Goal: Task Accomplishment & Management: Complete application form

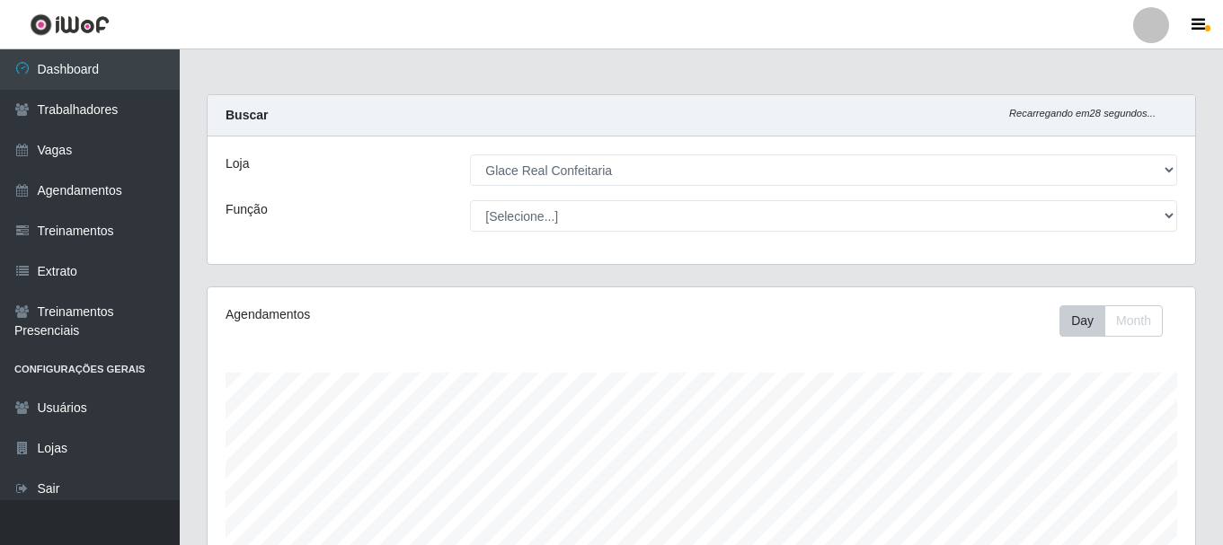
select select "445"
click at [569, 176] on select "[Selecione...] Glace Real Confeitaria" at bounding box center [823, 170] width 707 height 31
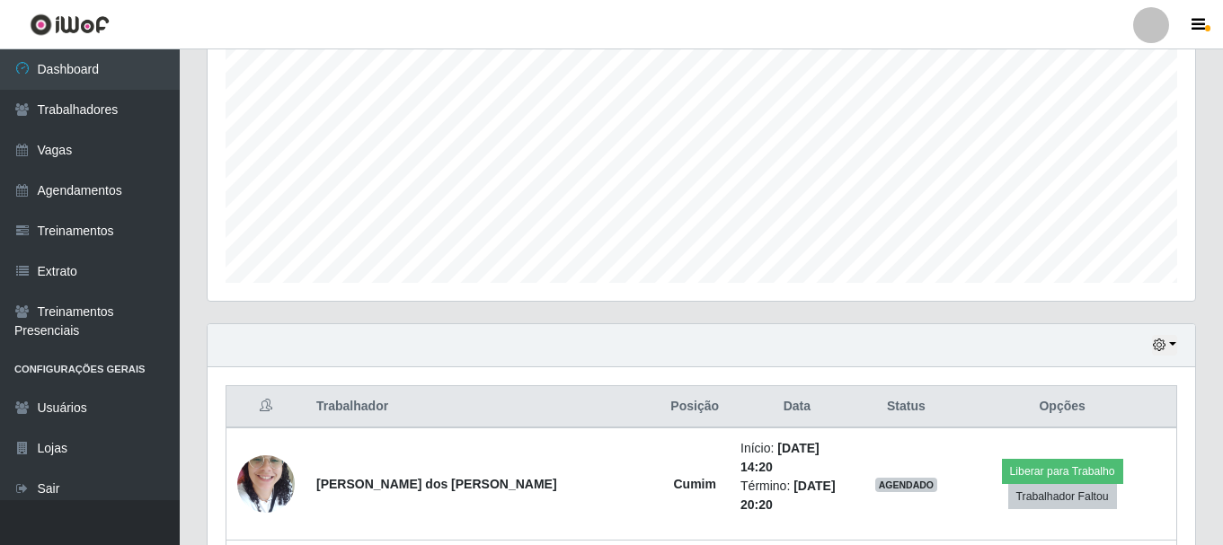
scroll to position [608, 0]
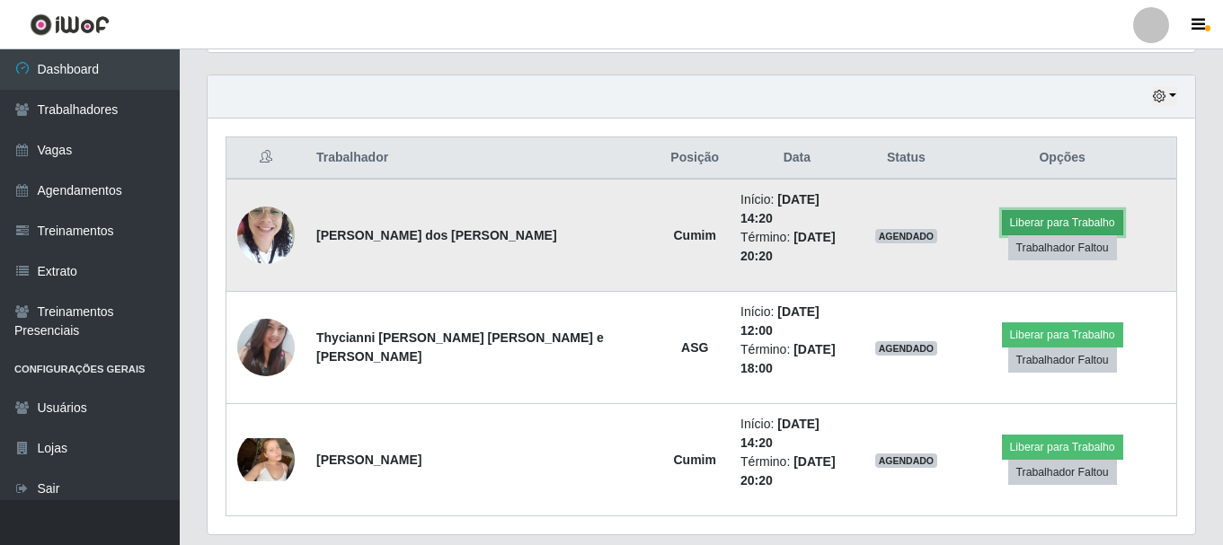
click at [1062, 216] on button "Liberar para Trabalho" at bounding box center [1062, 222] width 121 height 25
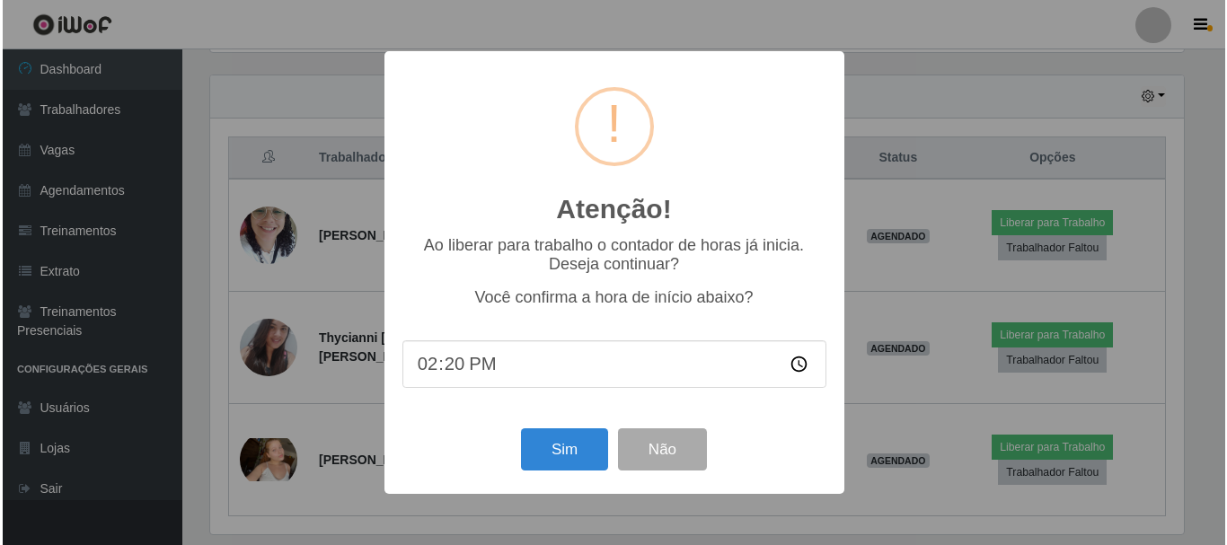
scroll to position [373, 978]
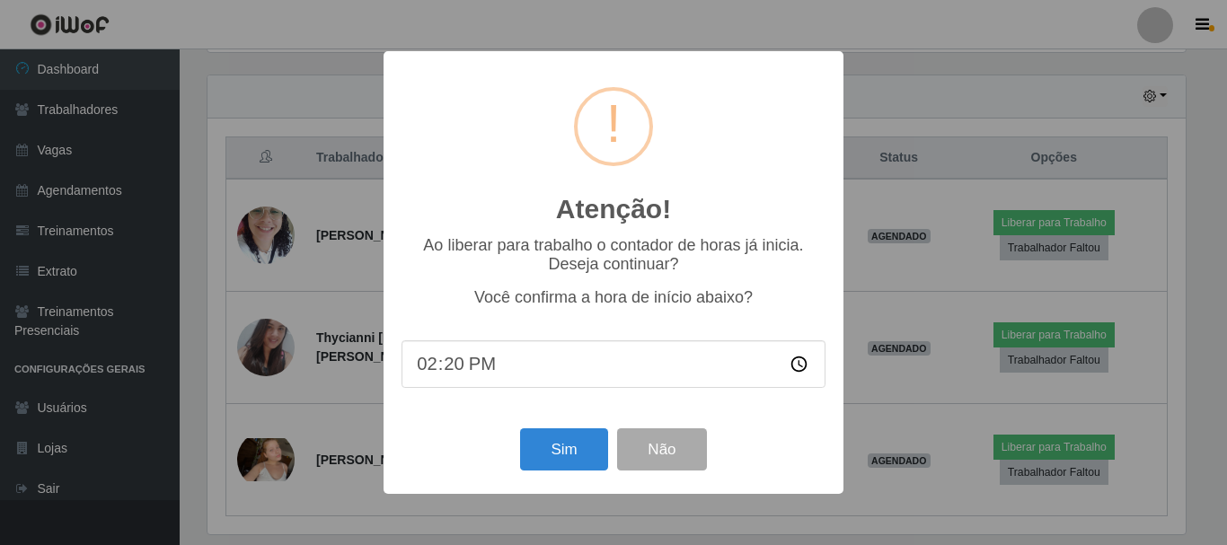
click at [438, 373] on input "14:20" at bounding box center [614, 364] width 424 height 48
click at [456, 373] on input "14:20" at bounding box center [614, 364] width 424 height 48
click at [563, 448] on button "Sim" at bounding box center [563, 449] width 87 height 42
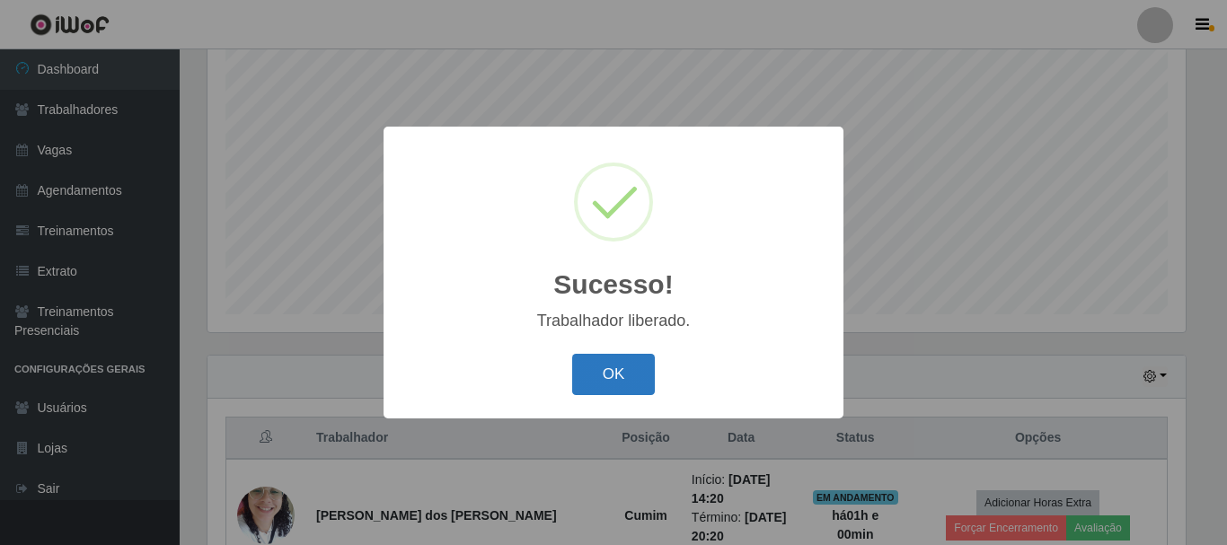
click at [623, 378] on button "OK" at bounding box center [614, 375] width 84 height 42
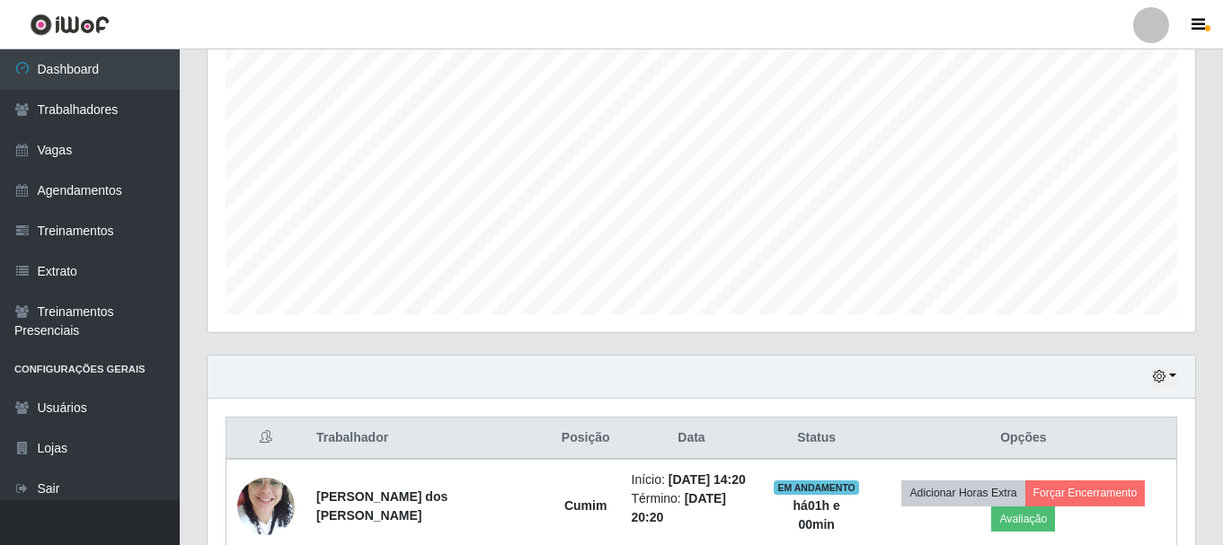
scroll to position [408, 0]
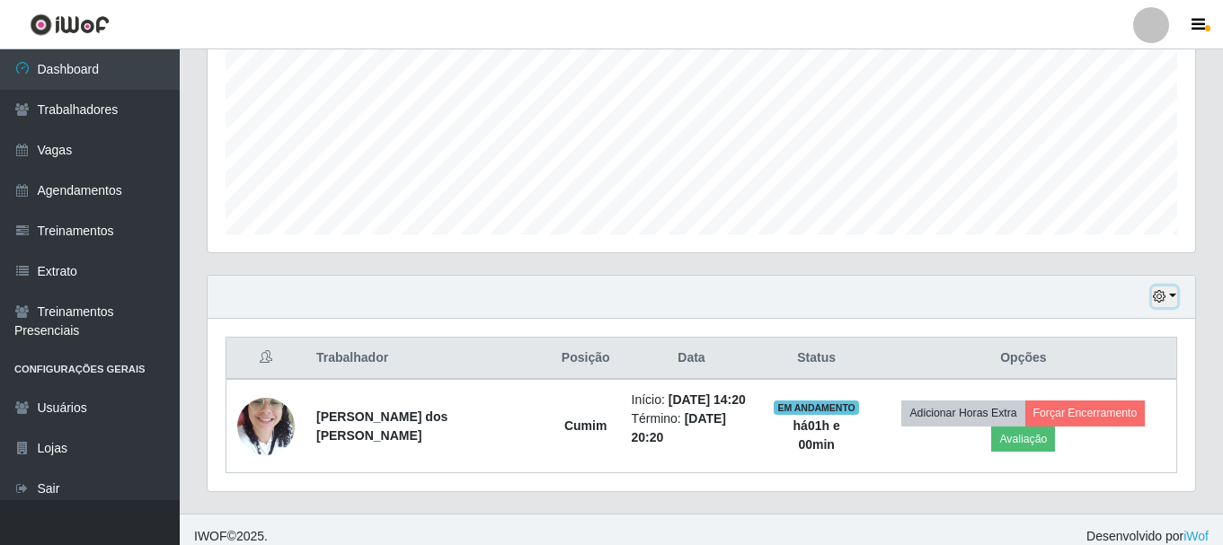
click at [1170, 295] on button "button" at bounding box center [1164, 297] width 25 height 21
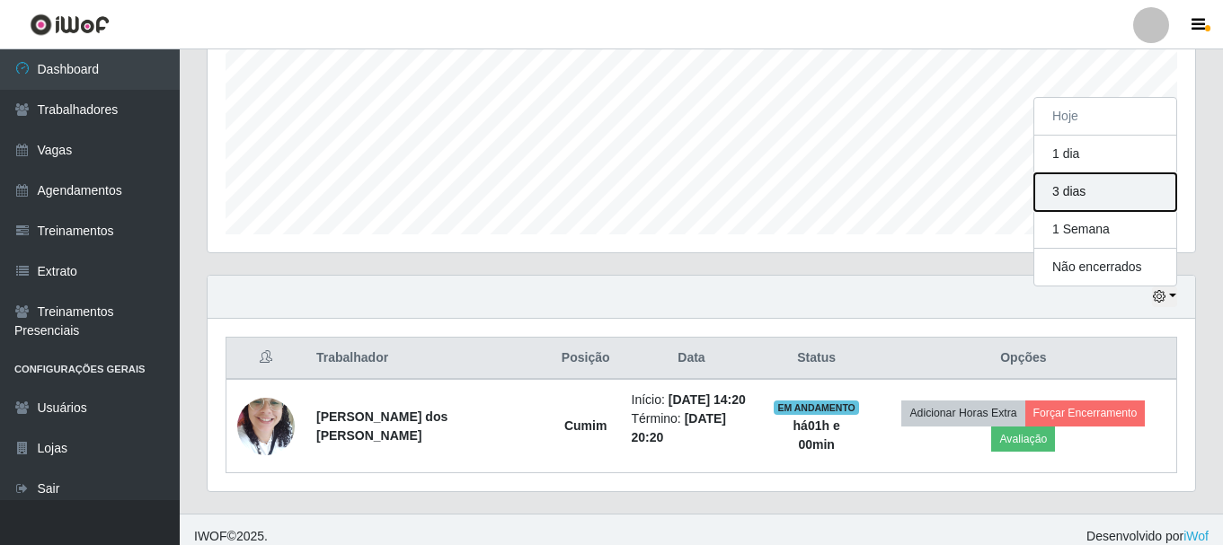
click at [1105, 194] on button "3 dias" at bounding box center [1105, 192] width 142 height 38
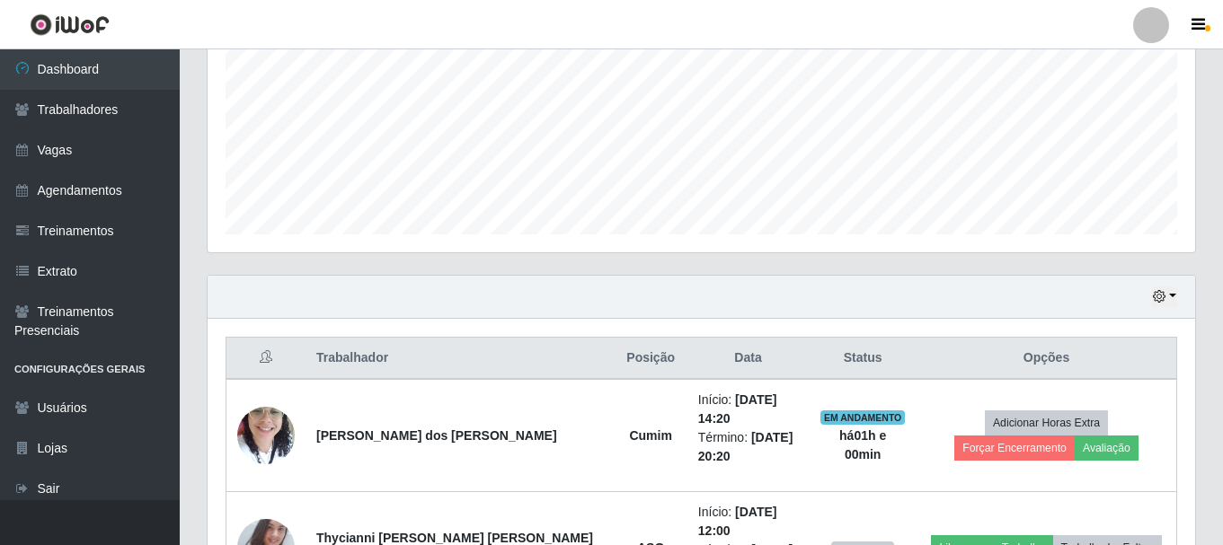
scroll to position [49, 0]
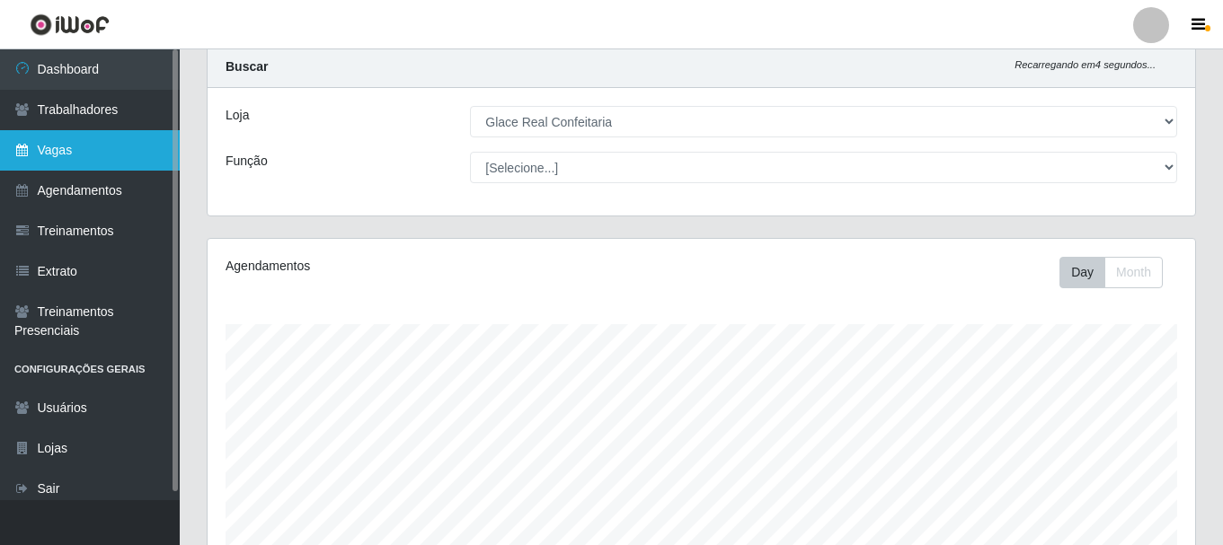
click at [86, 158] on link "Vagas" at bounding box center [90, 150] width 180 height 40
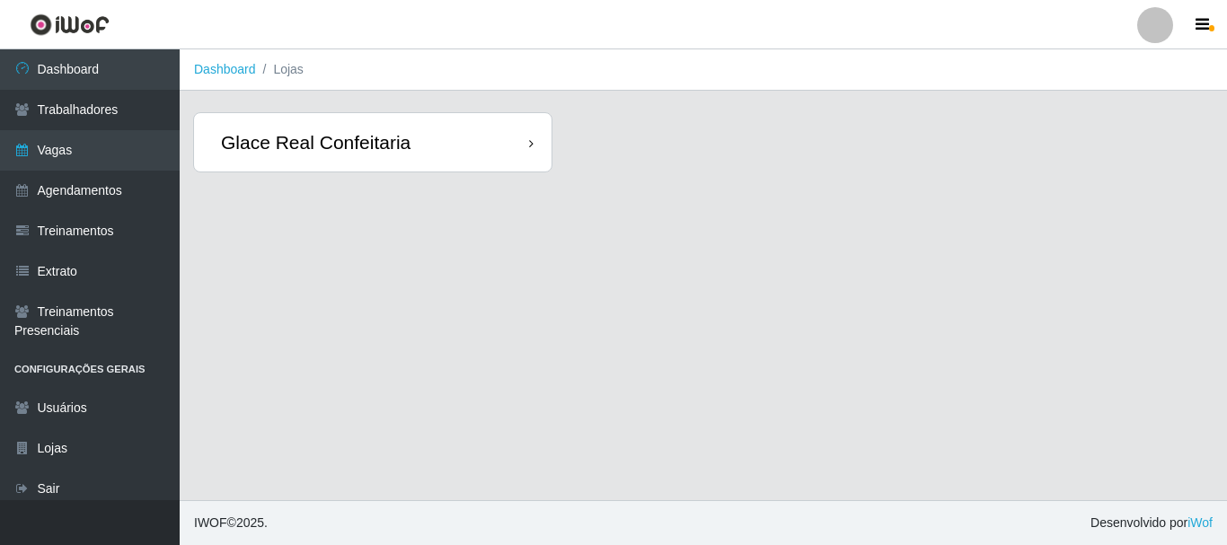
click at [417, 148] on div "Glace Real Confeitaria" at bounding box center [373, 142] width 358 height 58
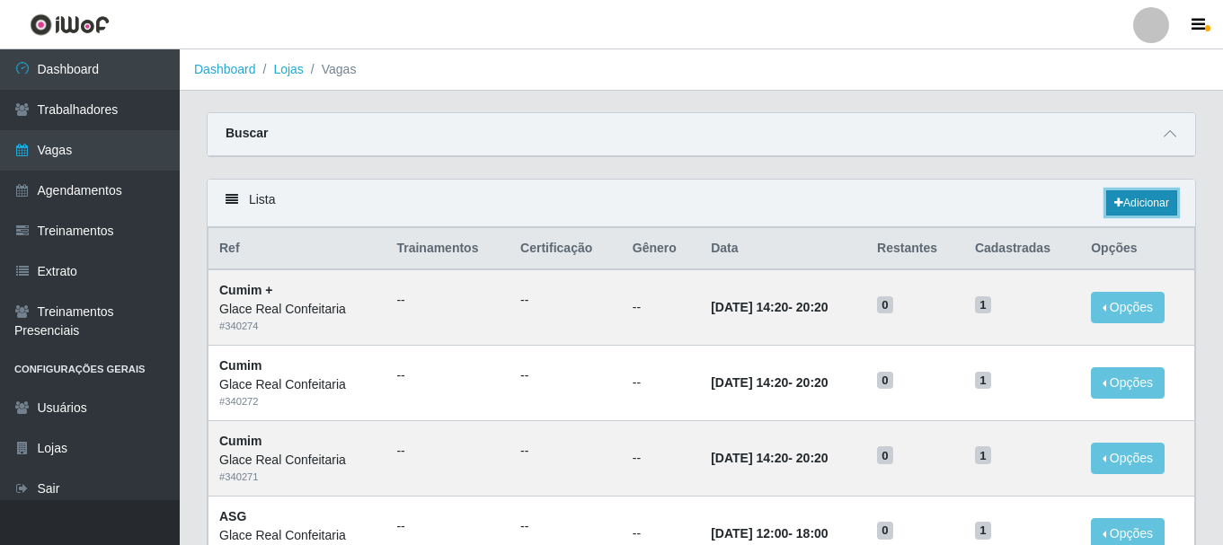
click at [1114, 199] on icon at bounding box center [1118, 203] width 9 height 11
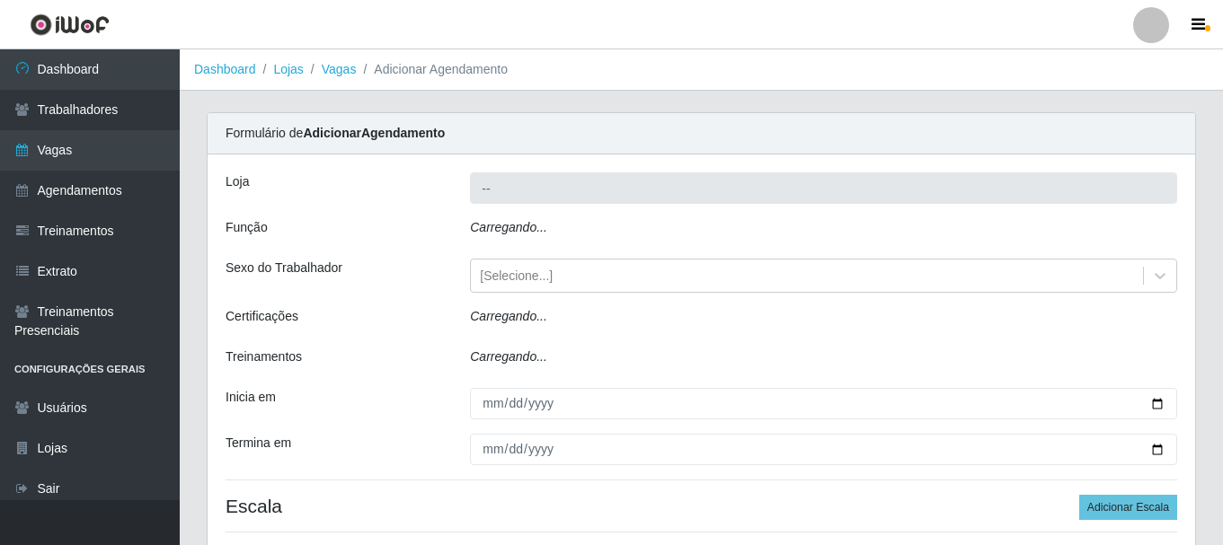
type input "Glace Real Confeitaria"
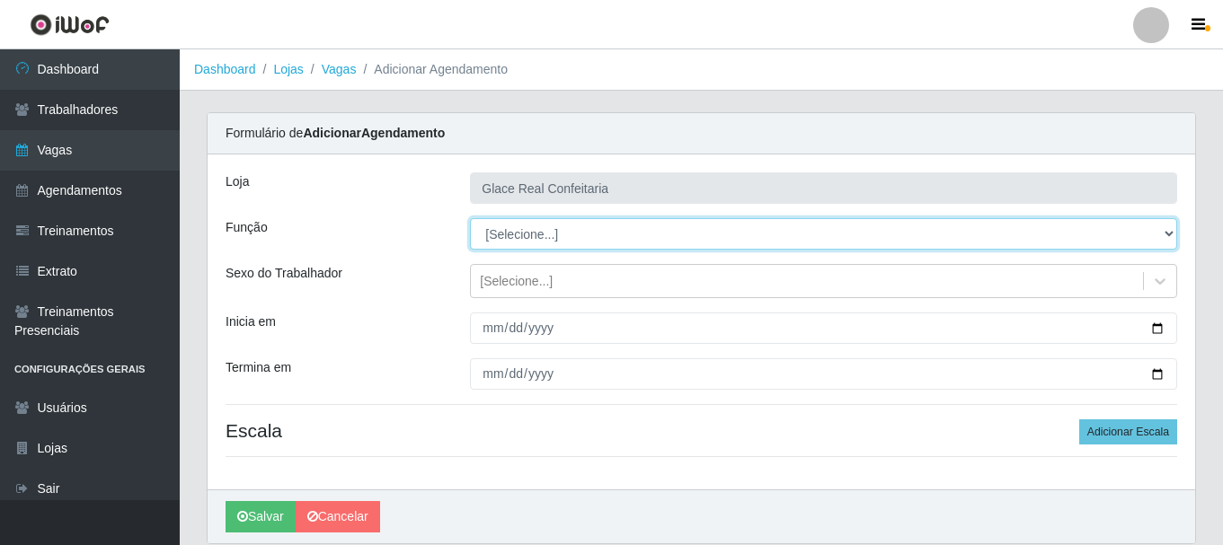
click at [553, 230] on select "[Selecione...] ASG ASG + ASG ++ Auxiliar de Cozinha Auxiliar de Cozinha + Auxil…" at bounding box center [823, 233] width 707 height 31
select select "17"
click at [470, 218] on select "[Selecione...] ASG ASG + ASG ++ Auxiliar de Cozinha Auxiliar de Cozinha + Auxil…" at bounding box center [823, 233] width 707 height 31
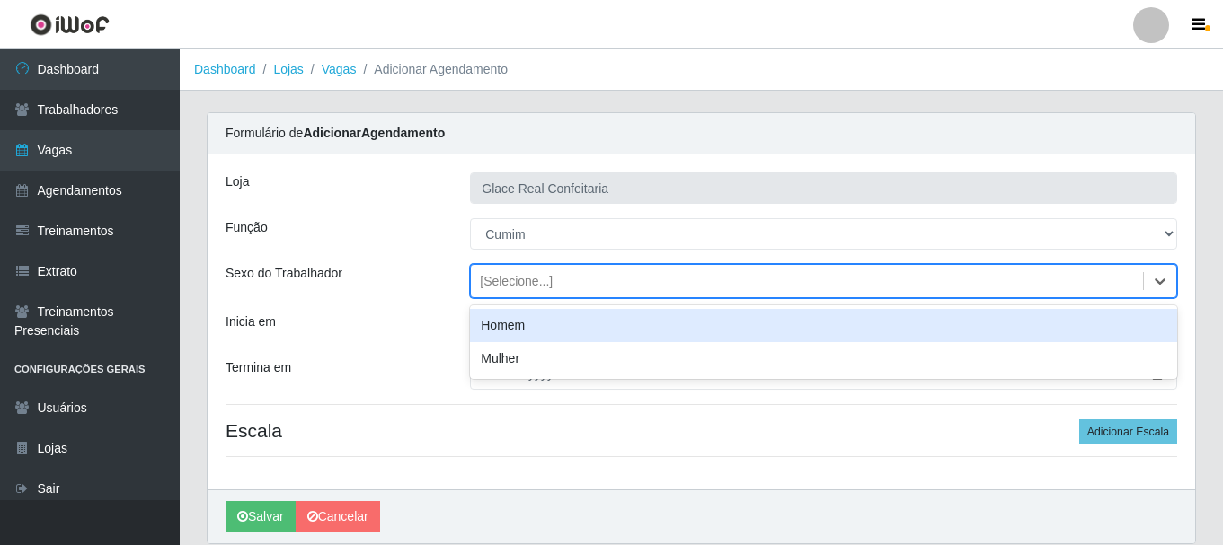
click at [549, 285] on div "[Selecione...]" at bounding box center [807, 282] width 672 height 30
click at [553, 288] on div "[Selecione...]" at bounding box center [807, 282] width 672 height 30
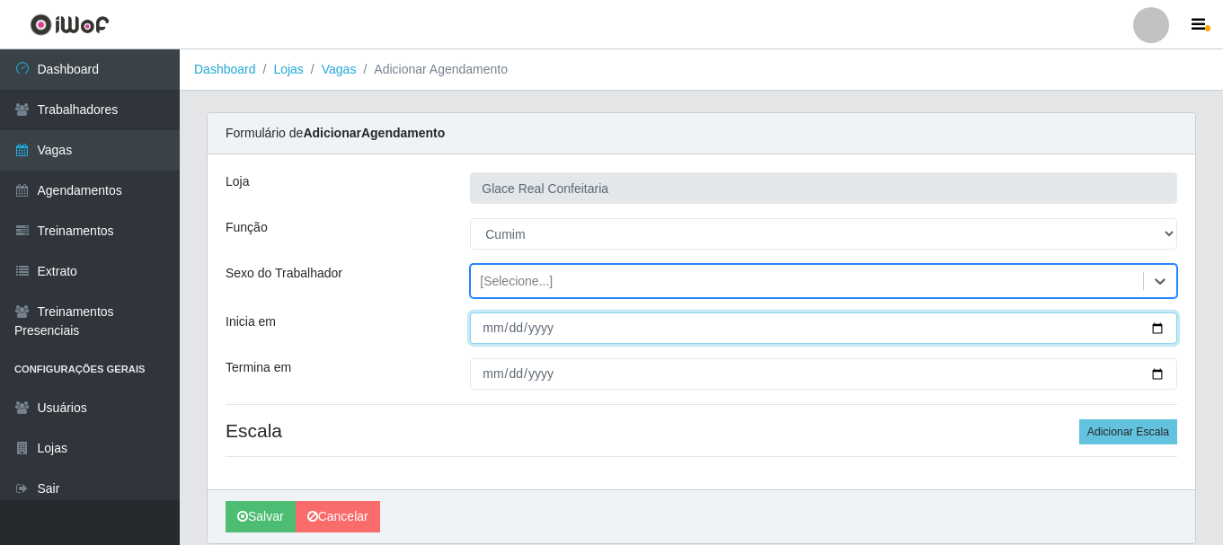
click at [1156, 324] on input "Inicia em" at bounding box center [823, 328] width 707 height 31
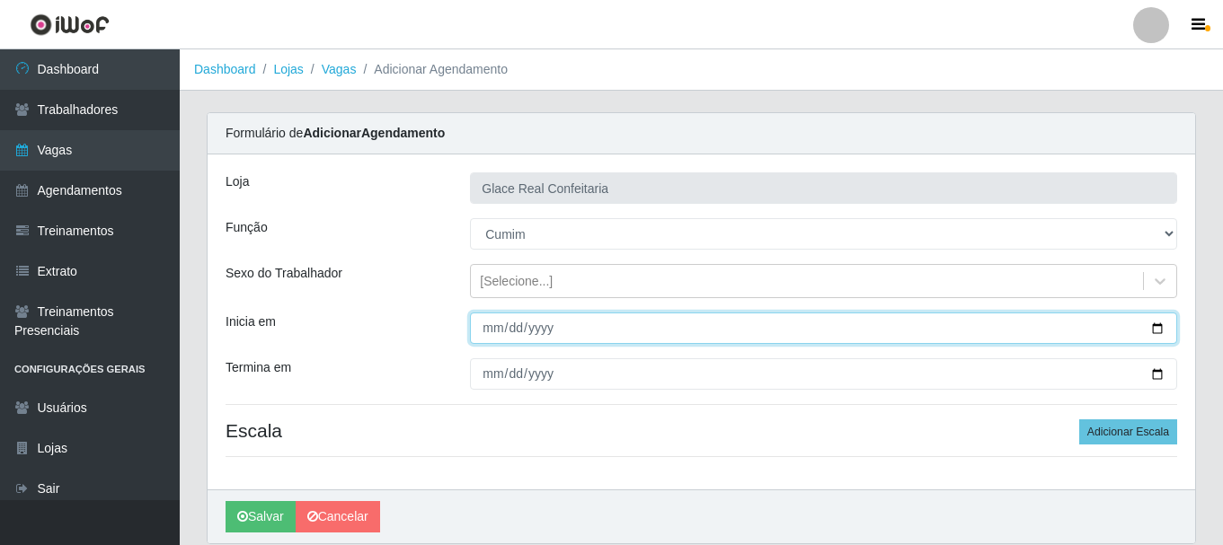
type input "[DATE]"
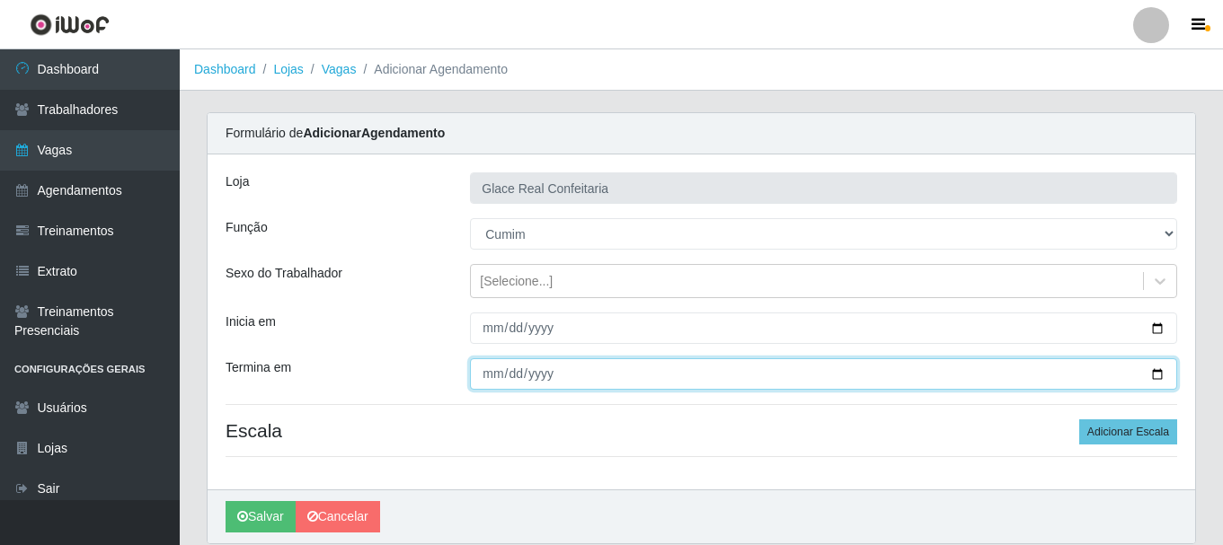
click at [489, 371] on input "Termina em" at bounding box center [823, 373] width 707 height 31
click at [1131, 375] on input "Termina em" at bounding box center [823, 373] width 707 height 31
click at [1144, 375] on input "Termina em" at bounding box center [823, 373] width 707 height 31
click at [1155, 375] on input "Termina em" at bounding box center [823, 373] width 707 height 31
type input "[DATE]"
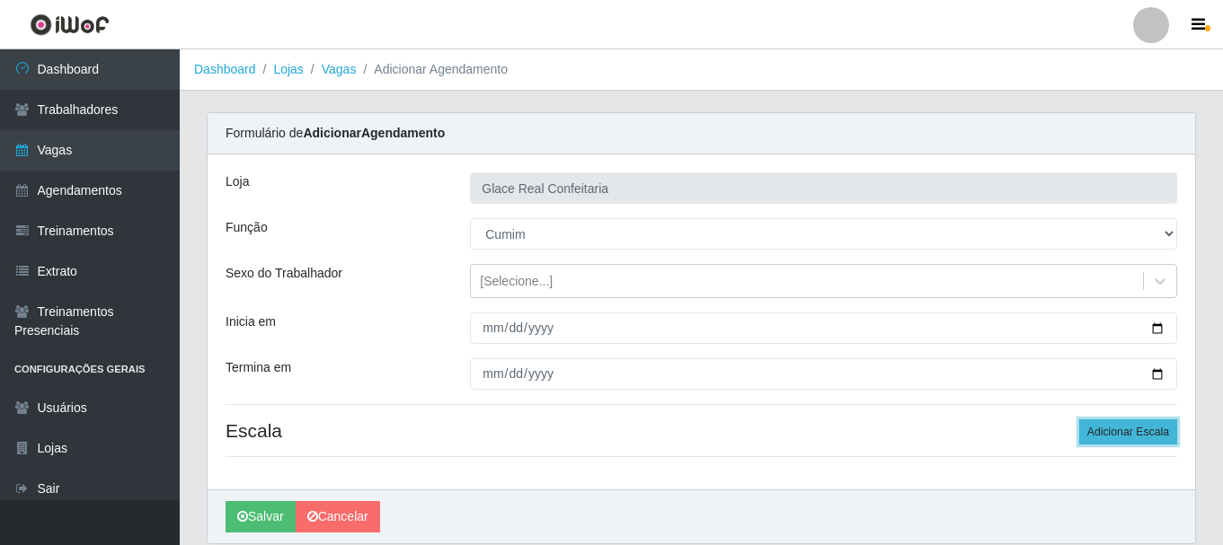
click at [1132, 425] on button "Adicionar Escala" at bounding box center [1128, 431] width 98 height 25
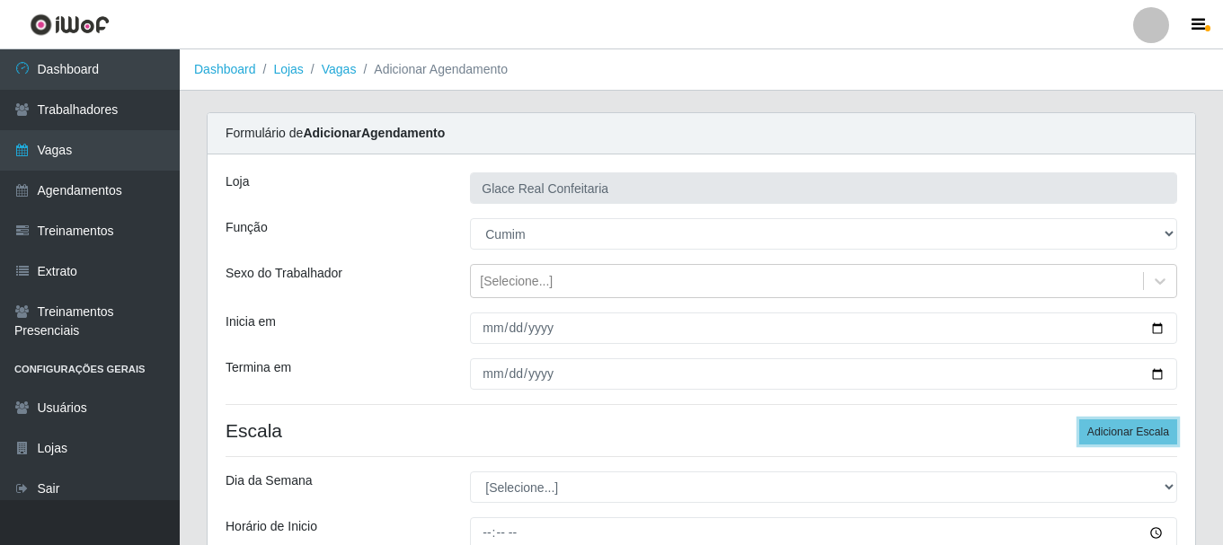
scroll to position [264, 0]
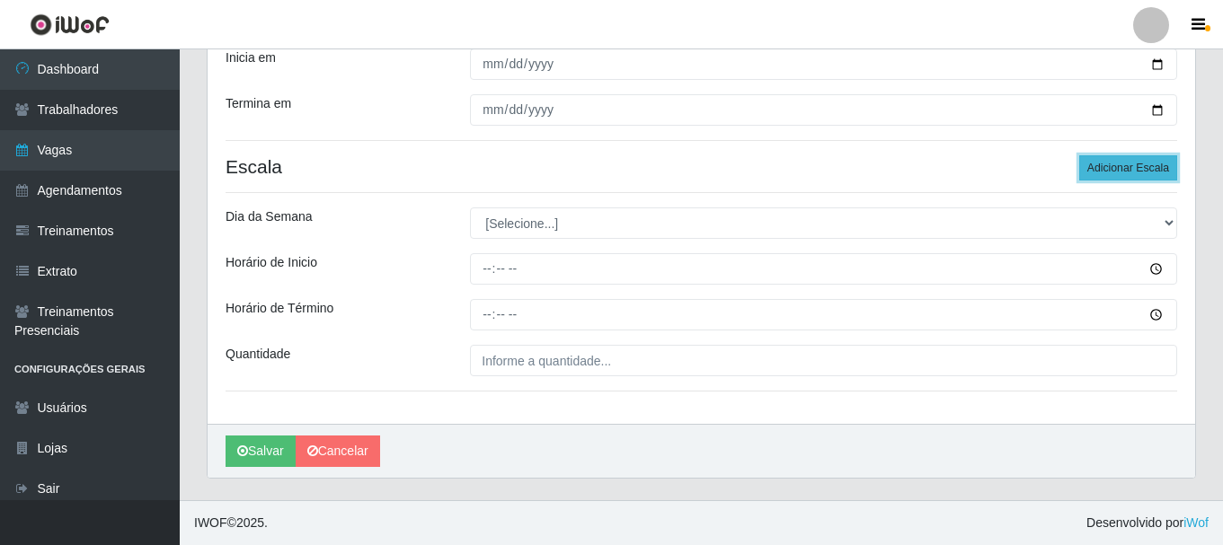
click at [1155, 176] on button "Adicionar Escala" at bounding box center [1128, 167] width 98 height 25
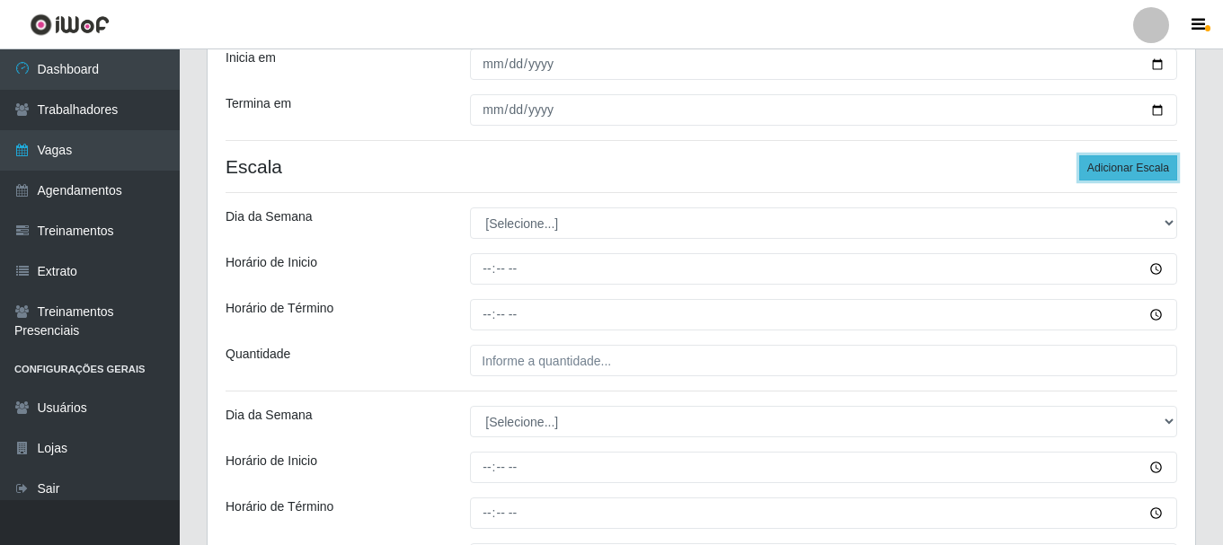
click at [1155, 176] on button "Adicionar Escala" at bounding box center [1128, 167] width 98 height 25
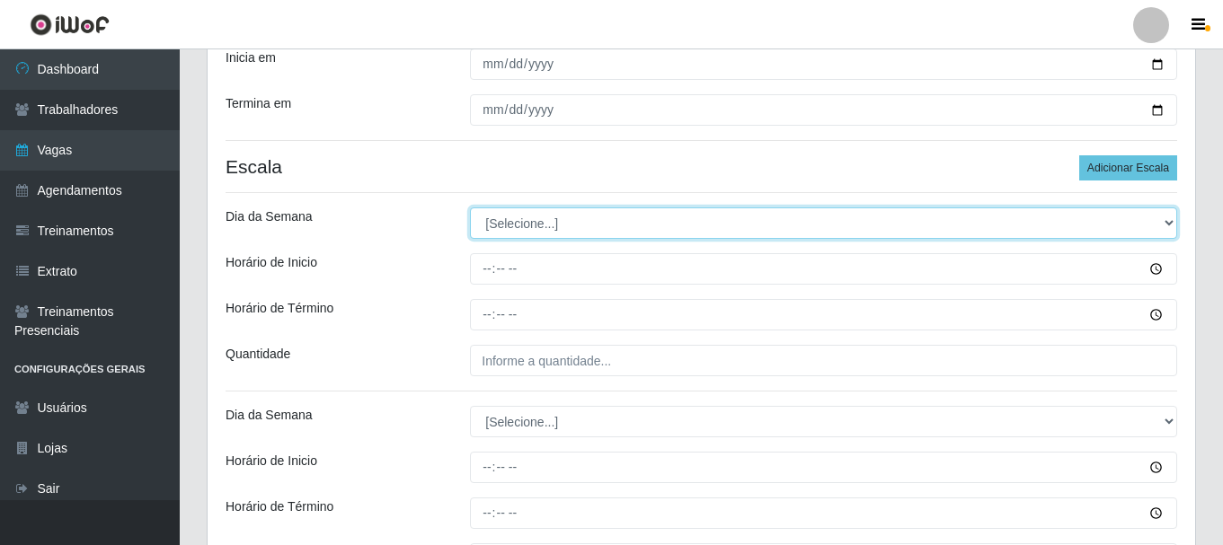
click at [1138, 217] on select "[Selecione...] Segunda Terça Quarta Quinta Sexta Sábado Domingo" at bounding box center [823, 222] width 707 height 31
select select "1"
click at [470, 207] on select "[Selecione...] Segunda Terça Quarta Quinta Sexta Sábado Domingo" at bounding box center [823, 222] width 707 height 31
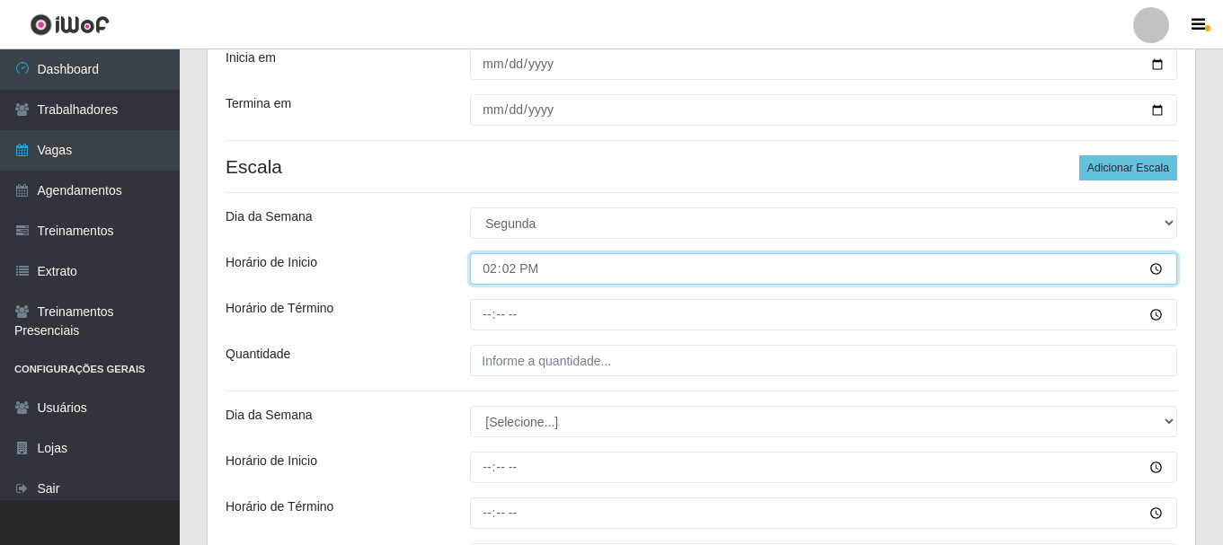
type input "14:20"
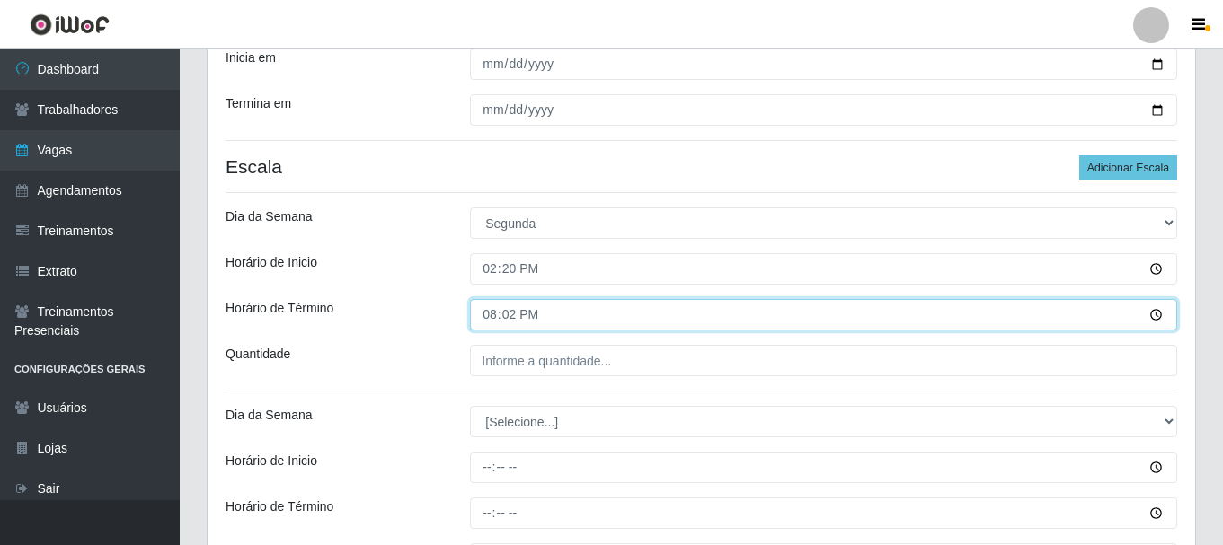
type input "20:20"
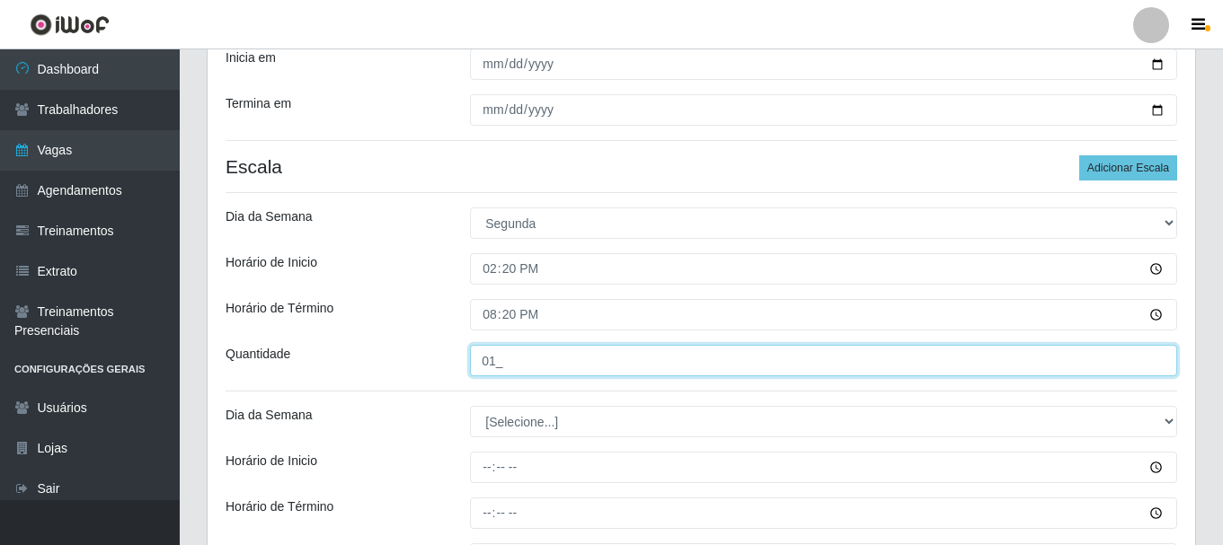
type input "01_"
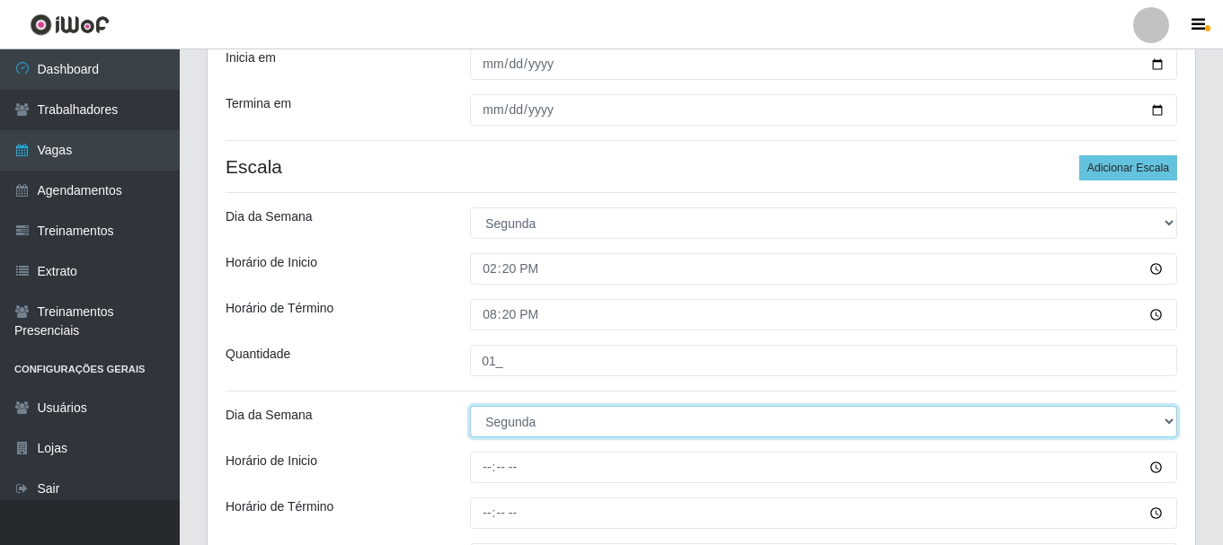
select select "2"
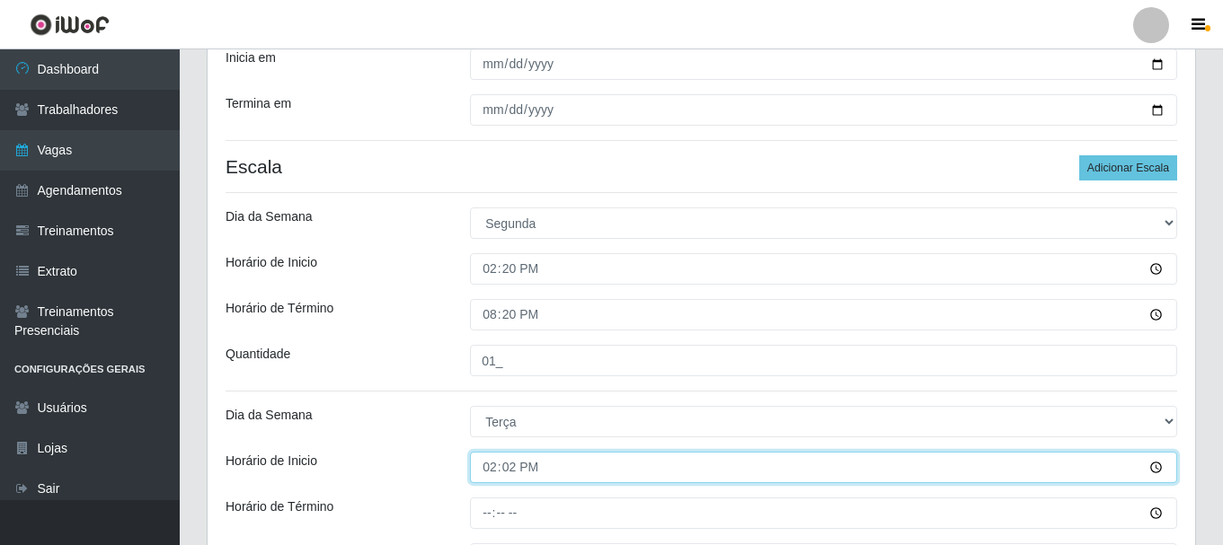
type input "14:20"
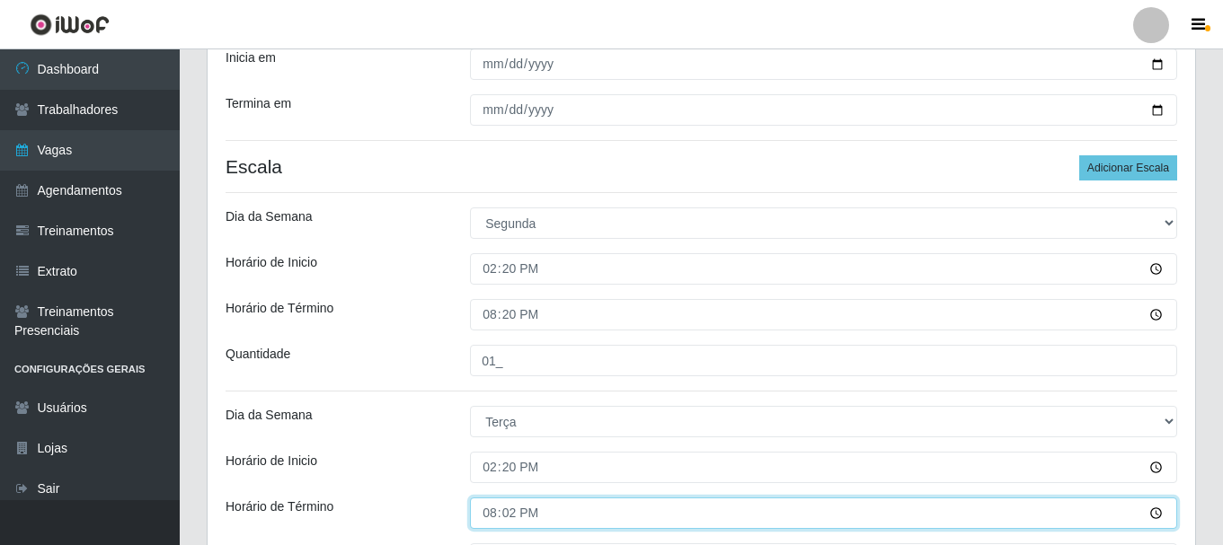
type input "20:20"
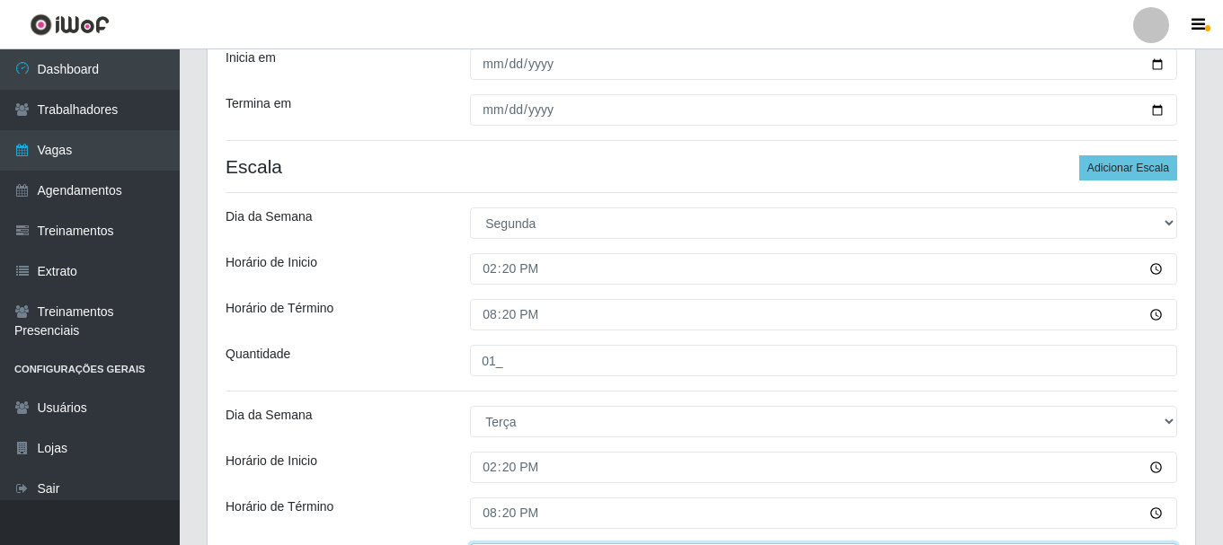
scroll to position [294, 0]
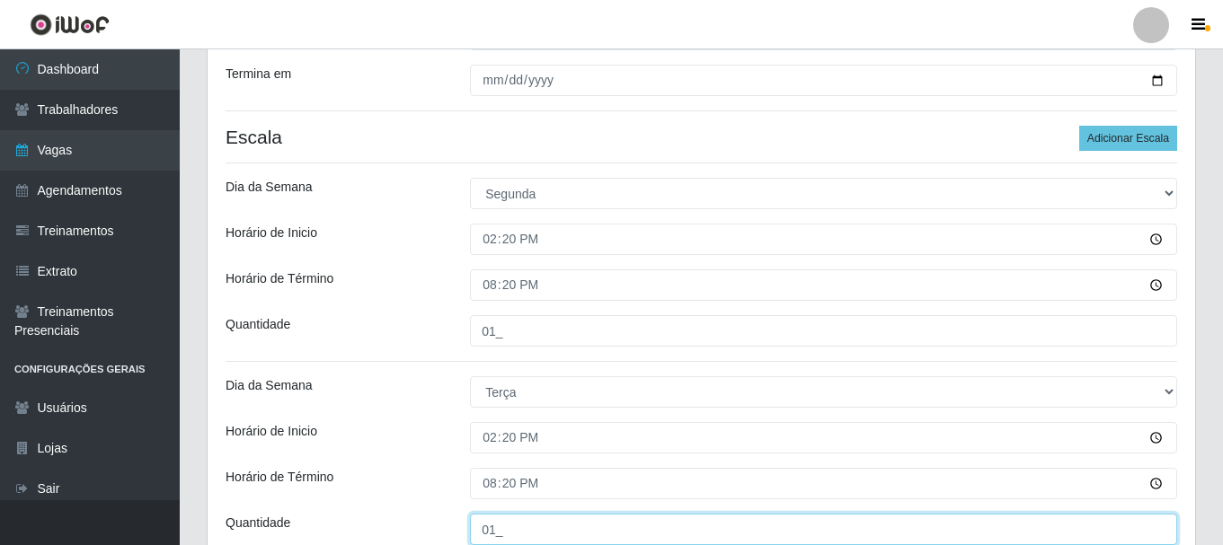
type input "01_"
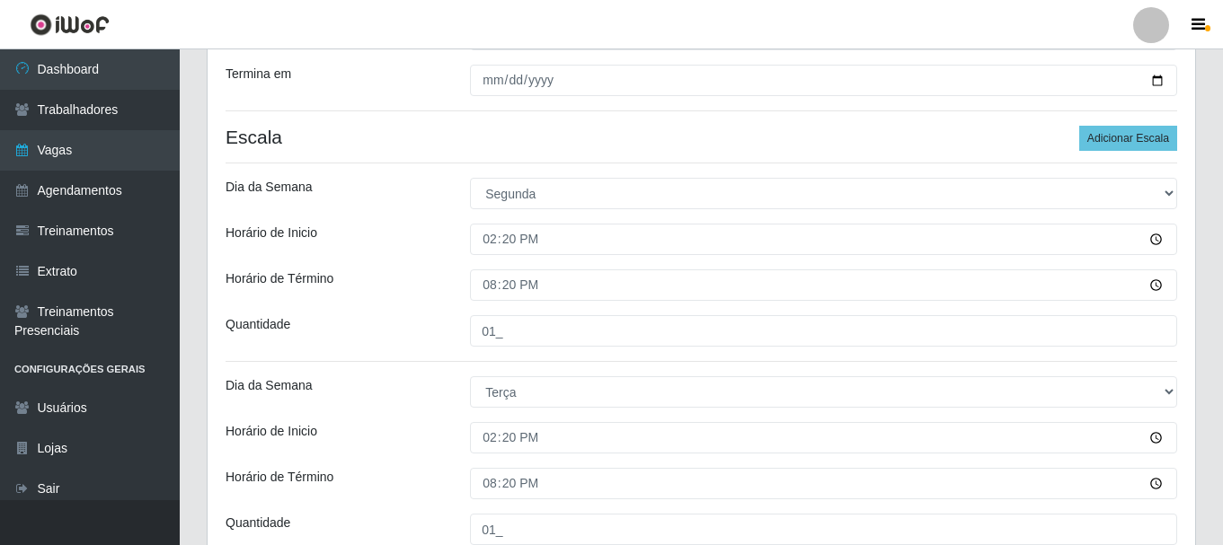
scroll to position [612, 0]
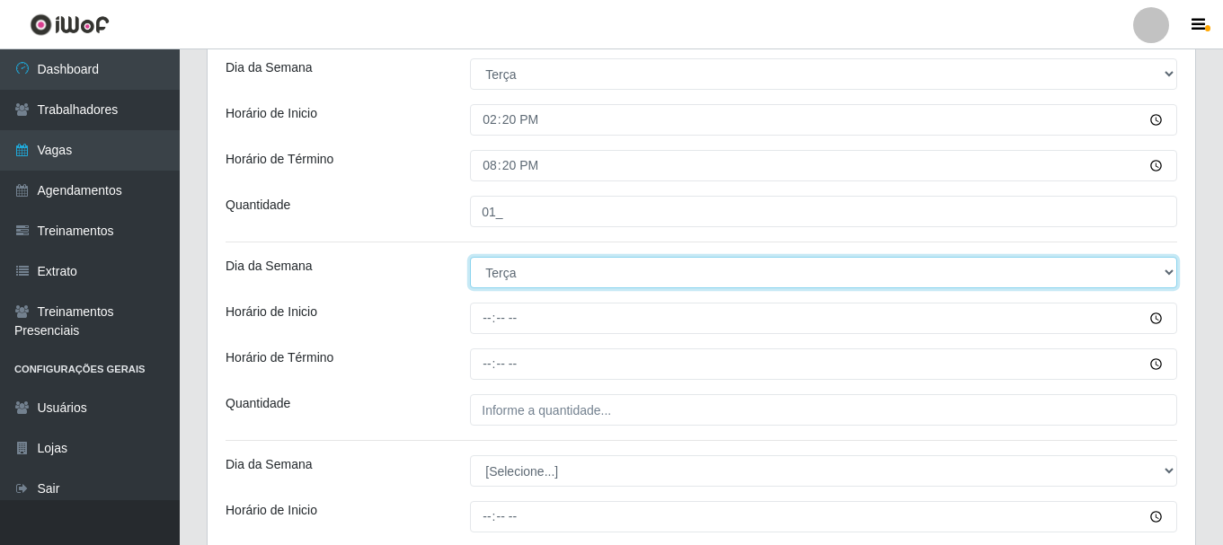
select select "3"
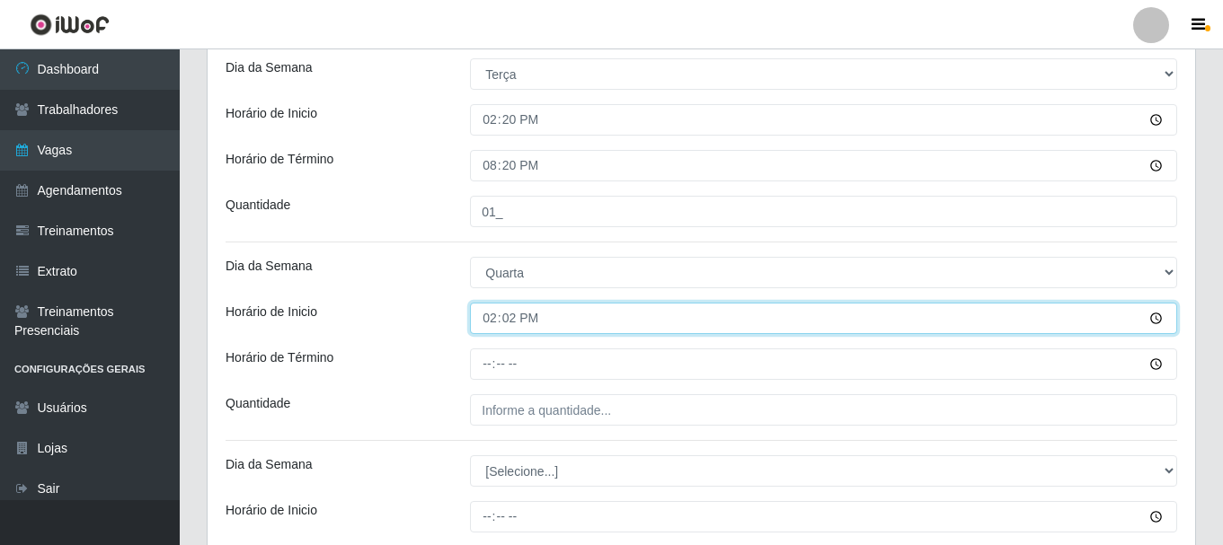
type input "14:20"
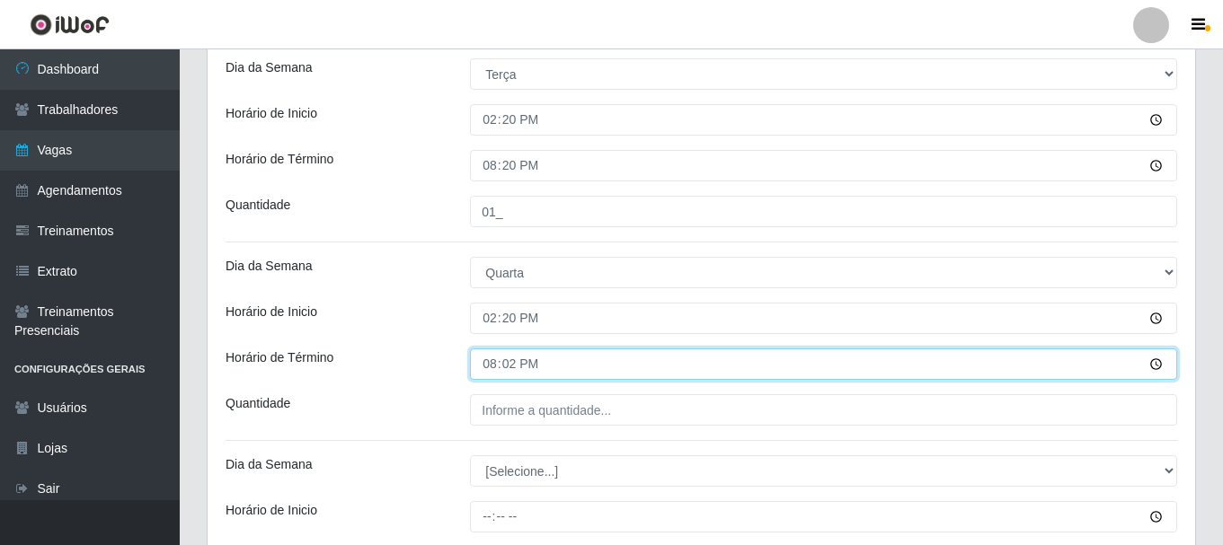
type input "20:20"
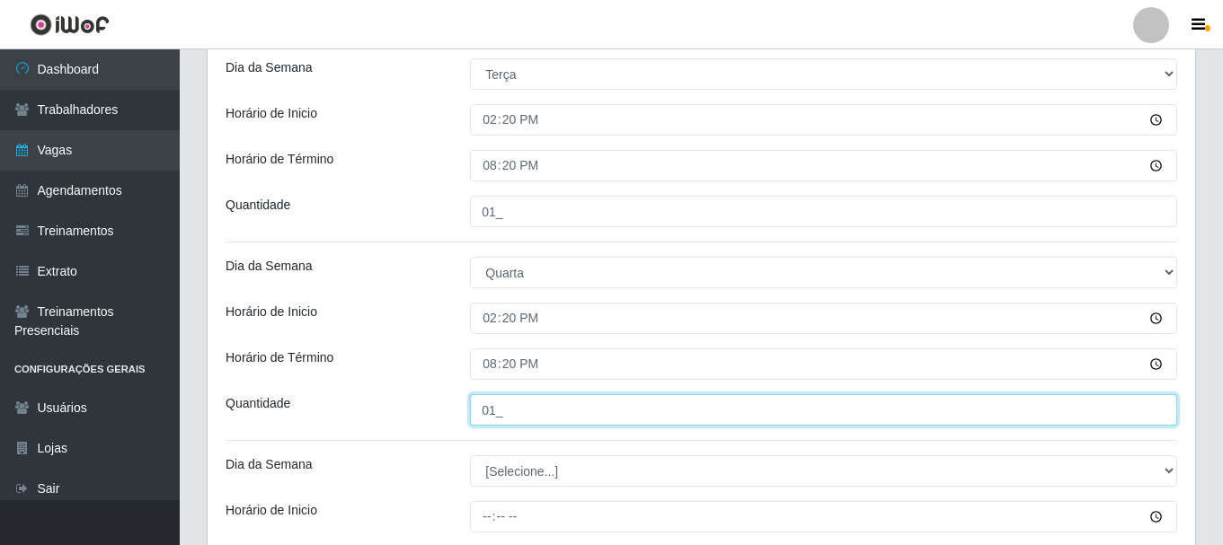
type input "01_"
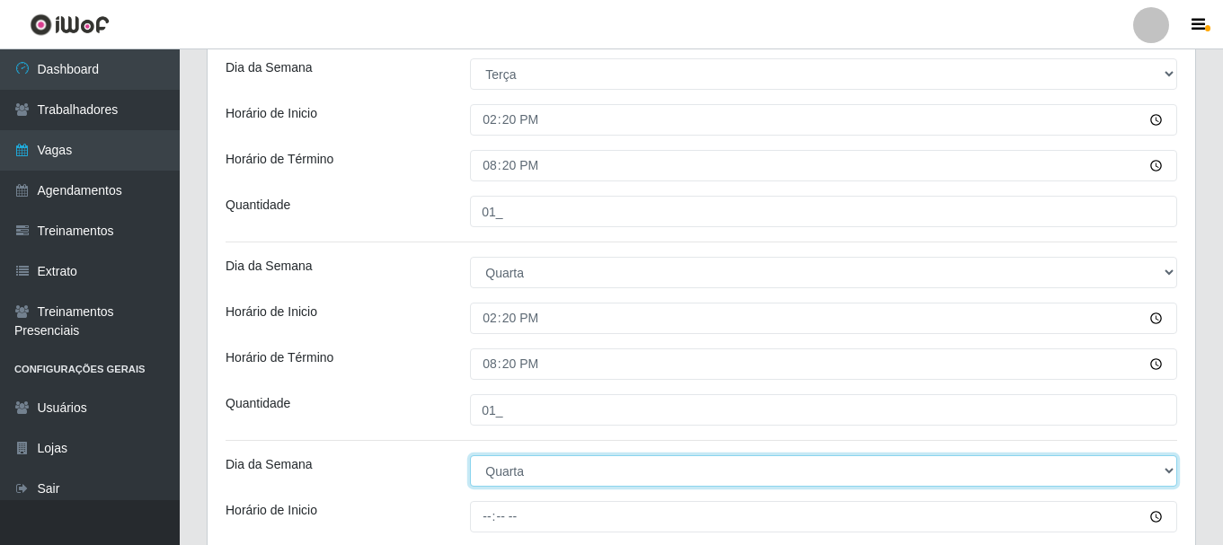
select select "4"
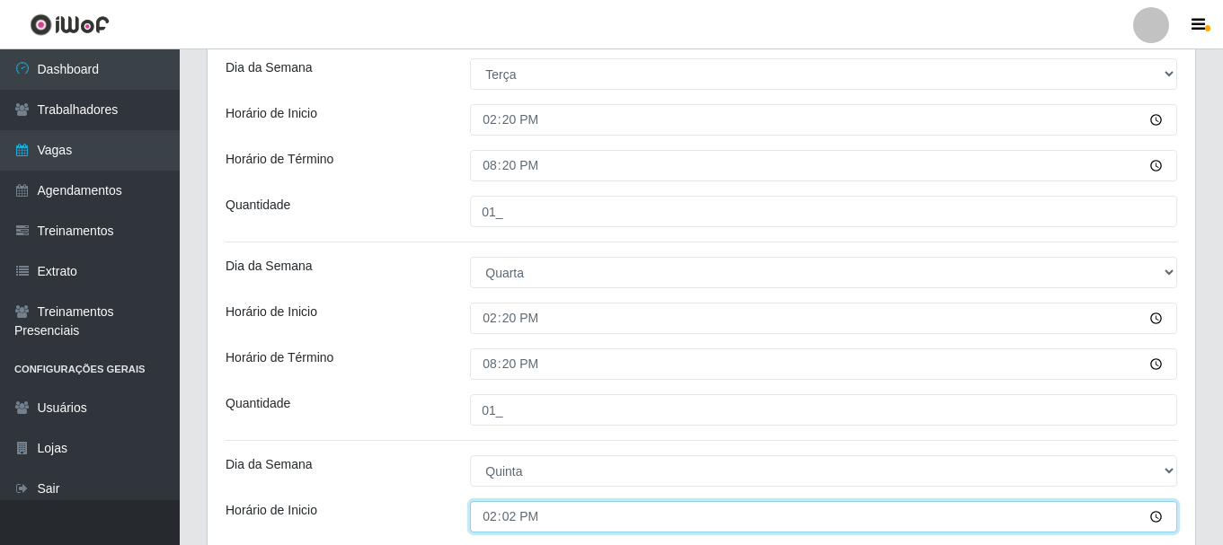
type input "14:20"
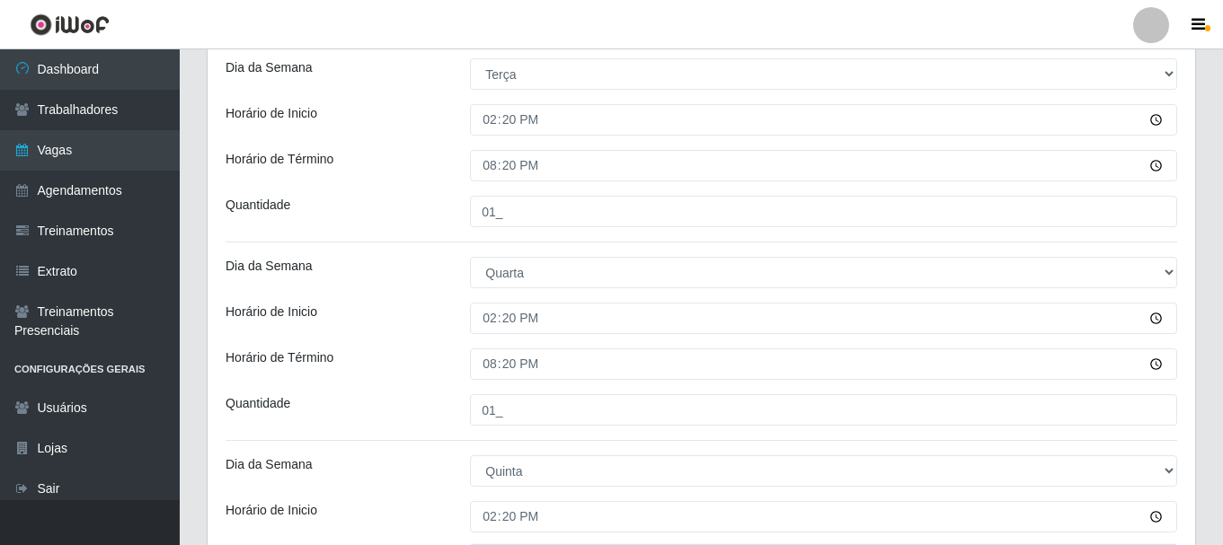
scroll to position [902, 0]
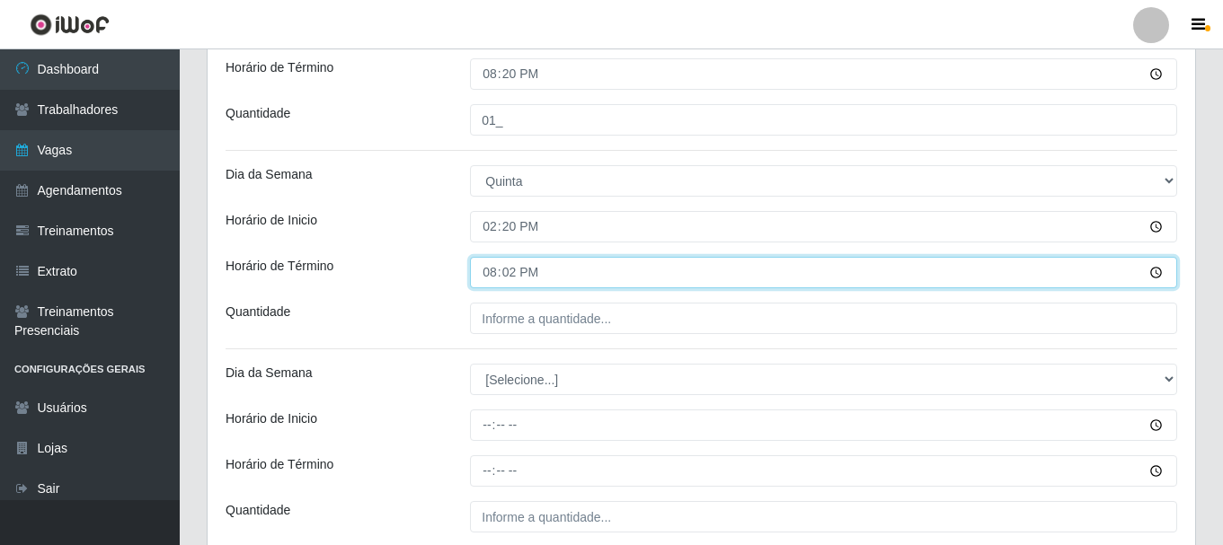
type input "20:20"
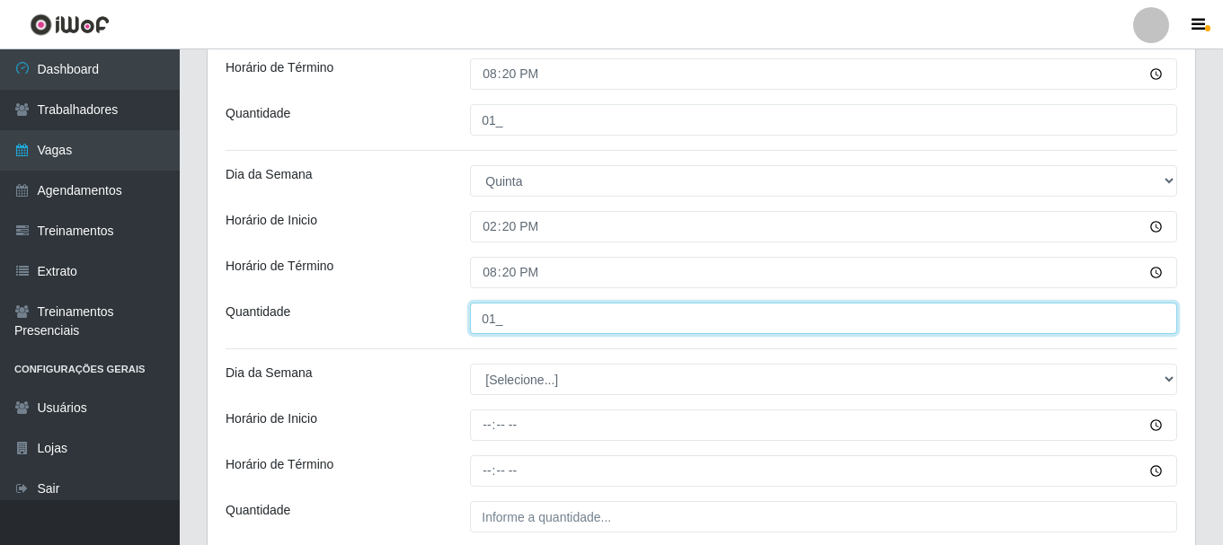
type input "01_"
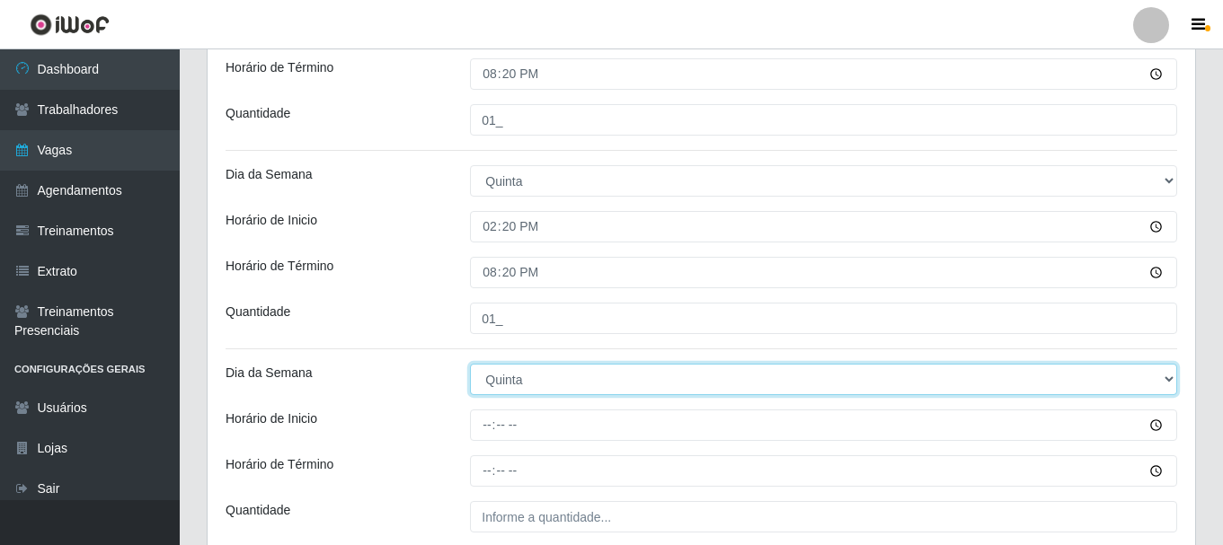
select select "5"
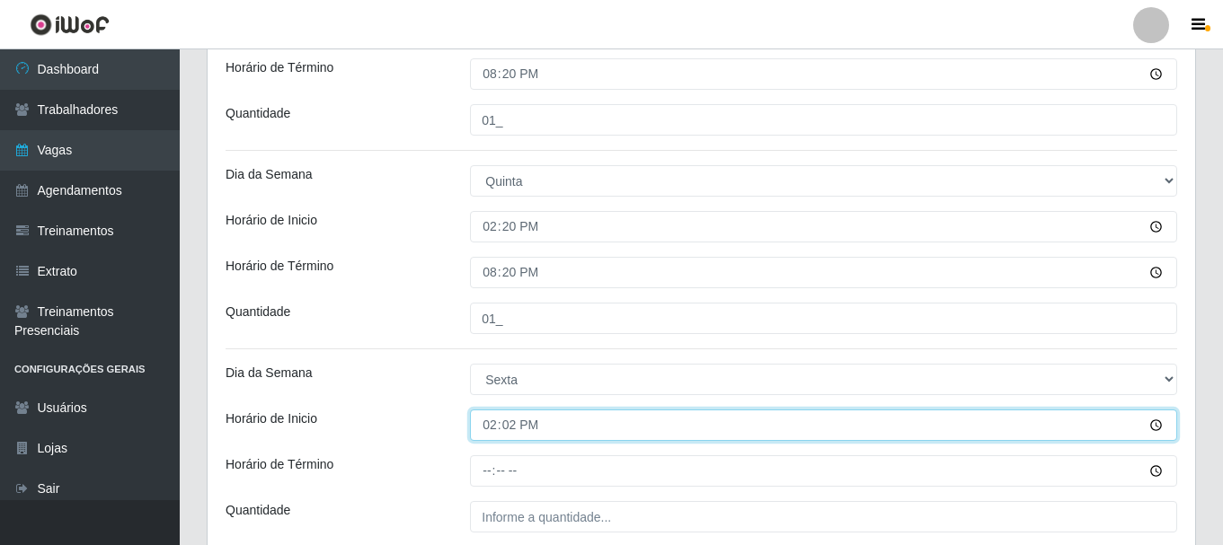
type input "14:20"
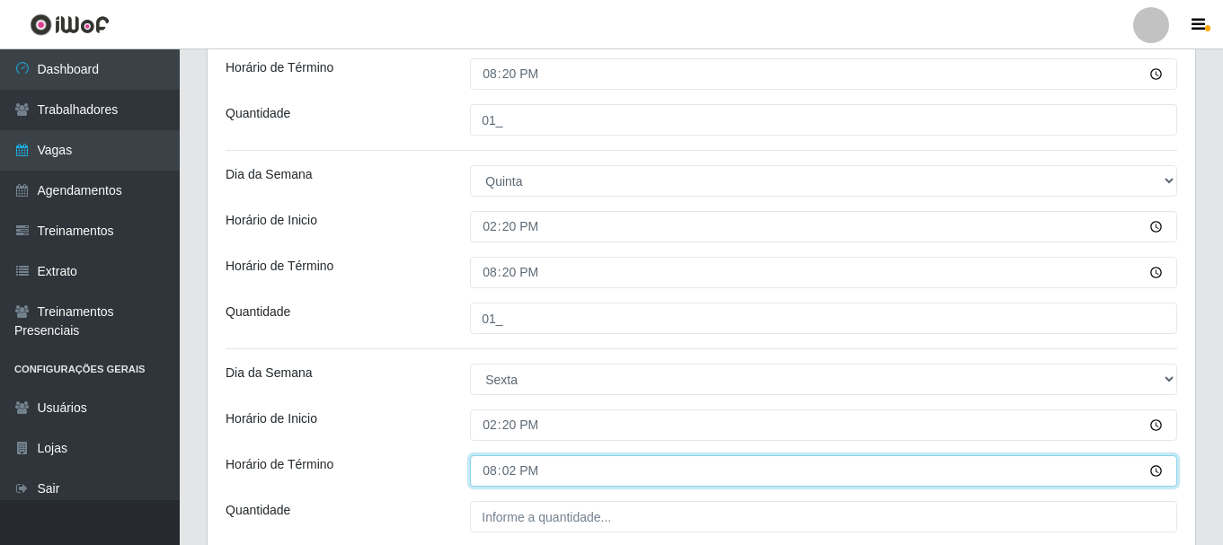
type input "20:20"
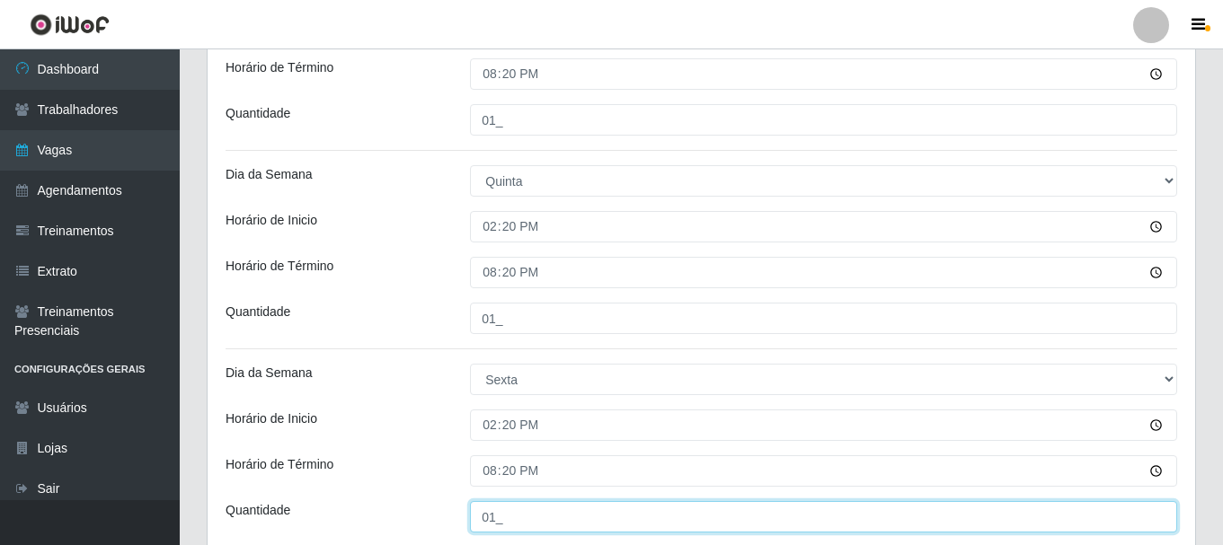
scroll to position [1058, 0]
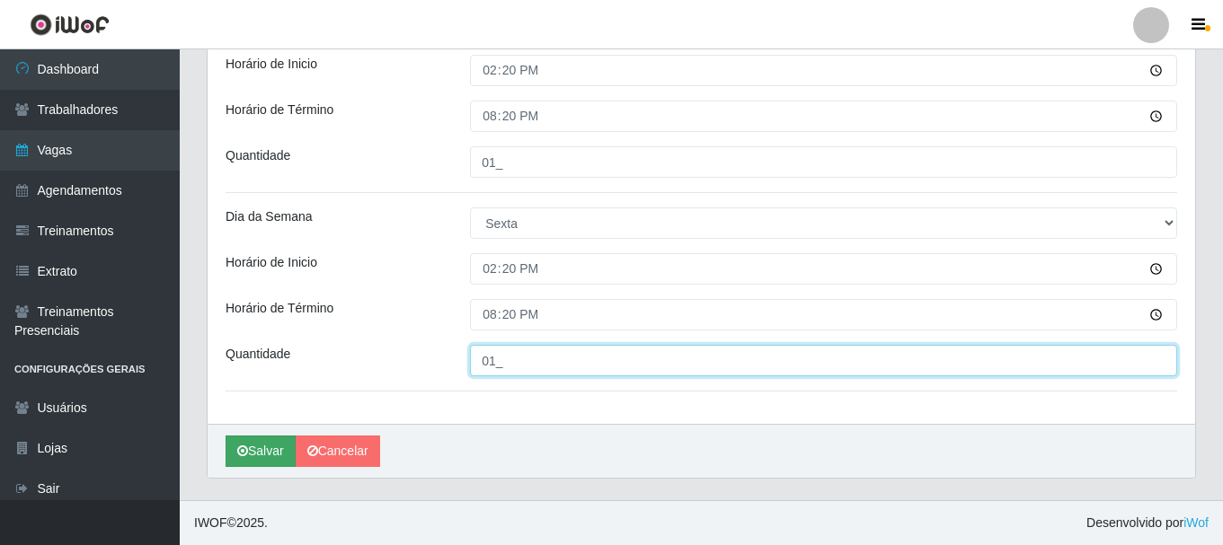
type input "01_"
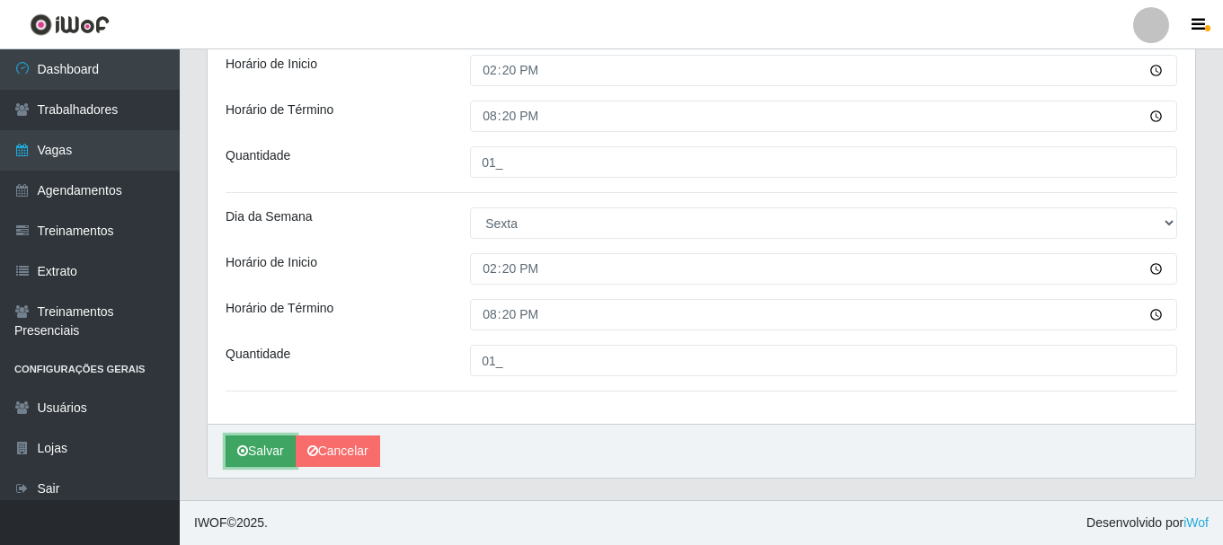
click at [265, 454] on button "Salvar" at bounding box center [260, 451] width 70 height 31
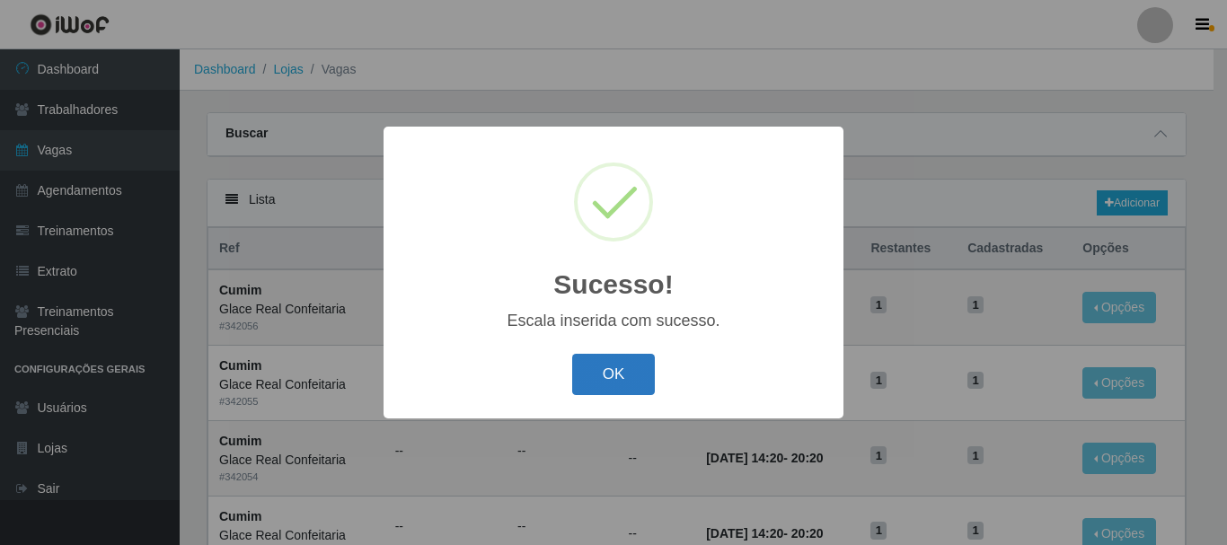
click at [608, 373] on button "OK" at bounding box center [614, 375] width 84 height 42
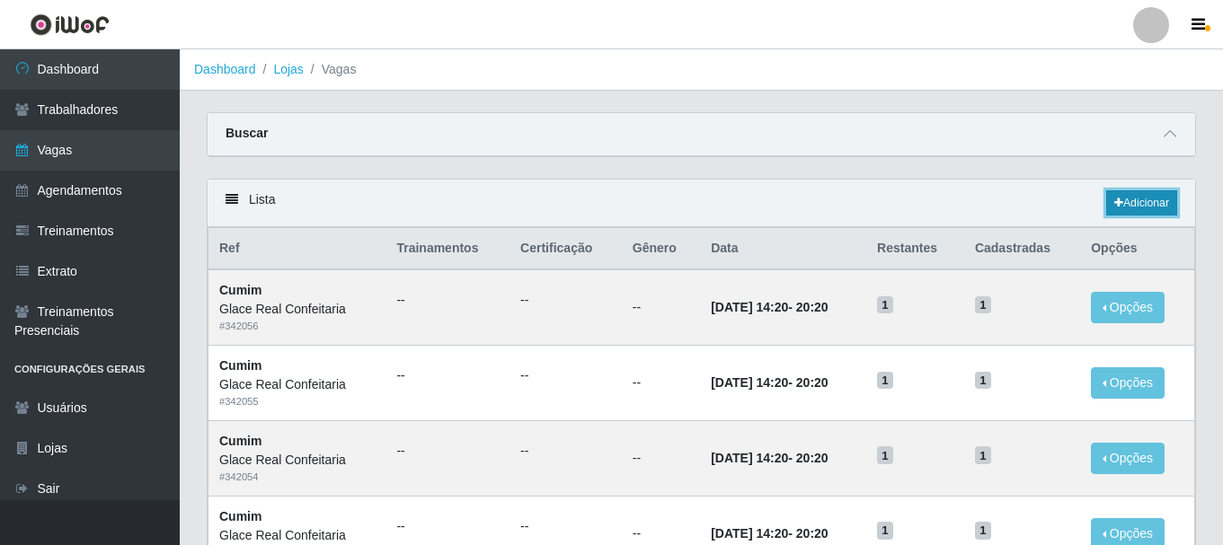
click at [1156, 212] on link "Adicionar" at bounding box center [1141, 202] width 71 height 25
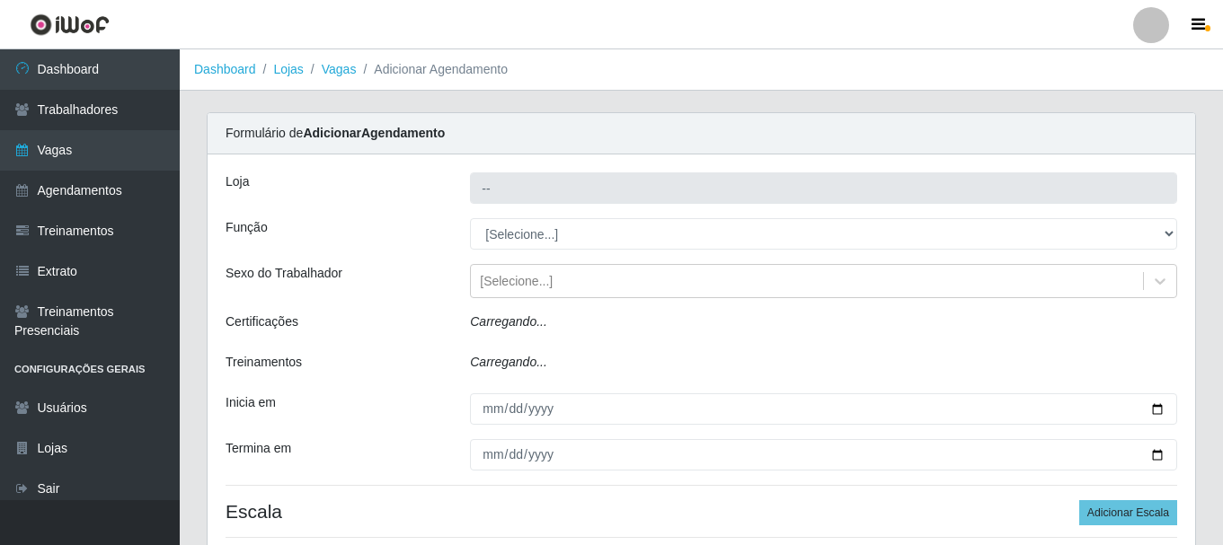
type input "Glace Real Confeitaria"
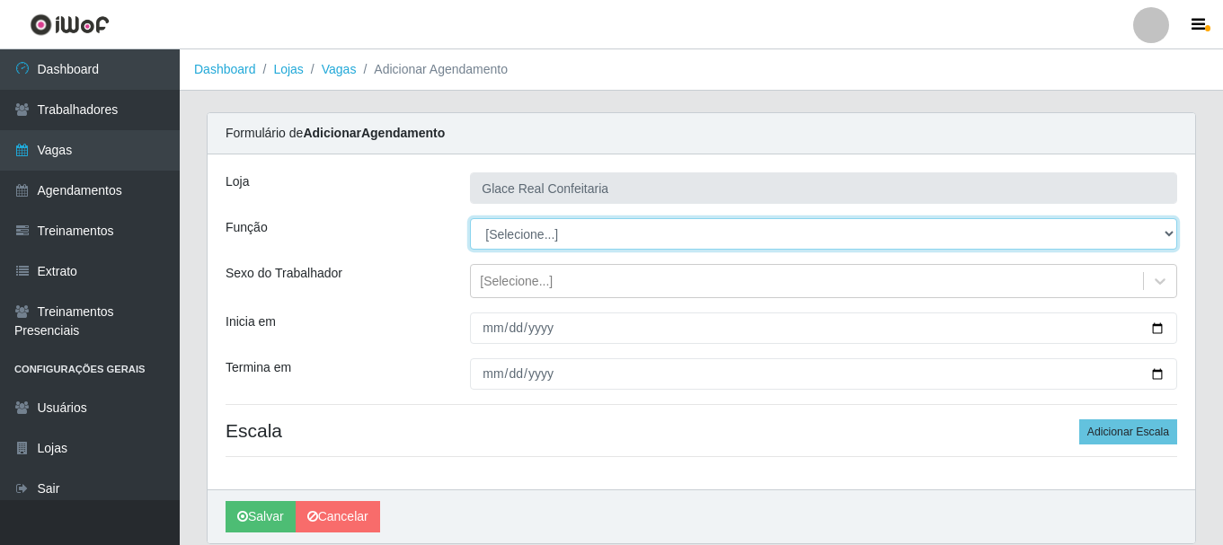
click at [552, 234] on select "[Selecione...] ASG ASG + ASG ++ Auxiliar de Cozinha Auxiliar de Cozinha + Auxil…" at bounding box center [823, 233] width 707 height 31
select select "17"
click at [470, 218] on select "[Selecione...] ASG ASG + ASG ++ Auxiliar de Cozinha Auxiliar de Cozinha + Auxil…" at bounding box center [823, 233] width 707 height 31
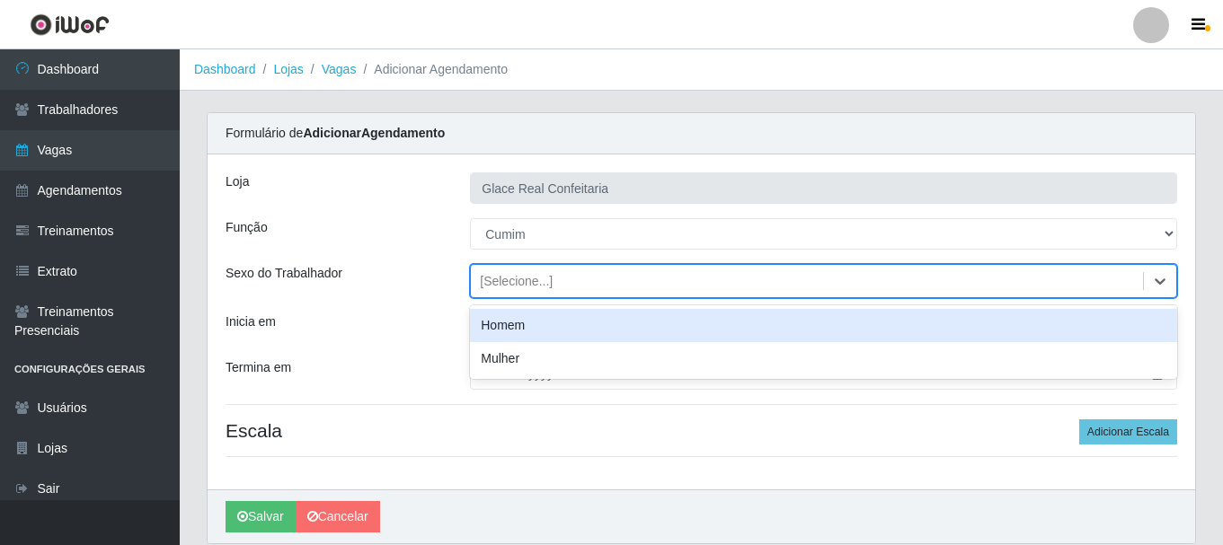
click at [559, 276] on div "[Selecione...]" at bounding box center [807, 282] width 672 height 30
click at [553, 278] on div "[Selecione...]" at bounding box center [807, 282] width 672 height 30
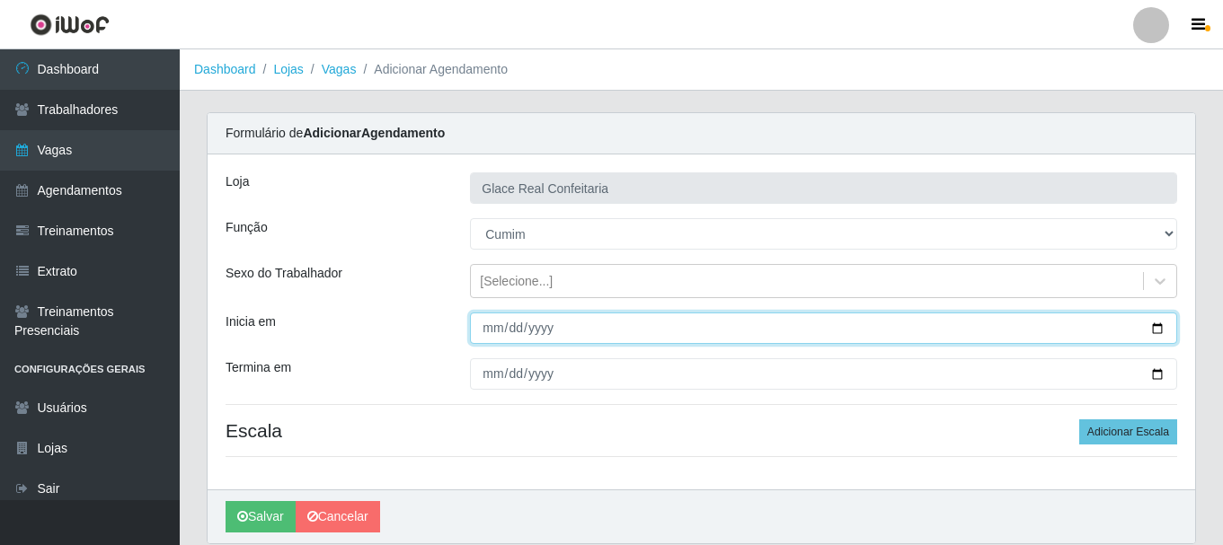
click at [1144, 322] on input "Inicia em" at bounding box center [823, 328] width 707 height 31
click at [1147, 328] on input "Inicia em" at bounding box center [823, 328] width 707 height 31
click at [1169, 329] on input "Inicia em" at bounding box center [823, 328] width 707 height 31
click at [1155, 329] on input "Inicia em" at bounding box center [823, 328] width 707 height 31
type input "[DATE]"
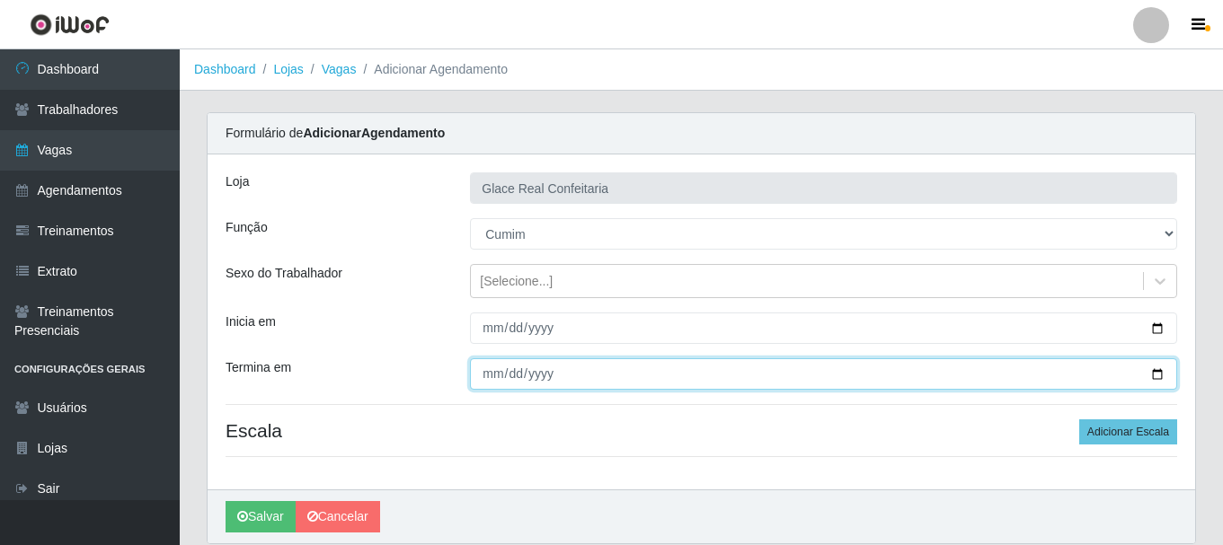
click at [1159, 373] on input "Termina em" at bounding box center [823, 373] width 707 height 31
type input "[DATE]"
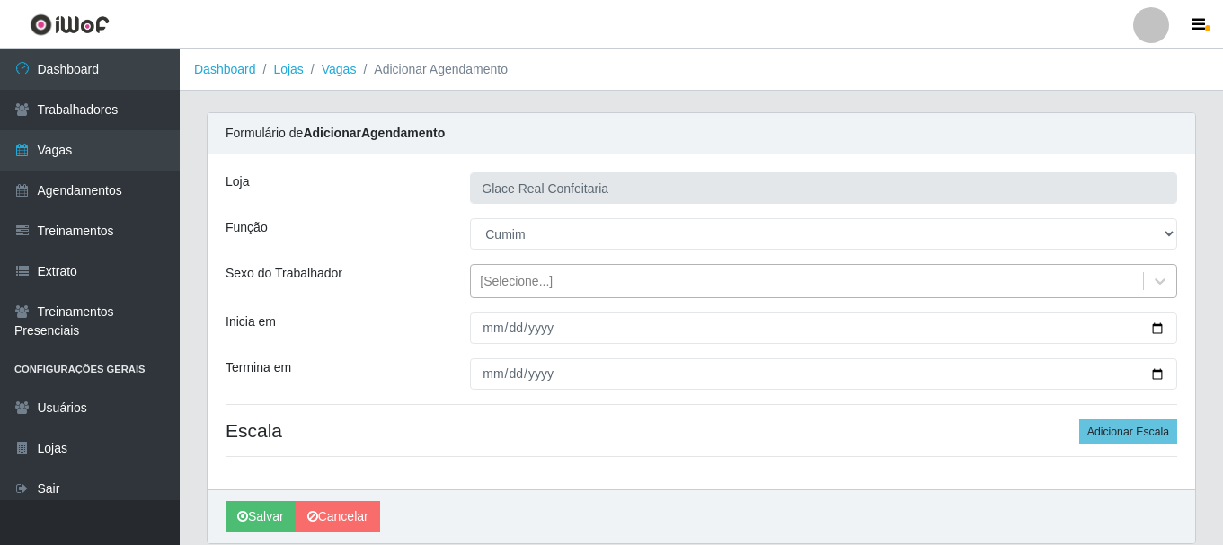
click at [489, 287] on div "[Selecione...]" at bounding box center [516, 281] width 73 height 19
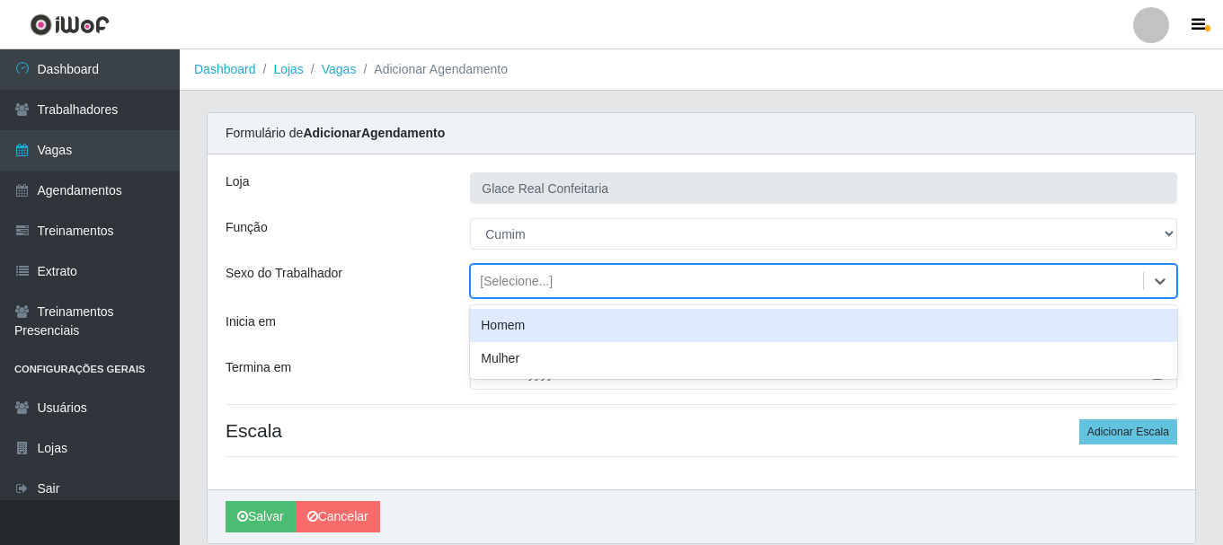
click at [489, 287] on div "[Selecione...]" at bounding box center [516, 281] width 73 height 19
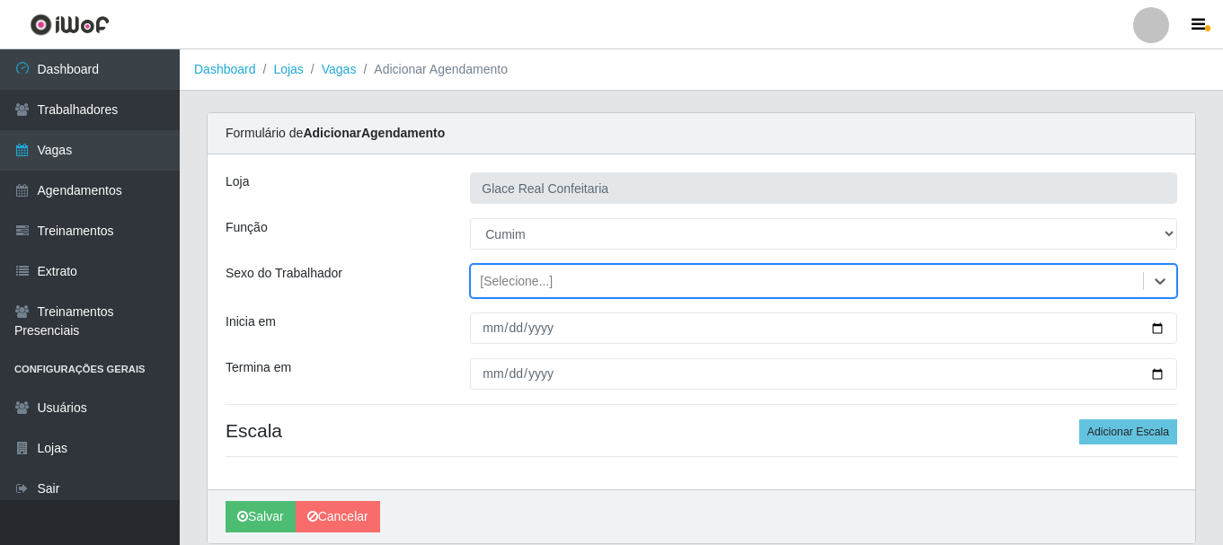
scroll to position [66, 0]
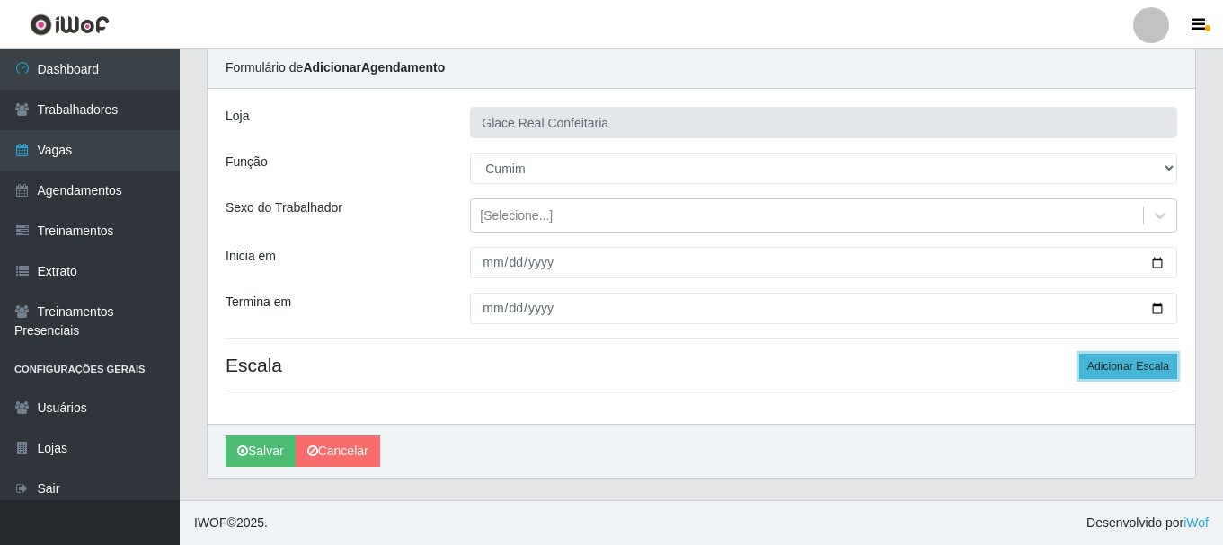
click at [1103, 368] on button "Adicionar Escala" at bounding box center [1128, 366] width 98 height 25
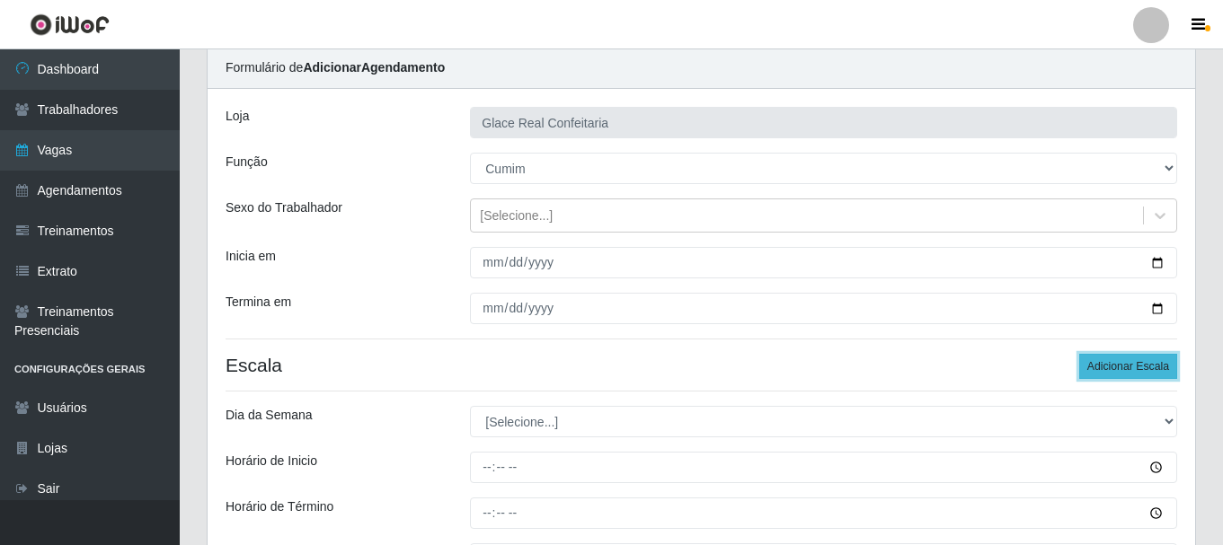
click at [1103, 368] on button "Adicionar Escala" at bounding box center [1128, 366] width 98 height 25
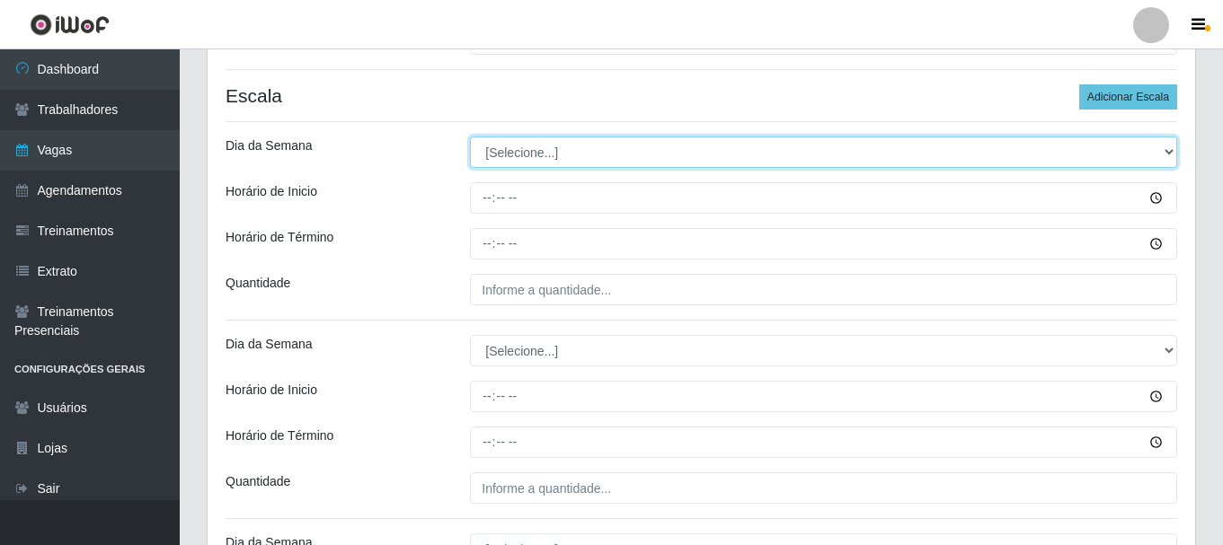
click at [569, 155] on select "[Selecione...] Segunda Terça Quarta Quinta Sexta Sábado Domingo" at bounding box center [823, 152] width 707 height 31
select select "1"
click at [470, 137] on select "[Selecione...] Segunda Terça Quarta Quinta Sexta Sábado Domingo" at bounding box center [823, 152] width 707 height 31
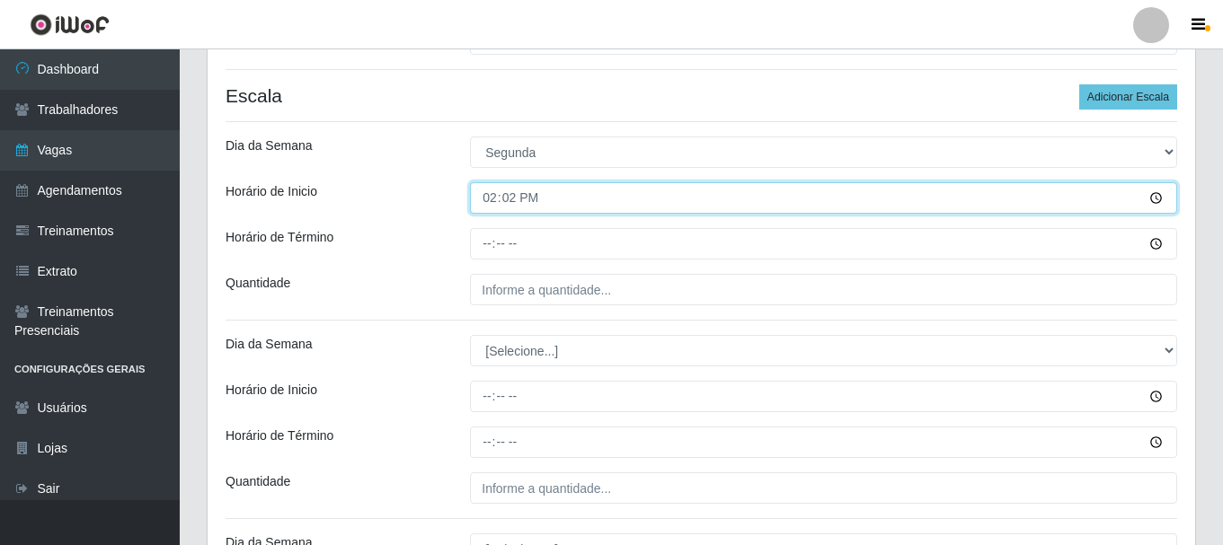
type input "14:20"
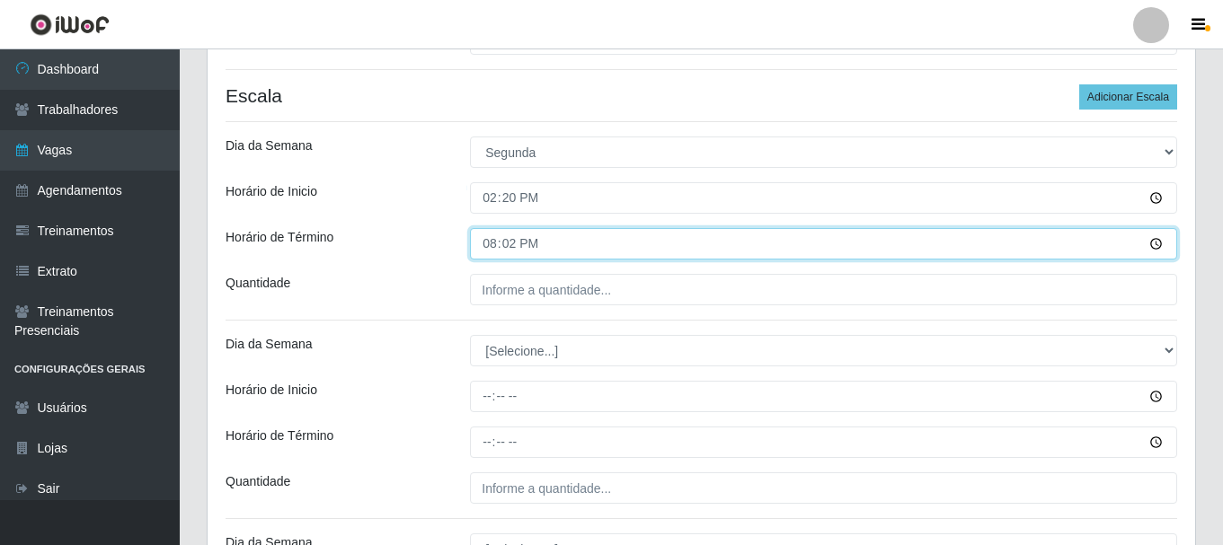
type input "20:20"
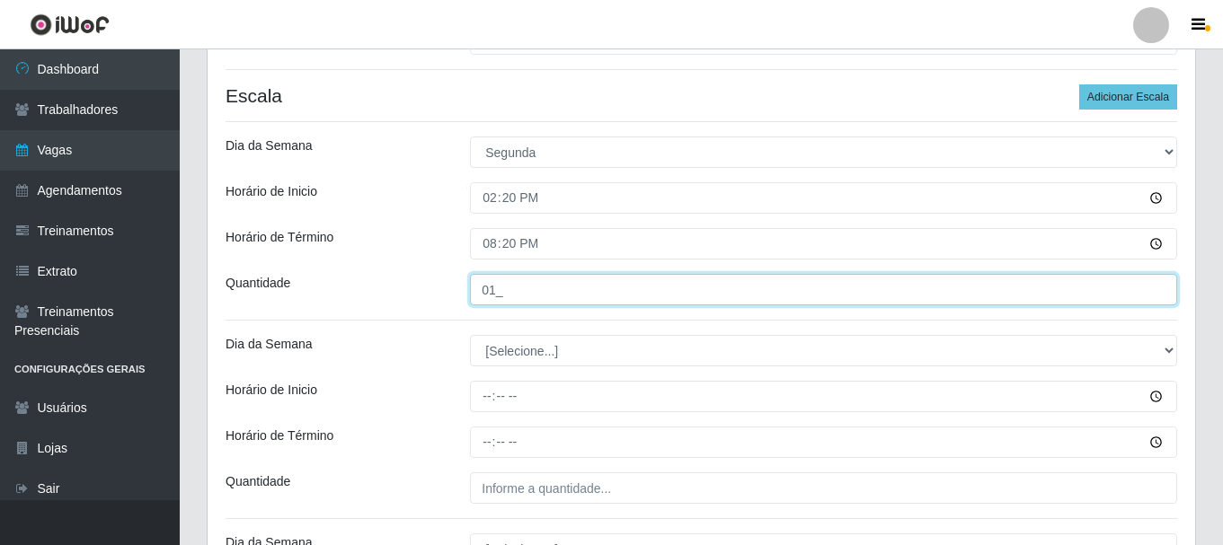
type input "01_"
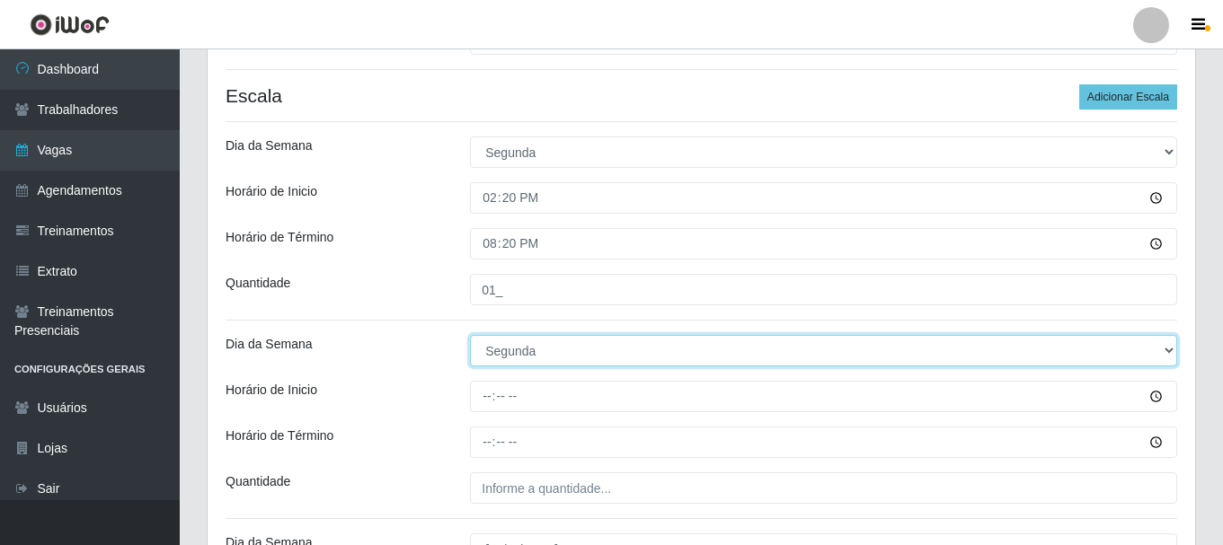
select select "2"
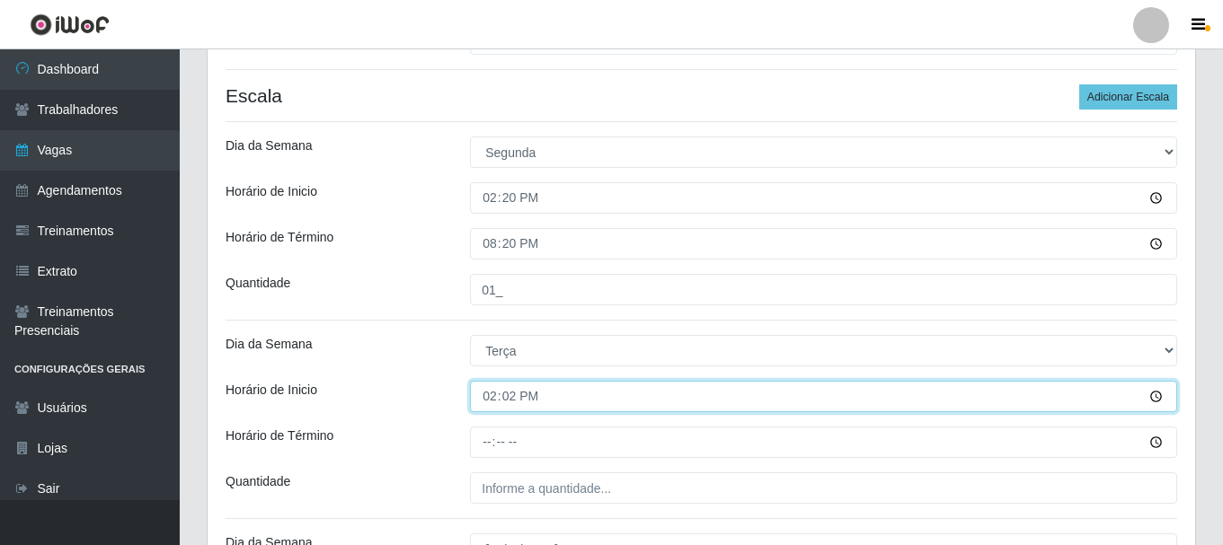
type input "14:20"
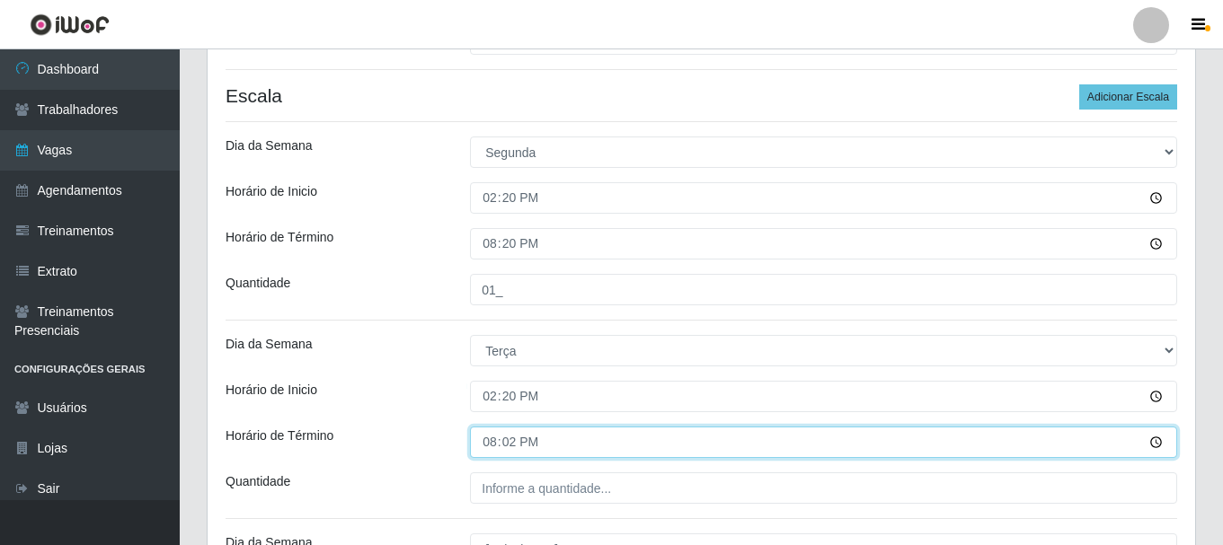
type input "20:20"
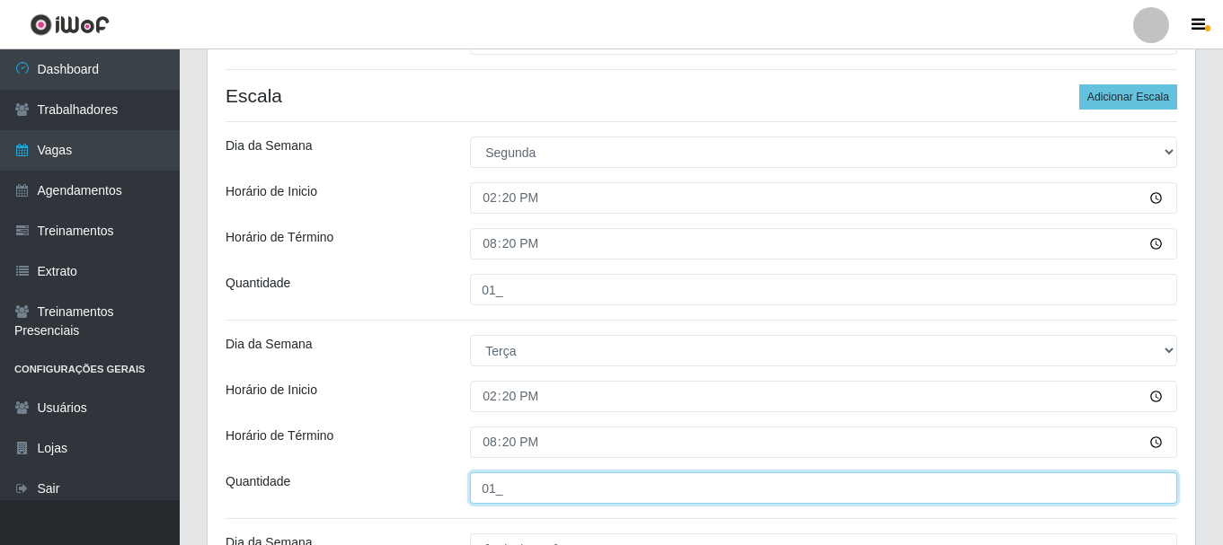
type input "01_"
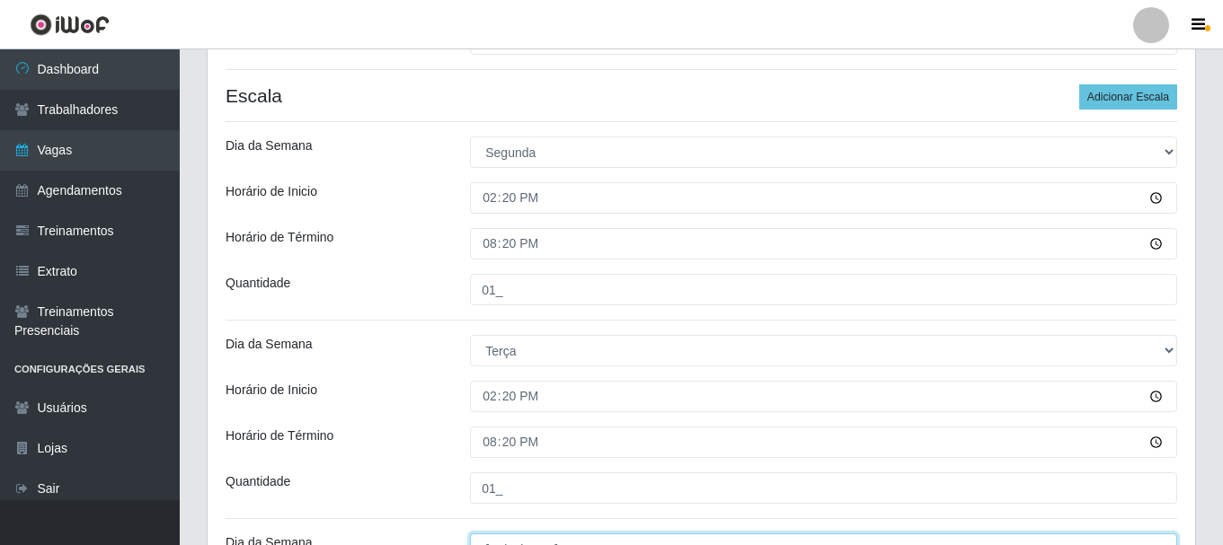
scroll to position [355, 0]
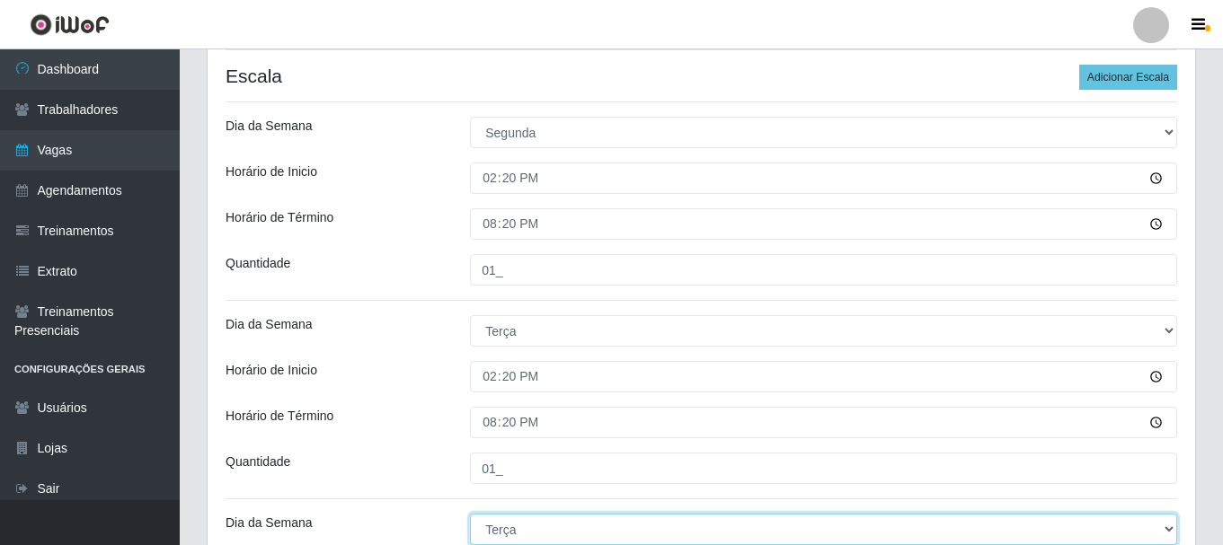
select select "3"
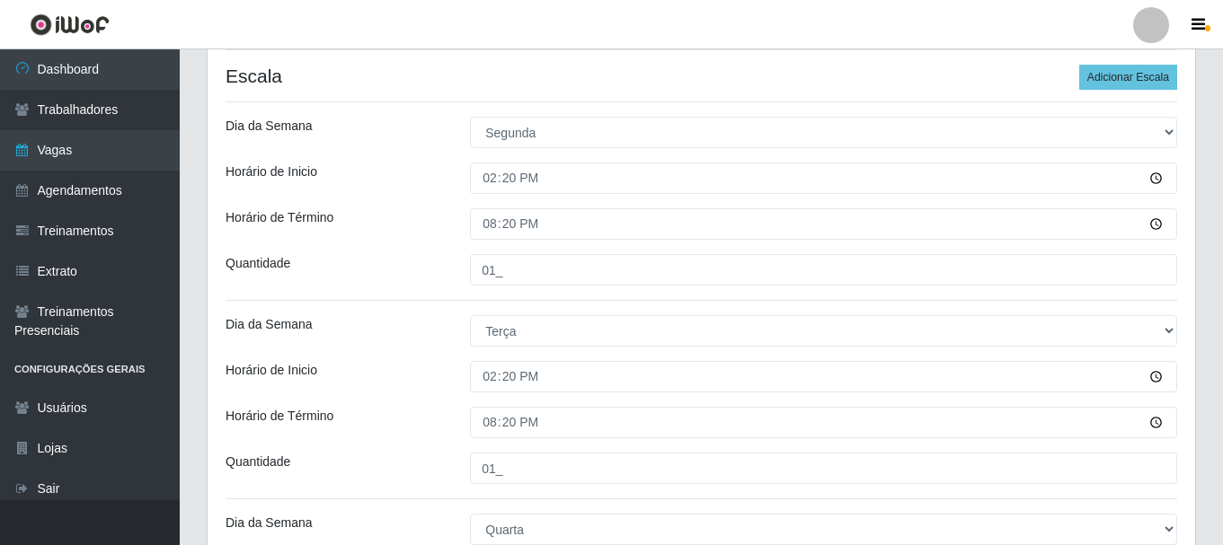
scroll to position [658, 0]
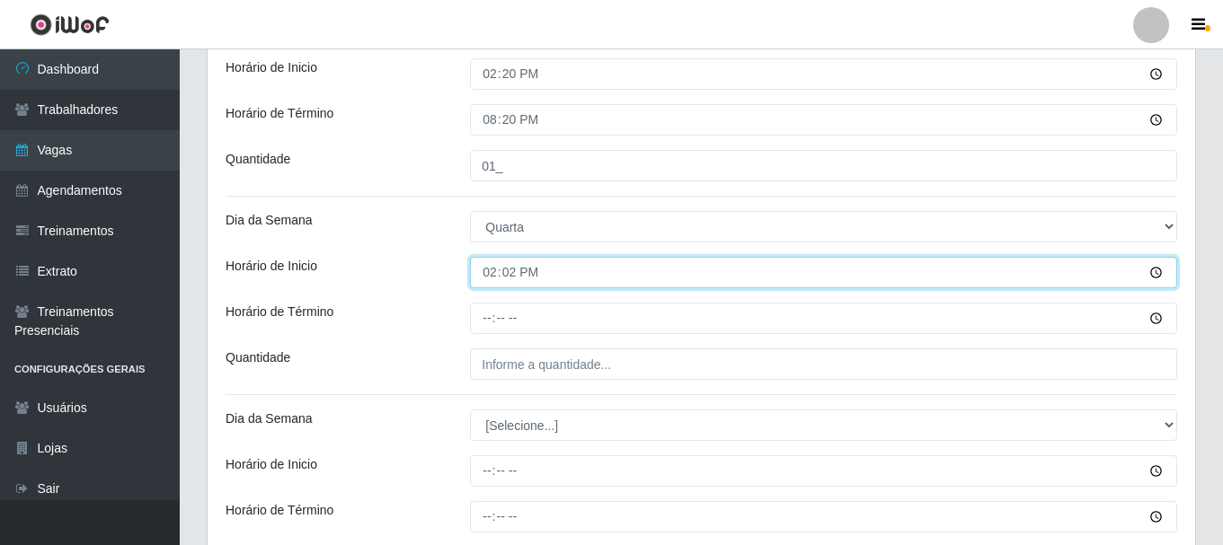
type input "14:20"
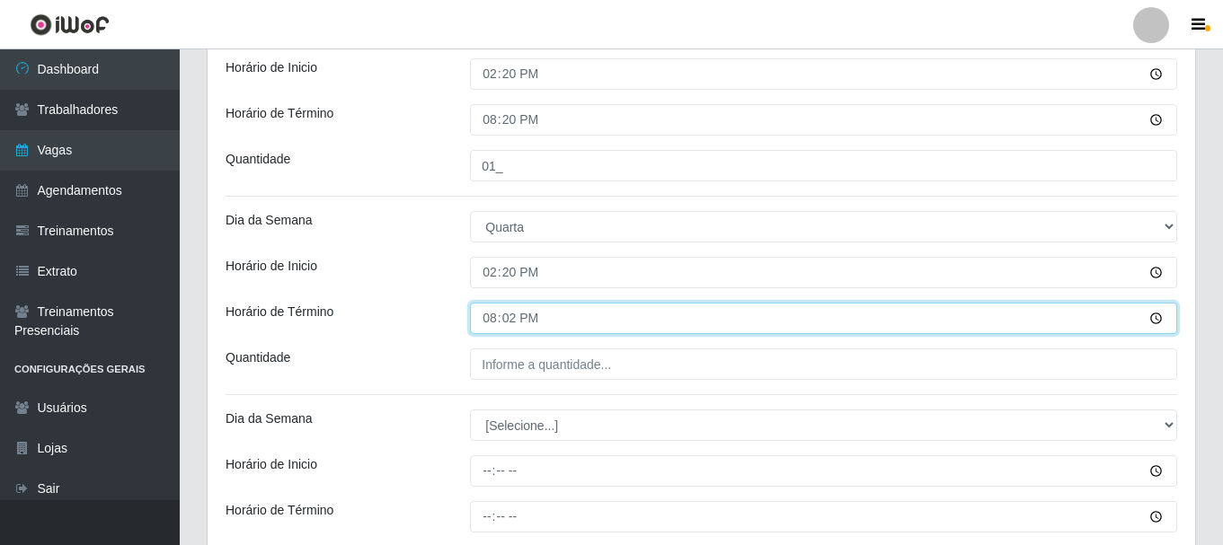
type input "20:20"
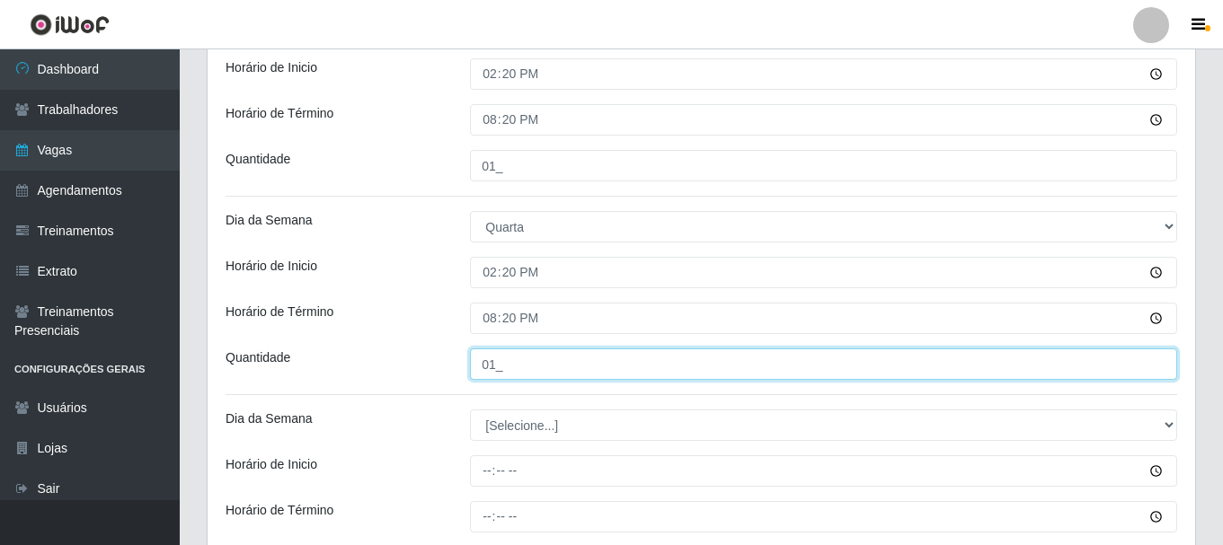
type input "01_"
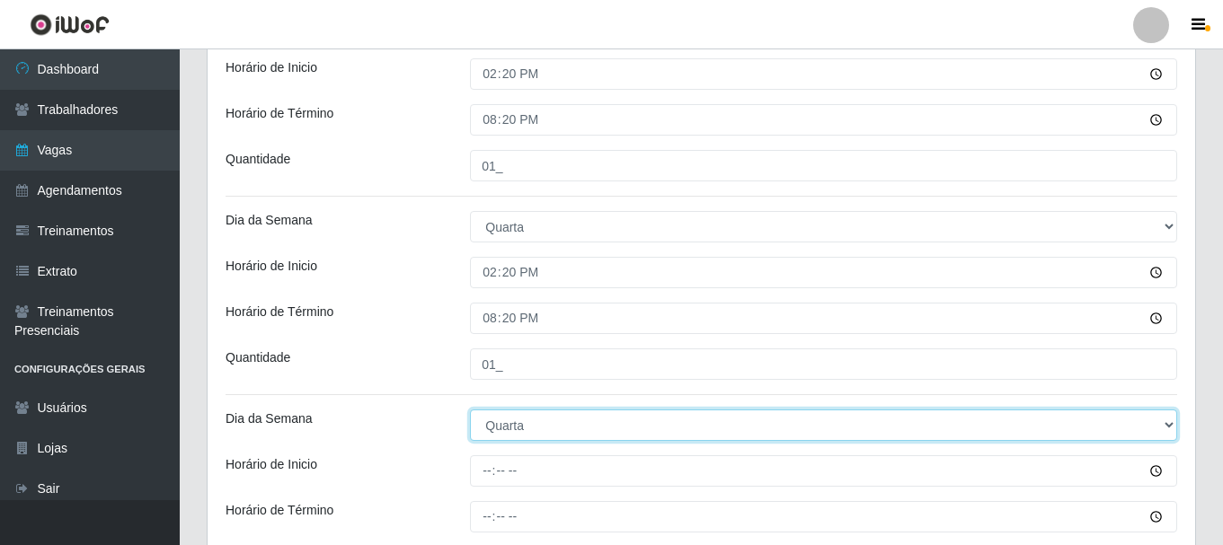
select select "4"
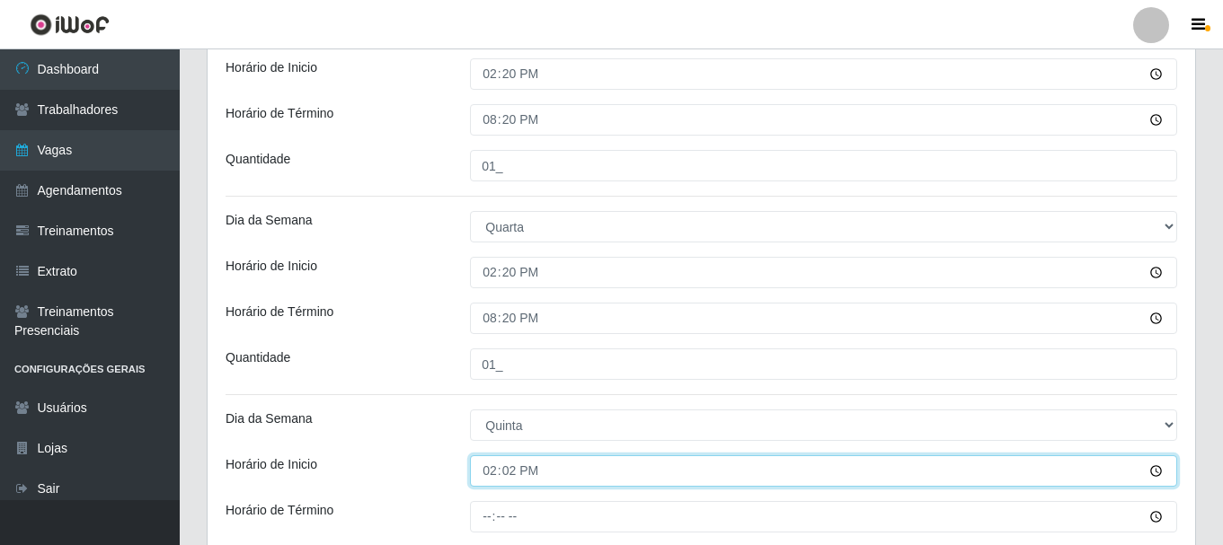
type input "14:20"
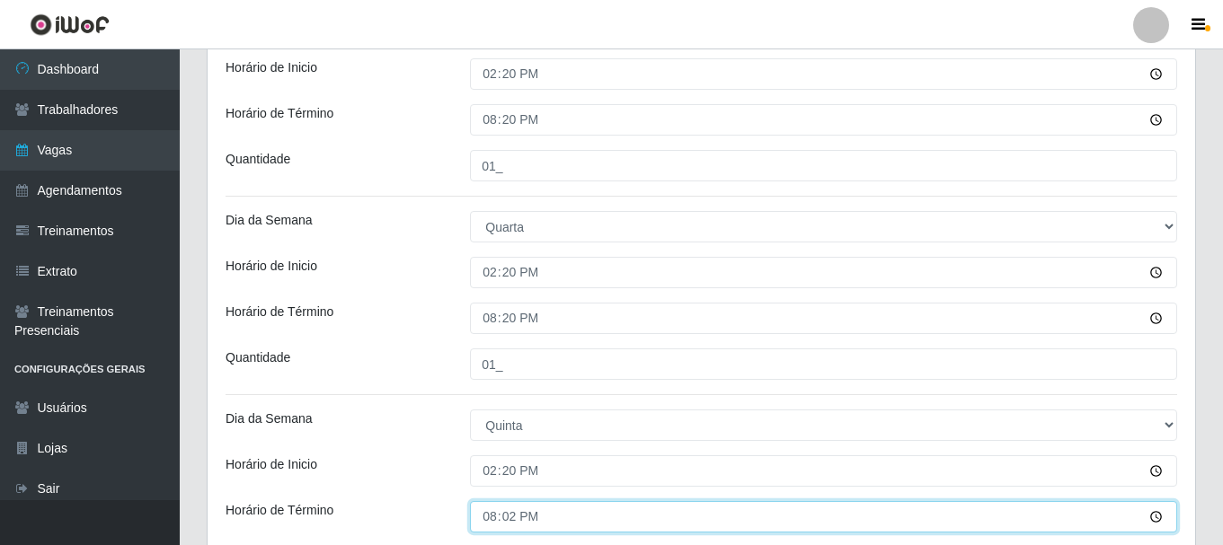
type input "20:20"
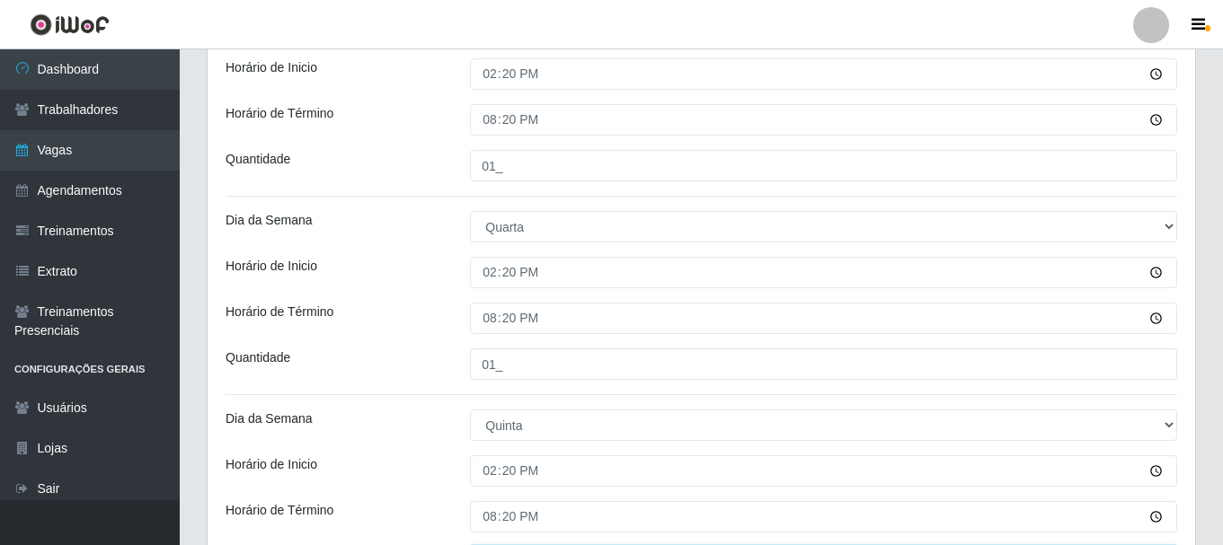
scroll to position [948, 0]
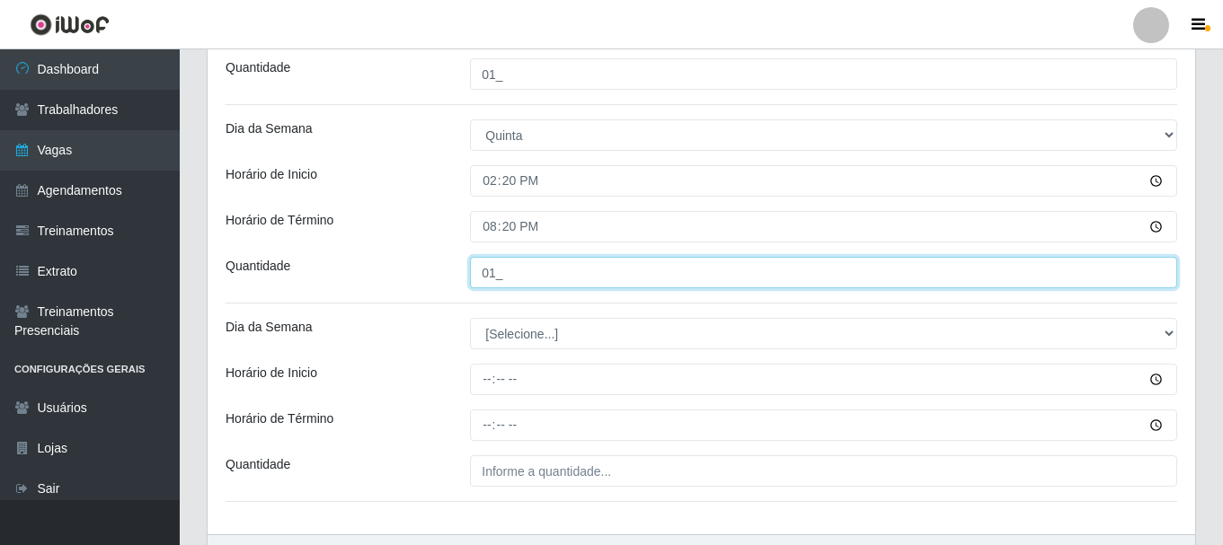
type input "01_"
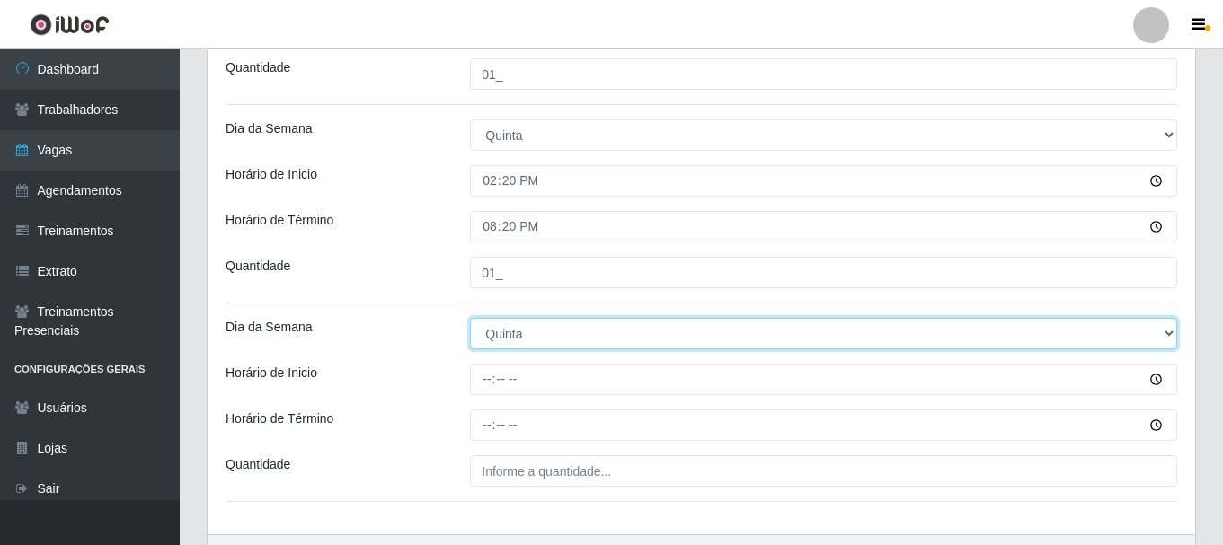
select select "5"
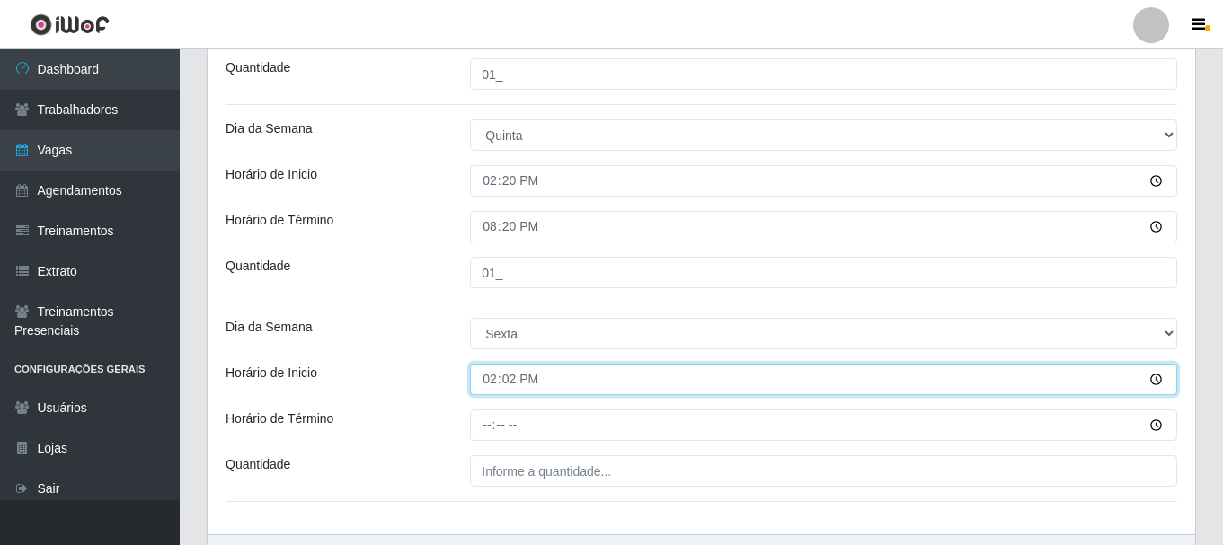
type input "14:20"
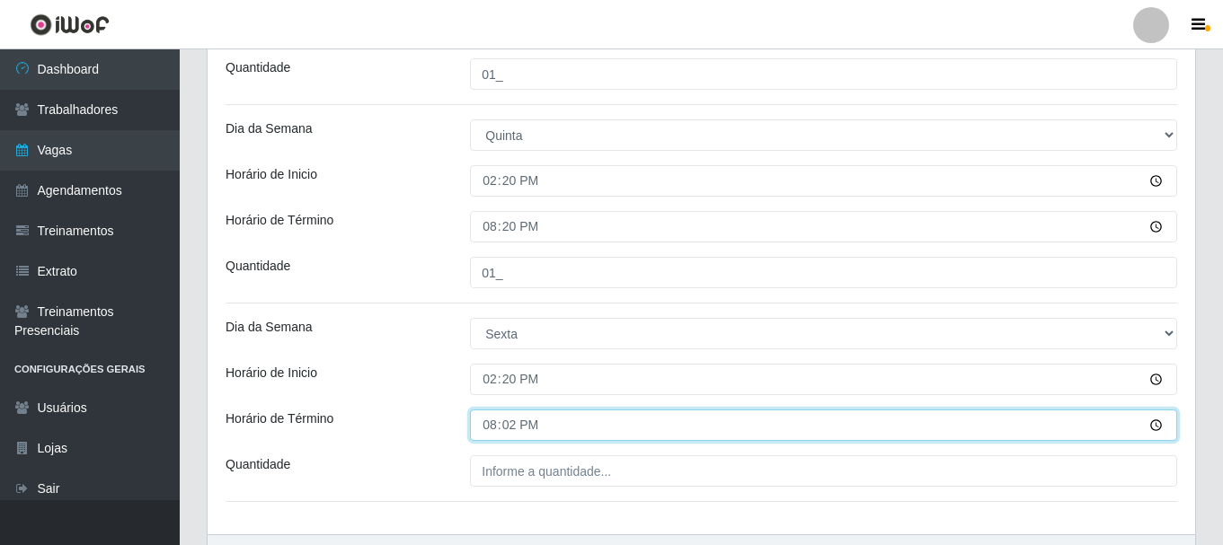
type input "20:20"
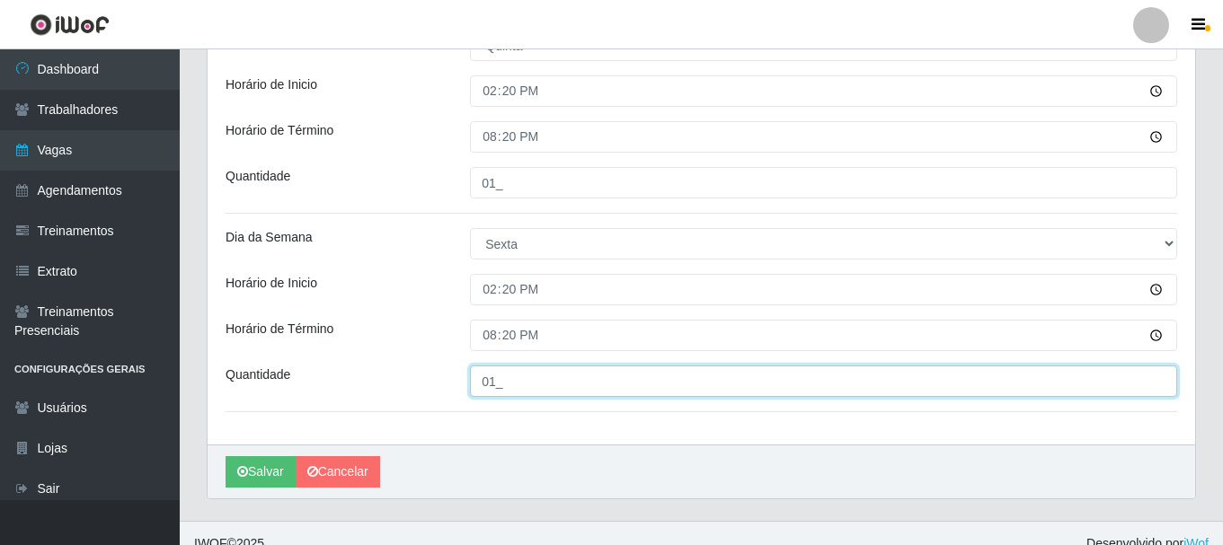
scroll to position [1058, 0]
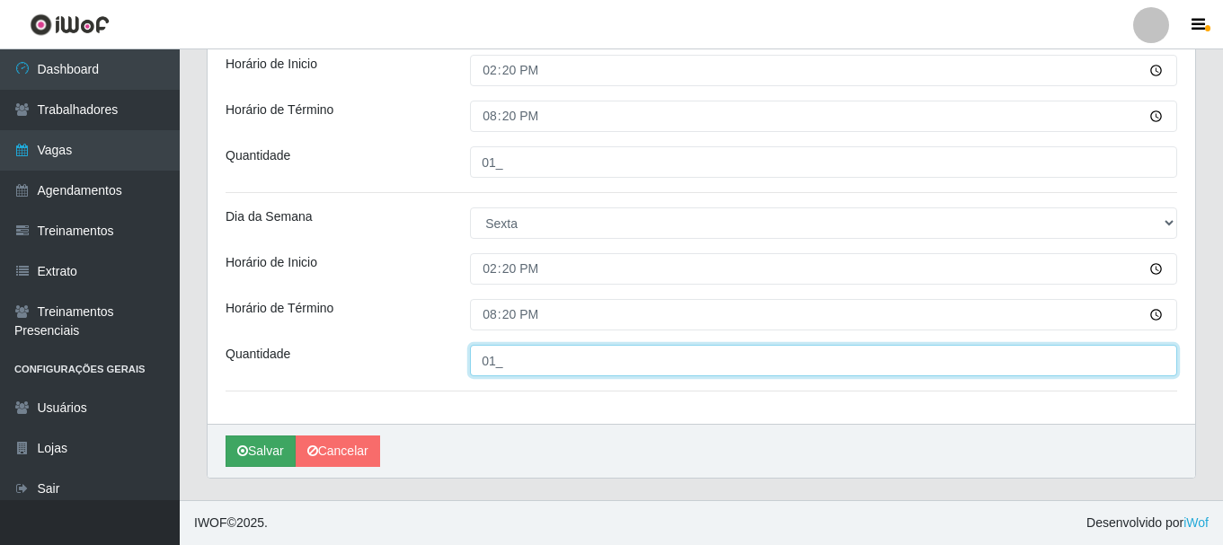
type input "01_"
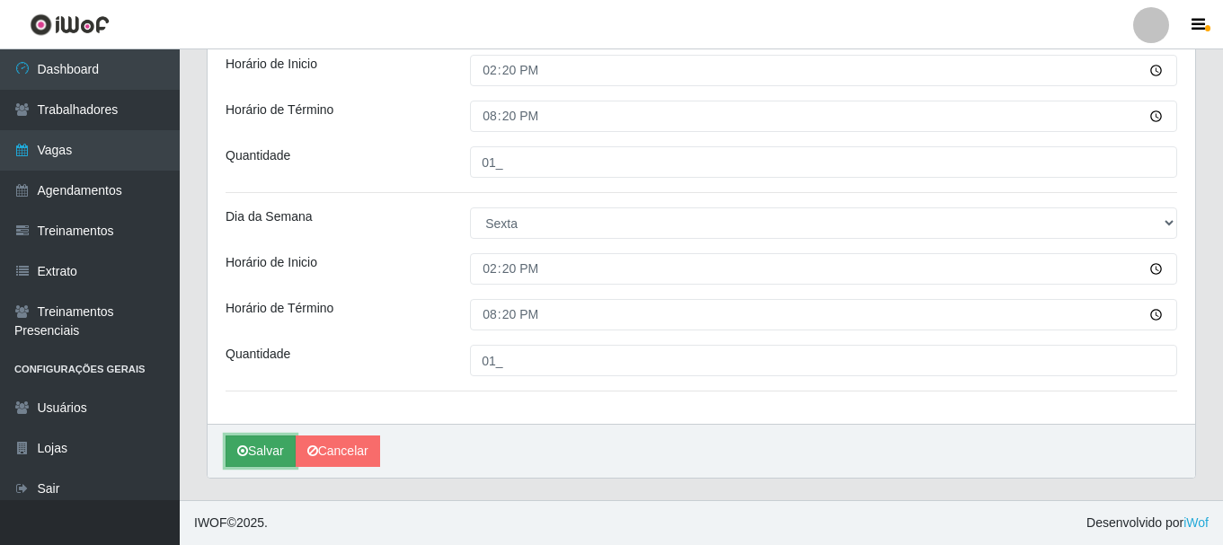
click at [253, 456] on button "Salvar" at bounding box center [260, 451] width 70 height 31
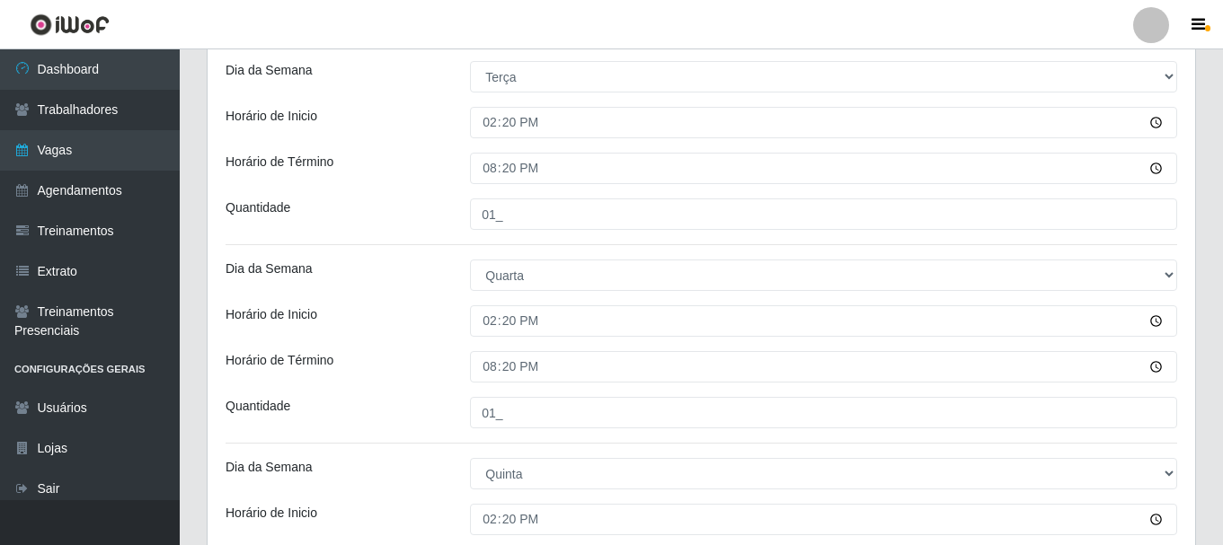
scroll to position [429, 0]
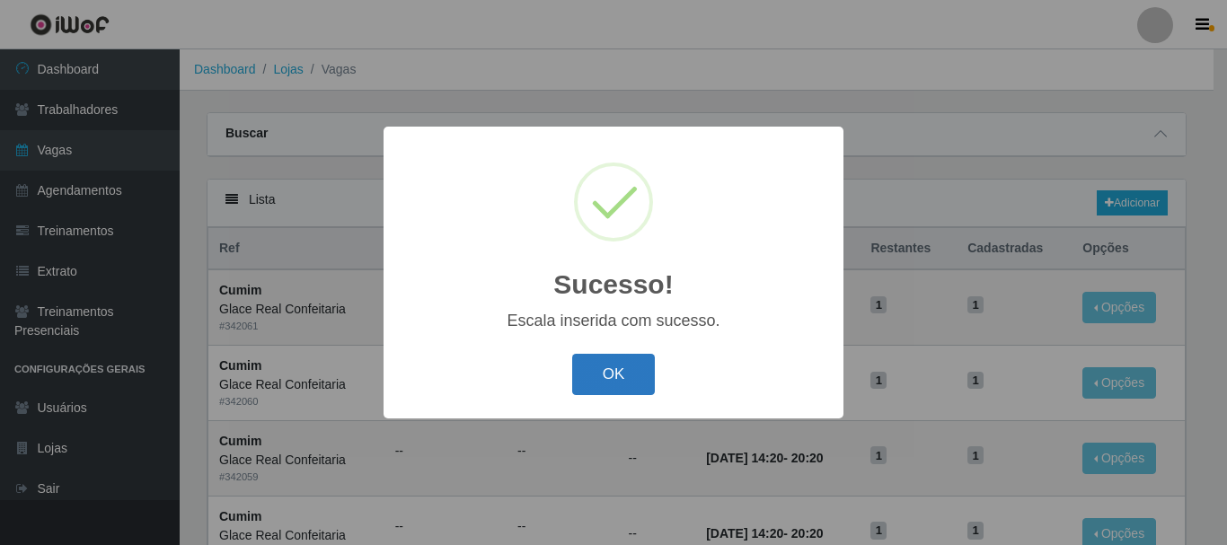
click at [621, 379] on button "OK" at bounding box center [614, 375] width 84 height 42
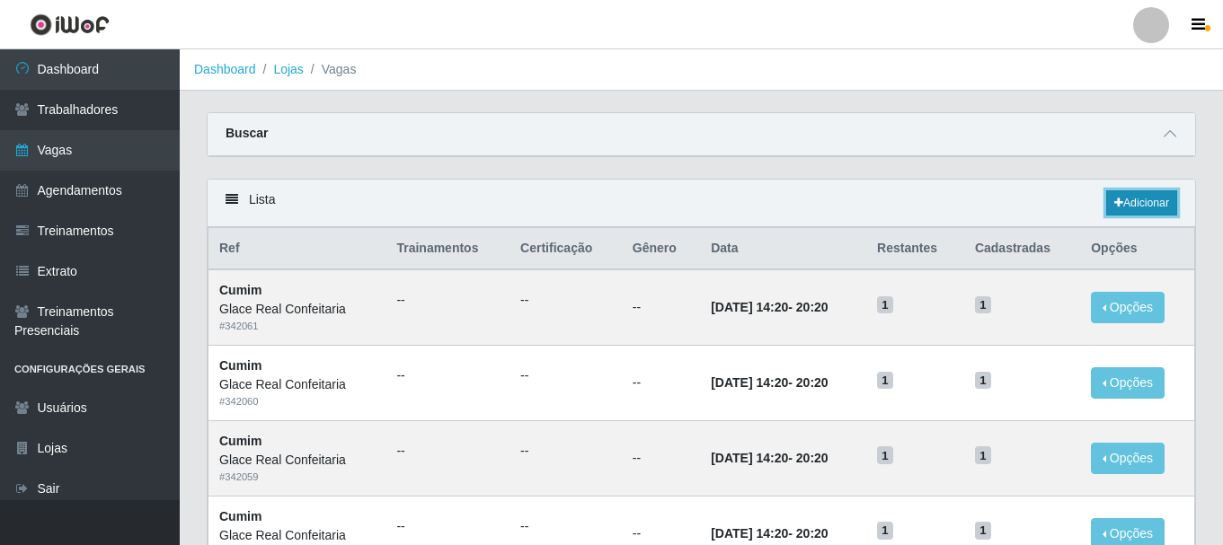
click at [1135, 194] on link "Adicionar" at bounding box center [1141, 202] width 71 height 25
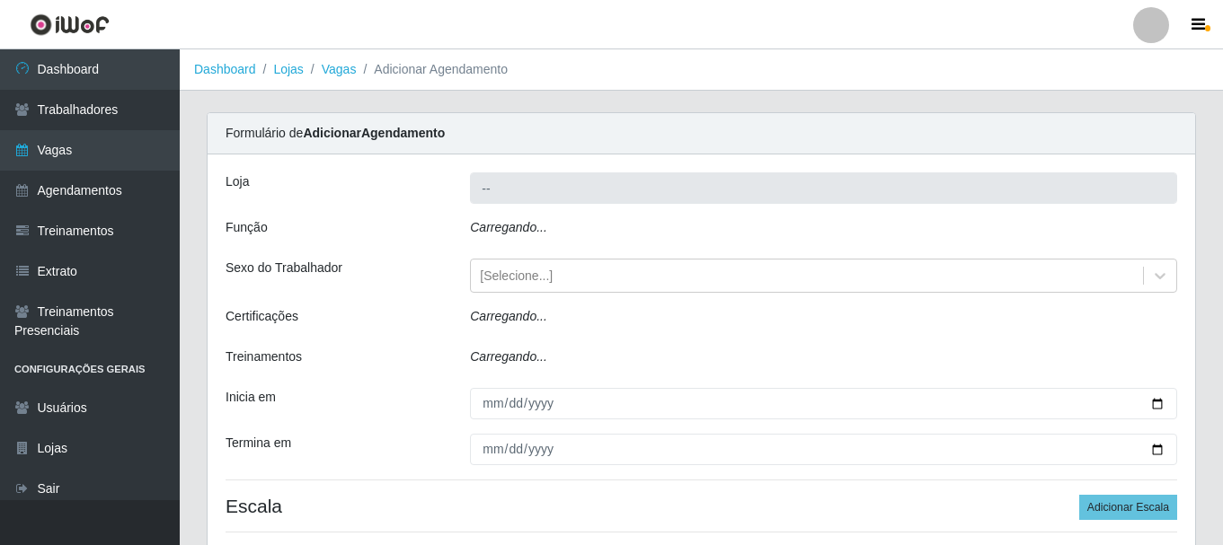
type input "Glace Real Confeitaria"
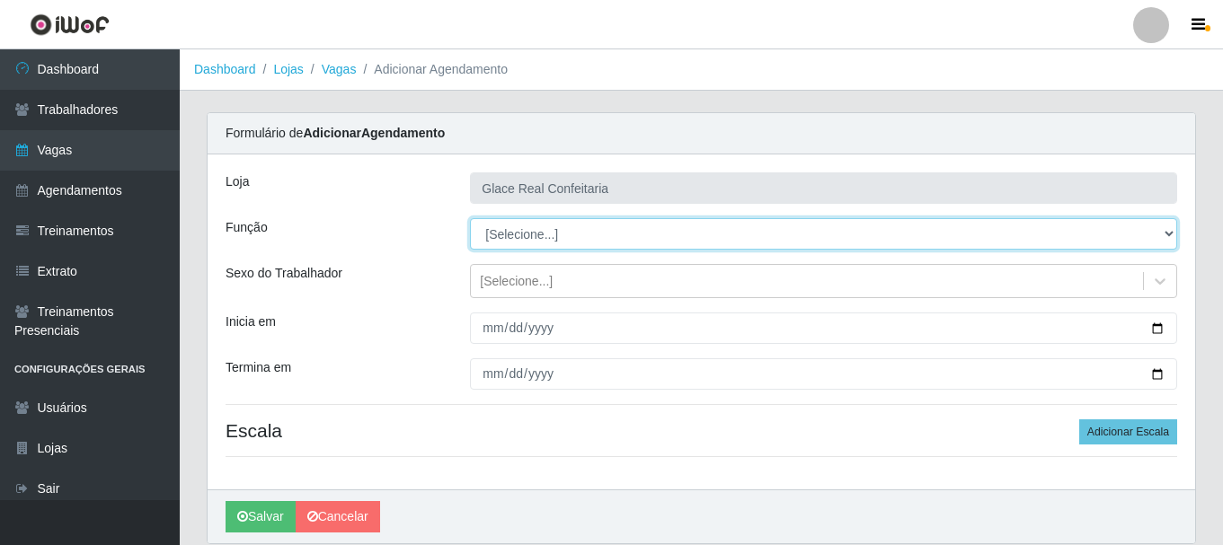
click at [544, 235] on select "[Selecione...] ASG ASG + ASG ++ Auxiliar de Cozinha Auxiliar de Cozinha + Auxil…" at bounding box center [823, 233] width 707 height 31
select select "17"
click at [470, 218] on select "[Selecione...] ASG ASG + ASG ++ Auxiliar de Cozinha Auxiliar de Cozinha + Auxil…" at bounding box center [823, 233] width 707 height 31
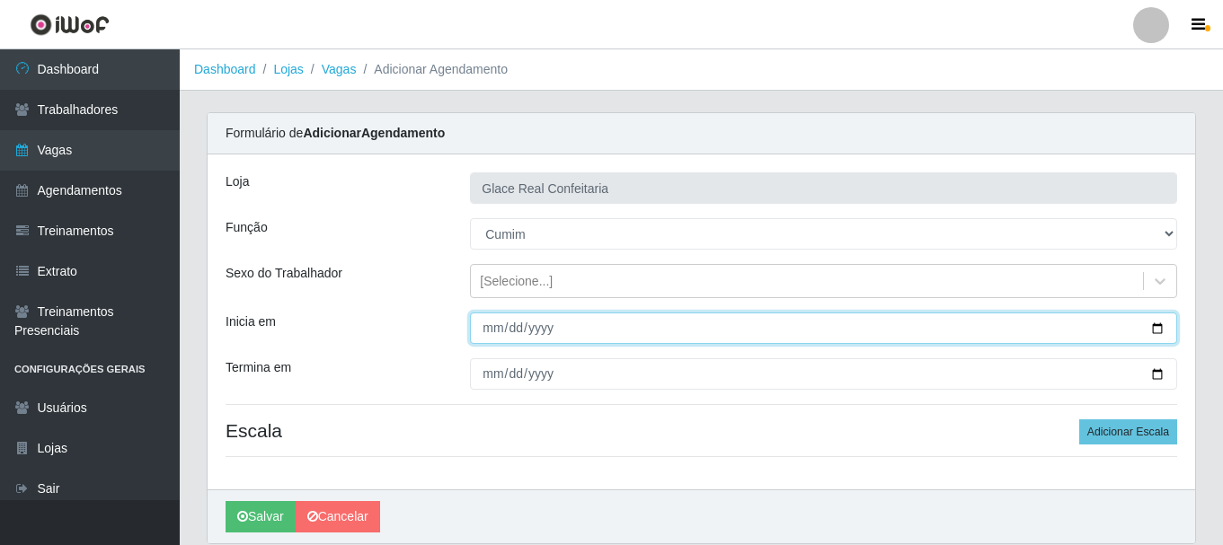
click at [490, 323] on input "Inicia em" at bounding box center [823, 328] width 707 height 31
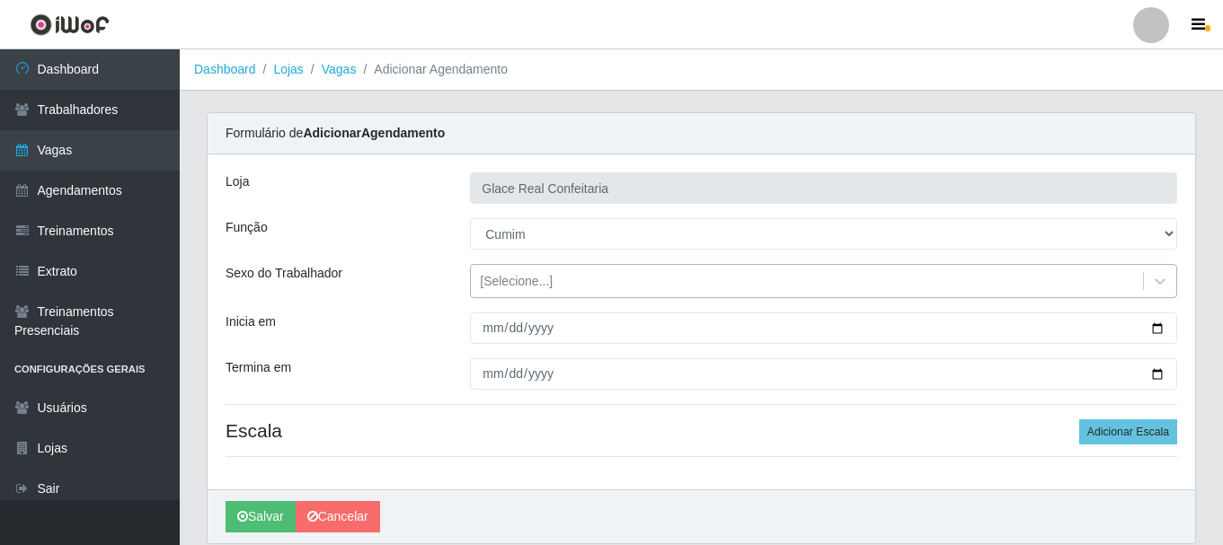
click at [544, 284] on div "[Selecione...]" at bounding box center [516, 281] width 73 height 19
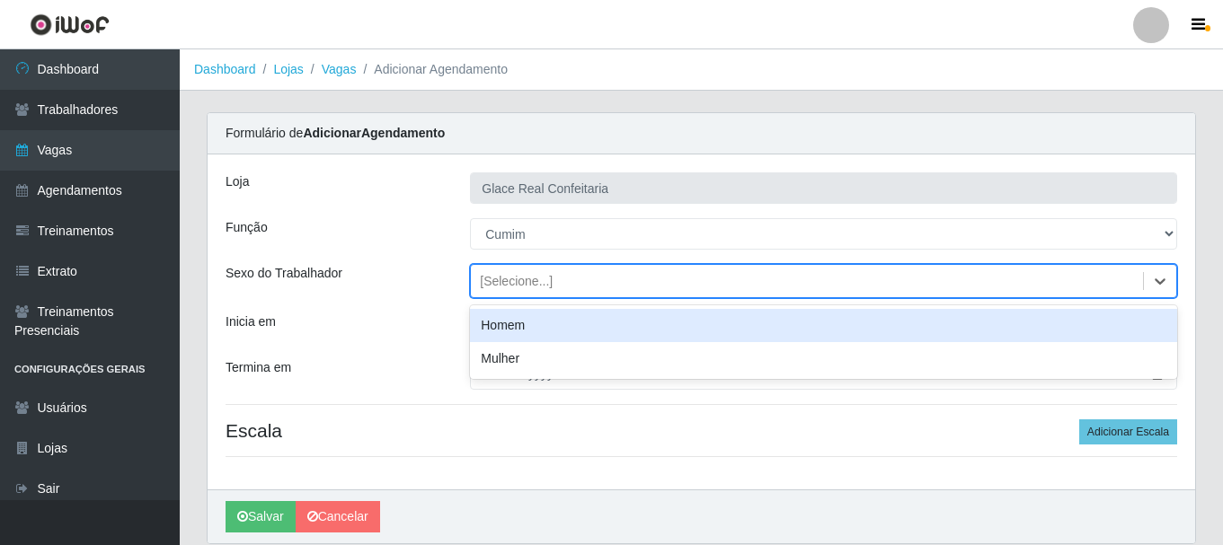
click at [544, 284] on div "[Selecione...]" at bounding box center [516, 281] width 73 height 19
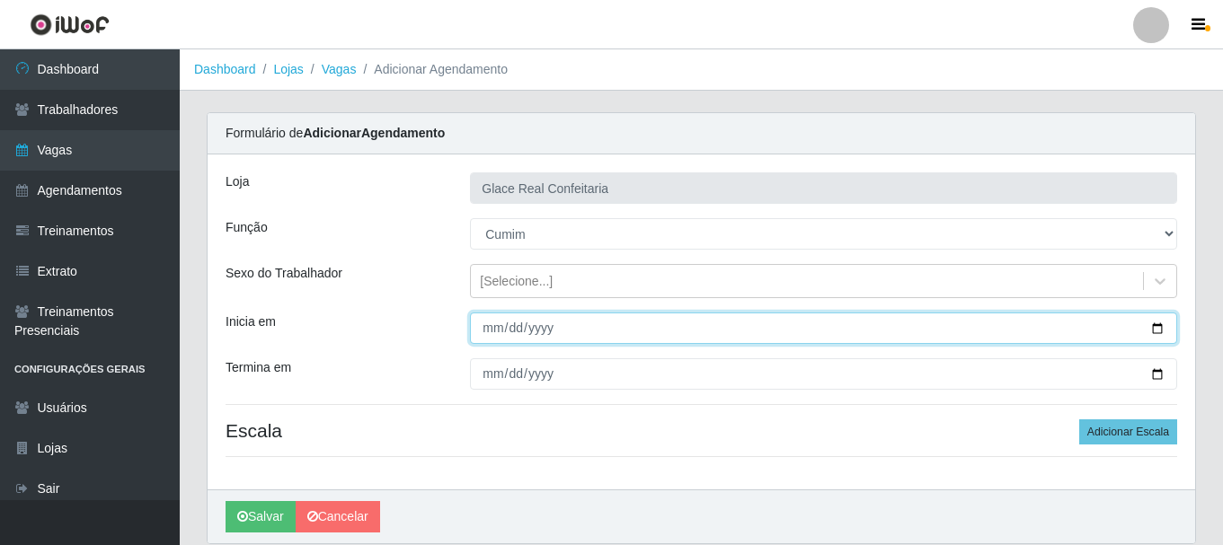
click at [1164, 323] on input "Inicia em" at bounding box center [823, 328] width 707 height 31
type input "[DATE]"
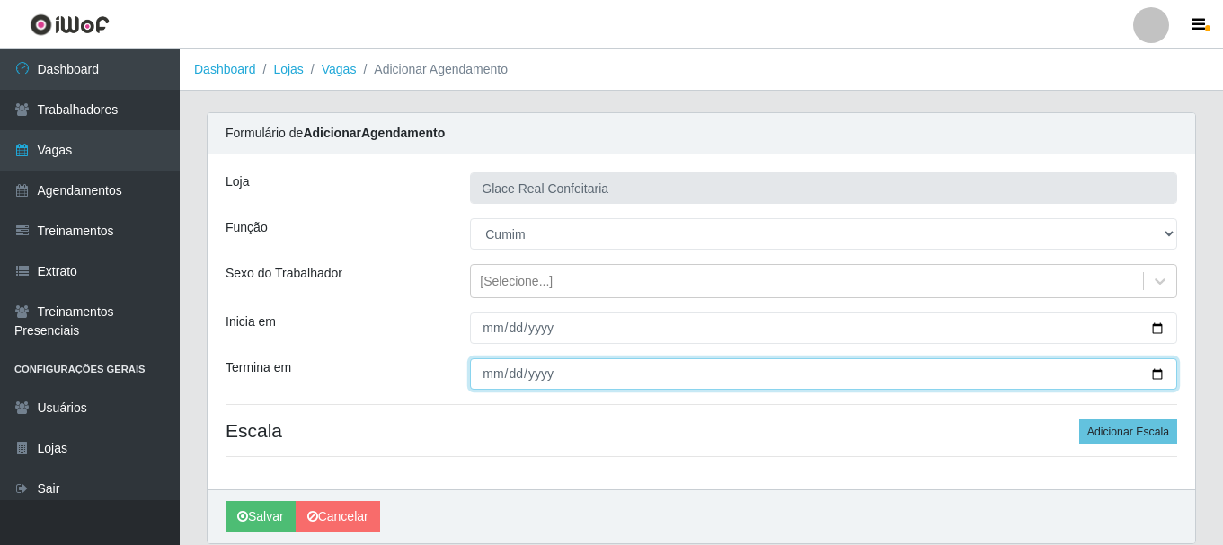
click at [1164, 376] on input "Termina em" at bounding box center [823, 373] width 707 height 31
type input "[DATE]"
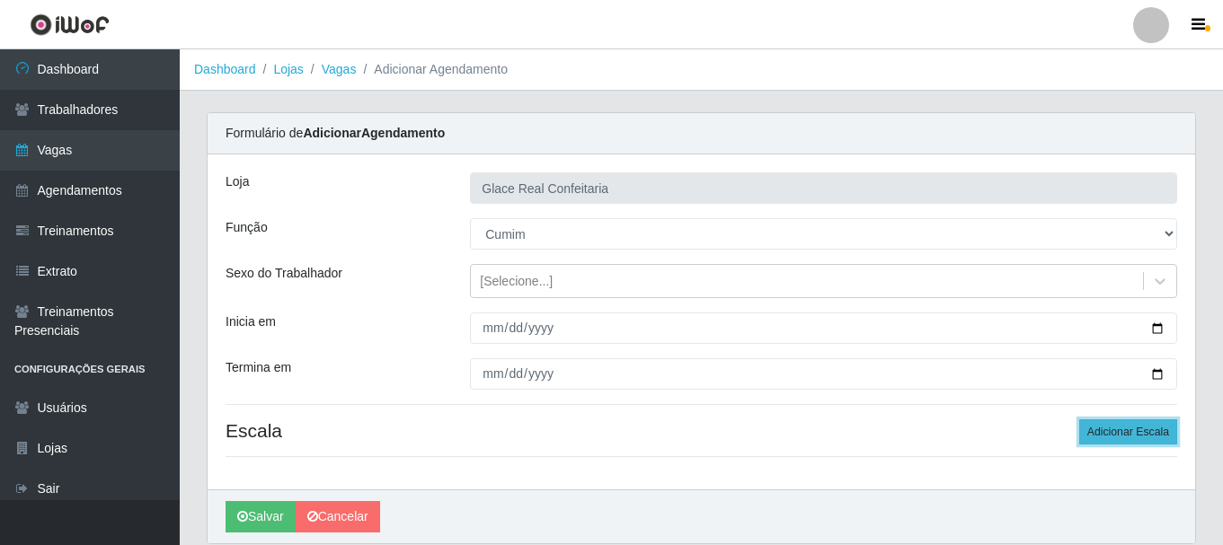
click at [1126, 437] on button "Adicionar Escala" at bounding box center [1128, 431] width 98 height 25
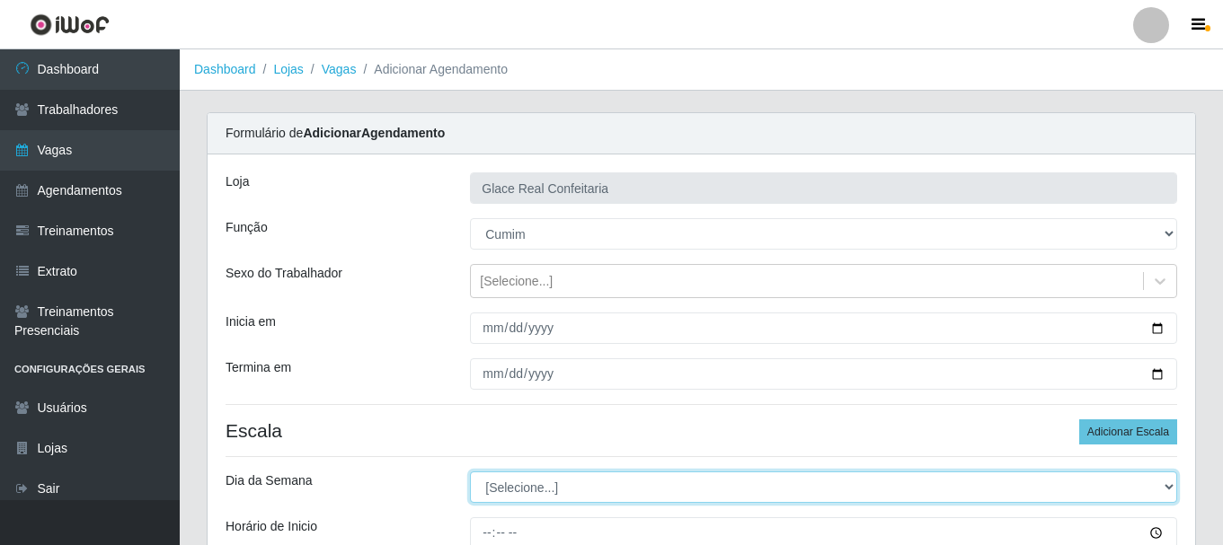
click at [619, 490] on select "[Selecione...] Segunda Terça Quarta Quinta Sexta Sábado Domingo" at bounding box center [823, 487] width 707 height 31
select select "1"
click at [470, 472] on select "[Selecione...] Segunda Terça Quarta Quinta Sexta Sábado Domingo" at bounding box center [823, 487] width 707 height 31
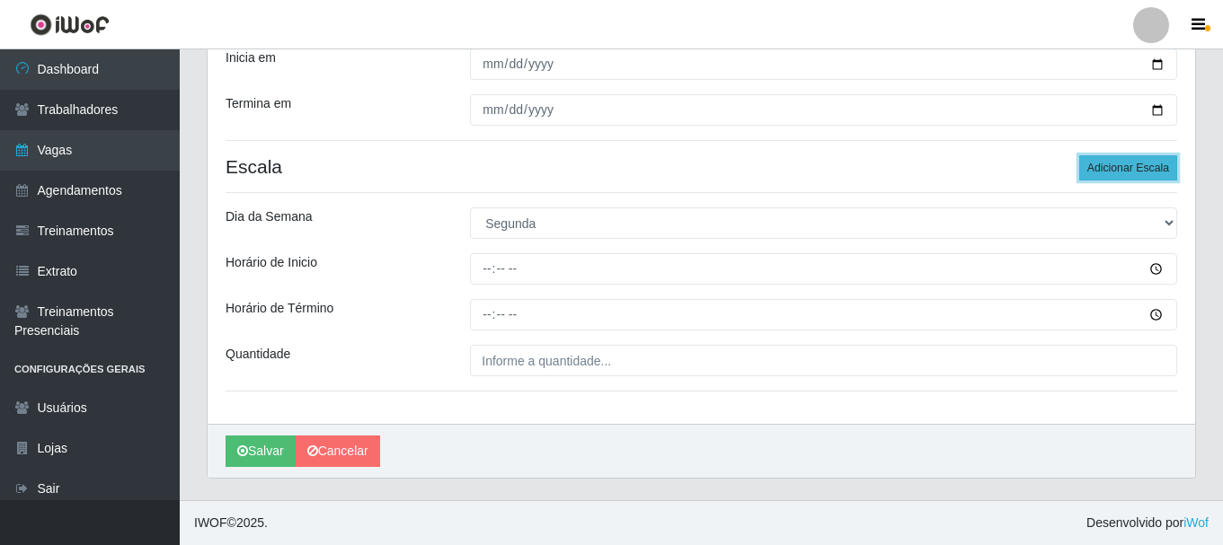
click at [1104, 172] on button "Adicionar Escala" at bounding box center [1128, 167] width 98 height 25
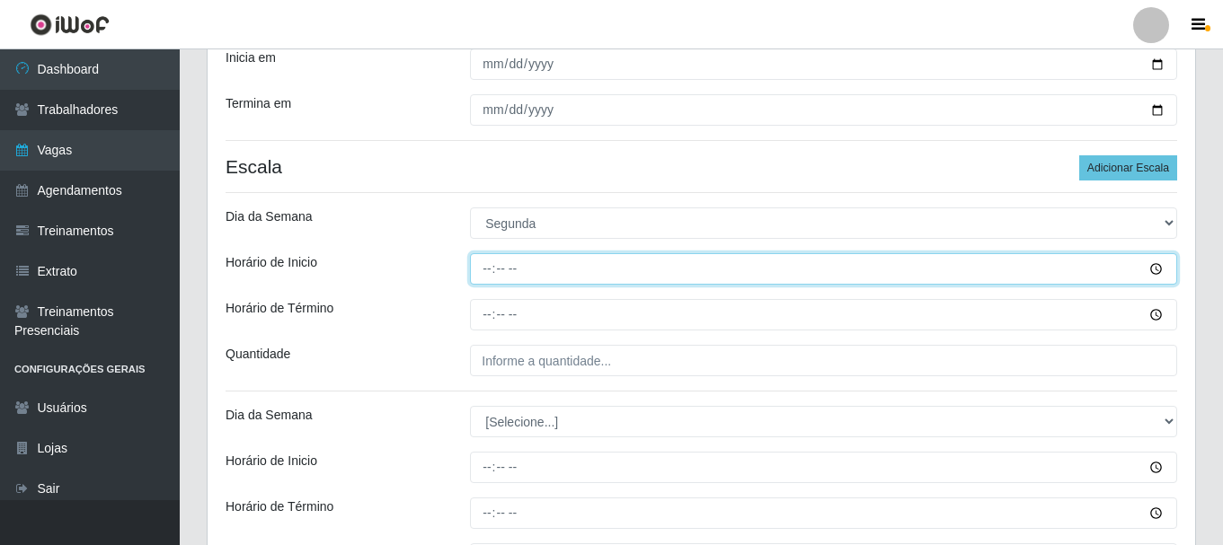
click at [484, 270] on input "Horário de Inicio" at bounding box center [823, 268] width 707 height 31
type input "14:20"
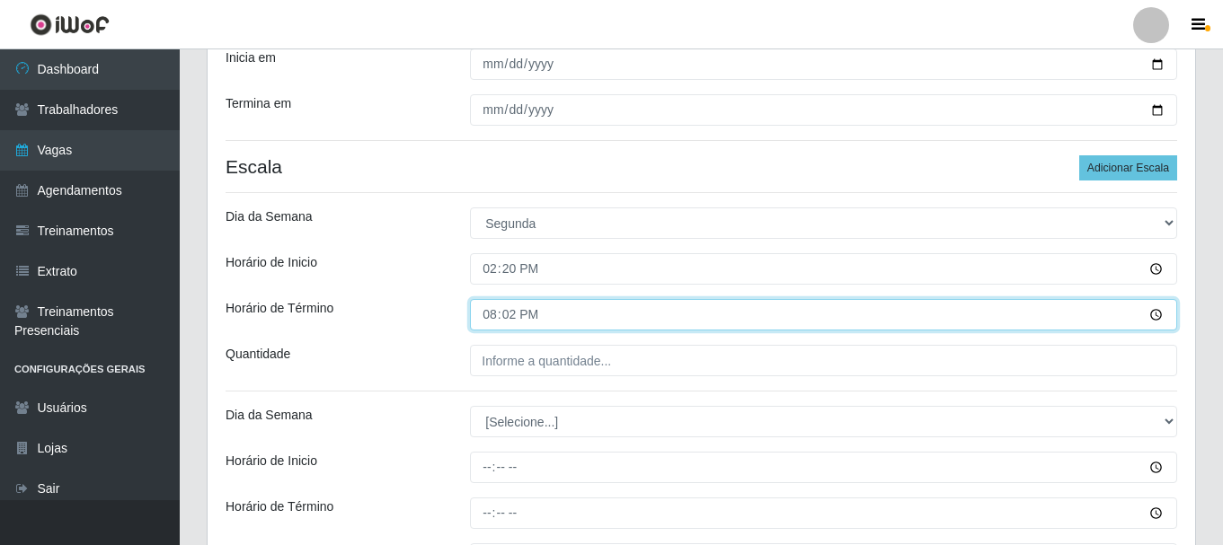
type input "20:20"
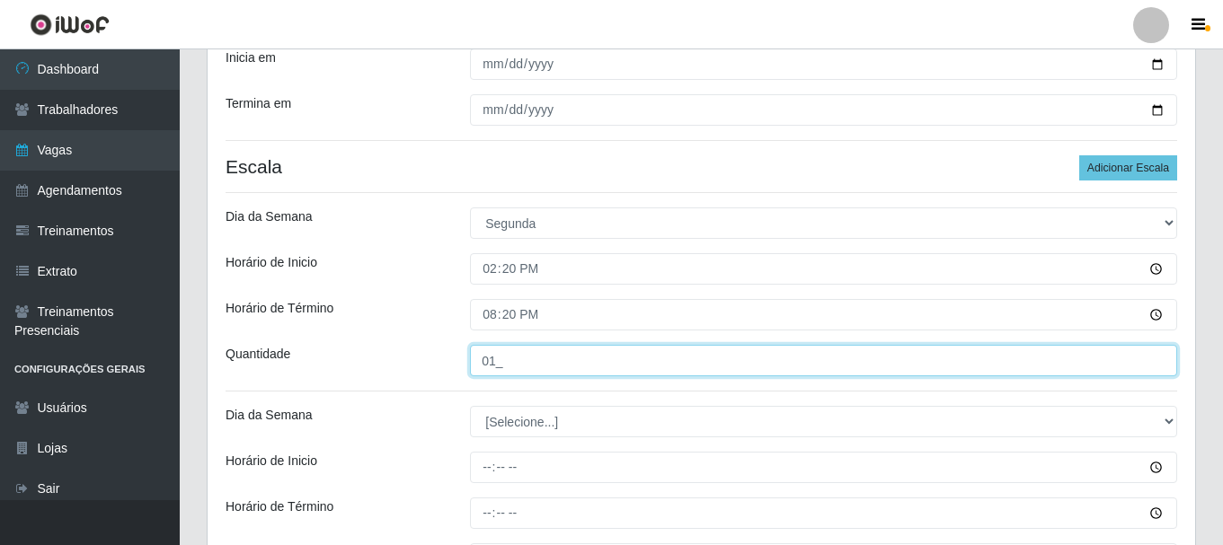
type input "01_"
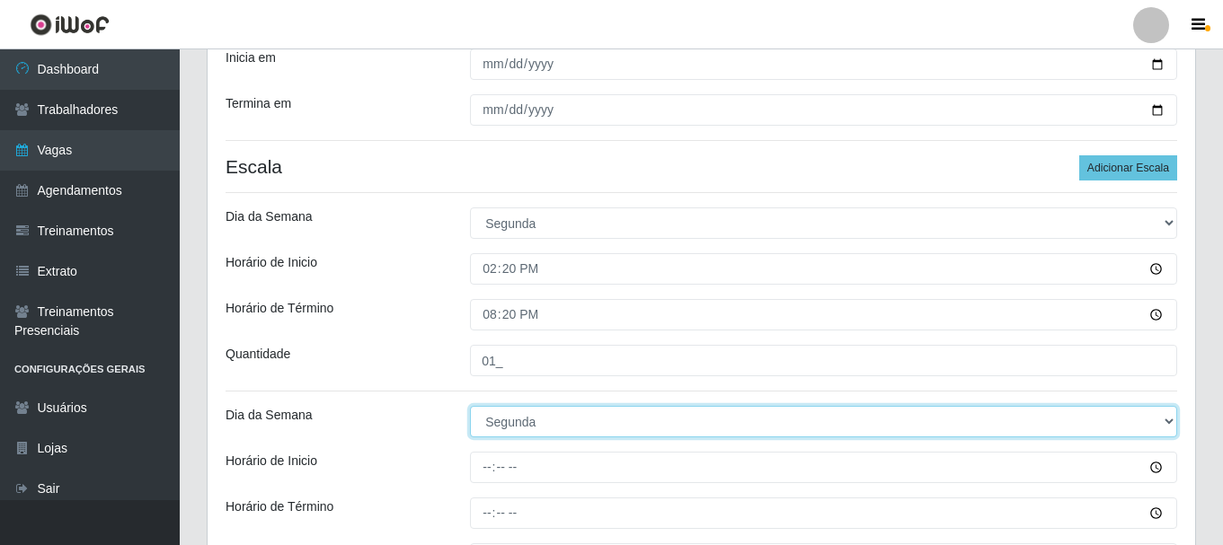
select select "2"
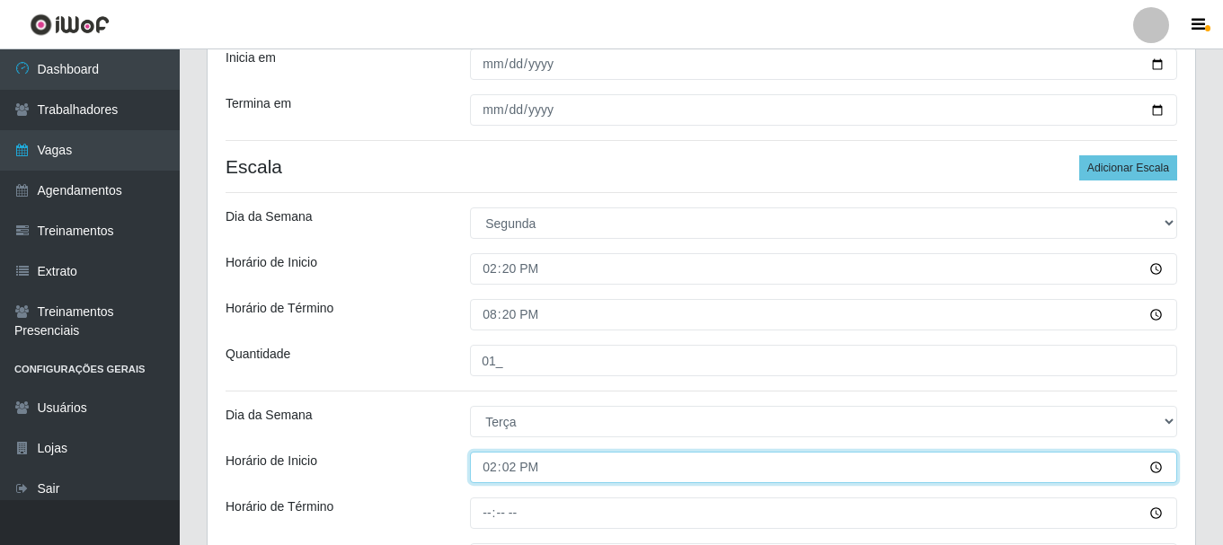
type input "14:20"
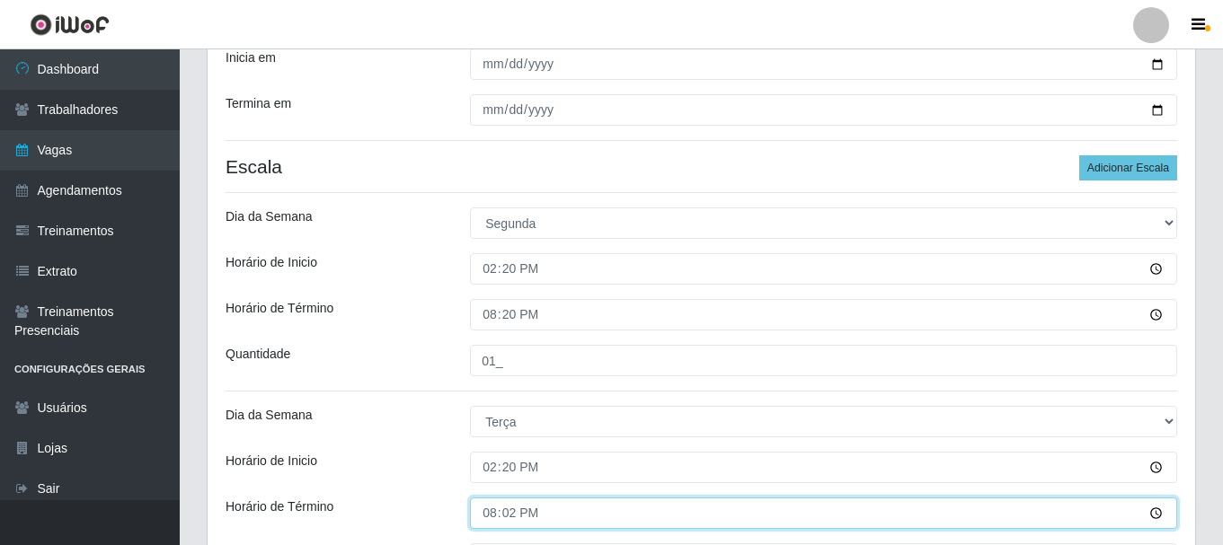
type input "20:20"
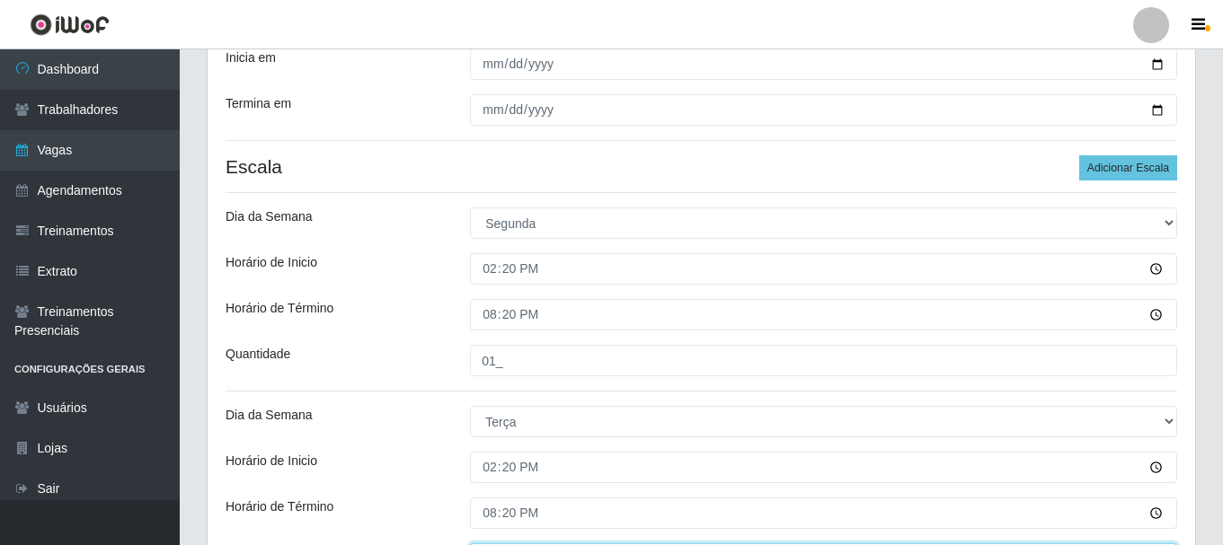
scroll to position [294, 0]
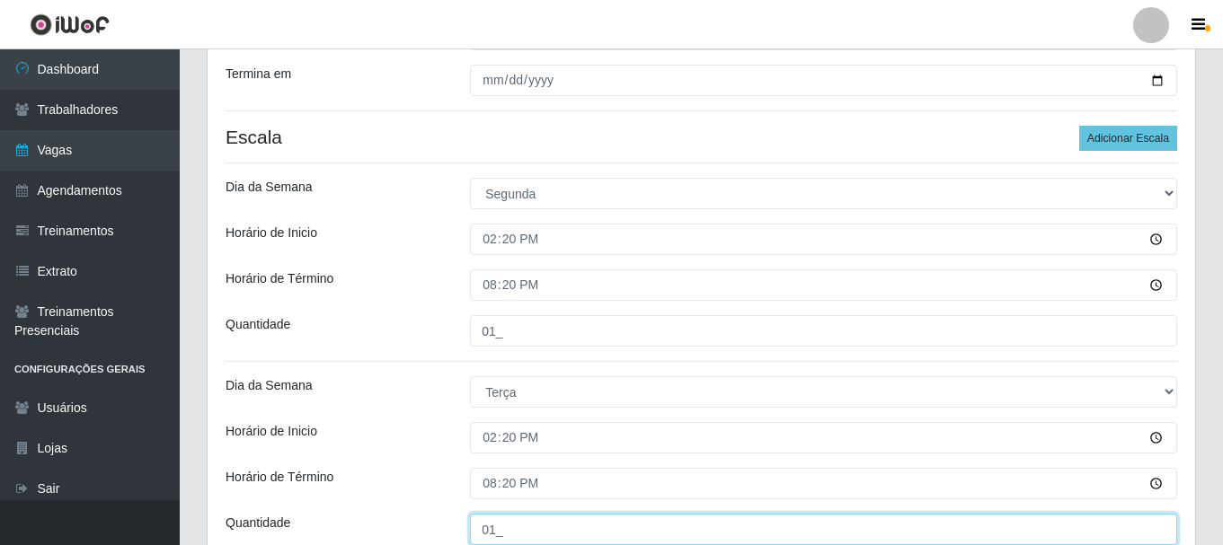
type input "01_"
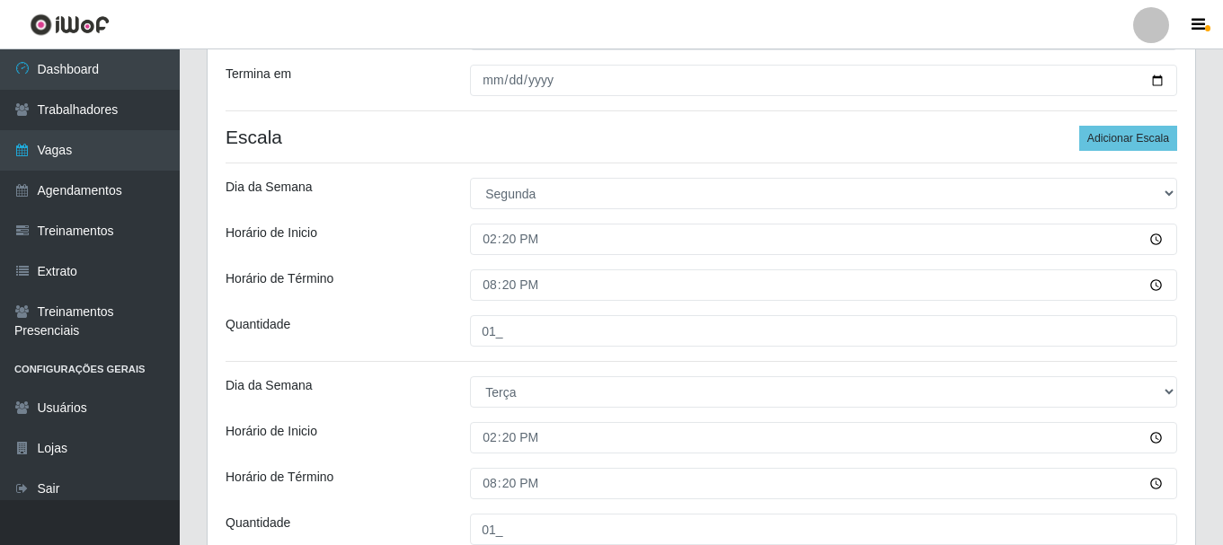
click at [396, 458] on div "[PERSON_NAME] Real Confeitaria Função [Selecione...] ASG ASG + ASG ++ Auxiliar …" at bounding box center [700, 227] width 987 height 732
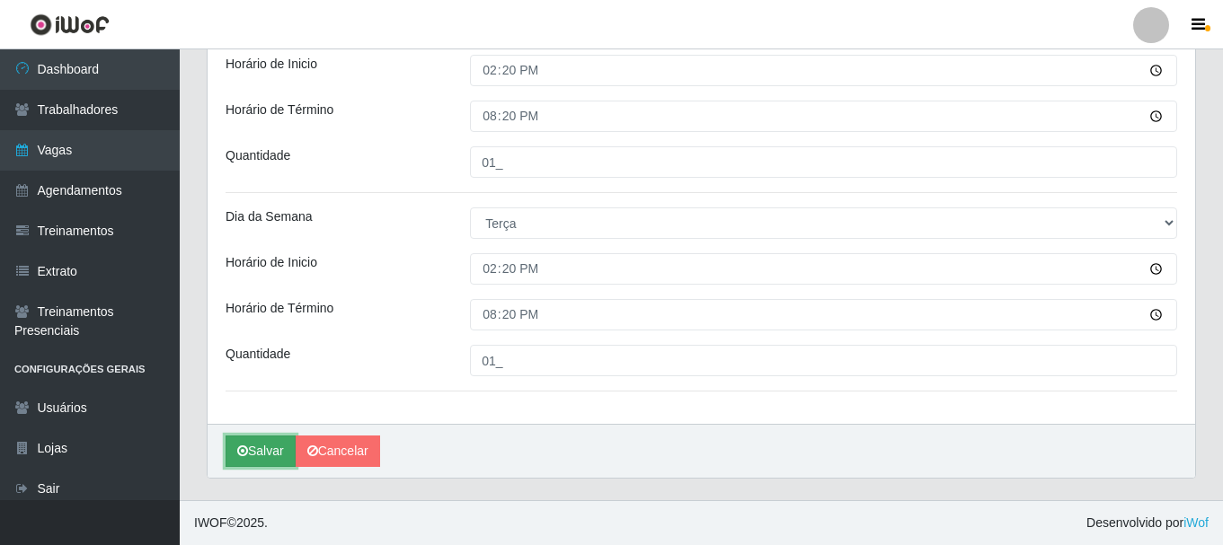
click at [243, 455] on icon "submit" at bounding box center [242, 451] width 11 height 13
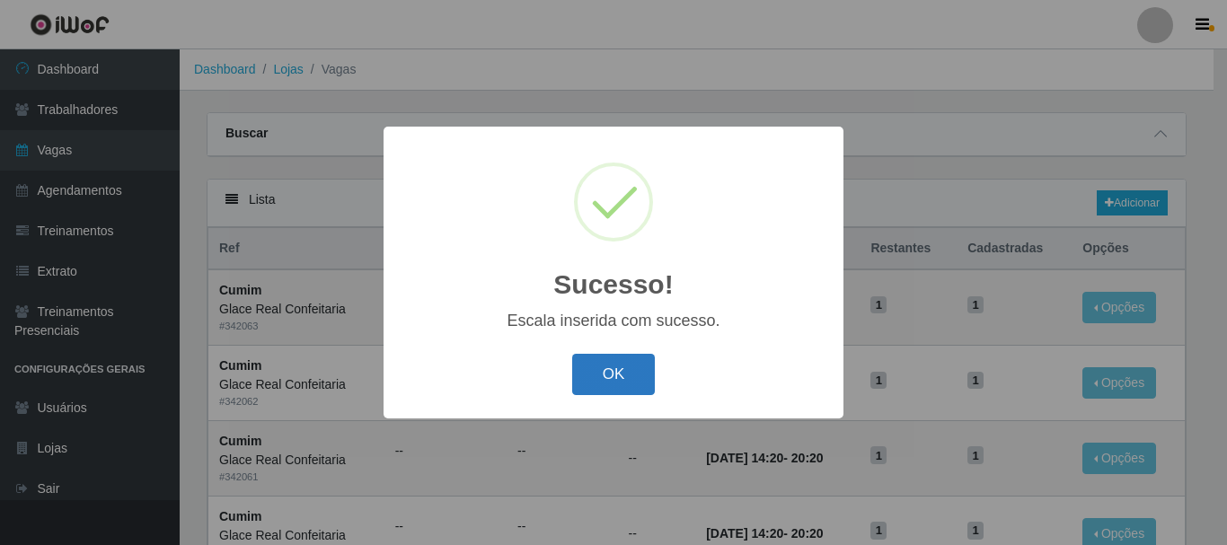
click at [606, 370] on button "OK" at bounding box center [614, 375] width 84 height 42
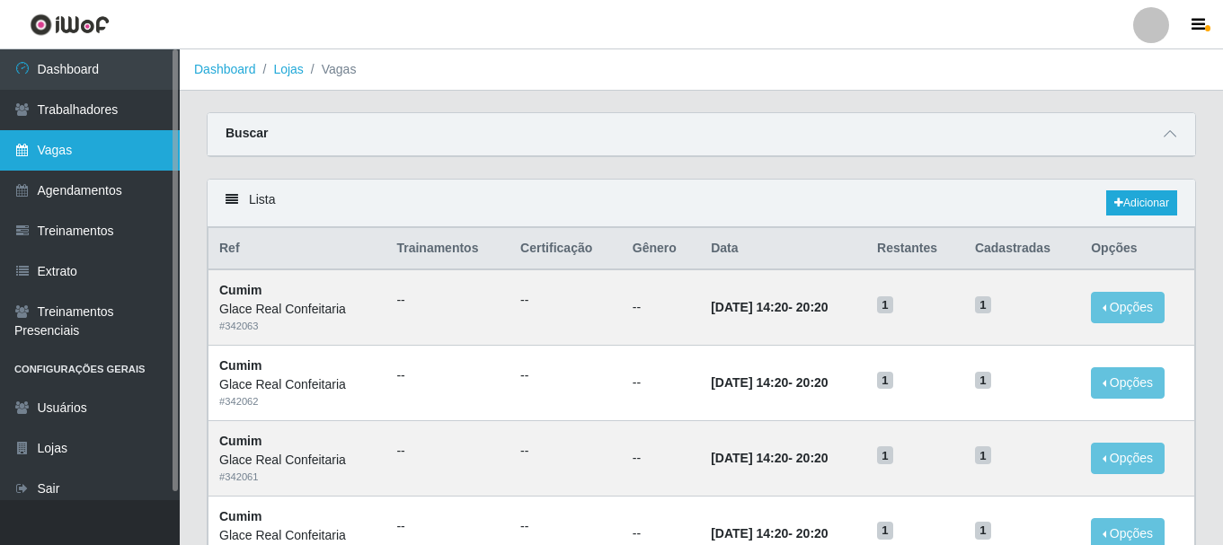
click at [109, 151] on link "Vagas" at bounding box center [90, 150] width 180 height 40
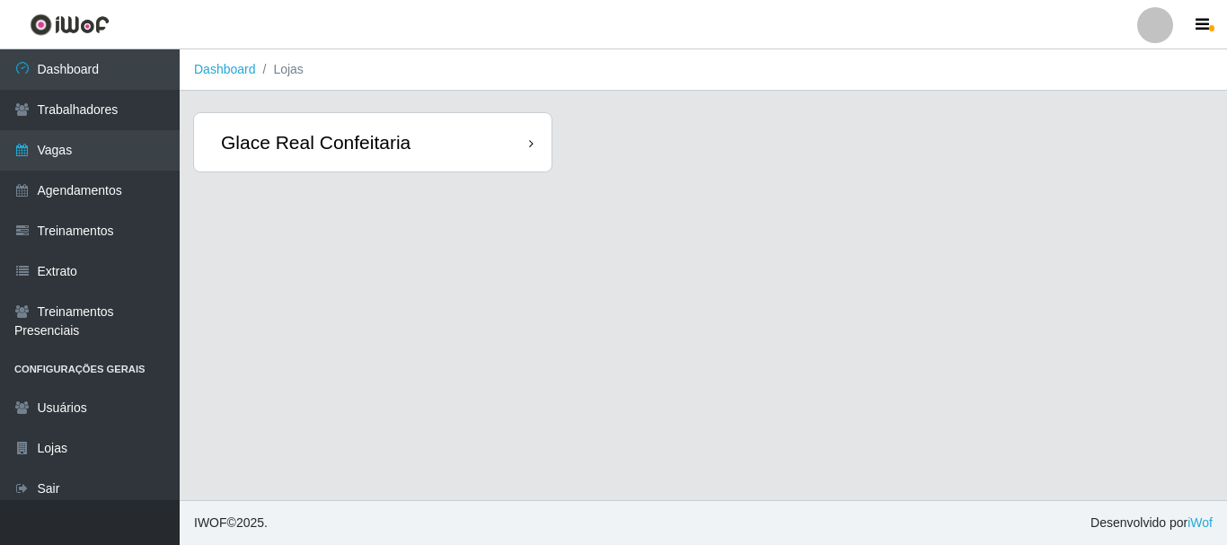
click at [473, 146] on div "Glace Real Confeitaria" at bounding box center [373, 142] width 358 height 58
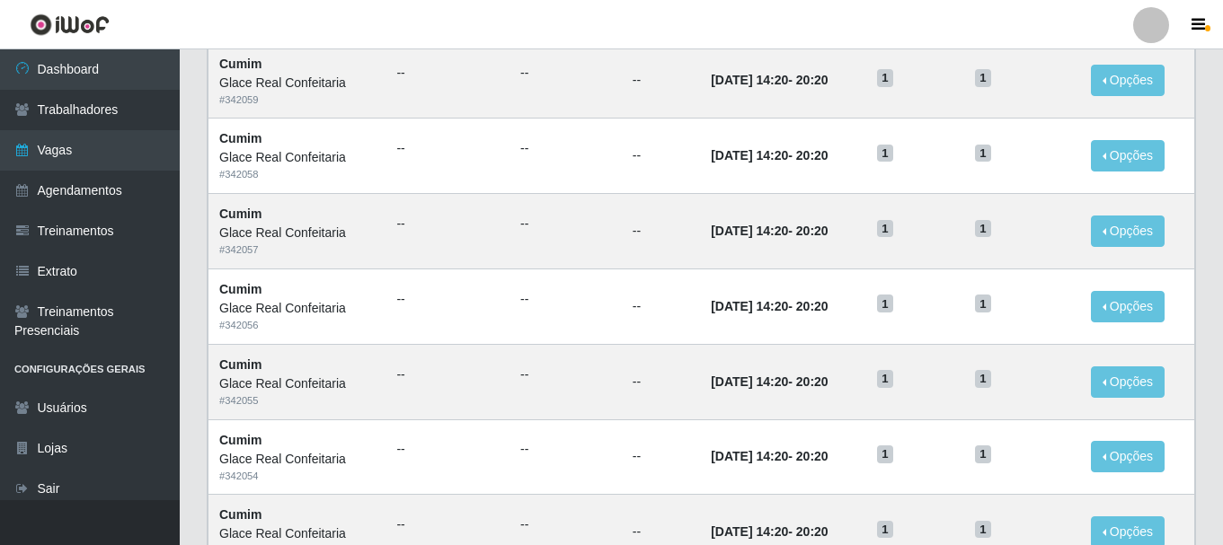
scroll to position [977, 0]
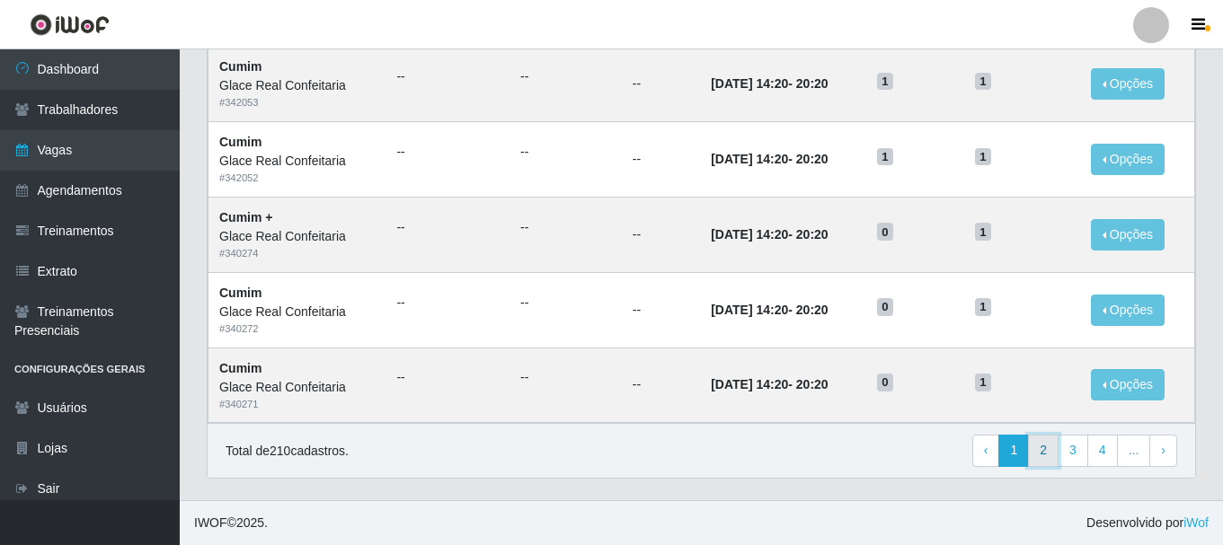
click at [1037, 447] on link "2" at bounding box center [1043, 451] width 31 height 32
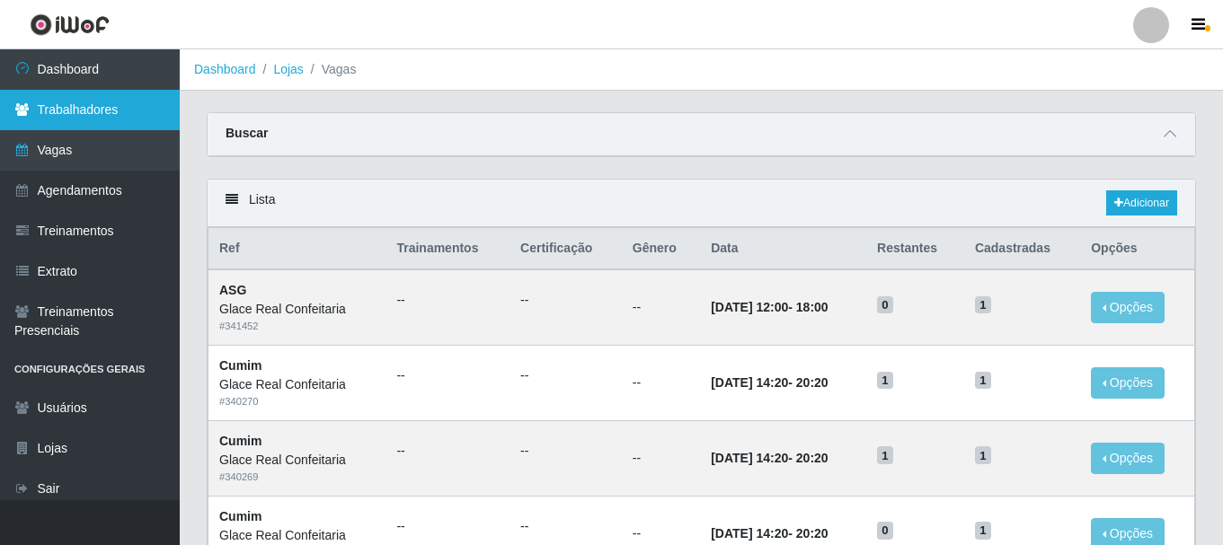
click at [75, 113] on link "Trabalhadores" at bounding box center [90, 110] width 180 height 40
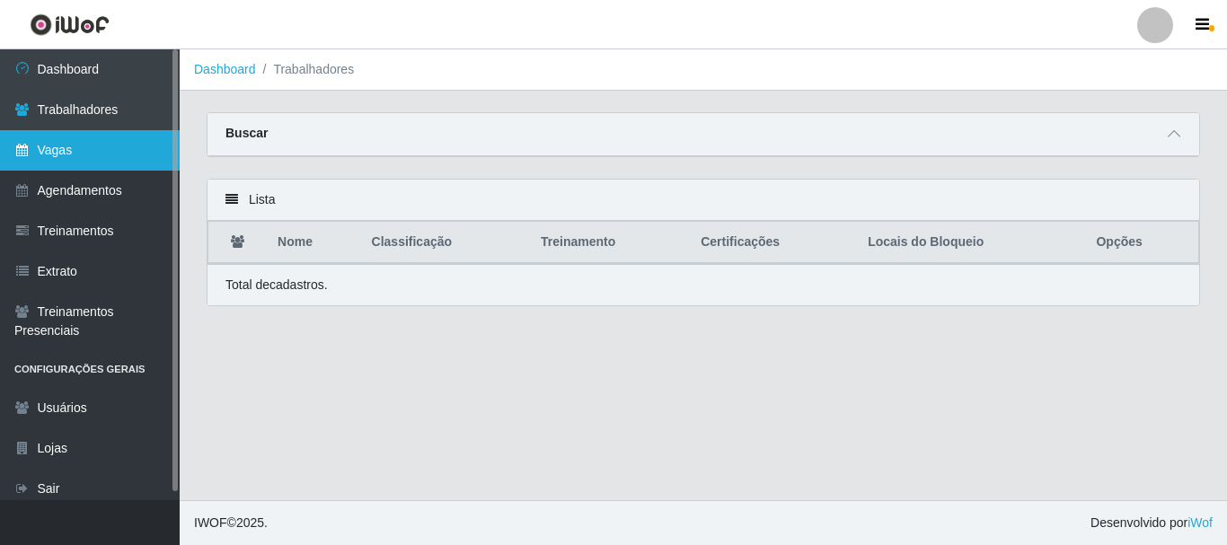
click at [83, 146] on link "Vagas" at bounding box center [90, 150] width 180 height 40
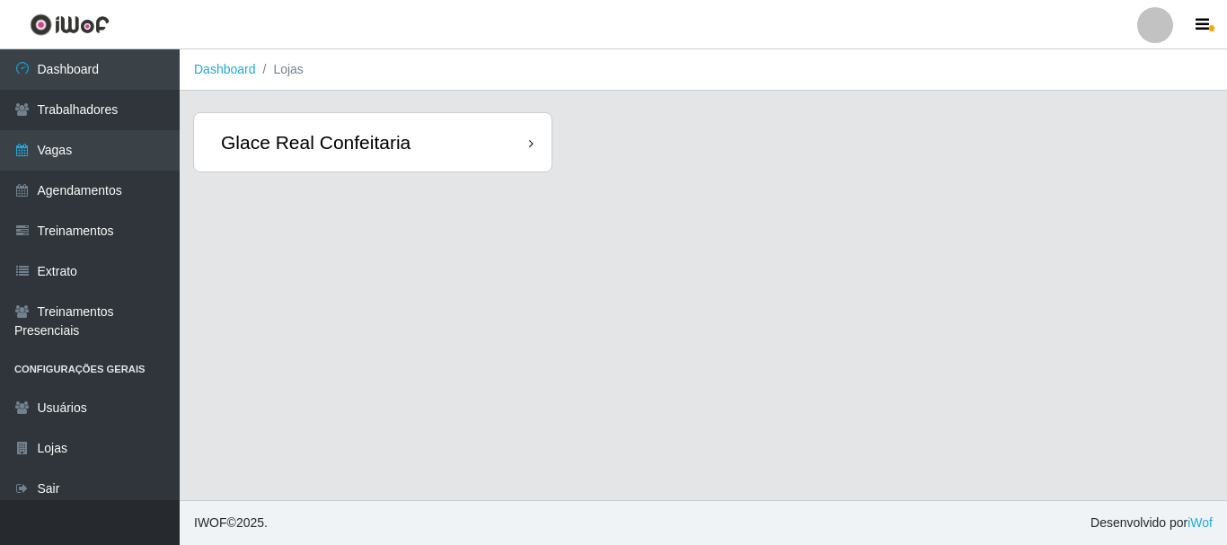
click at [445, 144] on div "Glace Real Confeitaria" at bounding box center [373, 142] width 358 height 58
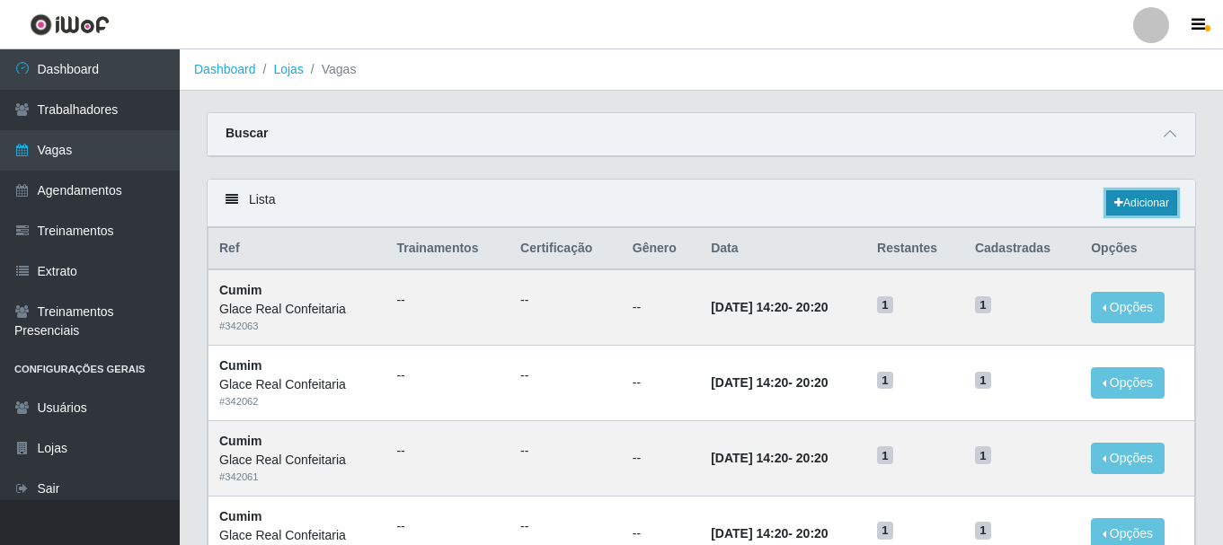
click at [1149, 201] on link "Adicionar" at bounding box center [1141, 202] width 71 height 25
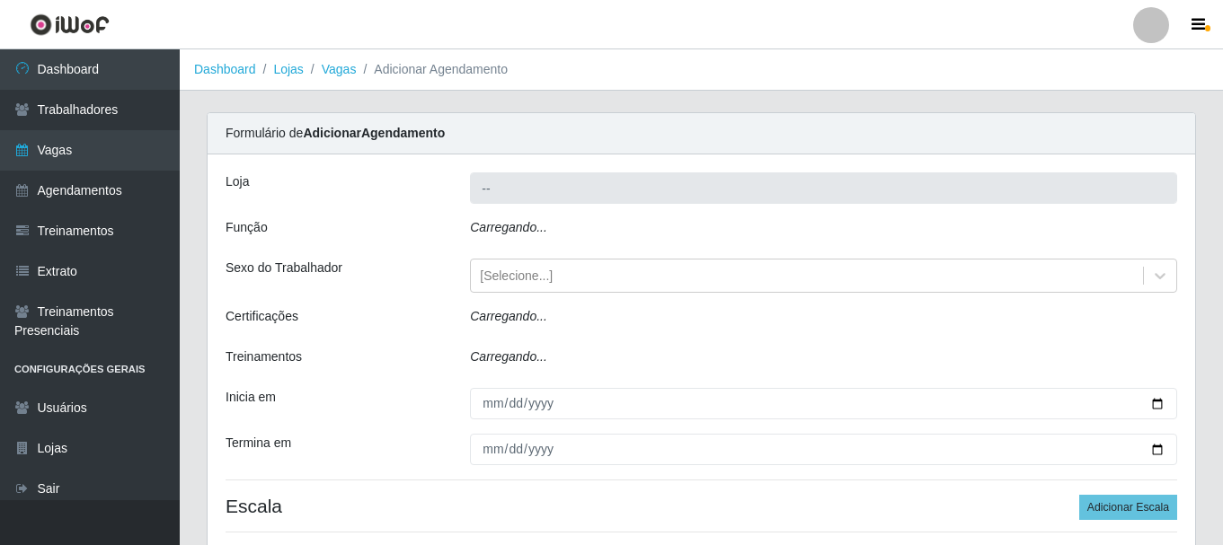
type input "Glace Real Confeitaria"
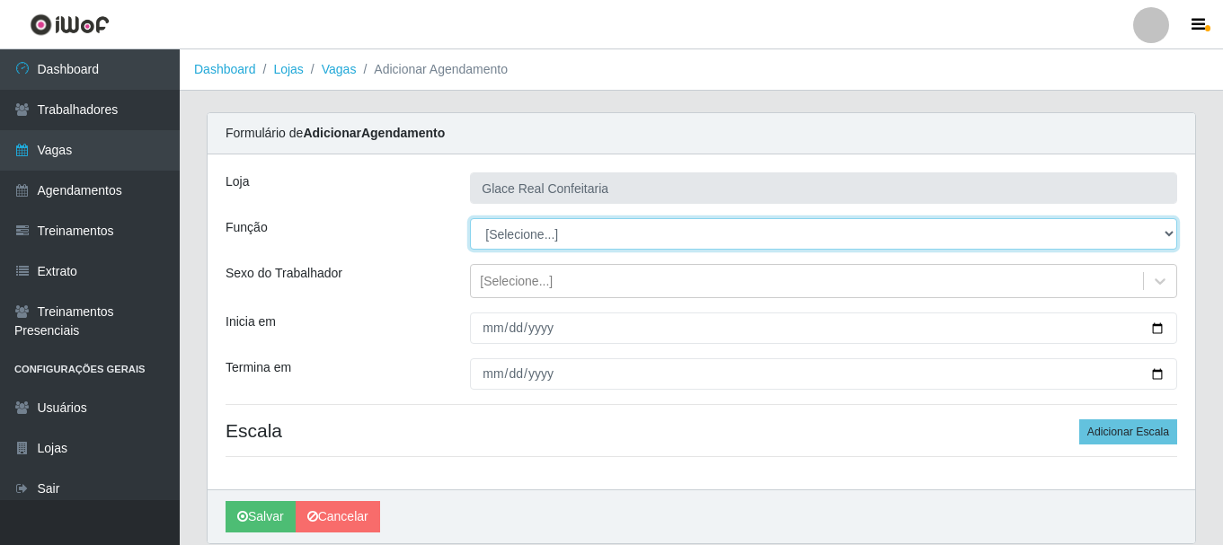
click at [572, 233] on select "[Selecione...] ASG ASG + ASG ++ Auxiliar de Cozinha Auxiliar de Cozinha + Auxil…" at bounding box center [823, 233] width 707 height 31
select select "16"
click at [470, 218] on select "[Selecione...] ASG ASG + ASG ++ Auxiliar de Cozinha Auxiliar de Cozinha + Auxil…" at bounding box center [823, 233] width 707 height 31
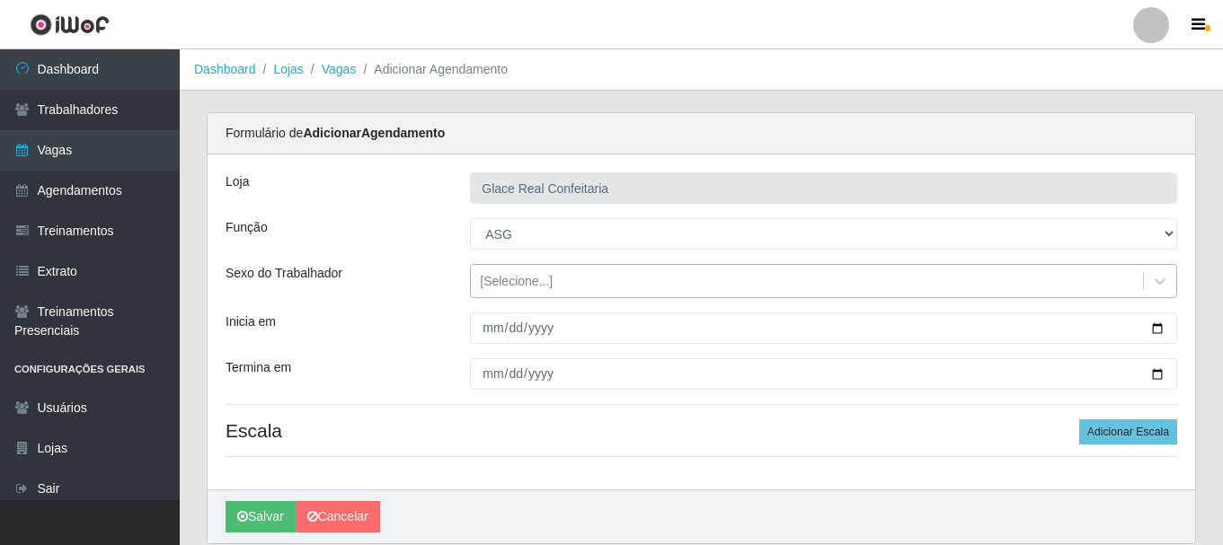
click at [537, 281] on div "[Selecione...]" at bounding box center [516, 281] width 73 height 19
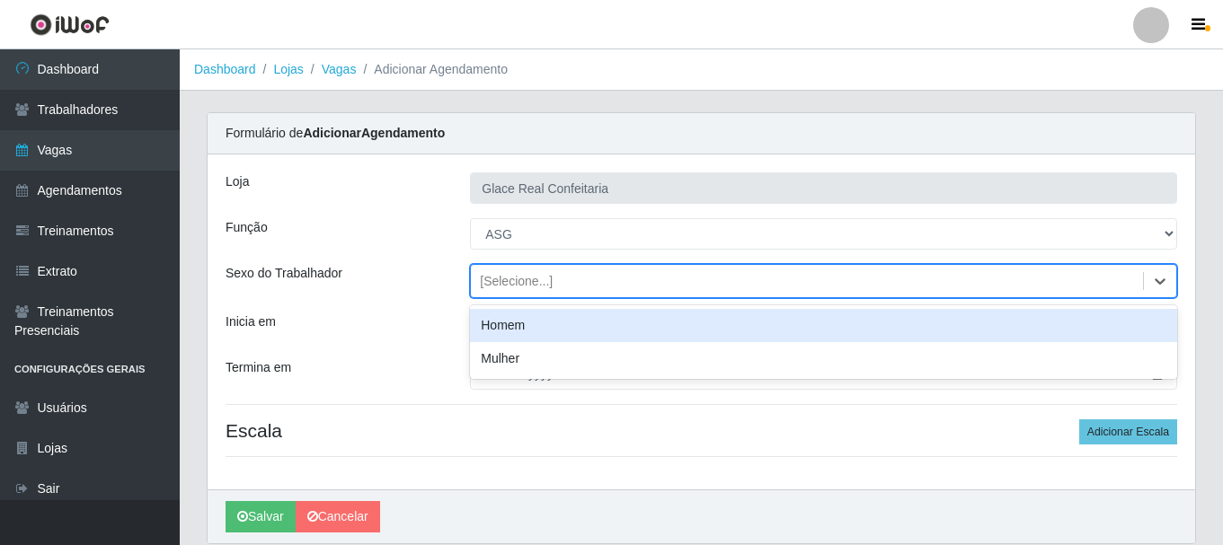
click at [629, 278] on div "[Selecione...]" at bounding box center [807, 282] width 672 height 30
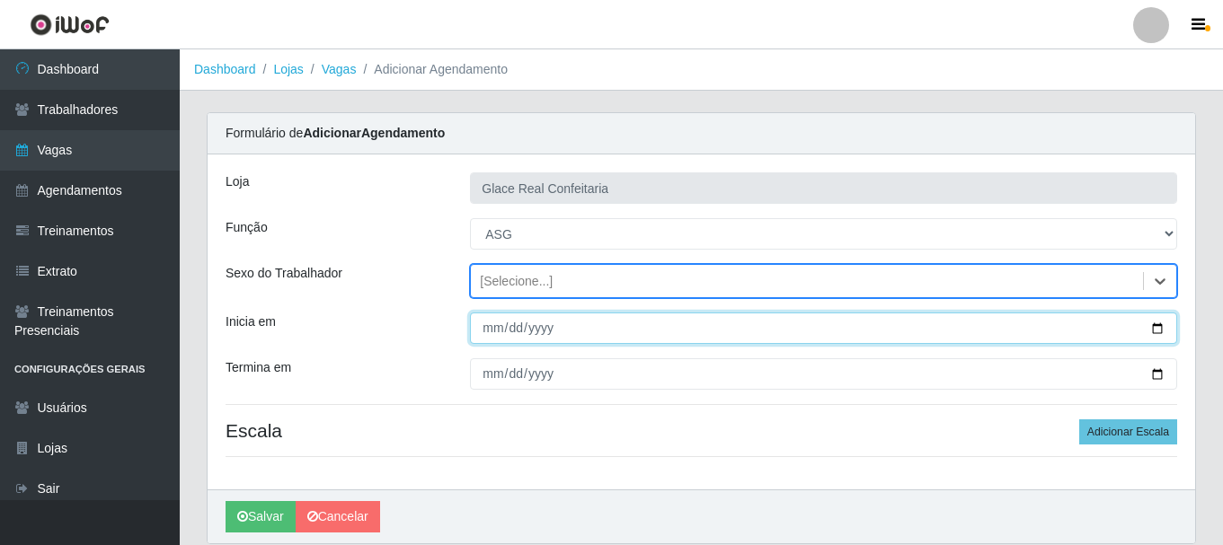
click at [1164, 334] on input "Inicia em" at bounding box center [823, 328] width 707 height 31
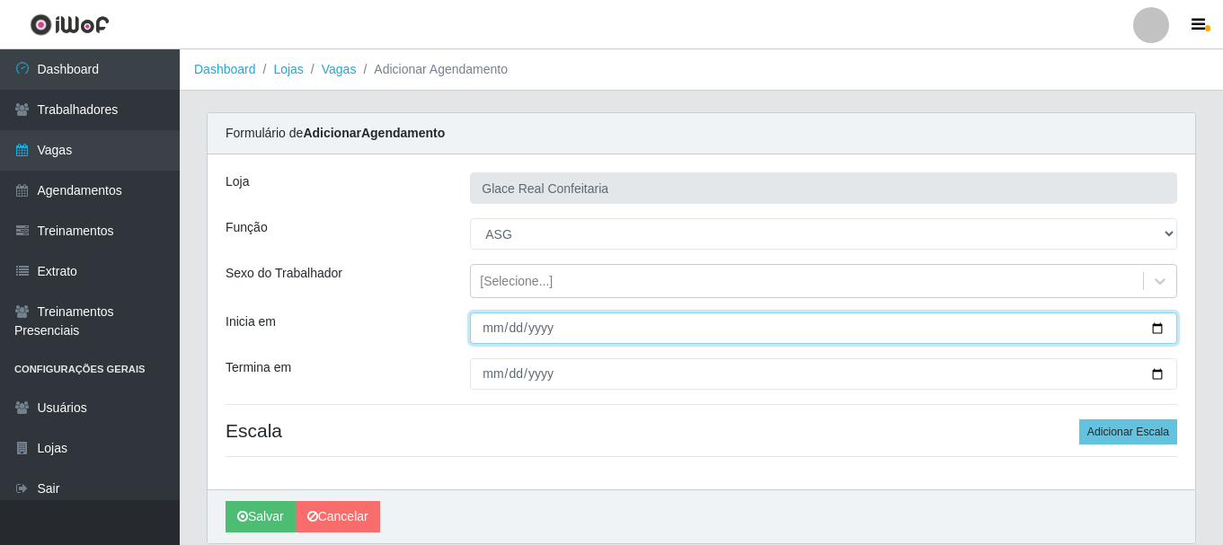
type input "[DATE]"
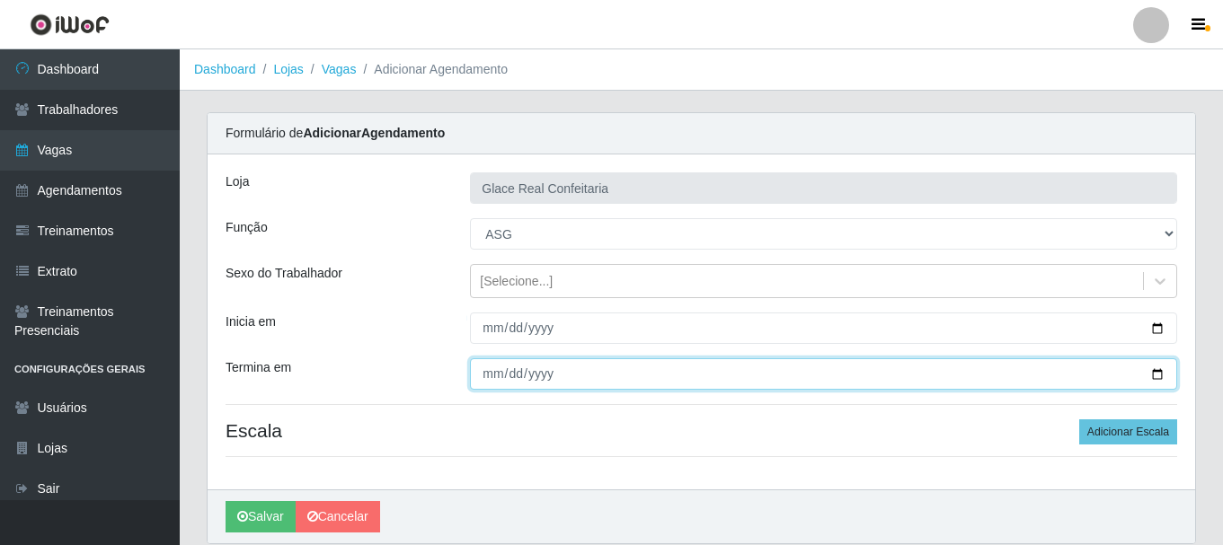
click at [1151, 376] on input "Termina em" at bounding box center [823, 373] width 707 height 31
type input "[DATE]"
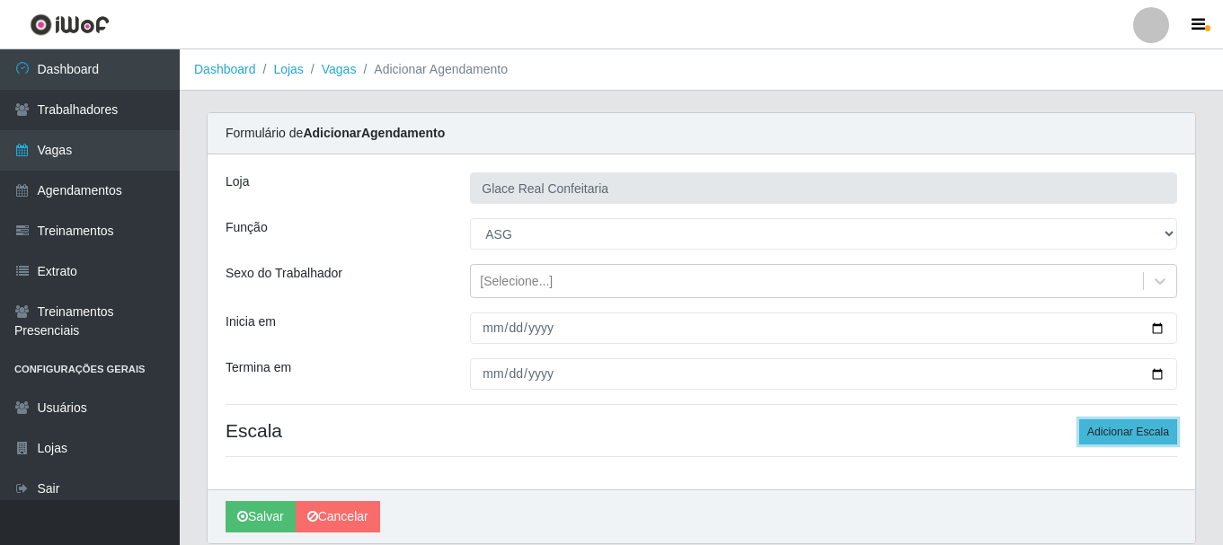
click at [1097, 432] on button "Adicionar Escala" at bounding box center [1128, 431] width 98 height 25
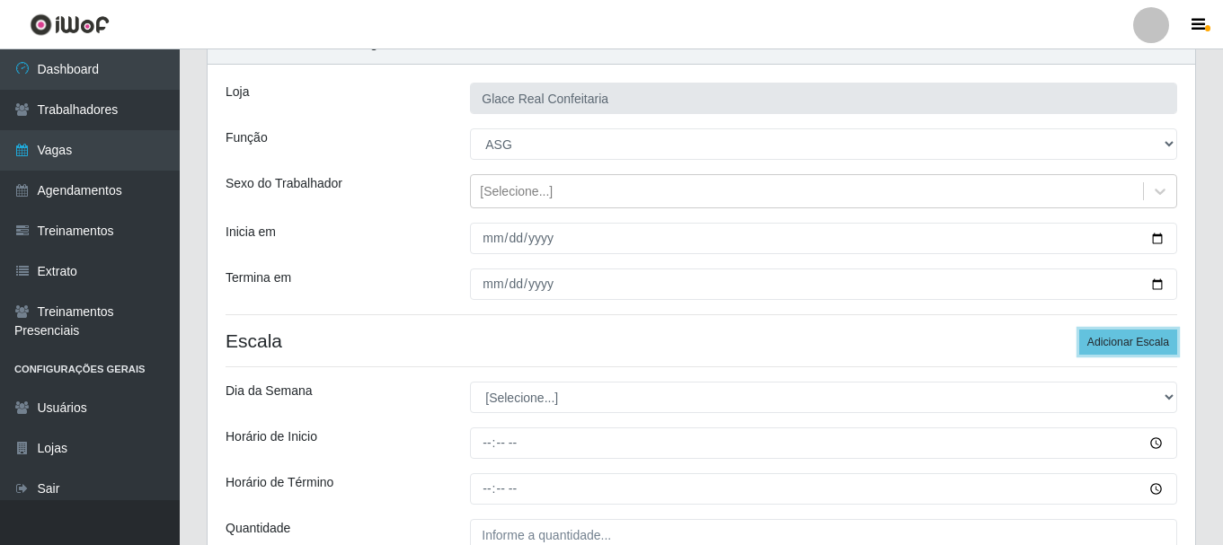
scroll to position [180, 0]
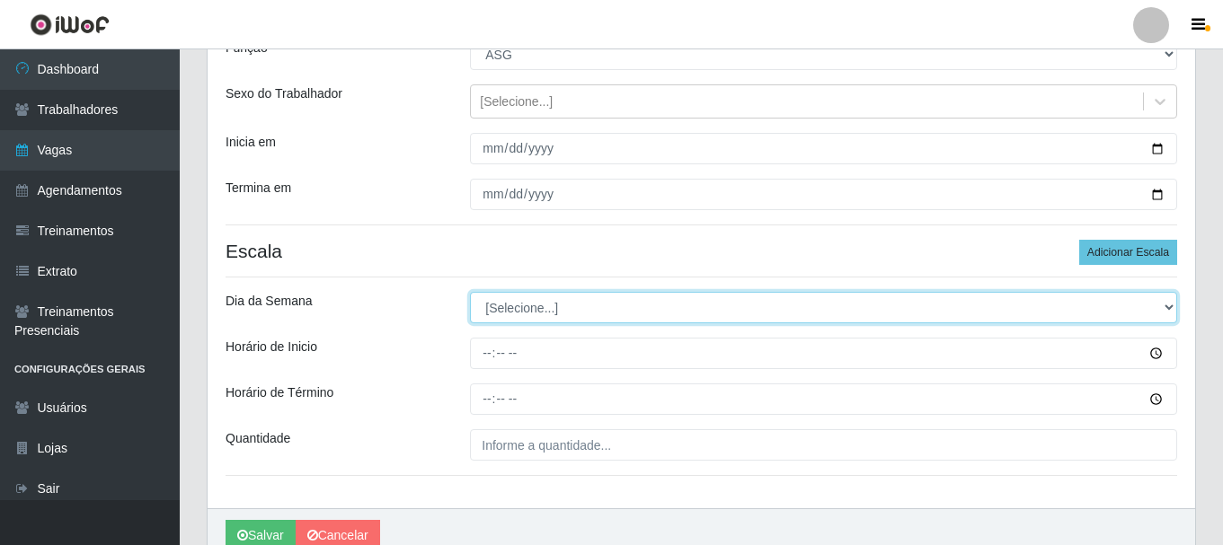
click at [504, 308] on select "[Selecione...] Segunda Terça Quarta Quinta Sexta Sábado Domingo" at bounding box center [823, 307] width 707 height 31
select select "1"
click at [470, 292] on select "[Selecione...] Segunda Terça Quarta Quinta Sexta Sábado Domingo" at bounding box center [823, 307] width 707 height 31
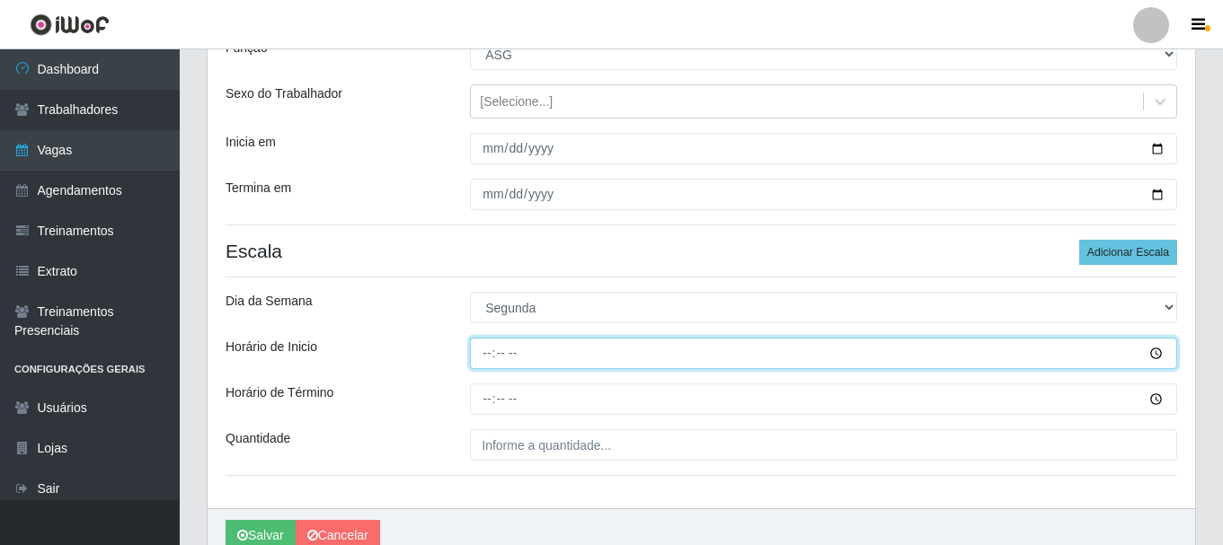
click at [485, 354] on input "Horário de Inicio" at bounding box center [823, 353] width 707 height 31
type input "11:00"
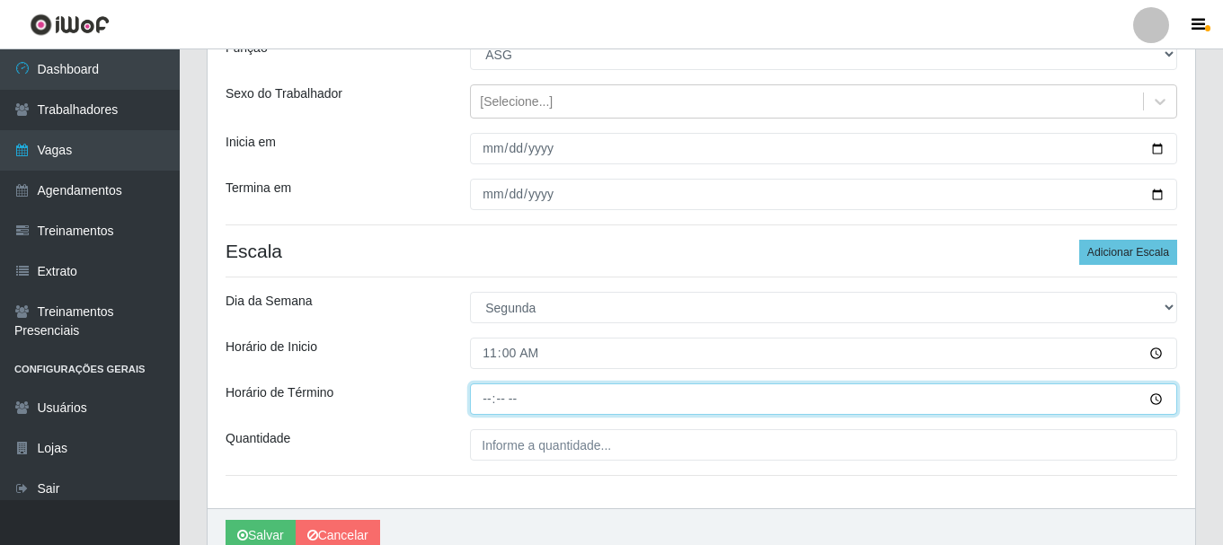
type input "17:00"
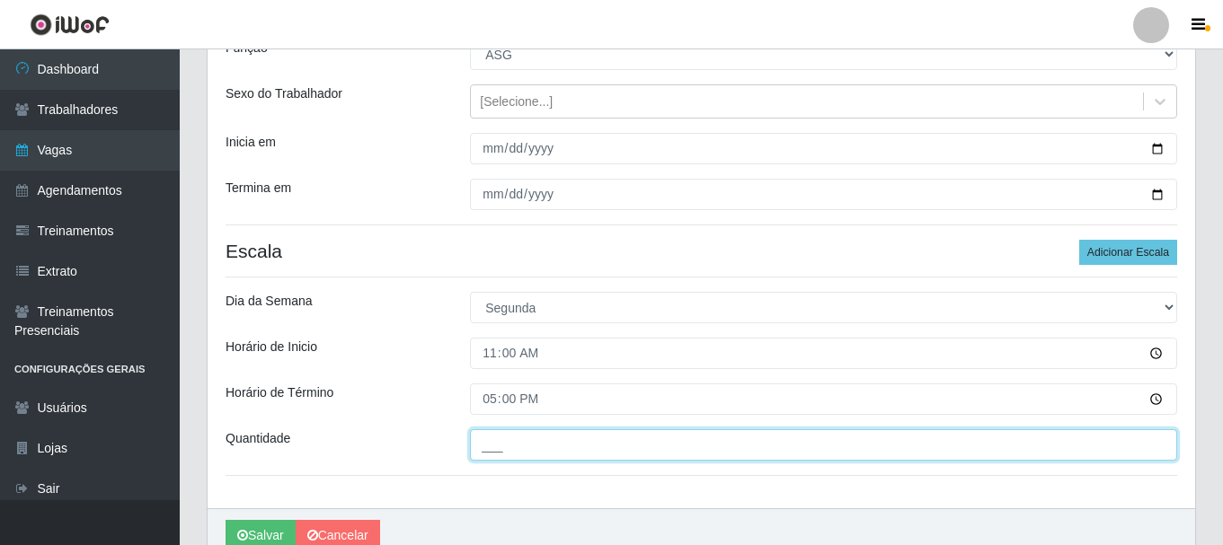
click at [557, 445] on input "___" at bounding box center [823, 444] width 707 height 31
type input "01_"
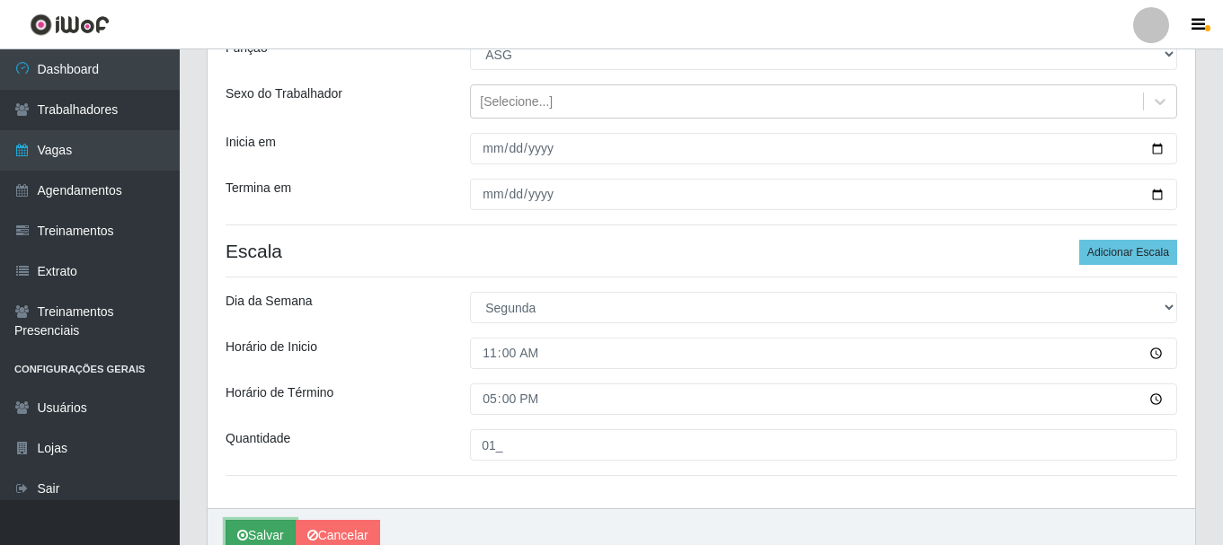
click at [263, 532] on button "Salvar" at bounding box center [260, 535] width 70 height 31
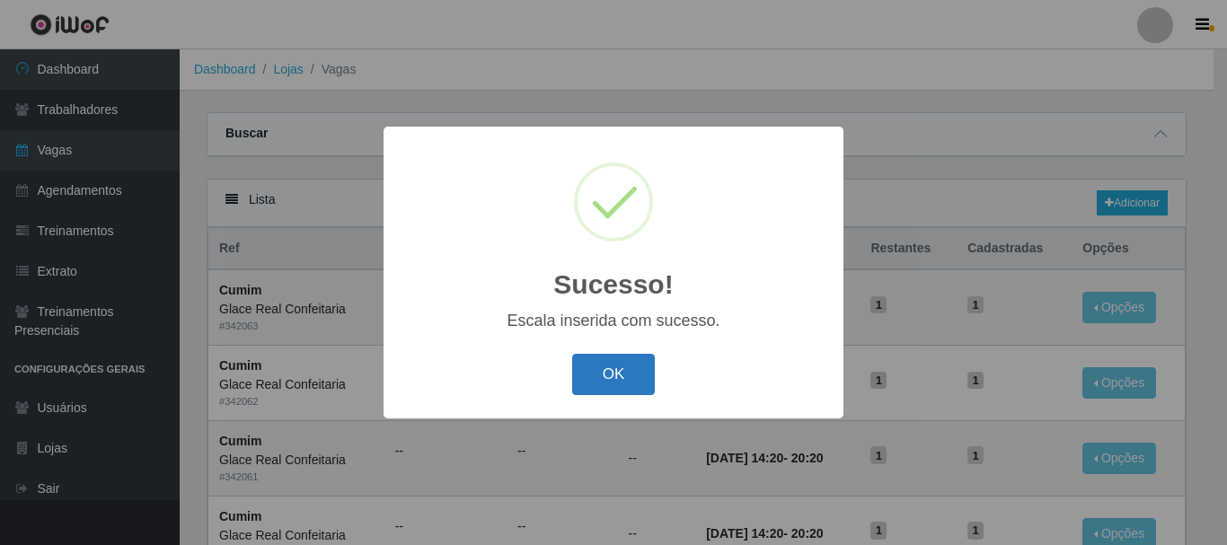
click at [582, 373] on button "OK" at bounding box center [614, 375] width 84 height 42
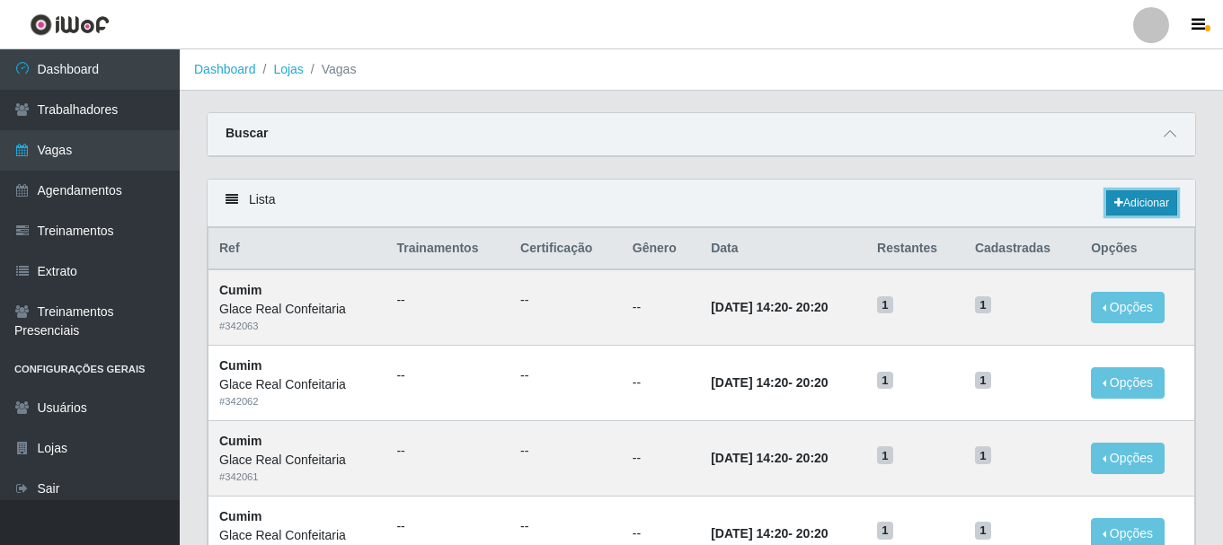
click at [1150, 199] on link "Adicionar" at bounding box center [1141, 202] width 71 height 25
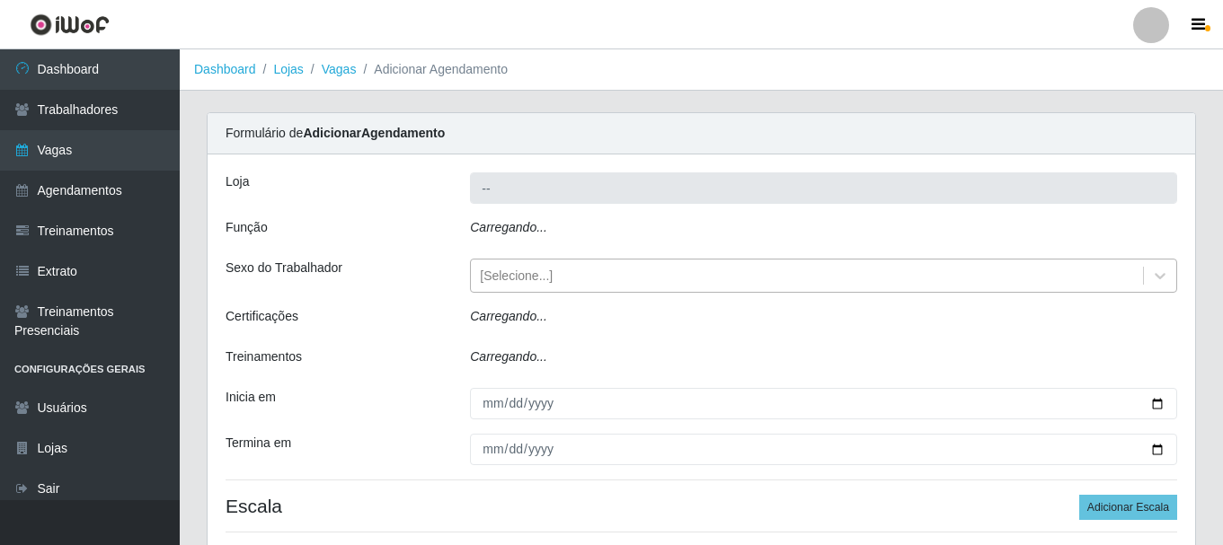
type input "Glace Real Confeitaria"
click at [570, 272] on div "[Selecione...]" at bounding box center [807, 276] width 672 height 30
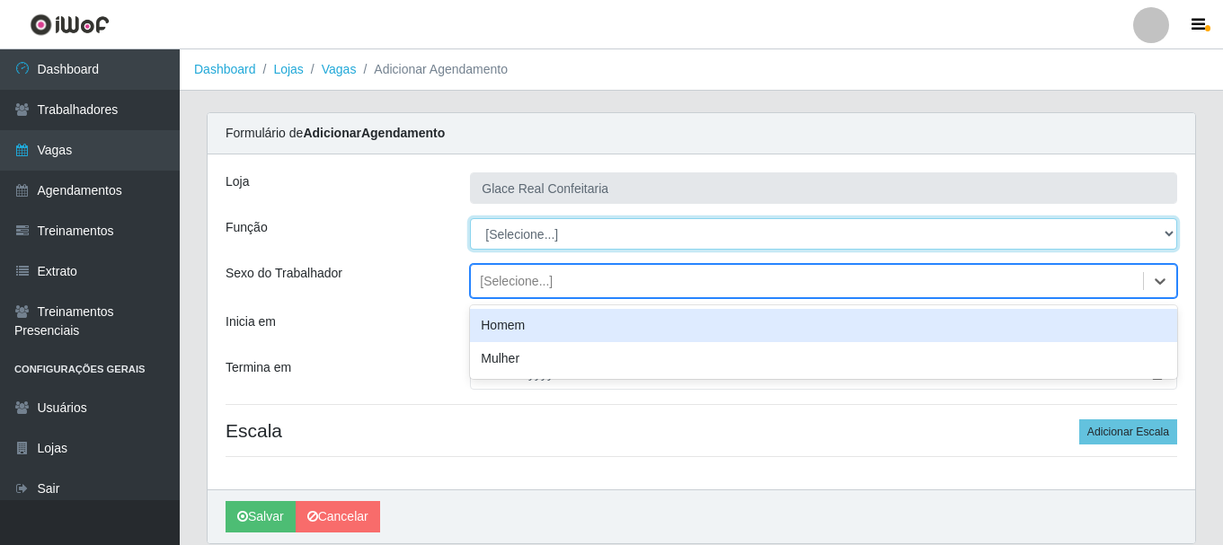
click at [569, 232] on select "[Selecione...] ASG ASG + ASG ++ Auxiliar de Cozinha Auxiliar de Cozinha + Auxil…" at bounding box center [823, 233] width 707 height 31
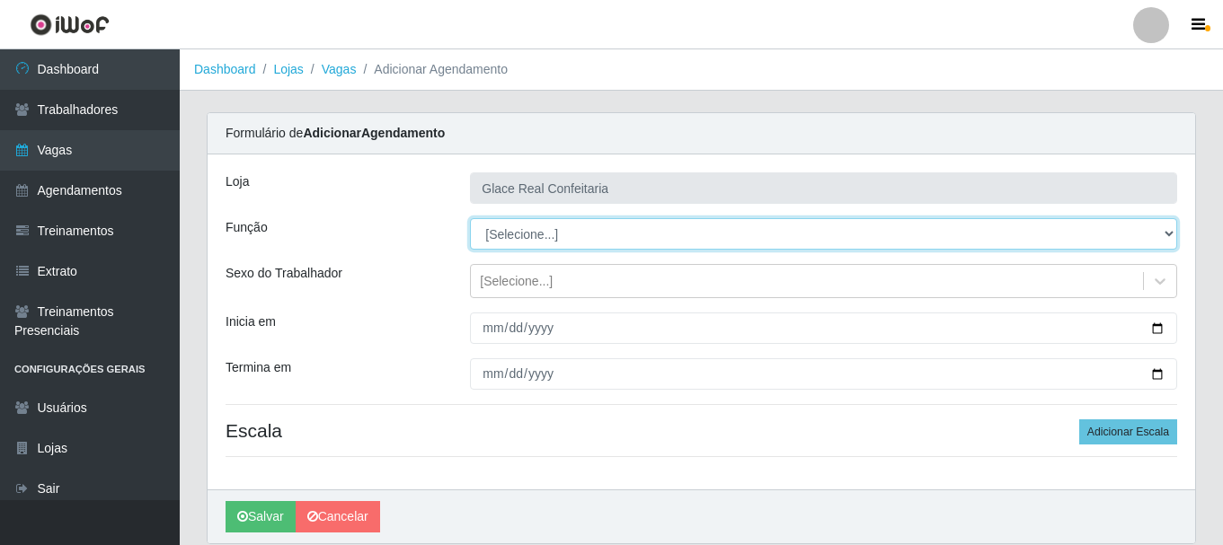
select select "16"
click at [470, 218] on select "[Selecione...] ASG ASG + ASG ++ Auxiliar de Cozinha Auxiliar de Cozinha + Auxil…" at bounding box center [823, 233] width 707 height 31
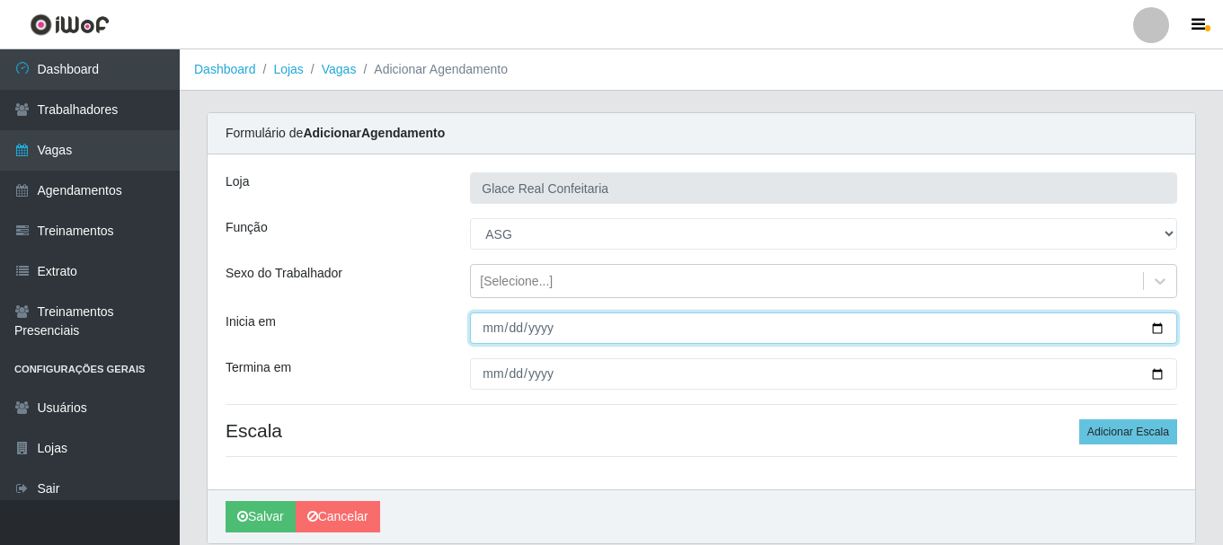
click at [1152, 325] on input "Inicia em" at bounding box center [823, 328] width 707 height 31
type input "[DATE]"
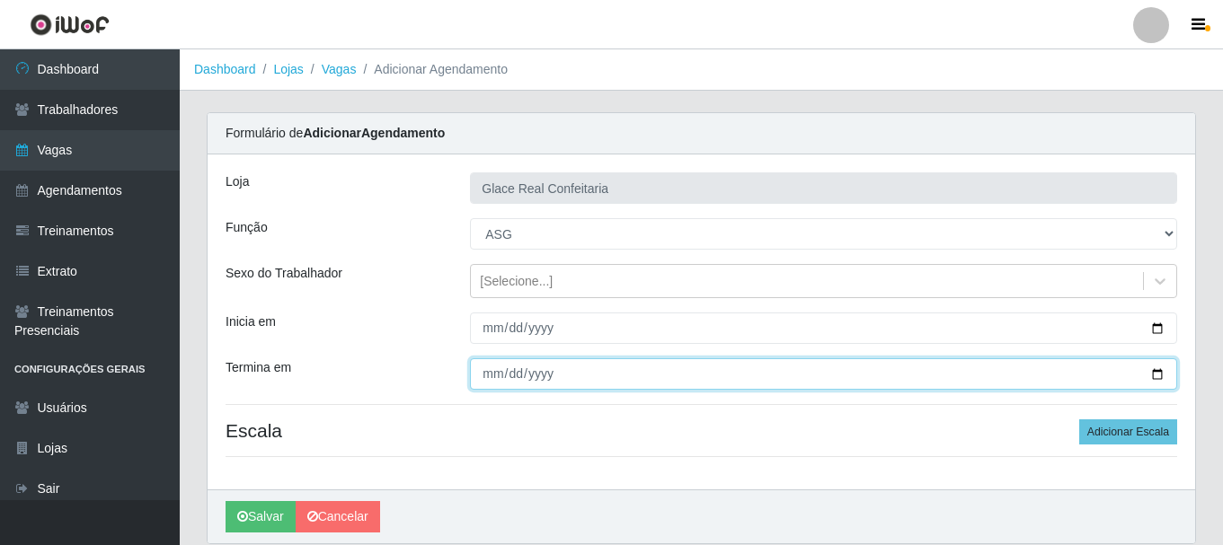
click at [1161, 380] on input "Termina em" at bounding box center [823, 373] width 707 height 31
type input "[DATE]"
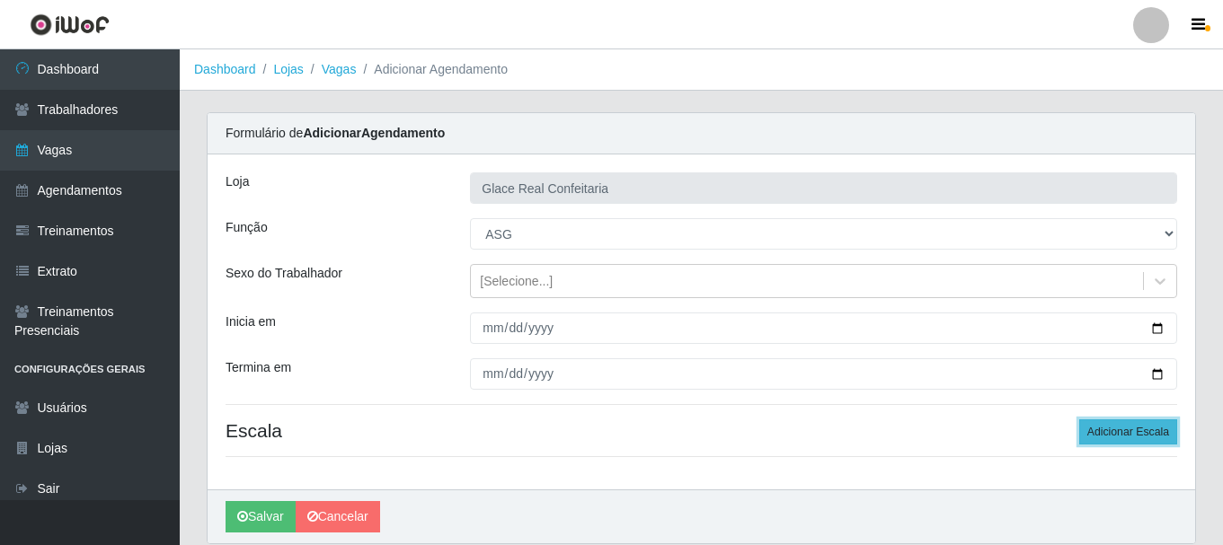
click at [1123, 431] on button "Adicionar Escala" at bounding box center [1128, 431] width 98 height 25
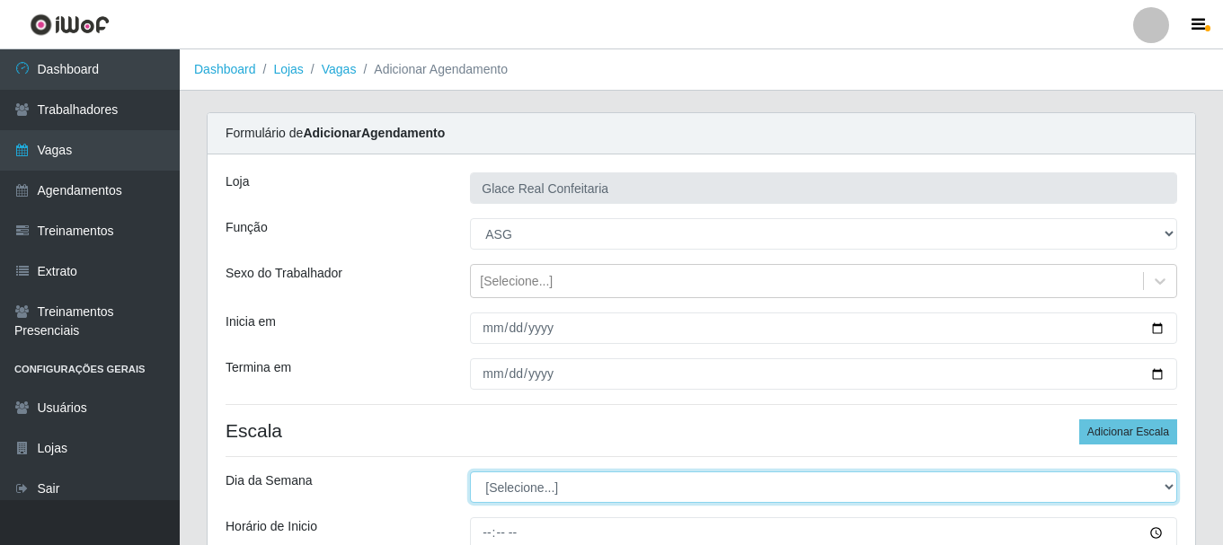
click at [565, 484] on select "[Selecione...] Segunda Terça Quarta Quinta Sexta Sábado Domingo" at bounding box center [823, 487] width 707 height 31
select select "5"
click at [470, 472] on select "[Selecione...] Segunda Terça Quarta Quinta Sexta Sábado Domingo" at bounding box center [823, 487] width 707 height 31
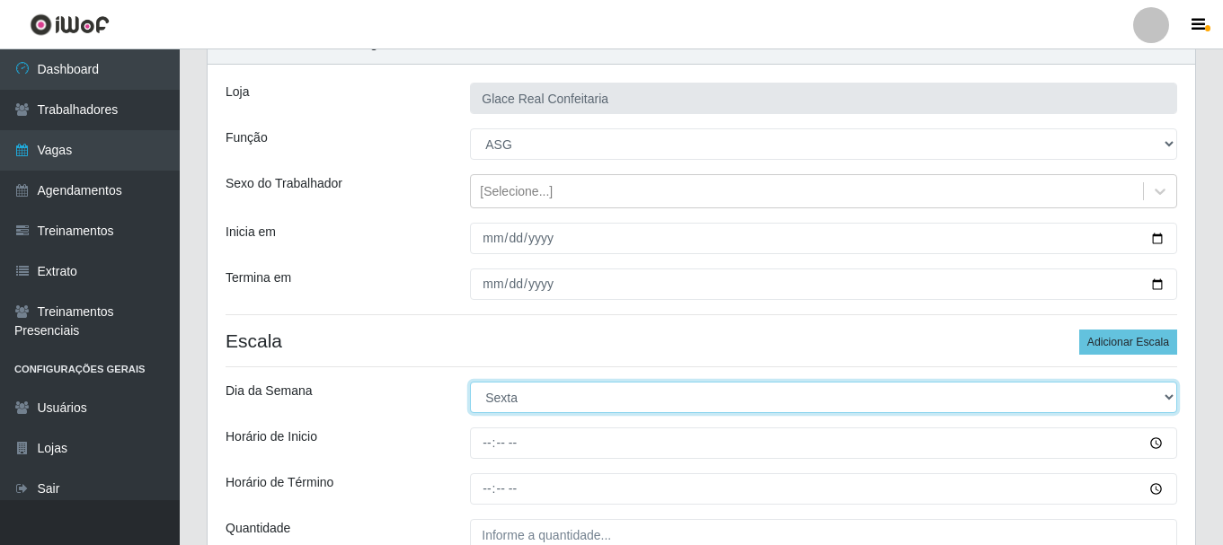
scroll to position [180, 0]
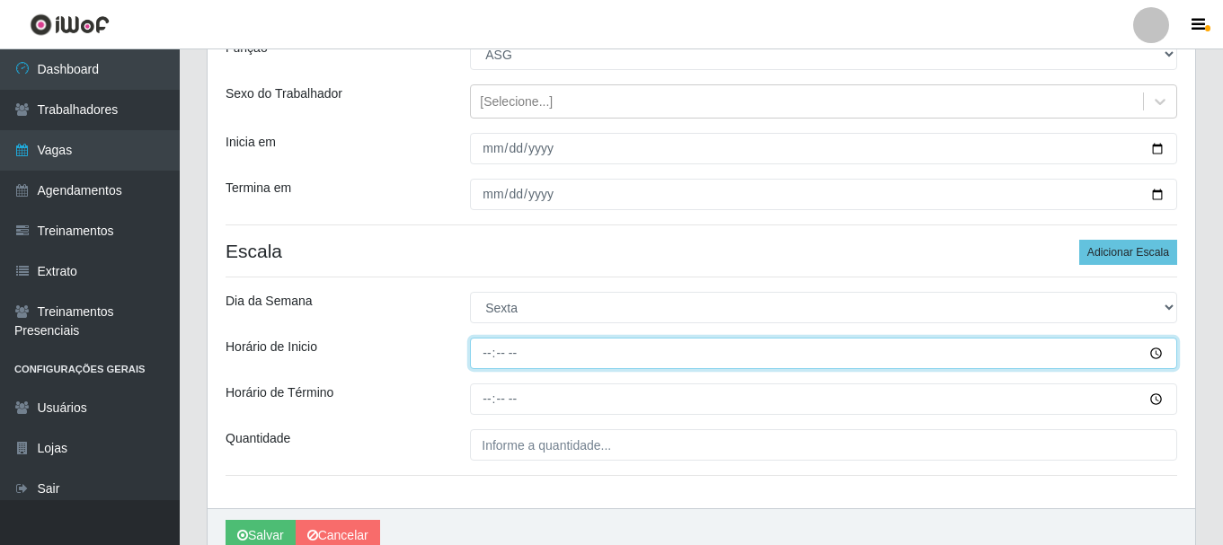
click at [490, 350] on input "Horário de Inicio" at bounding box center [823, 353] width 707 height 31
type input "12:30"
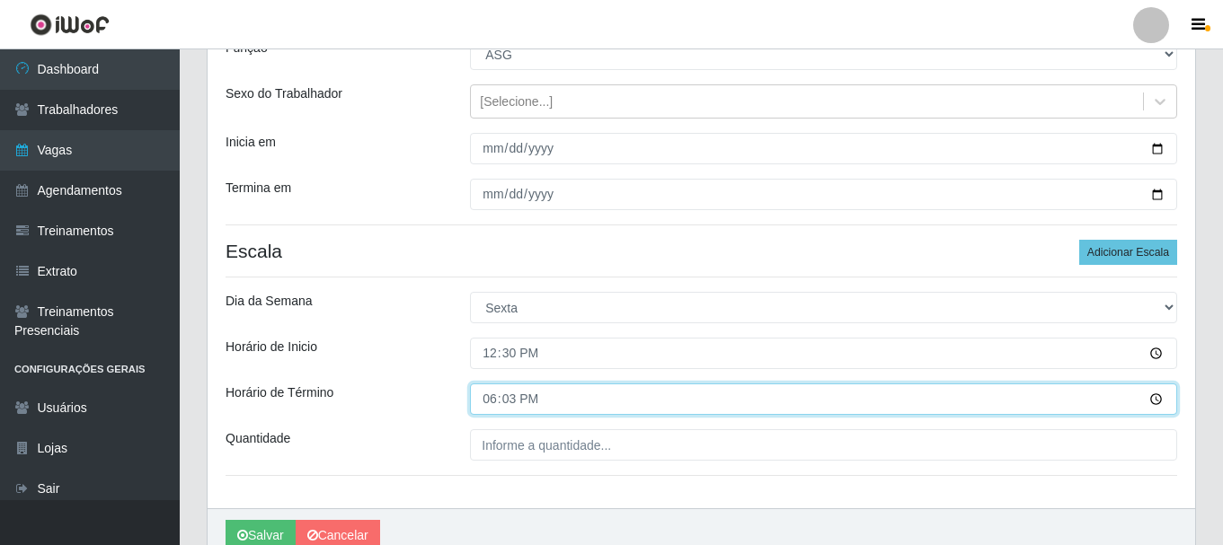
type input "18:30"
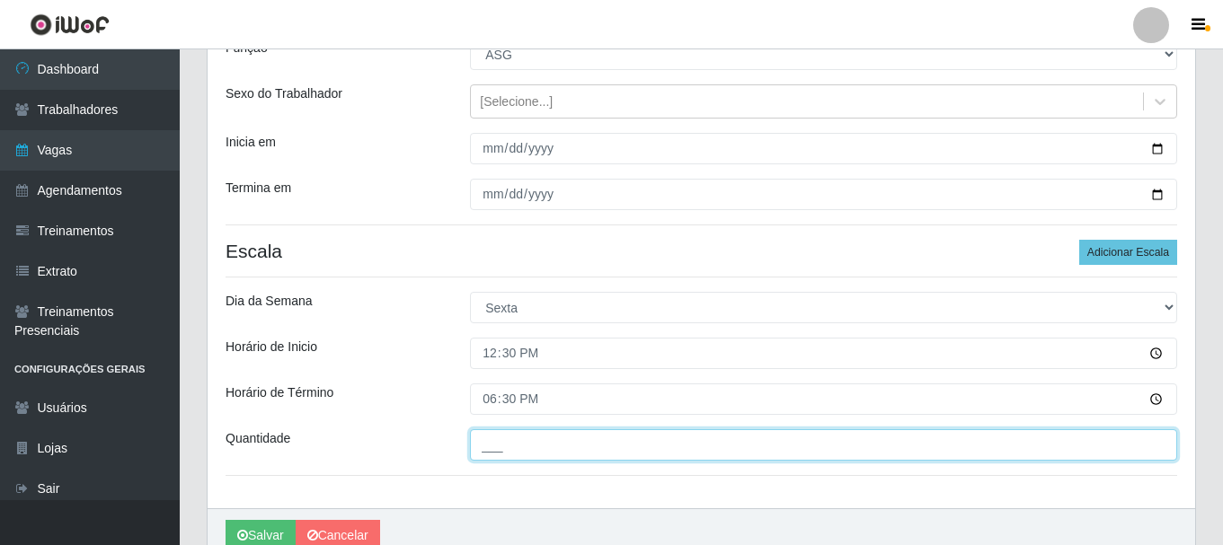
click at [657, 454] on input "___" at bounding box center [823, 444] width 707 height 31
type input "01_"
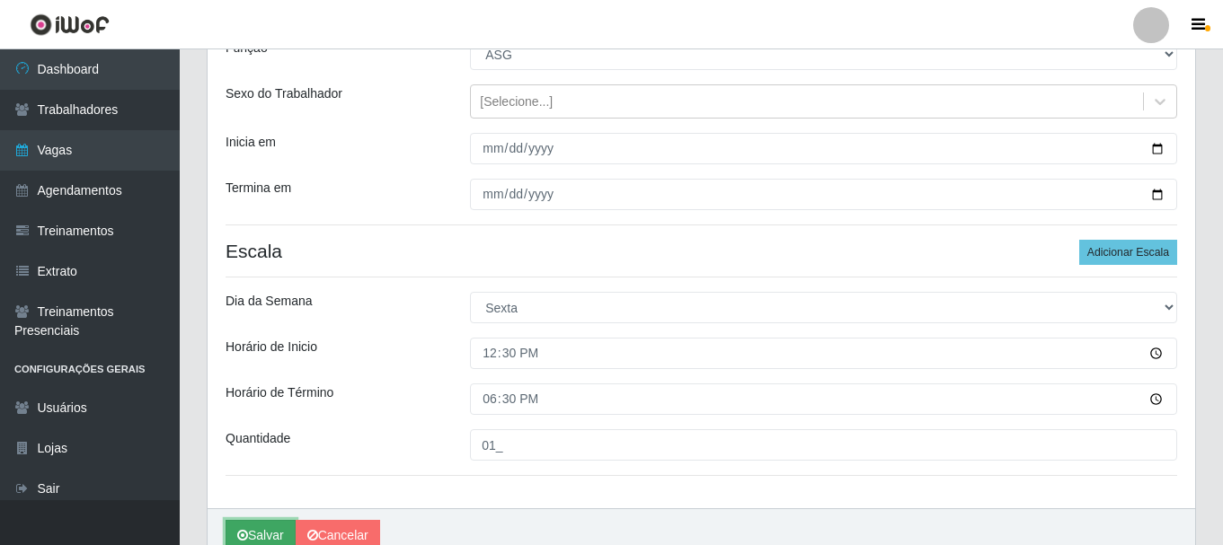
click at [260, 534] on button "Salvar" at bounding box center [260, 535] width 70 height 31
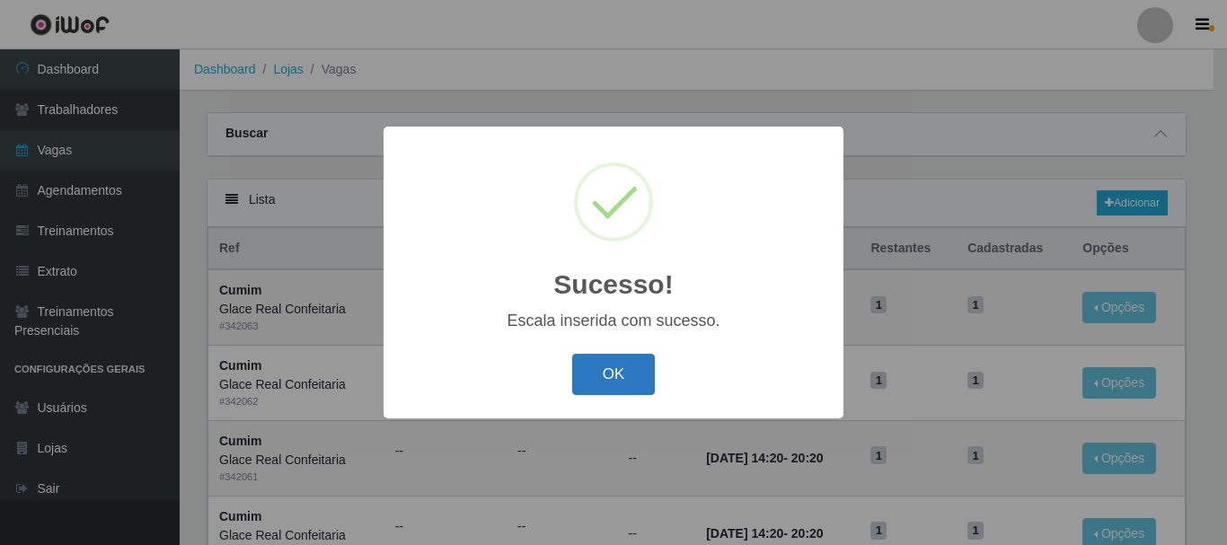
click at [621, 377] on button "OK" at bounding box center [614, 375] width 84 height 42
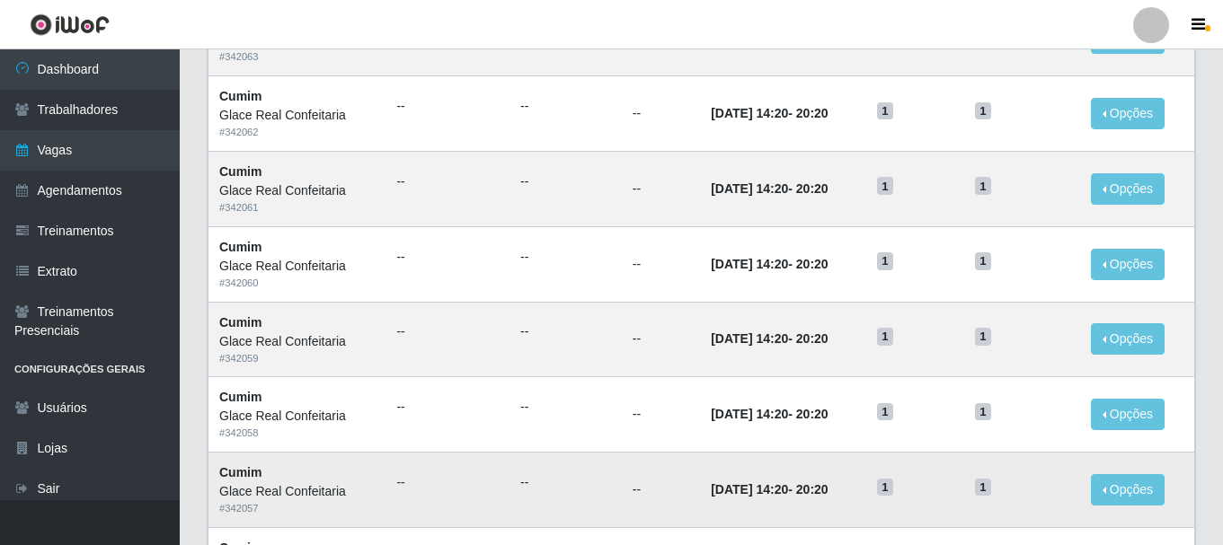
scroll to position [180, 0]
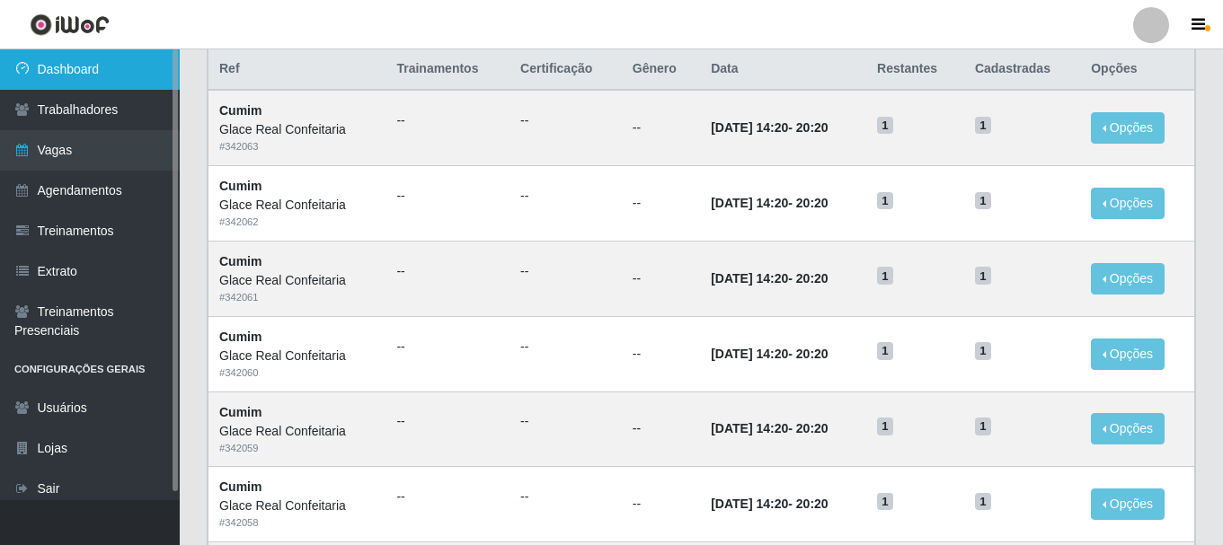
click at [119, 62] on link "Dashboard" at bounding box center [90, 69] width 180 height 40
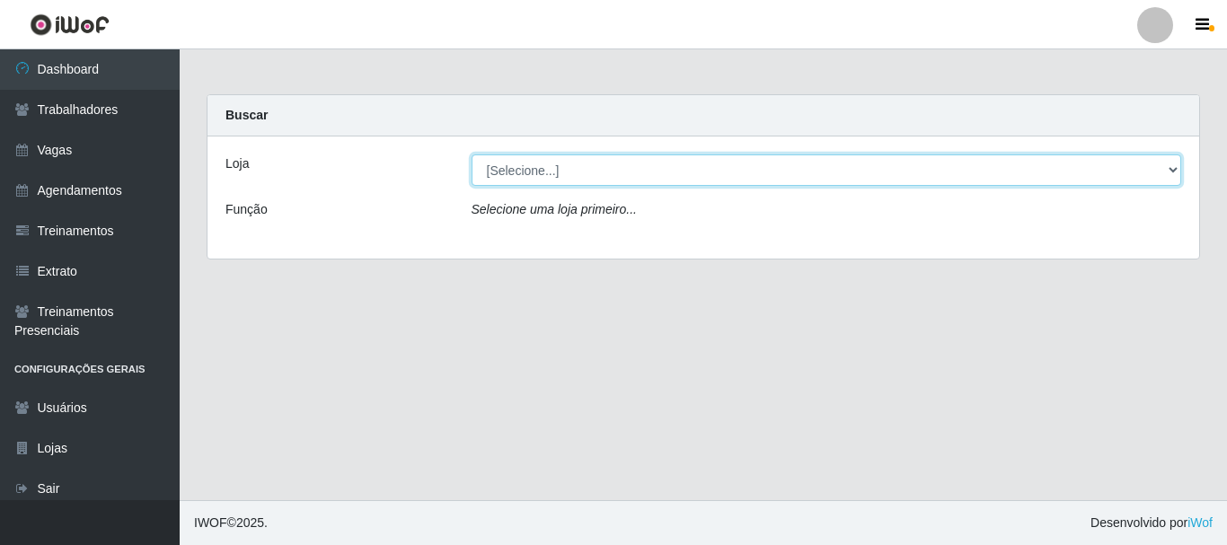
click at [569, 179] on select "[Selecione...] Glace Real Confeitaria" at bounding box center [827, 170] width 711 height 31
select select "445"
click at [472, 155] on select "[Selecione...] Glace Real Confeitaria" at bounding box center [827, 170] width 711 height 31
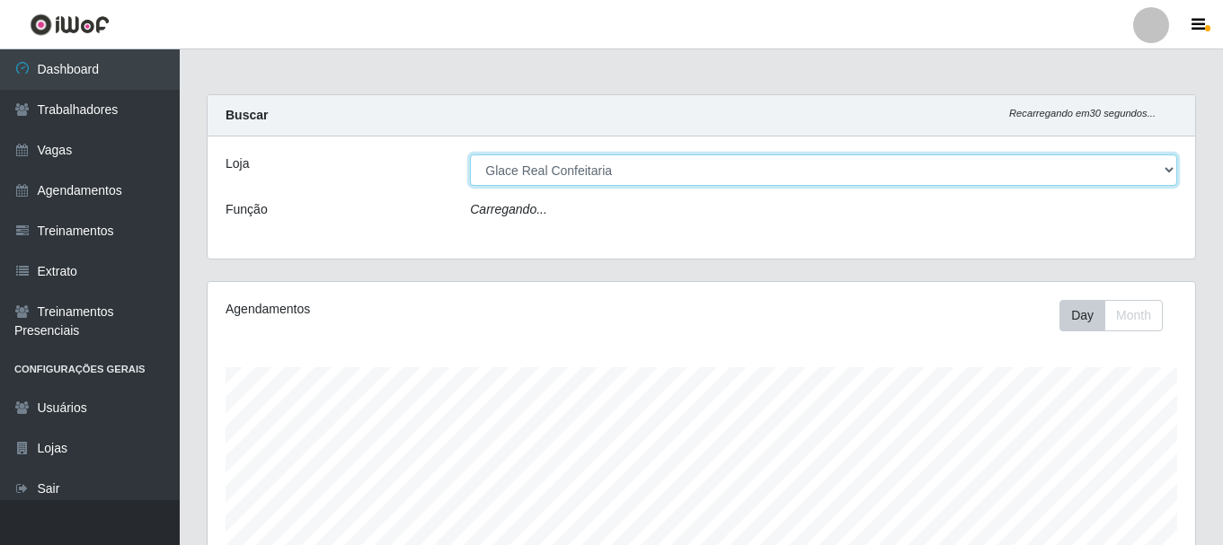
scroll to position [373, 987]
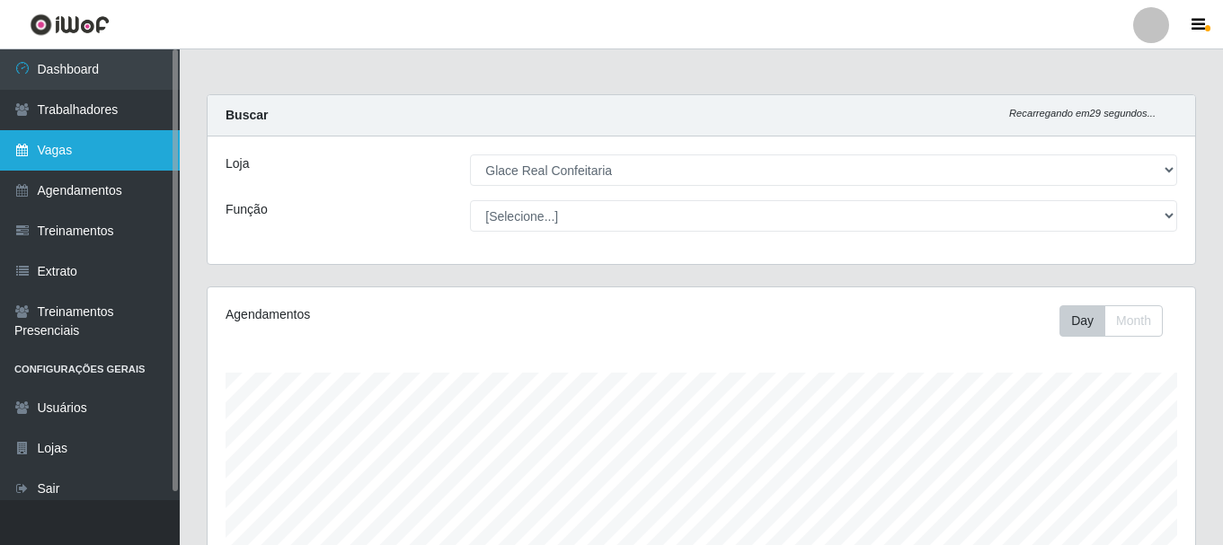
click at [94, 140] on link "Vagas" at bounding box center [90, 150] width 180 height 40
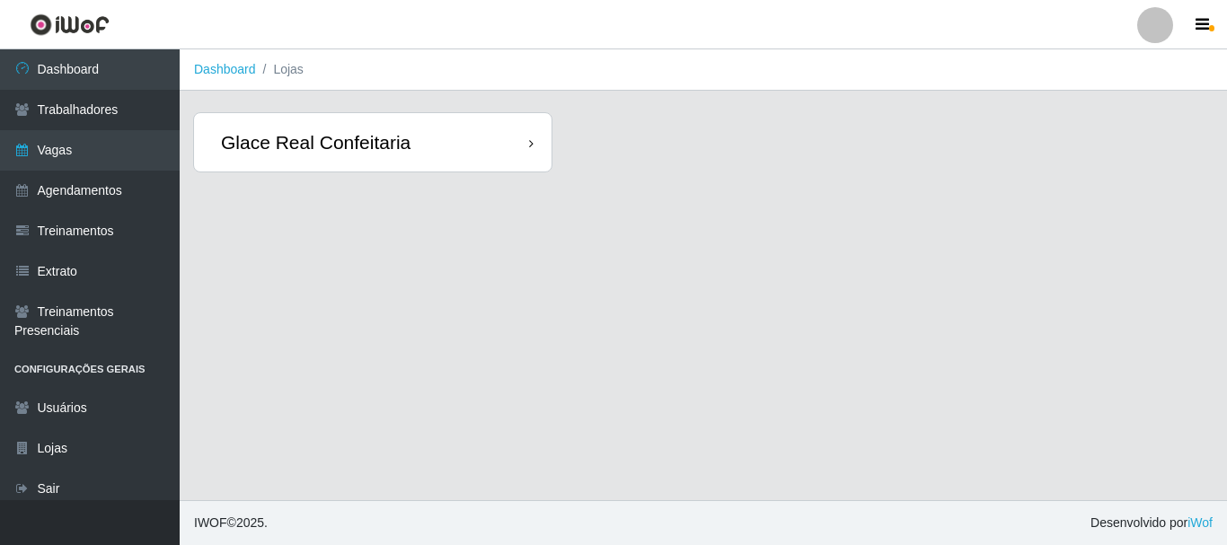
click at [400, 135] on div "Glace Real Confeitaria" at bounding box center [316, 142] width 190 height 22
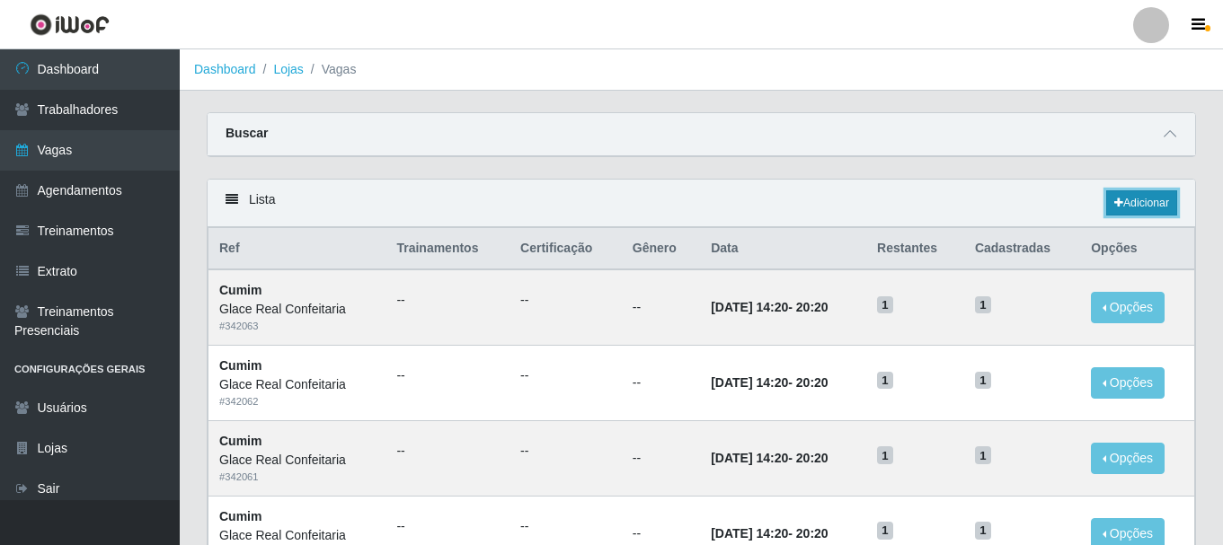
click at [1161, 194] on link "Adicionar" at bounding box center [1141, 202] width 71 height 25
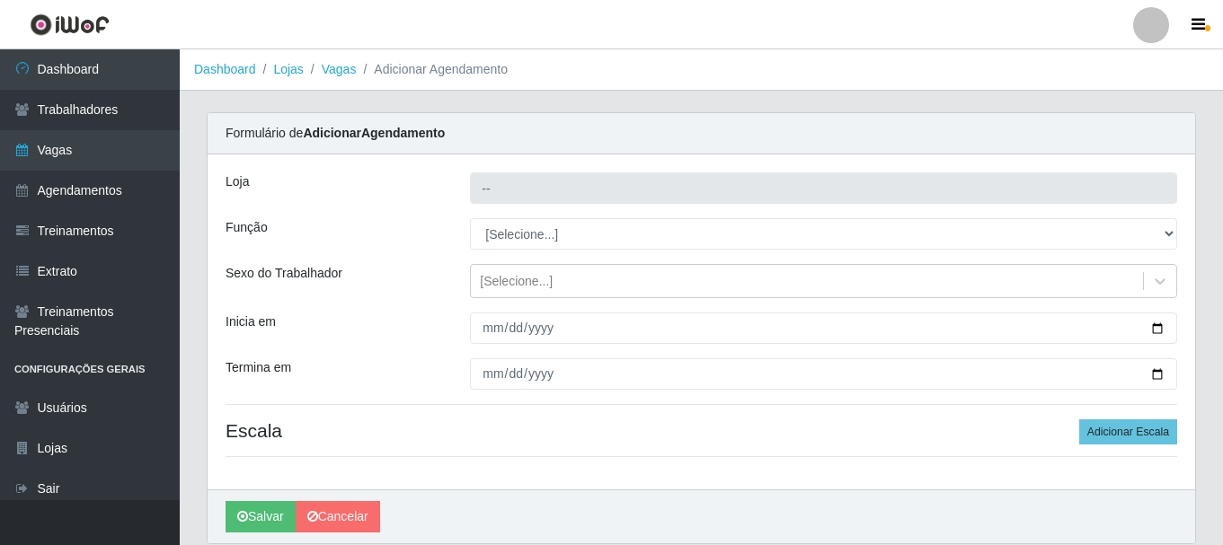
type input "Glace Real Confeitaria"
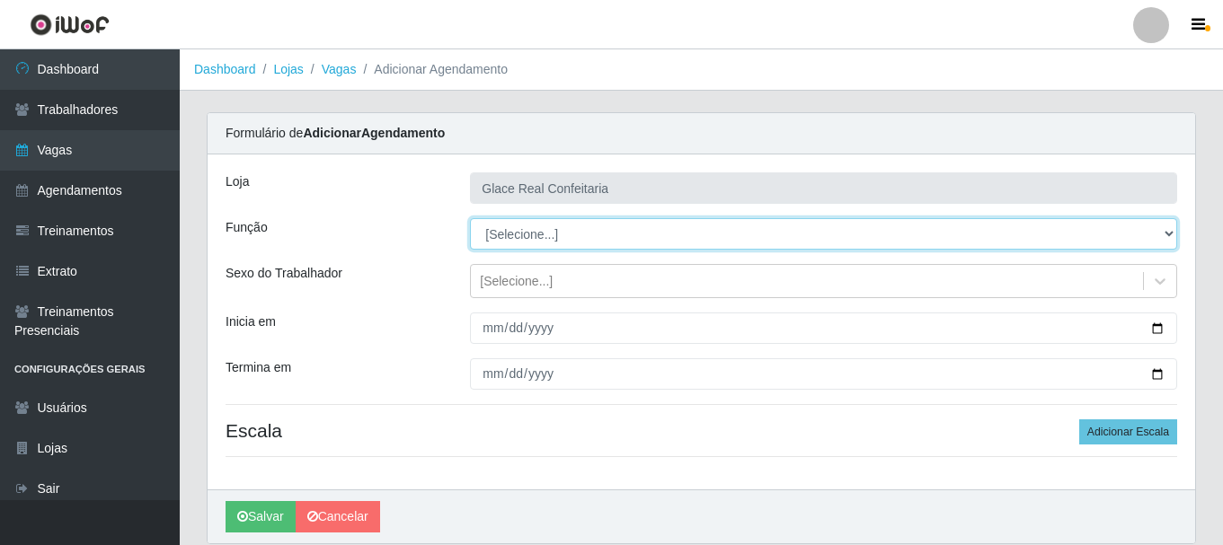
click at [529, 236] on select "[Selecione...] ASG ASG + ASG ++ Auxiliar de Cozinha Auxiliar de Cozinha + Auxil…" at bounding box center [823, 233] width 707 height 31
select select "16"
click at [470, 218] on select "[Selecione...] ASG ASG + ASG ++ Auxiliar de Cozinha Auxiliar de Cozinha + Auxil…" at bounding box center [823, 233] width 707 height 31
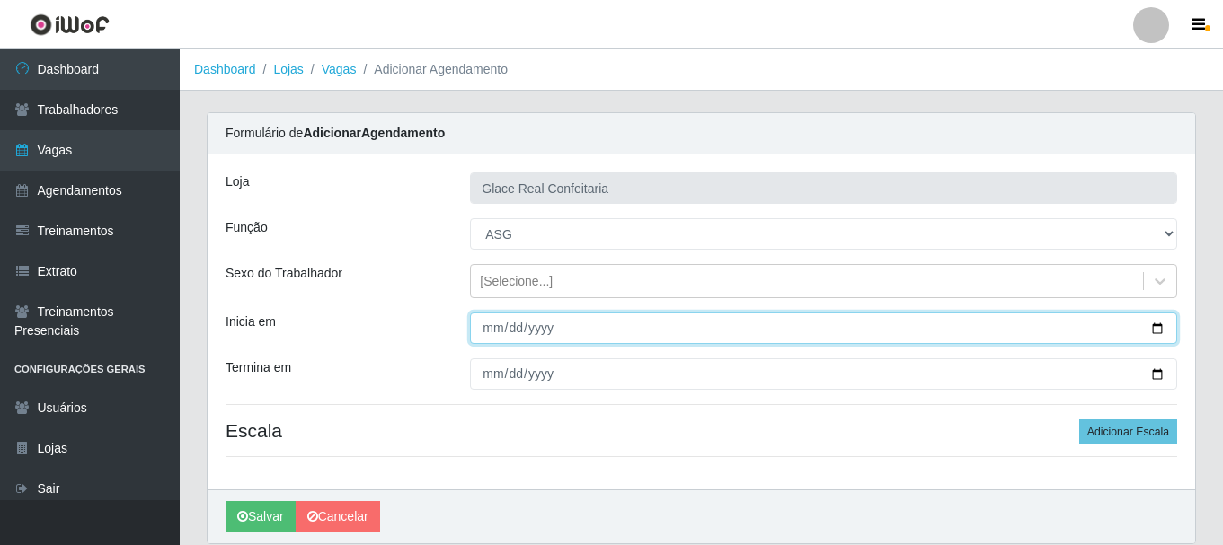
click at [499, 333] on input "Inicia em" at bounding box center [823, 328] width 707 height 31
click at [1161, 332] on input "Inicia em" at bounding box center [823, 328] width 707 height 31
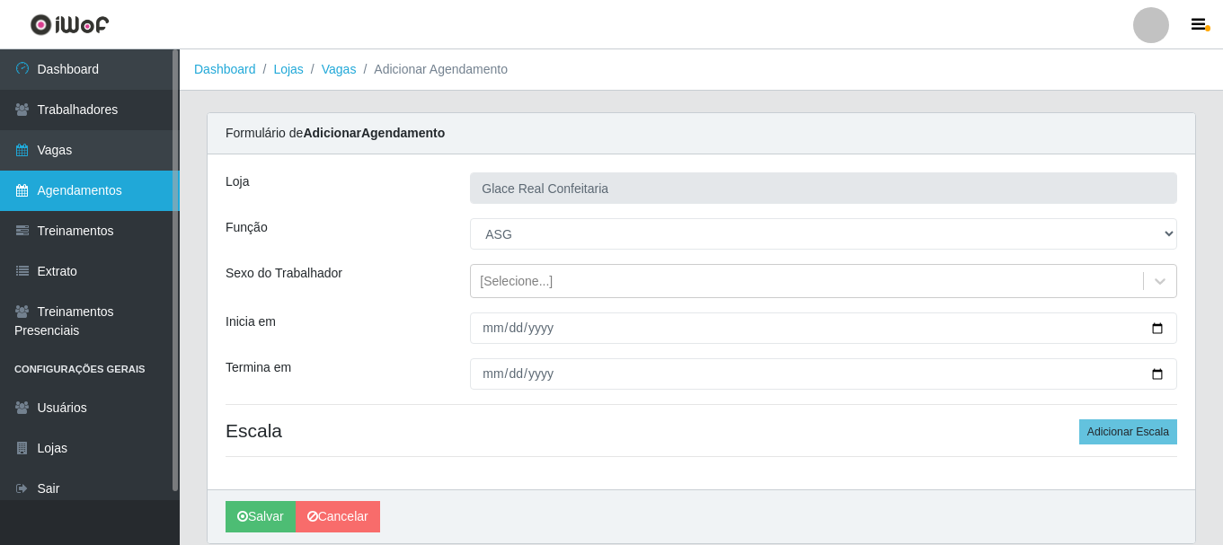
click at [130, 204] on link "Agendamentos" at bounding box center [90, 191] width 180 height 40
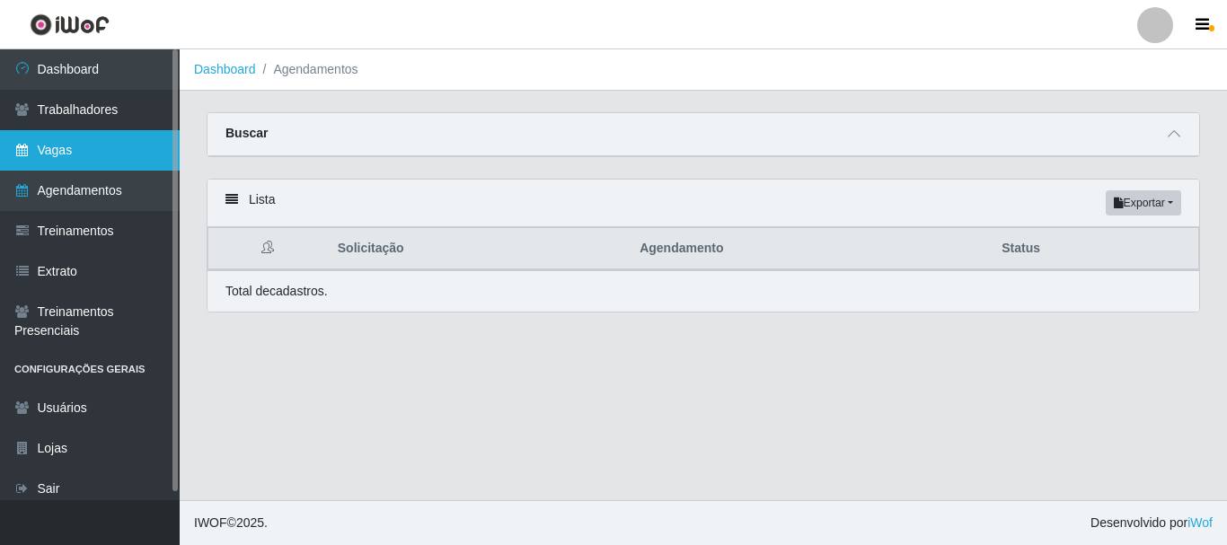
click at [48, 148] on link "Vagas" at bounding box center [90, 150] width 180 height 40
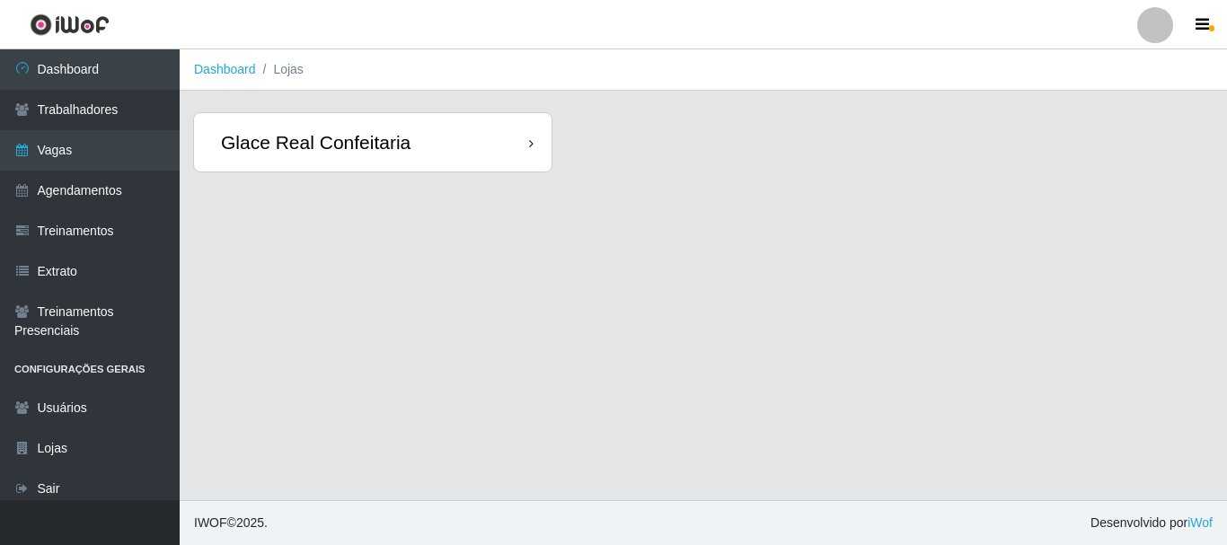
click at [477, 102] on main "Dashboard Lojas Glace Real Confeitaria" at bounding box center [703, 274] width 1047 height 451
click at [460, 142] on div "Glace Real Confeitaria" at bounding box center [373, 142] width 358 height 58
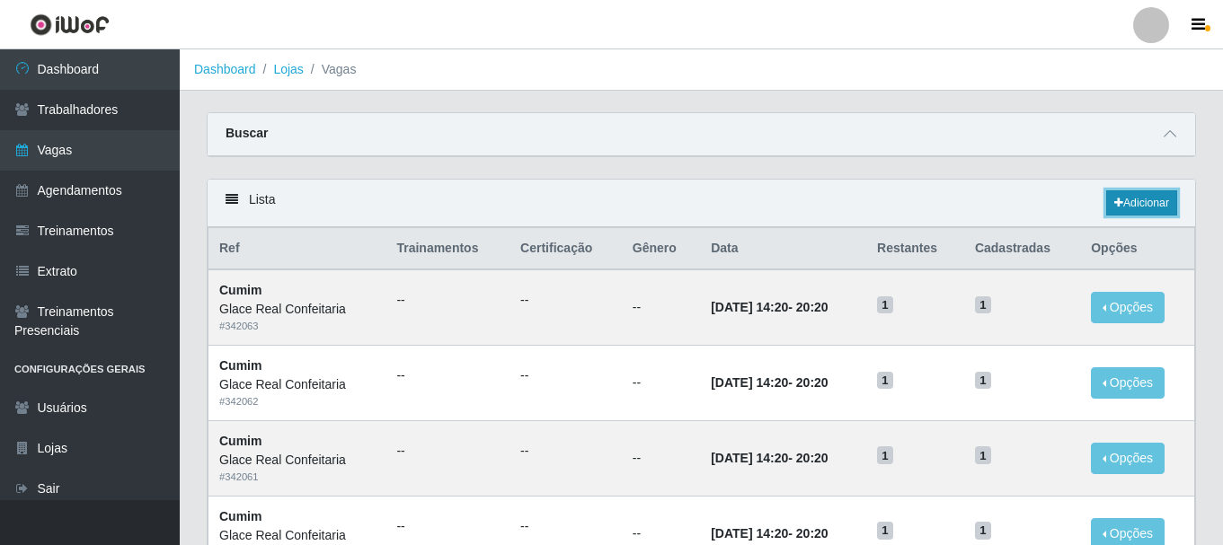
click at [1133, 205] on link "Adicionar" at bounding box center [1141, 202] width 71 height 25
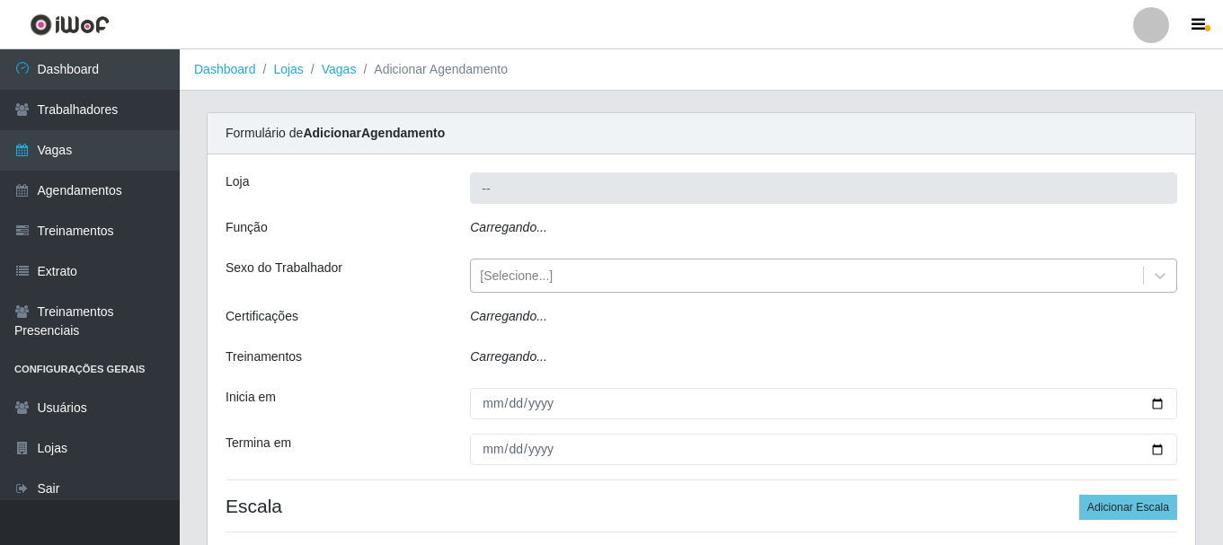
type input "Glace Real Confeitaria"
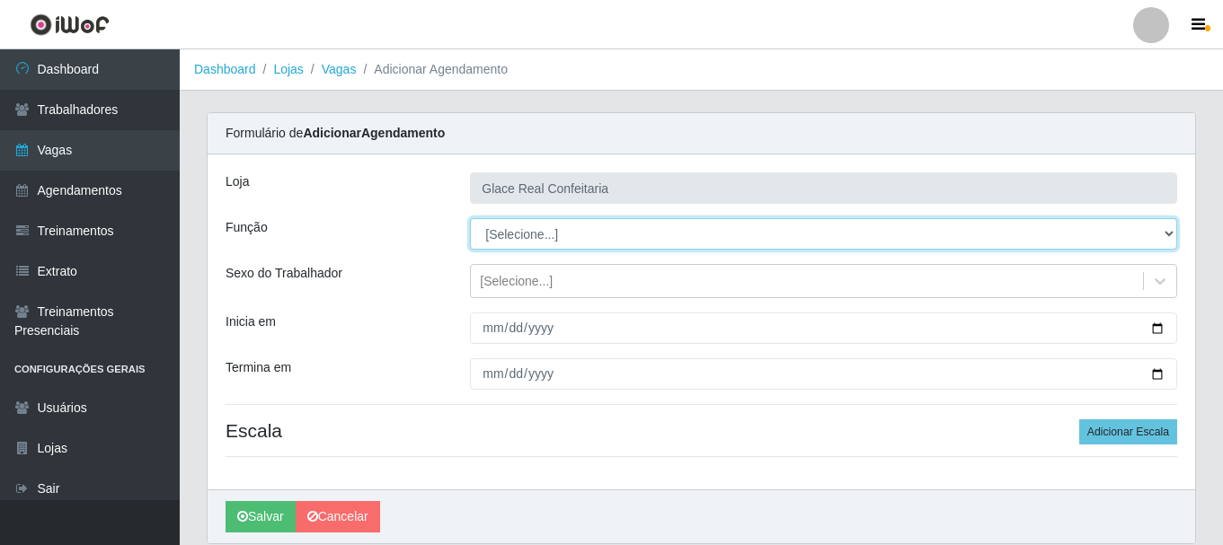
click at [572, 239] on select "[Selecione...] ASG ASG + ASG ++ Auxiliar de Cozinha Auxiliar de Cozinha + Auxil…" at bounding box center [823, 233] width 707 height 31
select select "16"
click at [470, 218] on select "[Selecione...] ASG ASG + ASG ++ Auxiliar de Cozinha Auxiliar de Cozinha + Auxil…" at bounding box center [823, 233] width 707 height 31
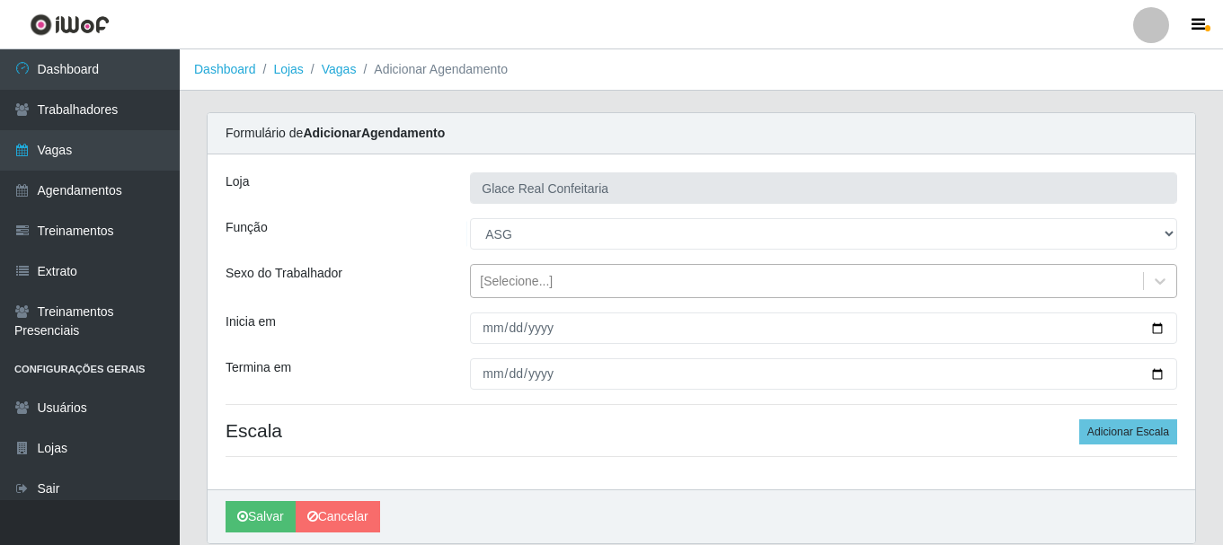
click at [526, 280] on div "[Selecione...]" at bounding box center [516, 281] width 73 height 19
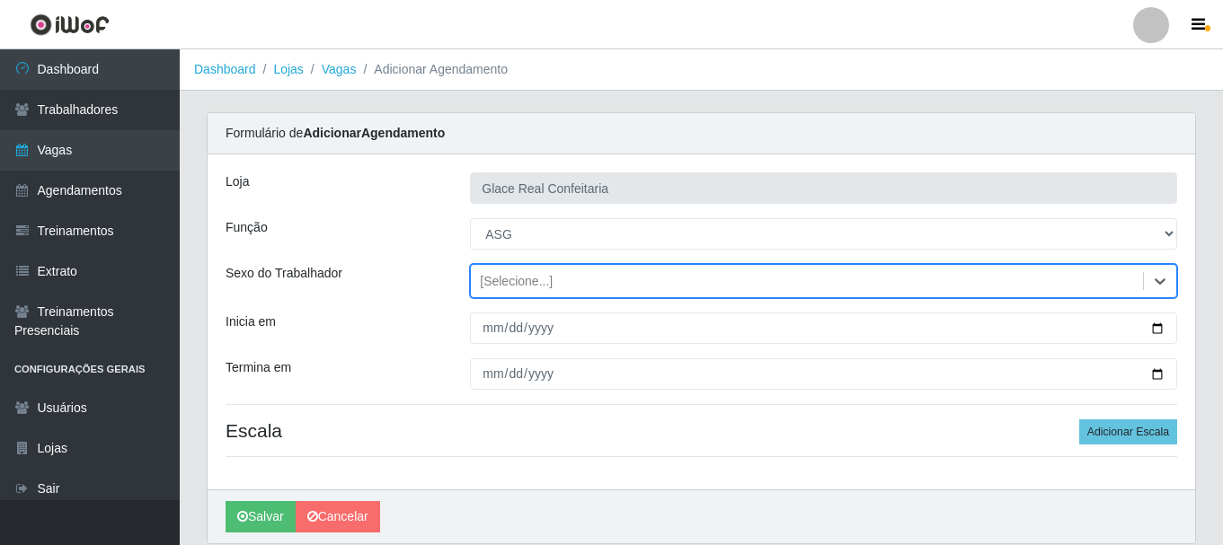
click at [534, 280] on div "[Selecione...]" at bounding box center [516, 281] width 73 height 19
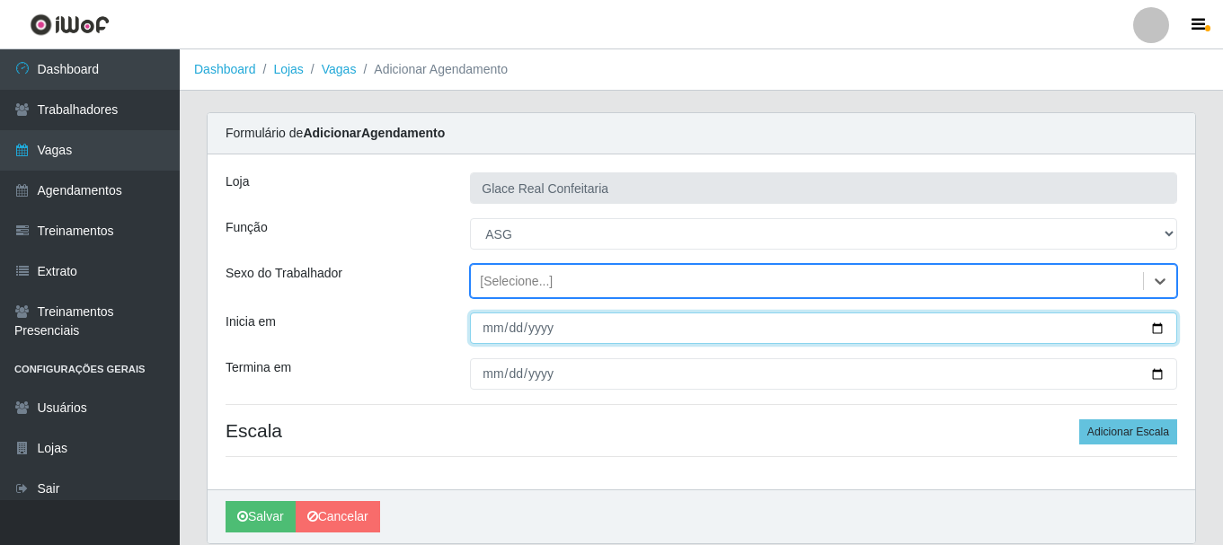
click at [1146, 329] on input "Inicia em" at bounding box center [823, 328] width 707 height 31
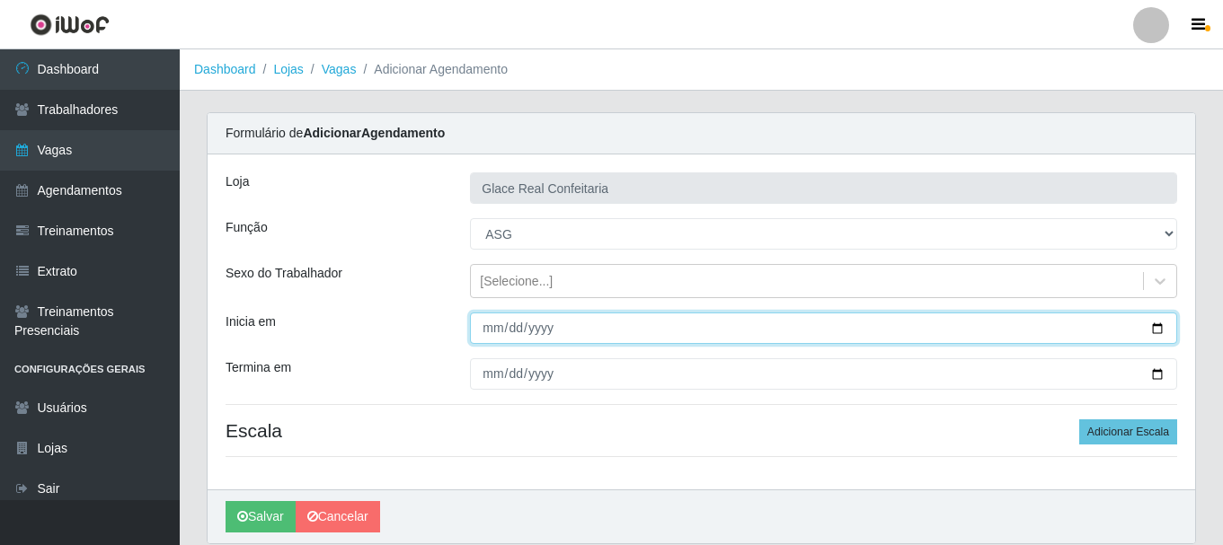
click at [1161, 326] on input "Inicia em" at bounding box center [823, 328] width 707 height 31
type input "[DATE]"
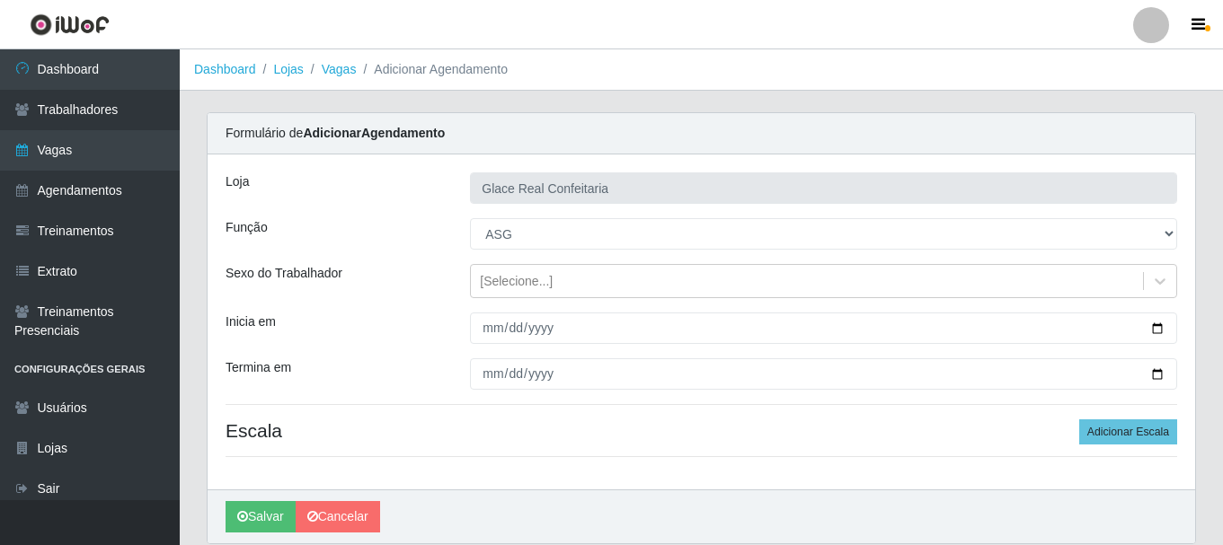
click at [1188, 391] on div "Loja Glace Real Confeitaria Função [Selecione...] ASG ASG + ASG ++ Auxiliar de …" at bounding box center [700, 322] width 987 height 335
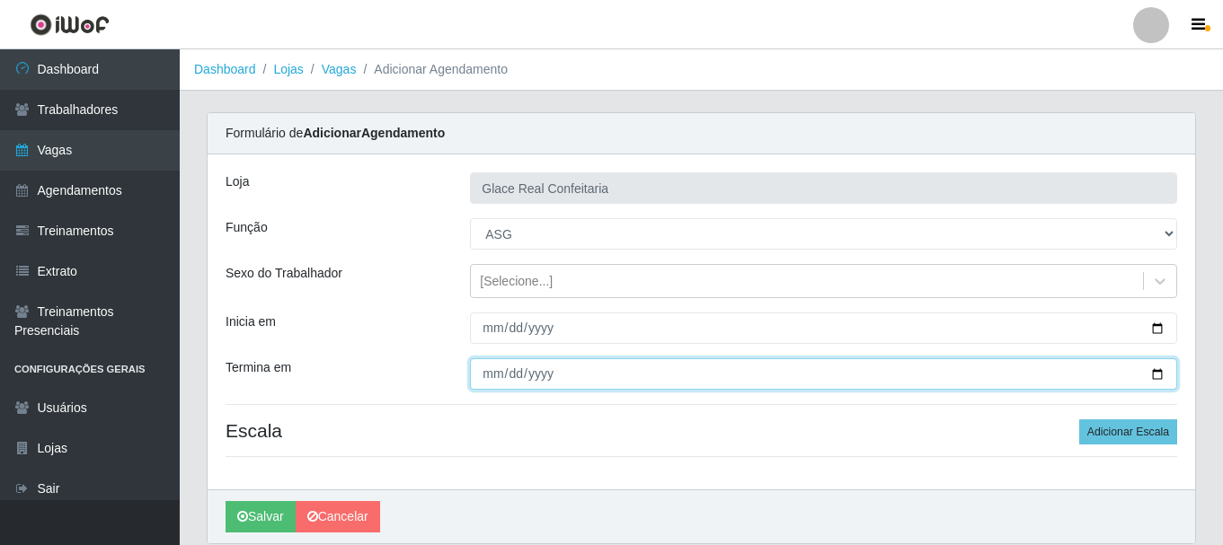
click at [1160, 372] on input "Termina em" at bounding box center [823, 373] width 707 height 31
type input "[DATE]"
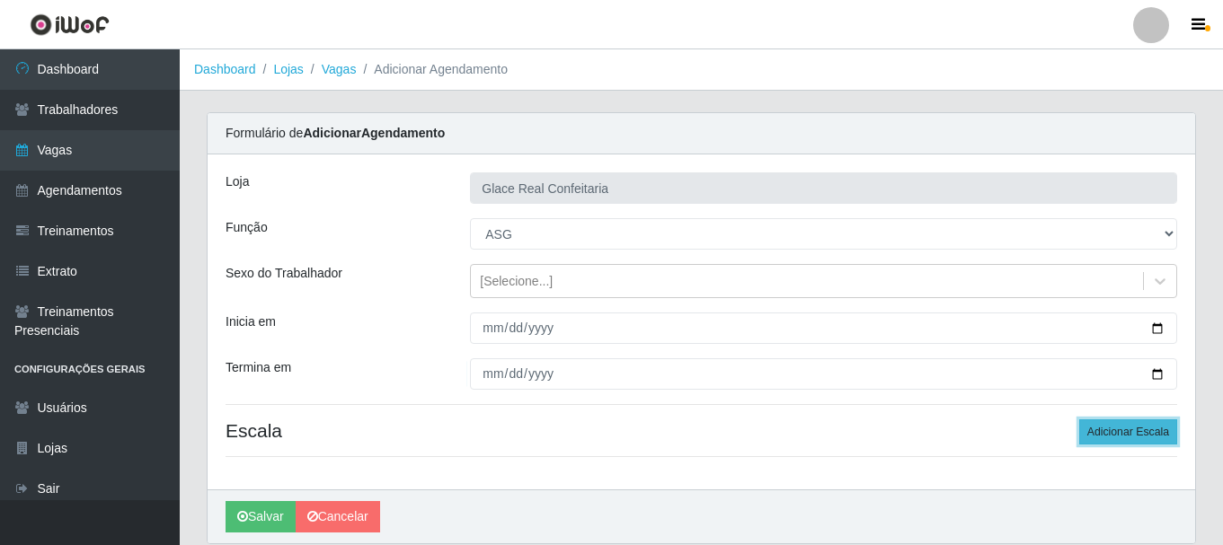
click at [1139, 428] on button "Adicionar Escala" at bounding box center [1128, 431] width 98 height 25
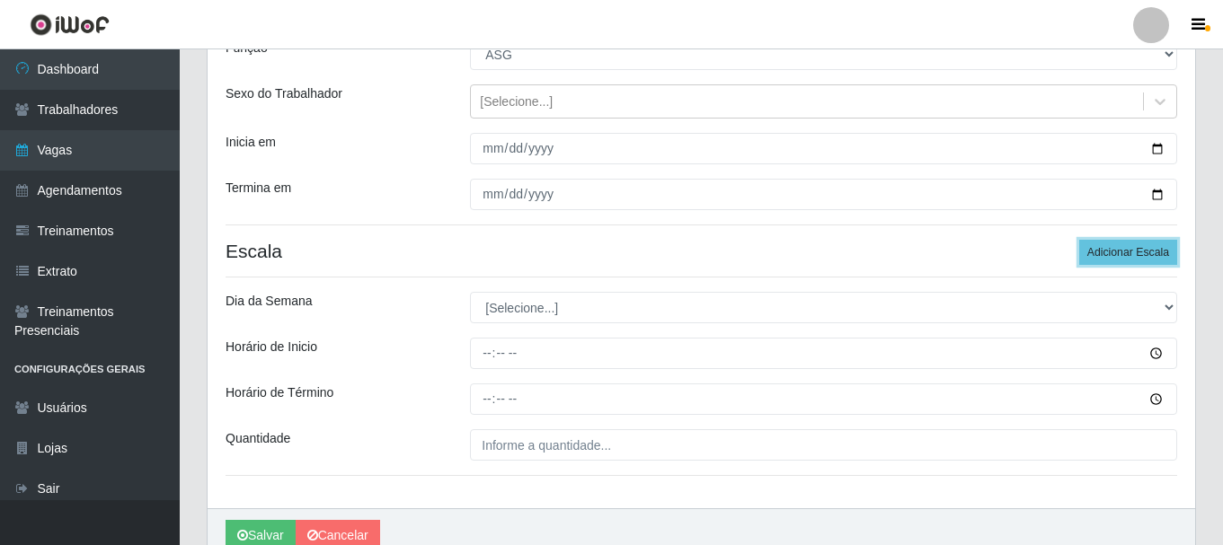
scroll to position [264, 0]
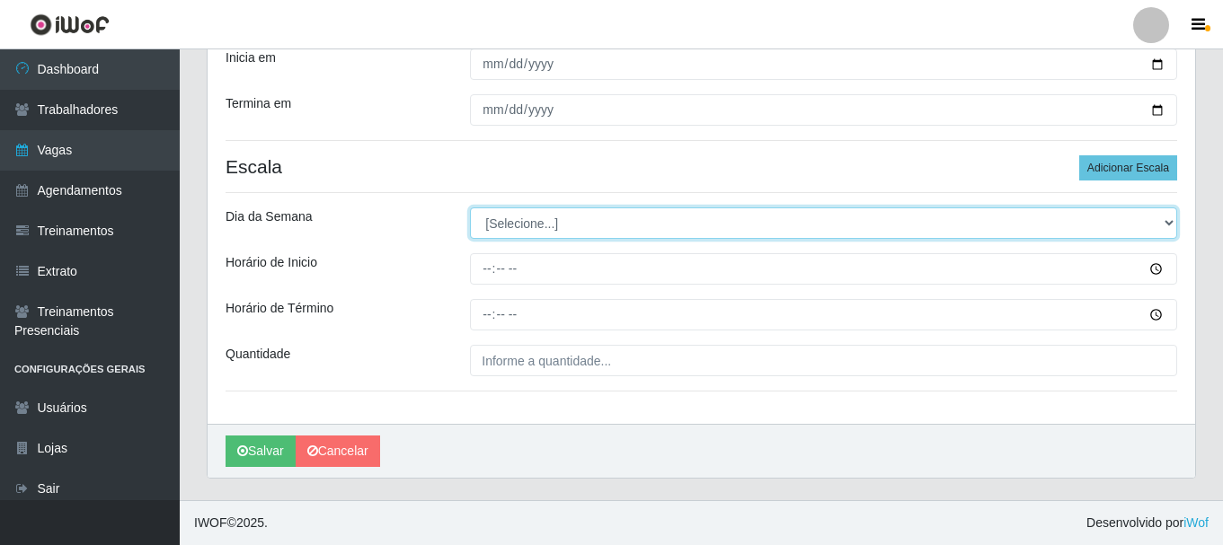
click at [500, 229] on select "[Selecione...] Segunda Terça Quarta Quinta Sexta Sábado Domingo" at bounding box center [823, 222] width 707 height 31
select select "1"
click at [470, 207] on select "[Selecione...] Segunda Terça Quarta Quinta Sexta Sábado Domingo" at bounding box center [823, 222] width 707 height 31
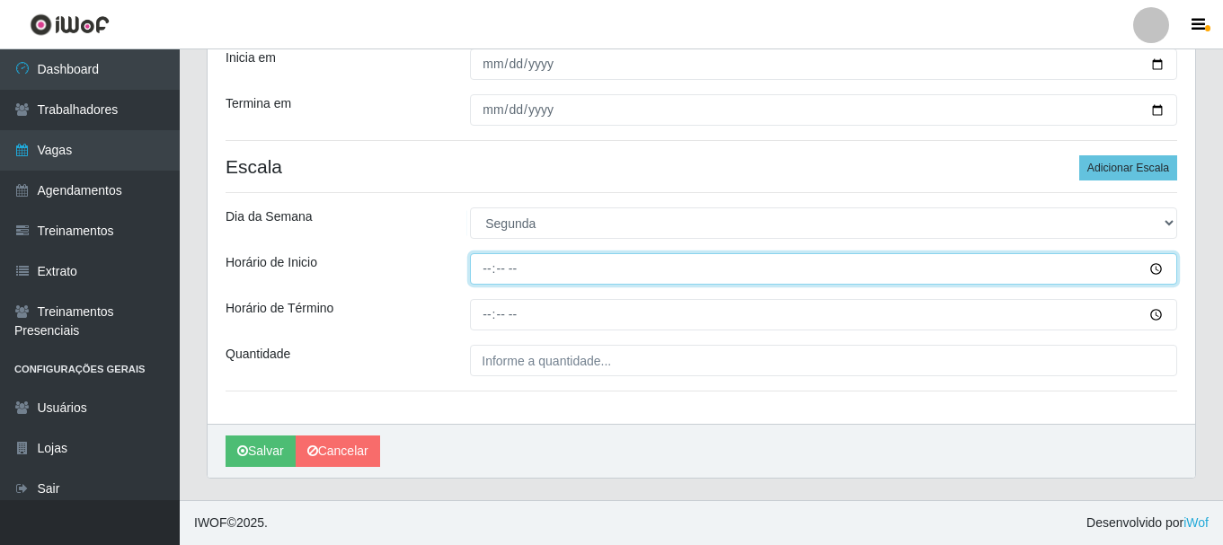
click at [482, 269] on input "Horário de Inicio" at bounding box center [823, 268] width 707 height 31
type input "11:00"
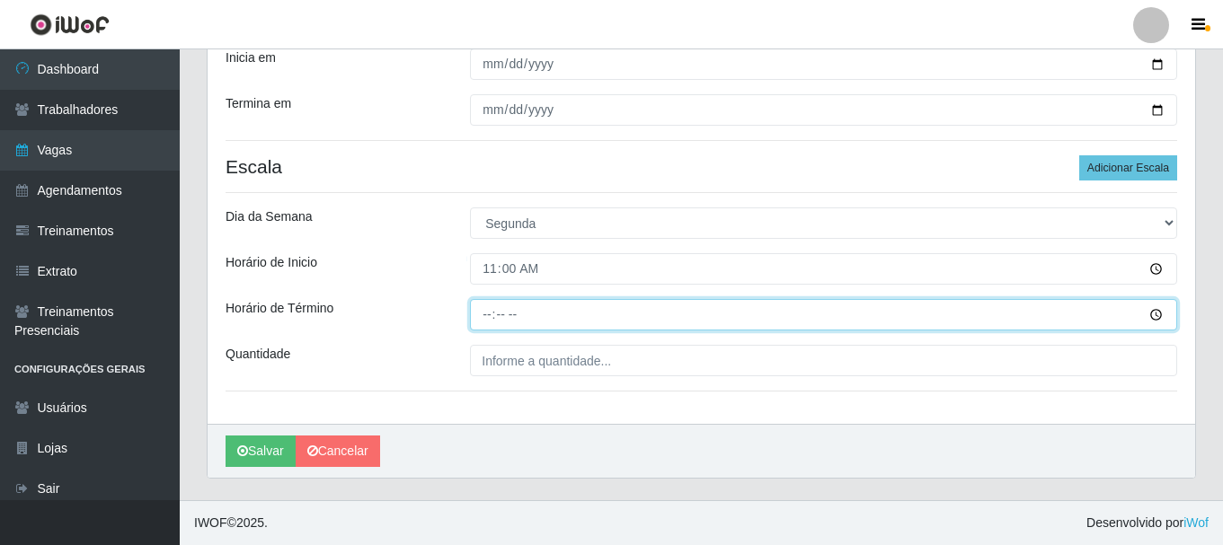
type input "17:00"
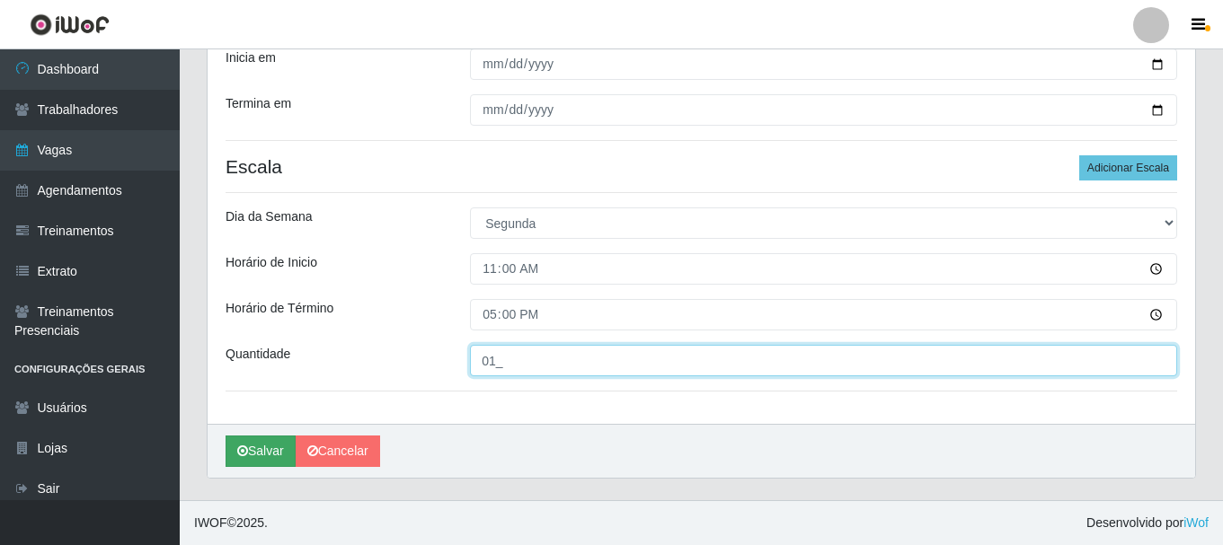
type input "01_"
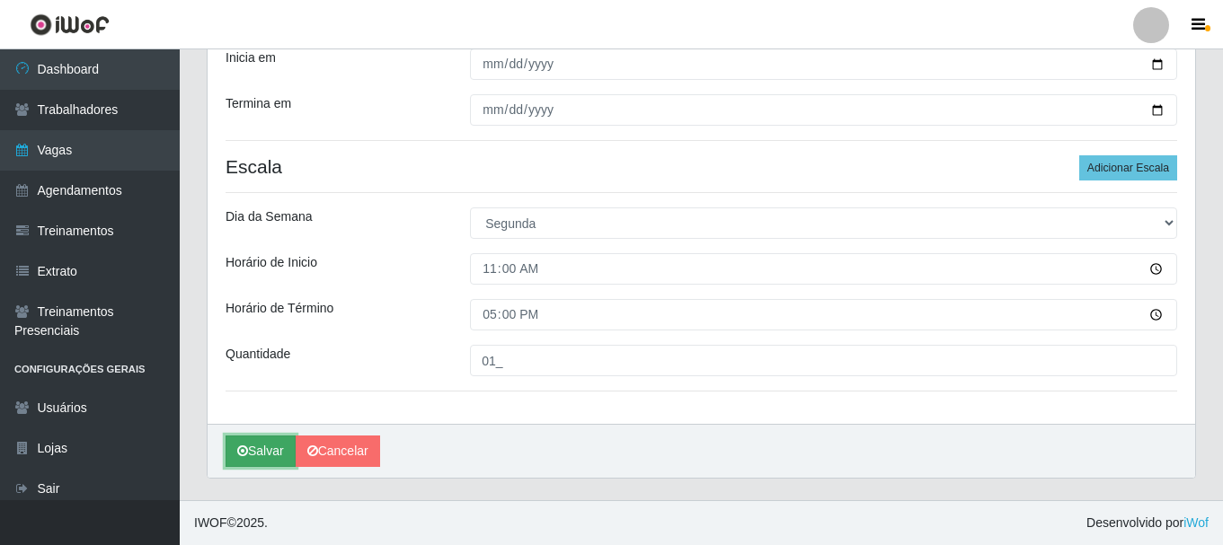
click at [260, 451] on button "Salvar" at bounding box center [260, 451] width 70 height 31
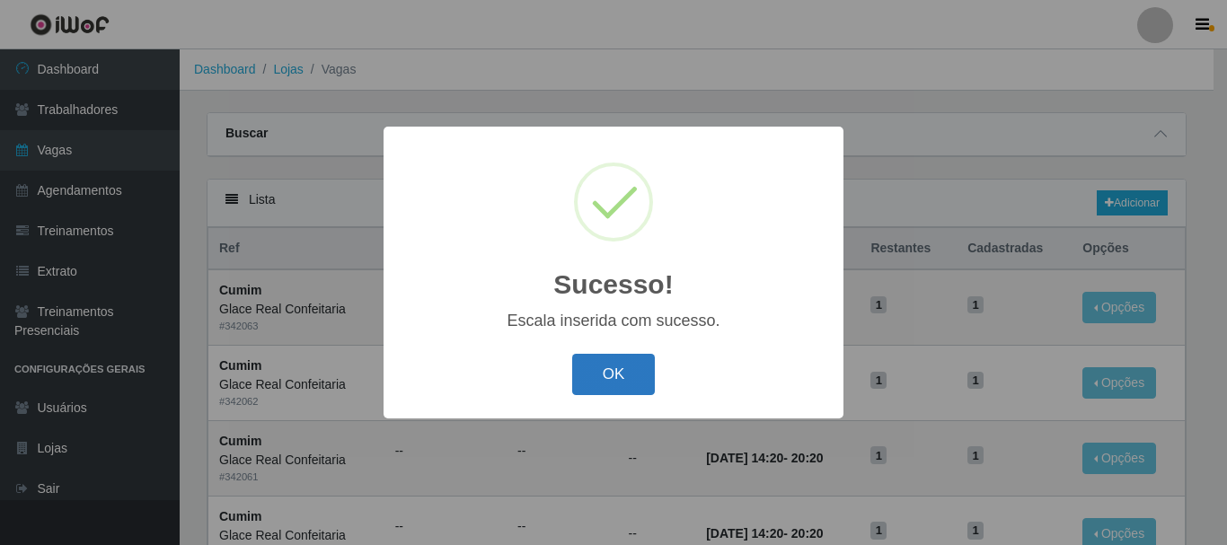
click at [628, 381] on button "OK" at bounding box center [614, 375] width 84 height 42
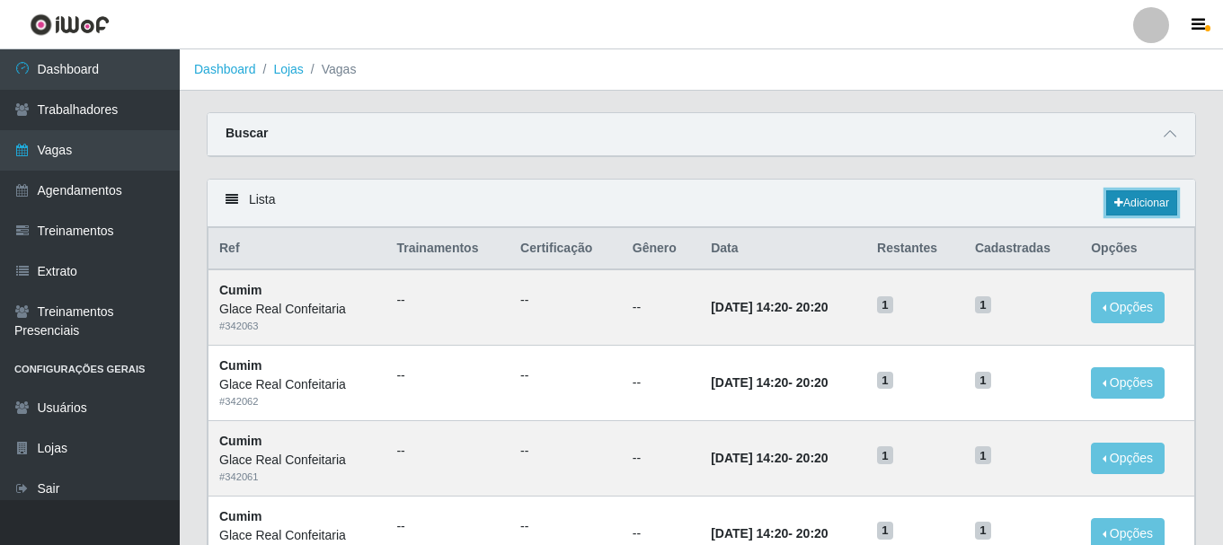
click at [1143, 205] on link "Adicionar" at bounding box center [1141, 202] width 71 height 25
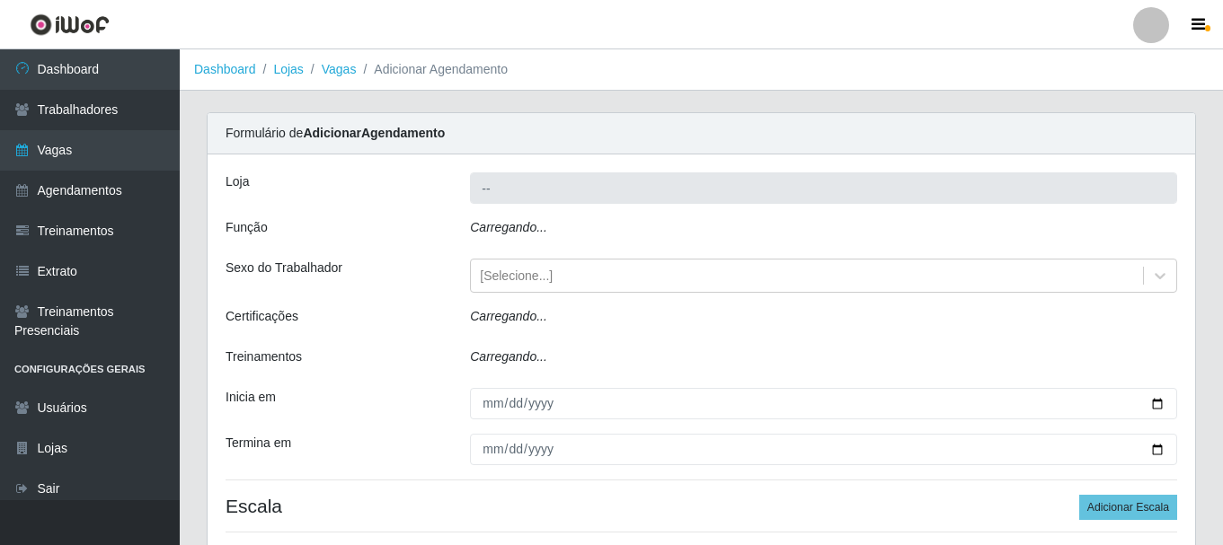
type input "Glace Real Confeitaria"
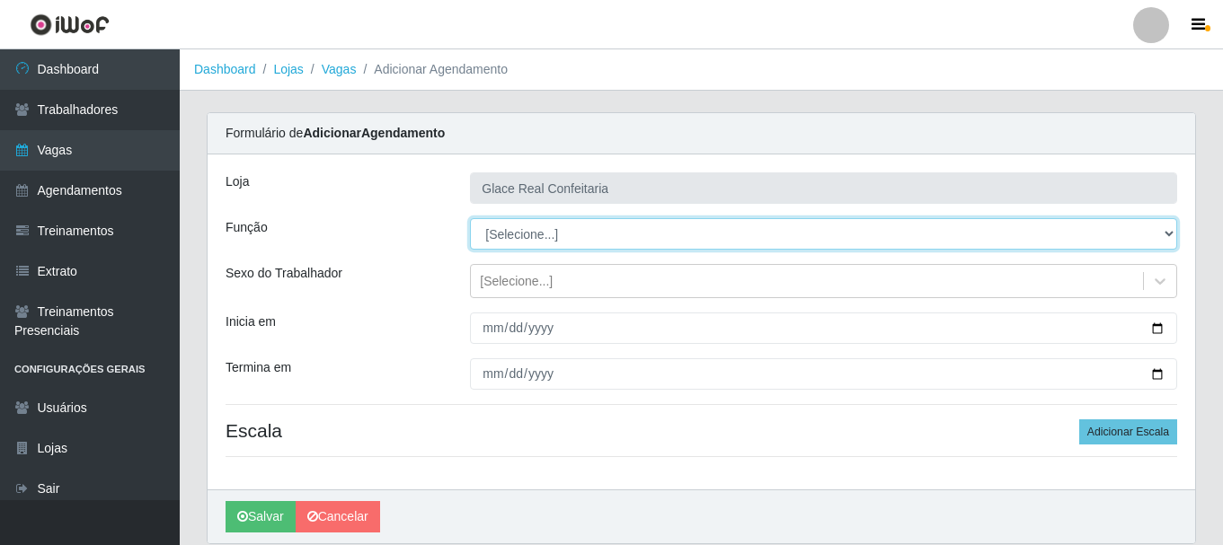
click at [579, 237] on select "[Selecione...] ASG ASG + ASG ++ Auxiliar de Cozinha Auxiliar de Cozinha + Auxil…" at bounding box center [823, 233] width 707 height 31
select select "16"
click at [470, 218] on select "[Selecione...] ASG ASG + ASG ++ Auxiliar de Cozinha Auxiliar de Cozinha + Auxil…" at bounding box center [823, 233] width 707 height 31
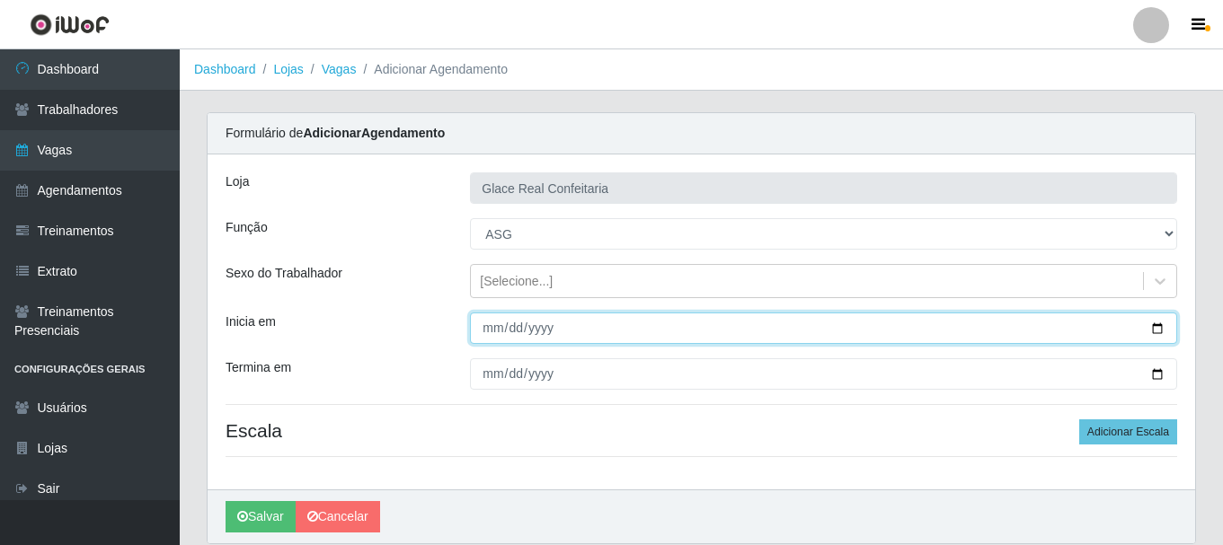
click at [521, 337] on input "Inicia em" at bounding box center [823, 328] width 707 height 31
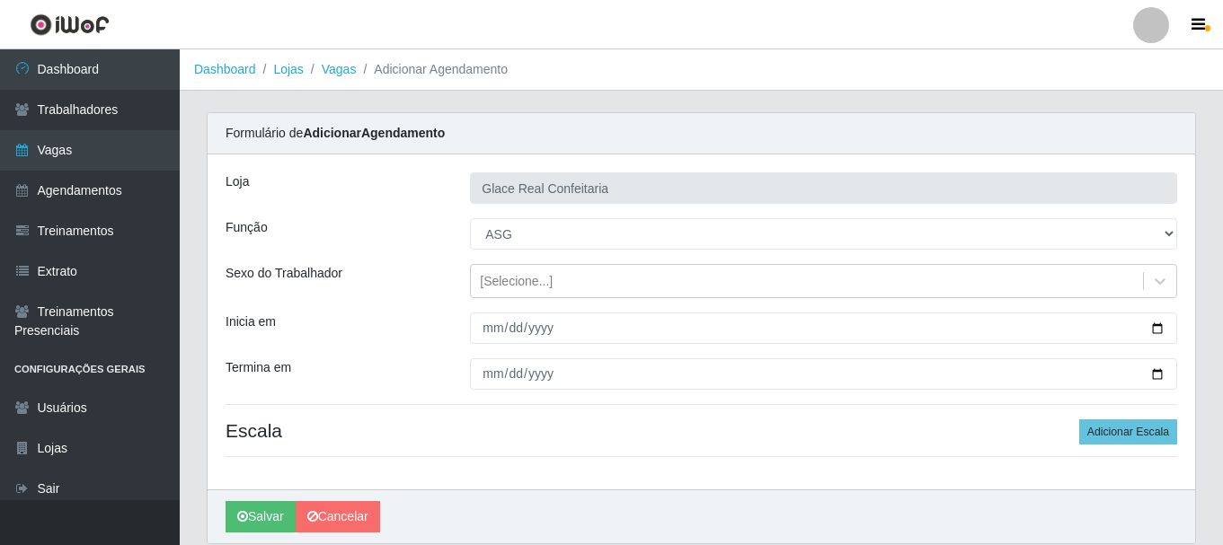
click at [1186, 322] on div at bounding box center [823, 328] width 734 height 31
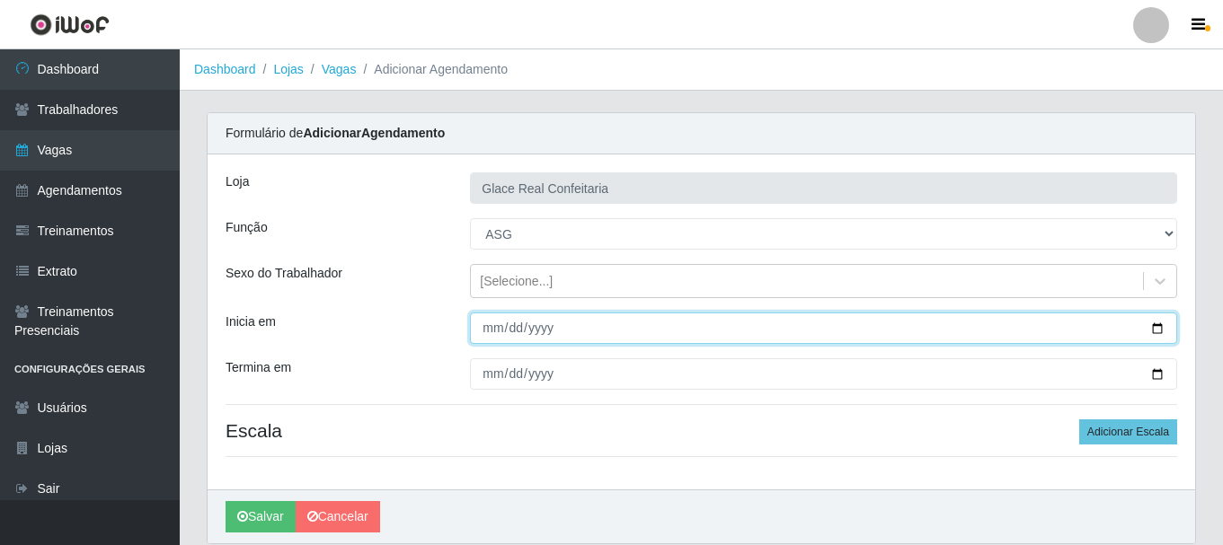
click at [1145, 329] on input "Inicia em" at bounding box center [823, 328] width 707 height 31
click at [1164, 332] on input "Inicia em" at bounding box center [823, 328] width 707 height 31
type input "[DATE]"
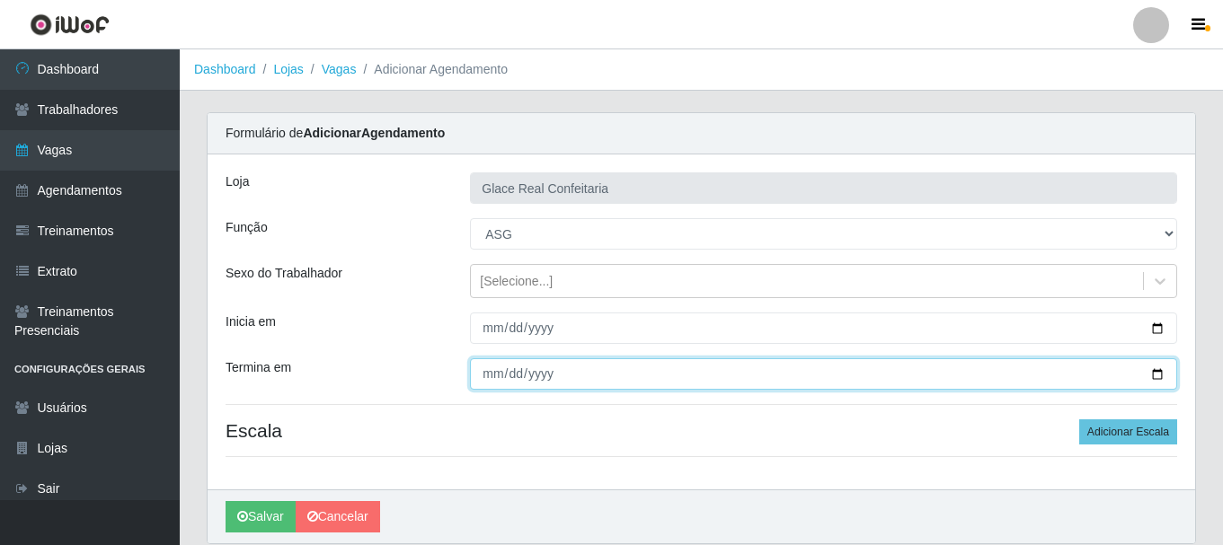
click at [1151, 375] on input "Termina em" at bounding box center [823, 373] width 707 height 31
type input "[DATE]"
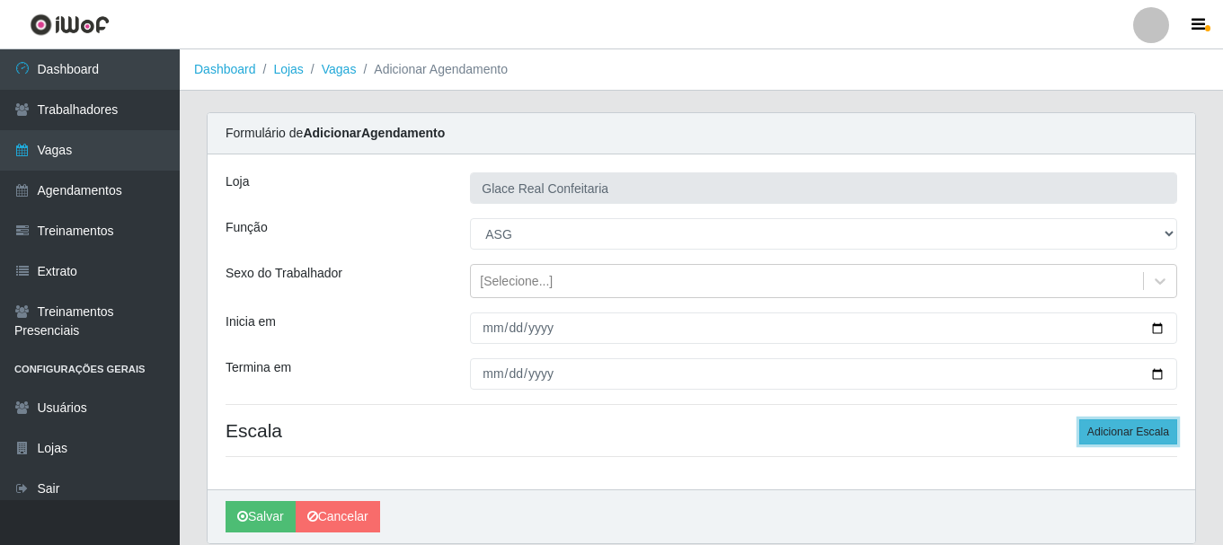
click at [1122, 428] on button "Adicionar Escala" at bounding box center [1128, 431] width 98 height 25
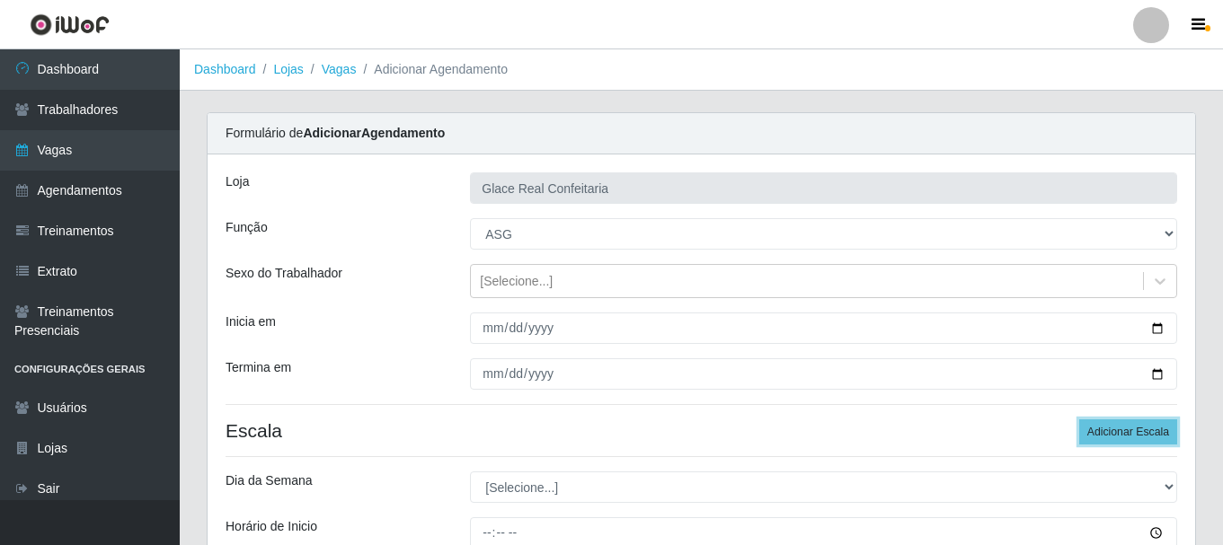
scroll to position [180, 0]
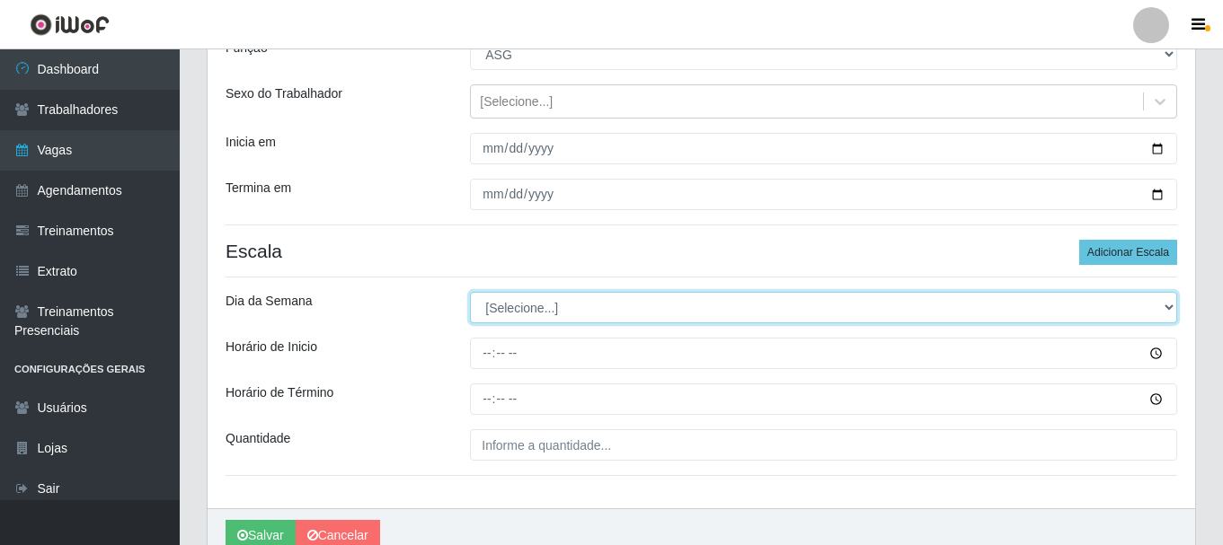
click at [509, 306] on select "[Selecione...] Segunda Terça Quarta Quinta Sexta Sábado Domingo" at bounding box center [823, 307] width 707 height 31
select select "5"
click at [470, 292] on select "[Selecione...] Segunda Terça Quarta Quinta Sexta Sábado Domingo" at bounding box center [823, 307] width 707 height 31
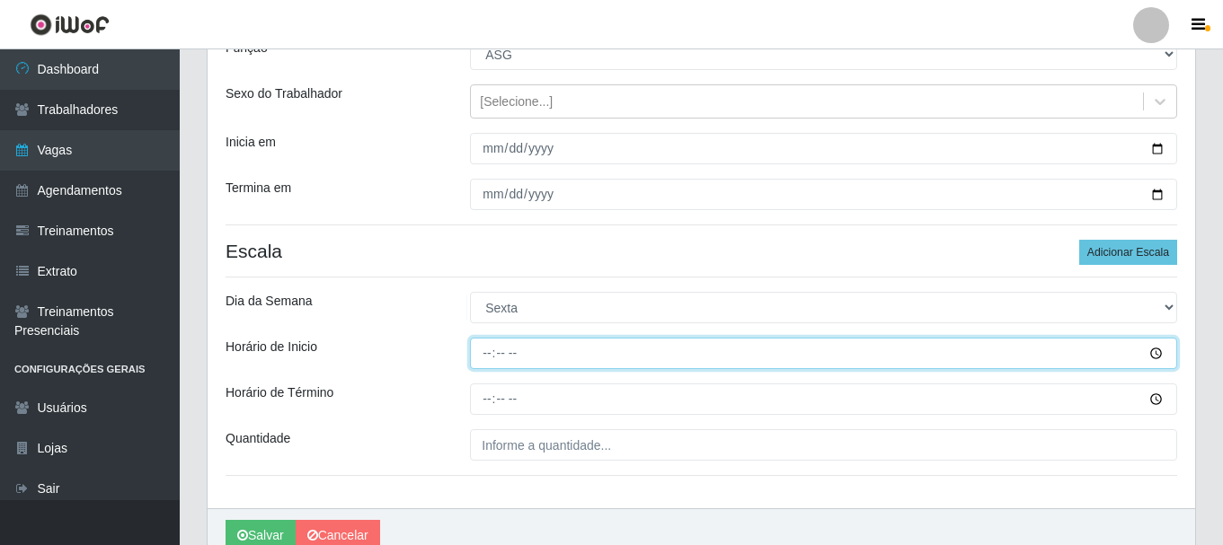
click at [479, 349] on input "Horário de Inicio" at bounding box center [823, 353] width 707 height 31
type input "12:30"
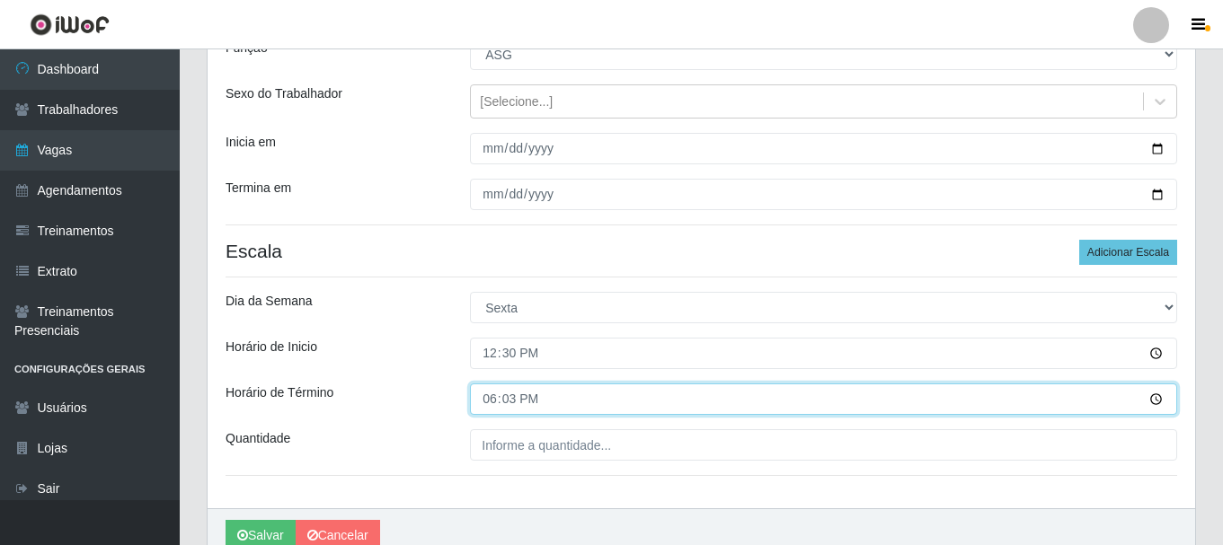
type input "18:30"
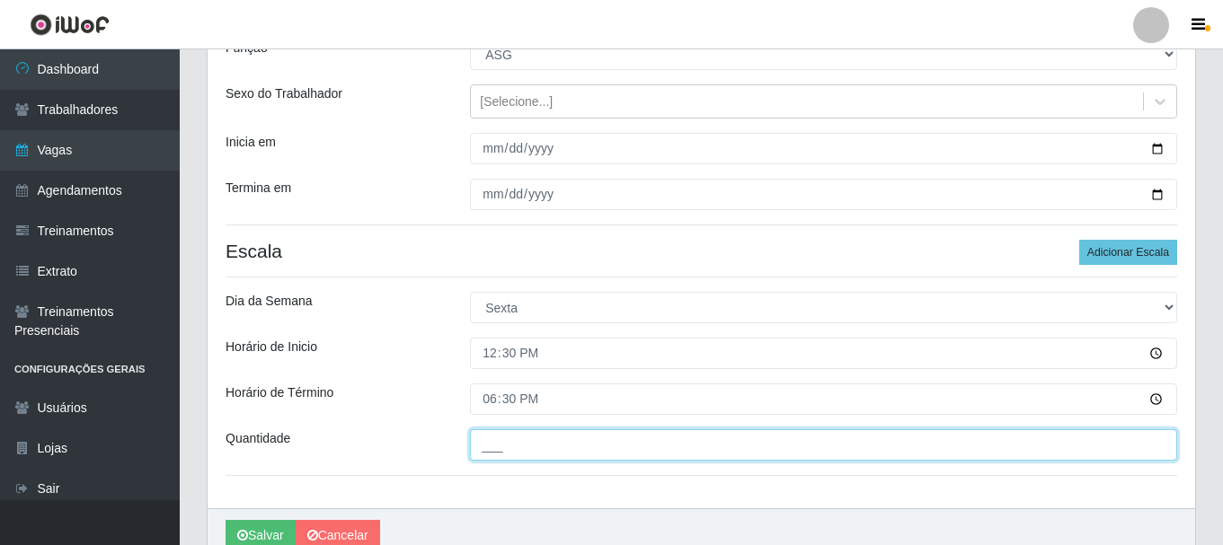
click at [789, 440] on input "___" at bounding box center [823, 444] width 707 height 31
type input "01_"
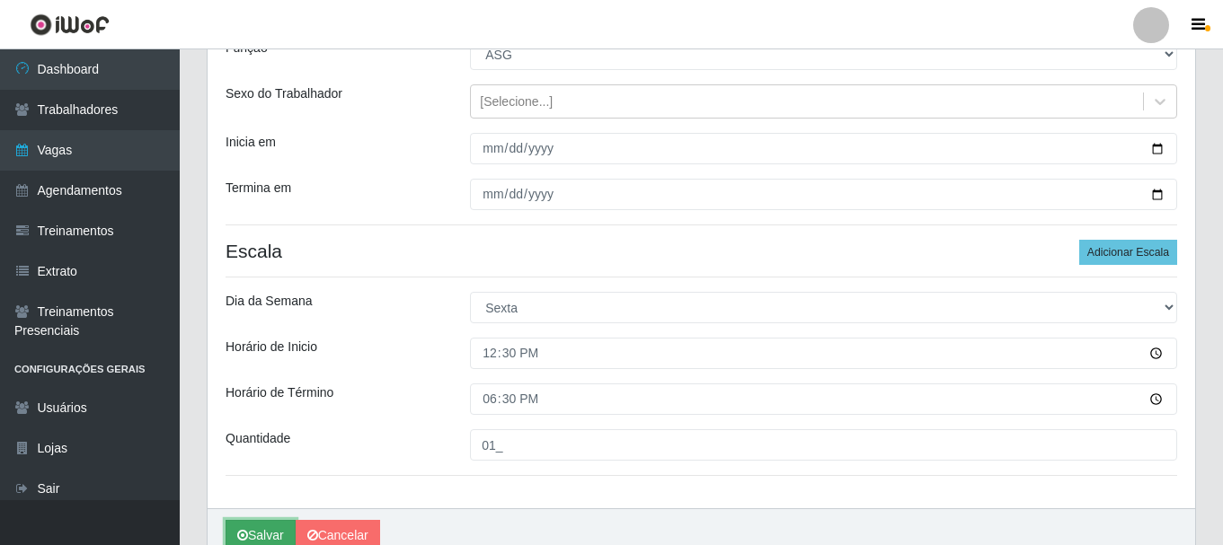
click at [266, 534] on button "Salvar" at bounding box center [260, 535] width 70 height 31
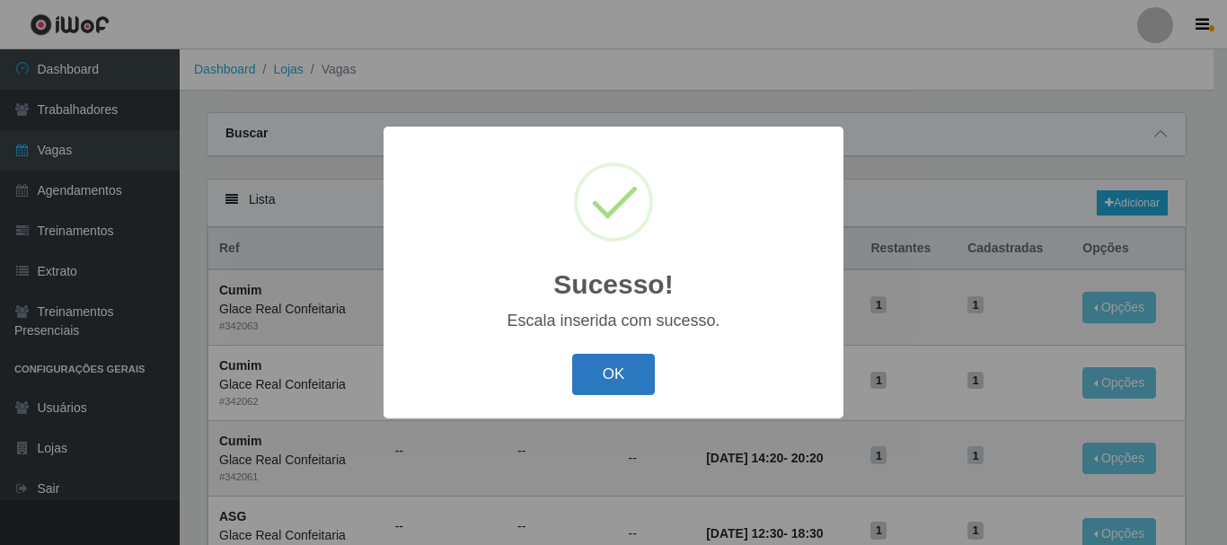
click at [613, 371] on button "OK" at bounding box center [614, 375] width 84 height 42
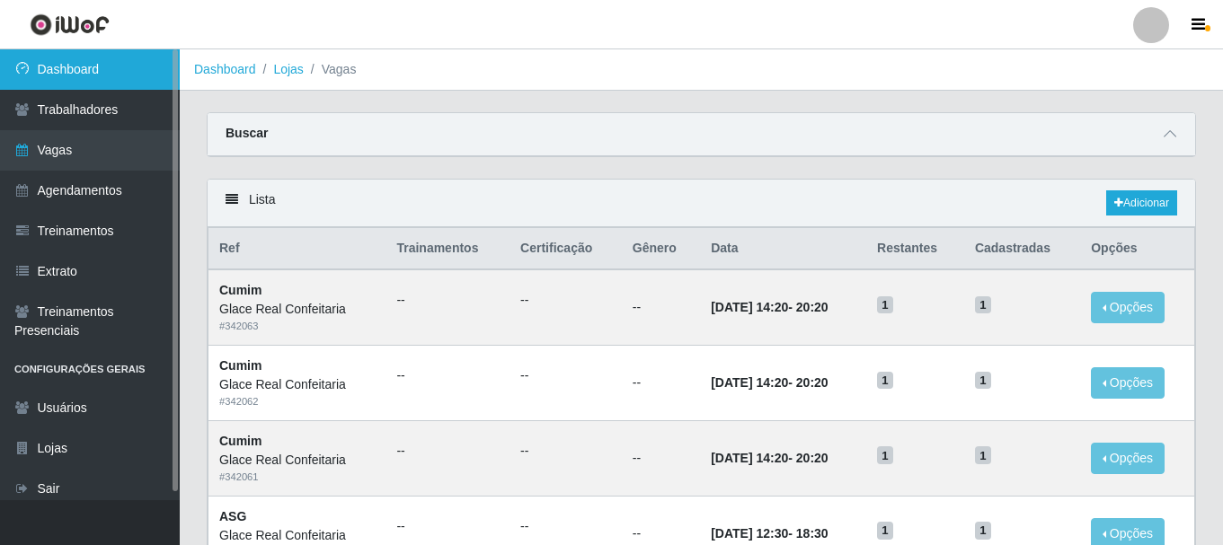
click at [118, 59] on link "Dashboard" at bounding box center [90, 69] width 180 height 40
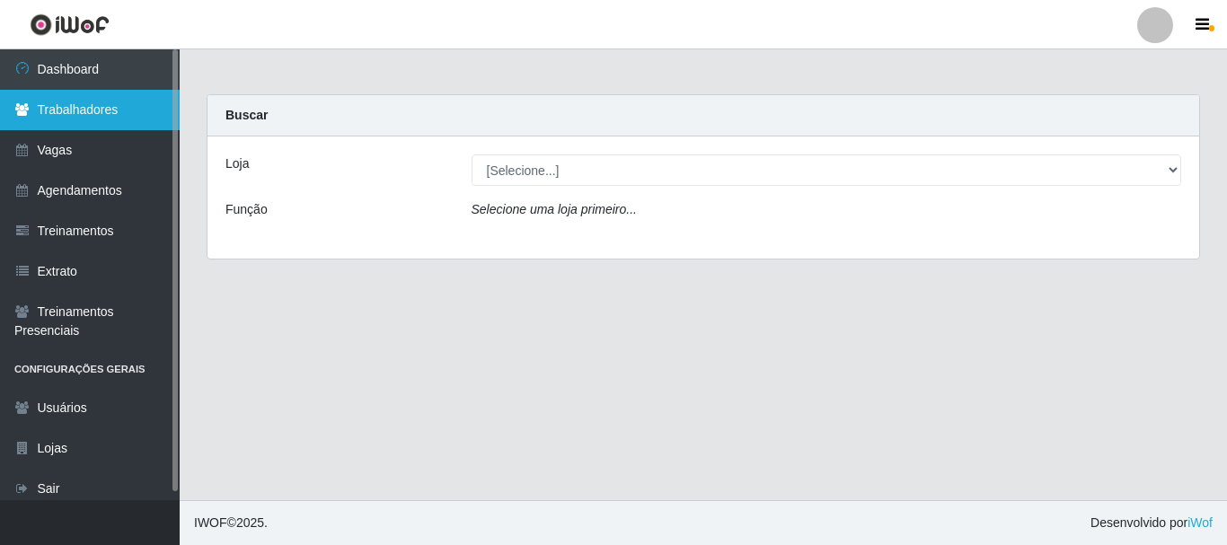
click at [119, 115] on link "Trabalhadores" at bounding box center [90, 110] width 180 height 40
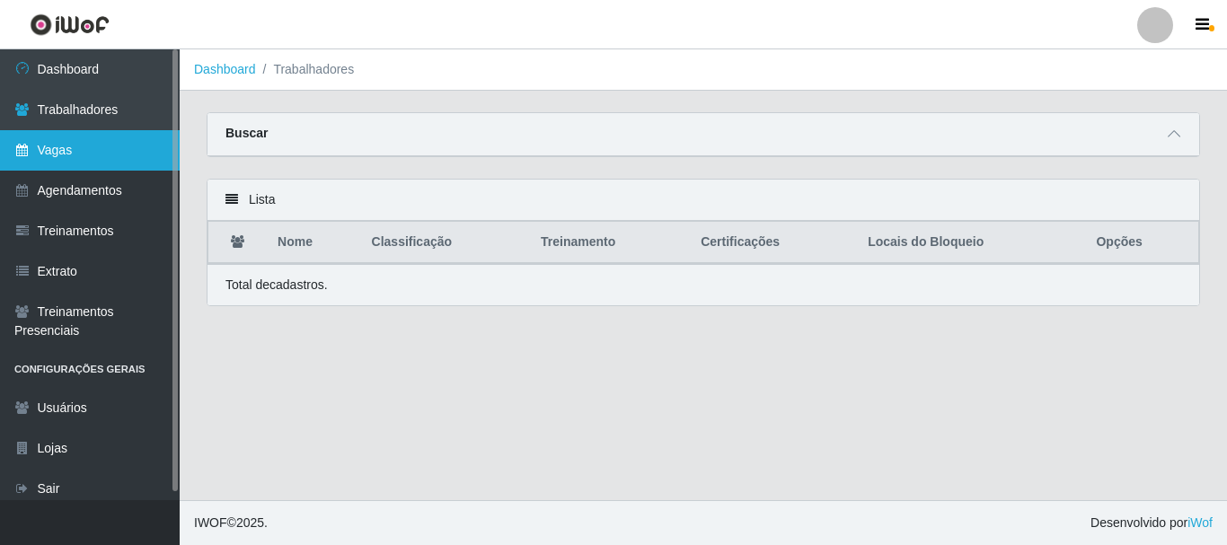
click at [113, 159] on link "Vagas" at bounding box center [90, 150] width 180 height 40
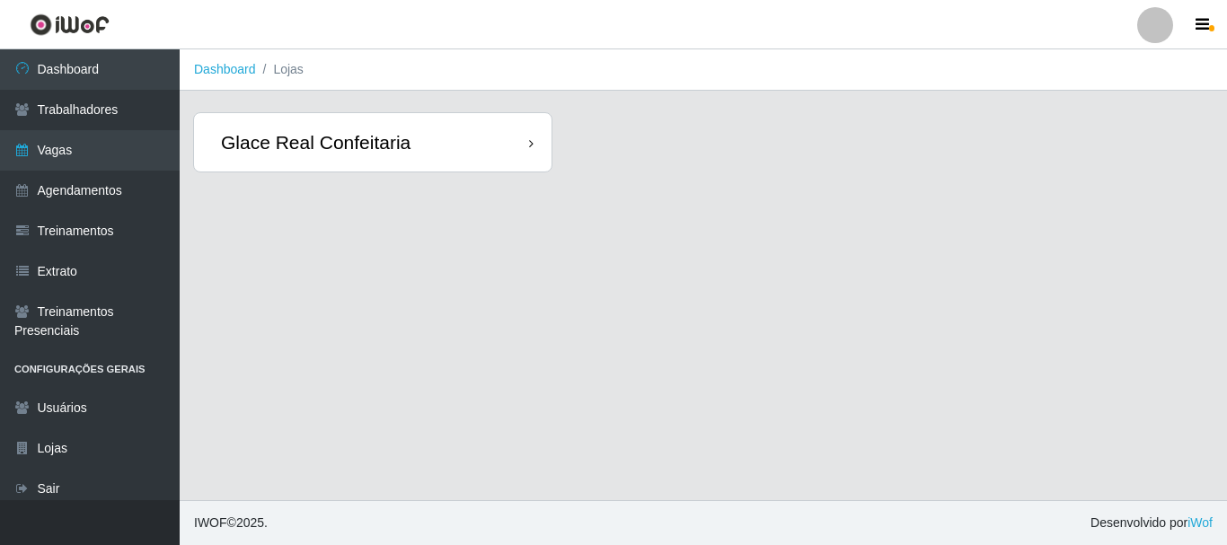
click at [475, 137] on div "Glace Real Confeitaria" at bounding box center [373, 142] width 358 height 58
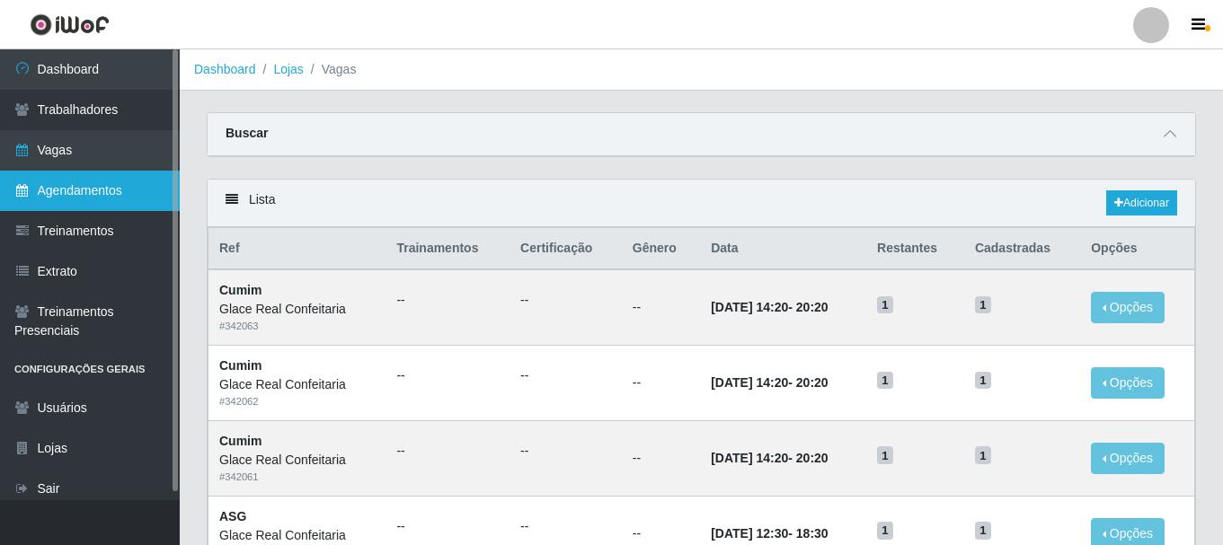
click at [107, 190] on link "Agendamentos" at bounding box center [90, 191] width 180 height 40
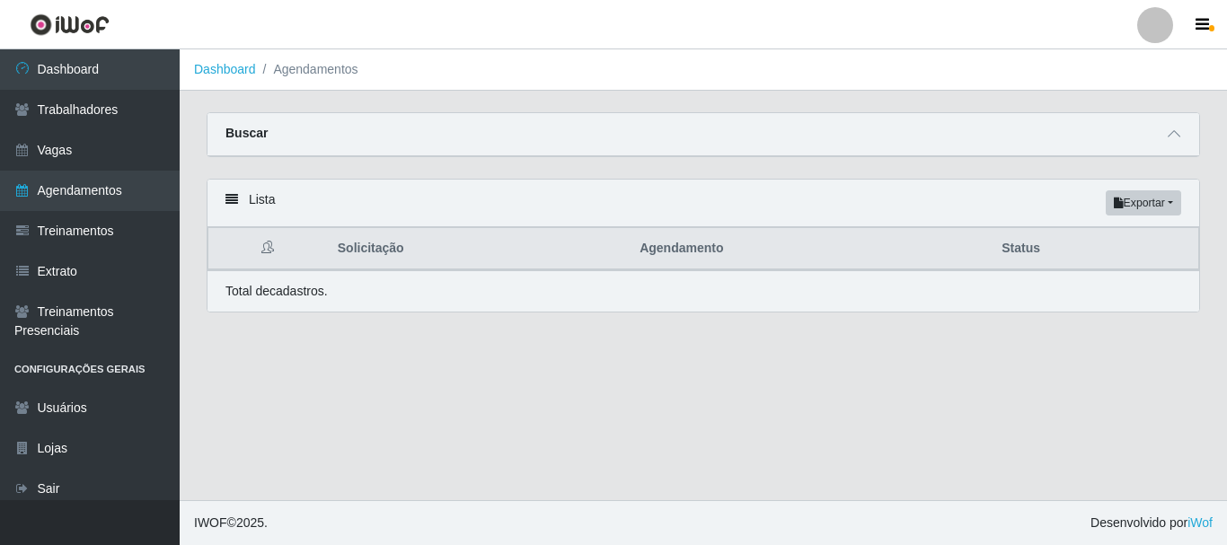
click at [1140, 128] on div "Buscar" at bounding box center [703, 134] width 992 height 43
click at [1183, 134] on span at bounding box center [1174, 134] width 22 height 21
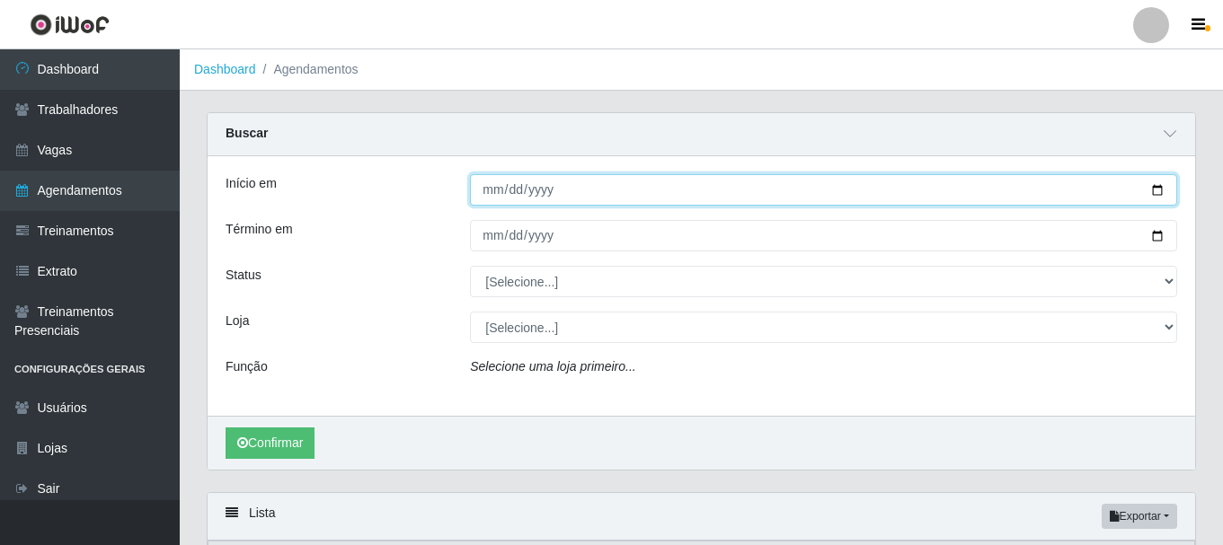
click at [479, 197] on input "Início em" at bounding box center [823, 189] width 707 height 31
type input "2025-09-05"
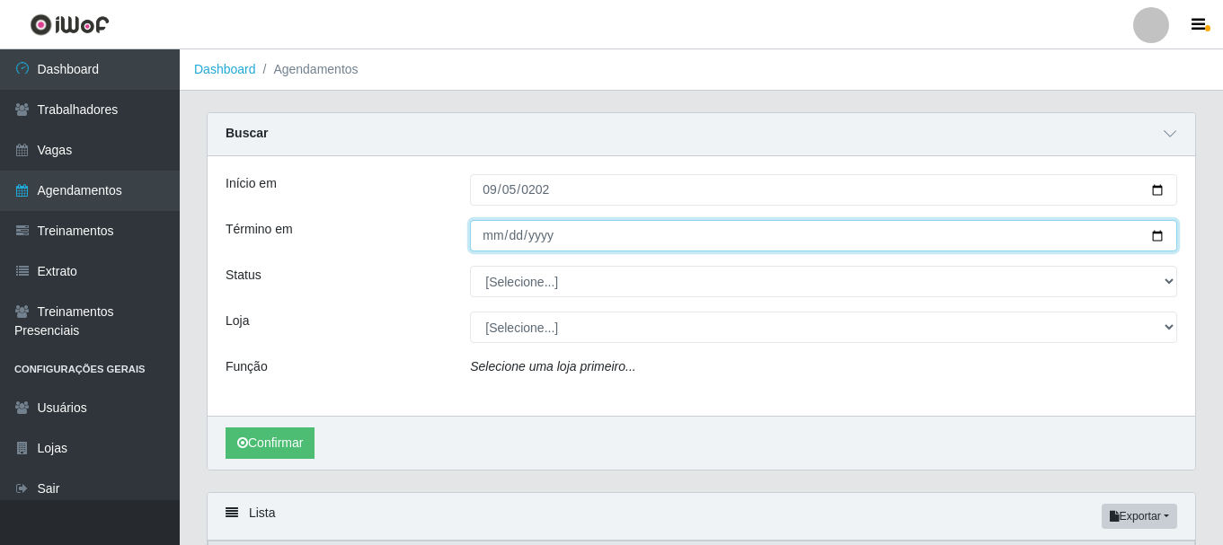
click at [492, 239] on input "Término em" at bounding box center [823, 235] width 707 height 31
type input "[DATE]"
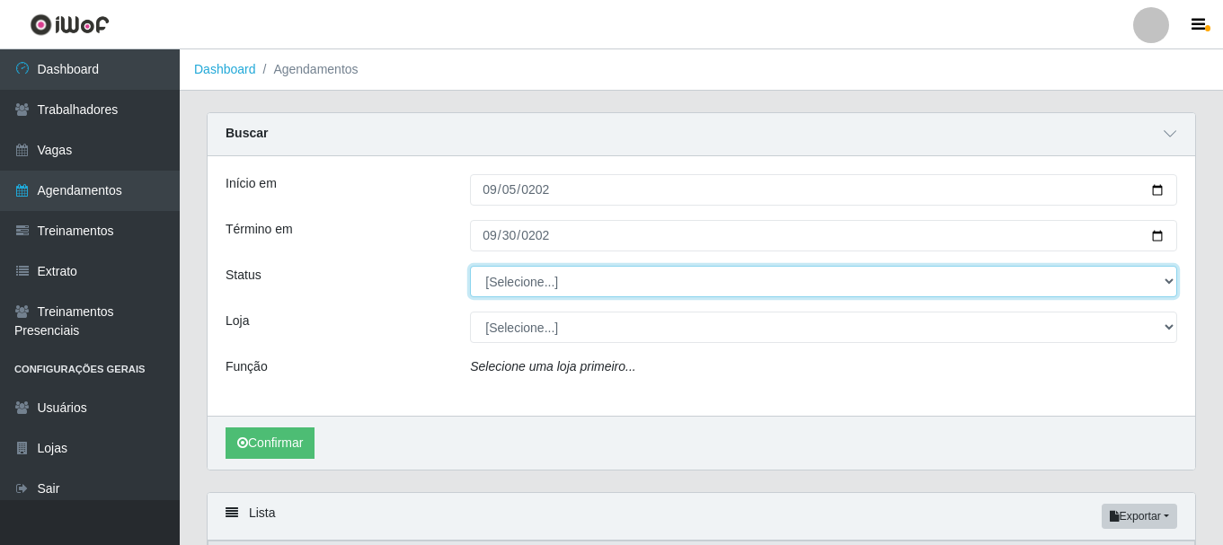
click at [527, 286] on select "[Selecione...] AGENDADO AGUARDANDO LIBERAR EM ANDAMENTO EM REVISÃO FINALIZADO C…" at bounding box center [823, 281] width 707 height 31
select select "AGENDADO"
click at [470, 267] on select "[Selecione...] AGENDADO AGUARDANDO LIBERAR EM ANDAMENTO EM REVISÃO FINALIZADO C…" at bounding box center [823, 281] width 707 height 31
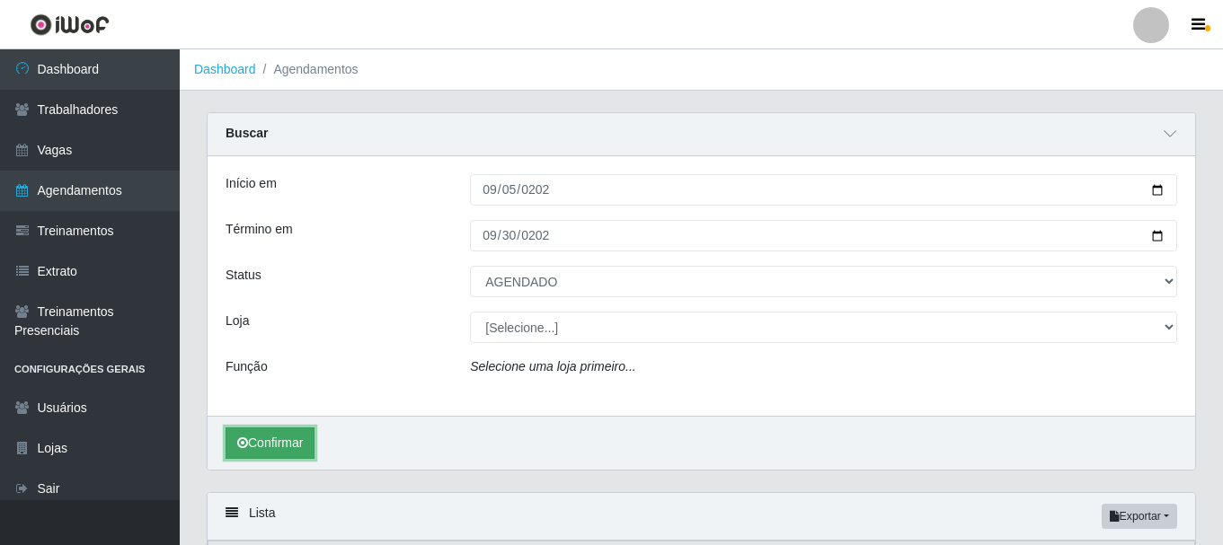
click at [252, 445] on button "Confirmar" at bounding box center [269, 443] width 89 height 31
click at [594, 368] on icon "Selecione uma loja primeiro..." at bounding box center [552, 366] width 165 height 14
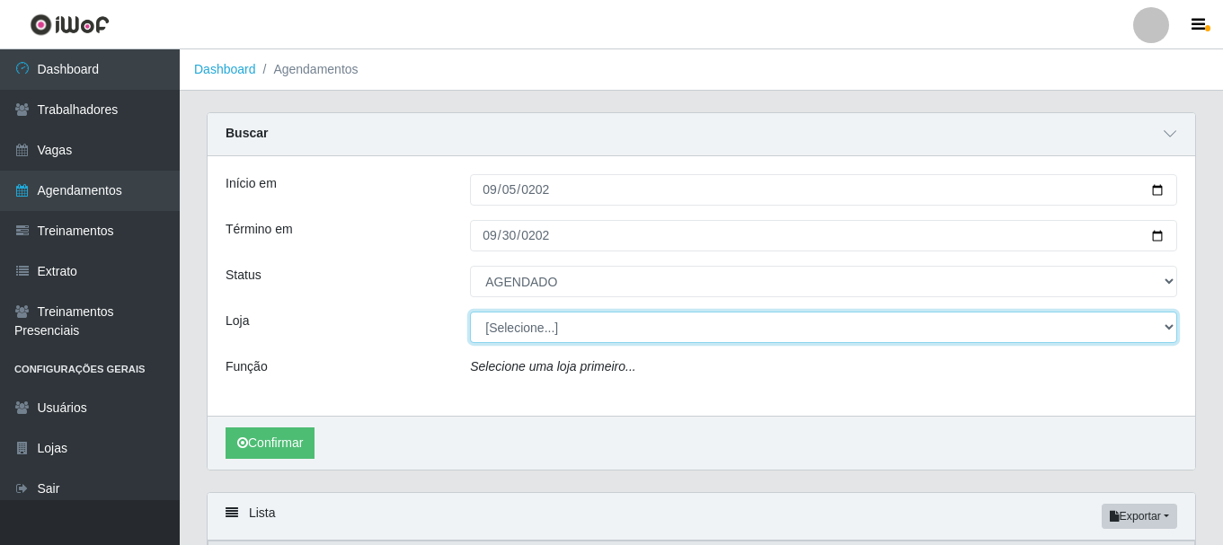
click at [604, 326] on select "[Selecione...] Glace Real Confeitaria" at bounding box center [823, 327] width 707 height 31
select select "445"
click at [470, 313] on select "[Selecione...] Glace Real Confeitaria" at bounding box center [823, 327] width 707 height 31
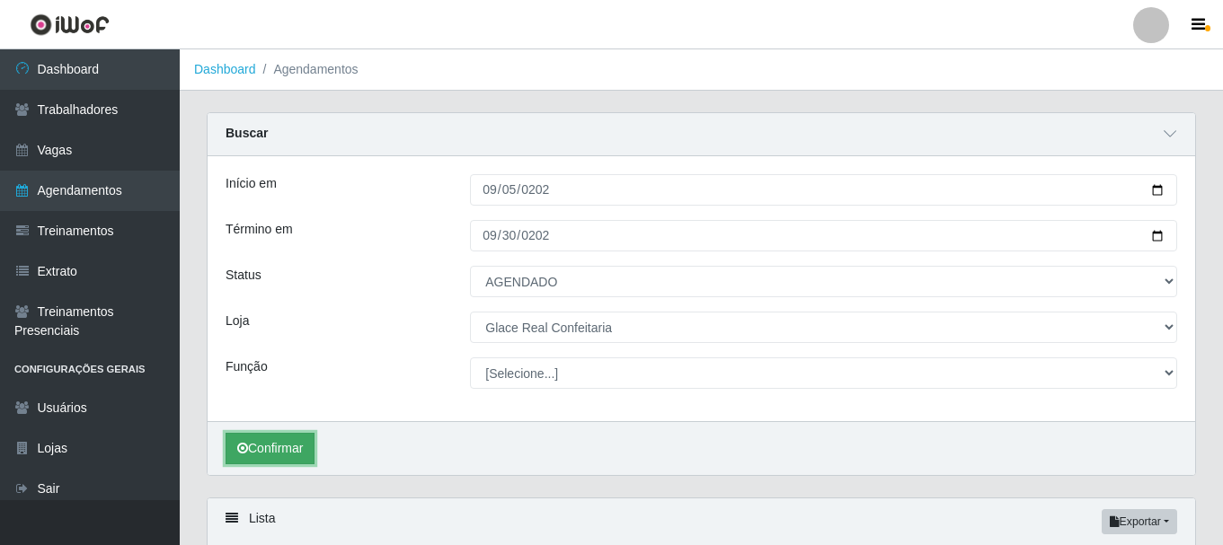
click at [273, 447] on button "Confirmar" at bounding box center [269, 448] width 89 height 31
click at [254, 438] on button "Confirmar" at bounding box center [269, 448] width 89 height 31
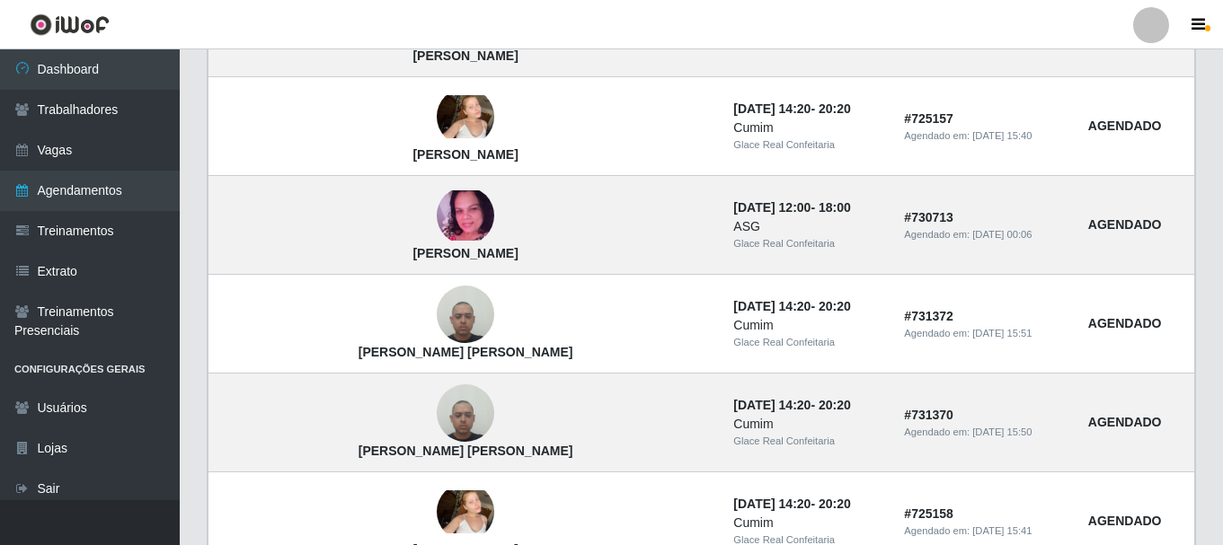
scroll to position [898, 0]
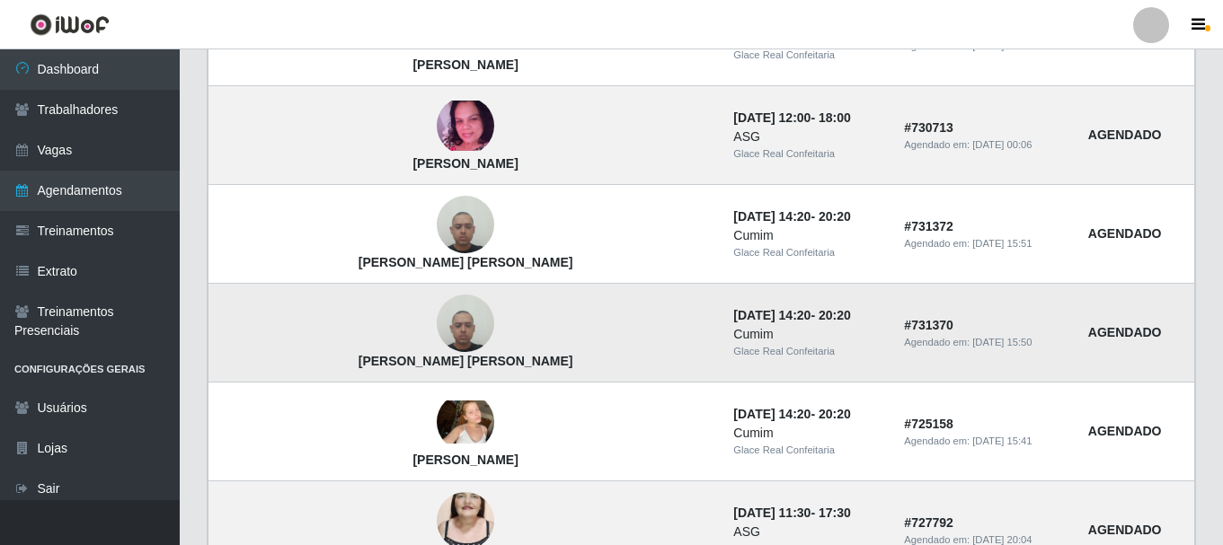
click at [437, 329] on img at bounding box center [465, 324] width 57 height 76
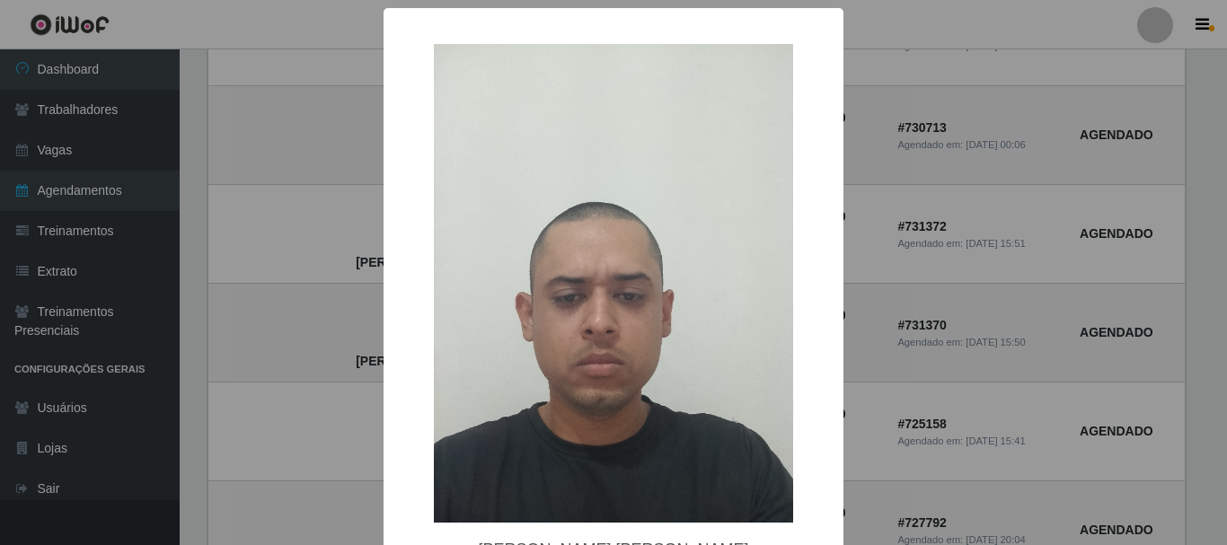
click at [1009, 356] on div "× Gustavo Felipe Pinho Souza OK Cancel" at bounding box center [613, 272] width 1227 height 545
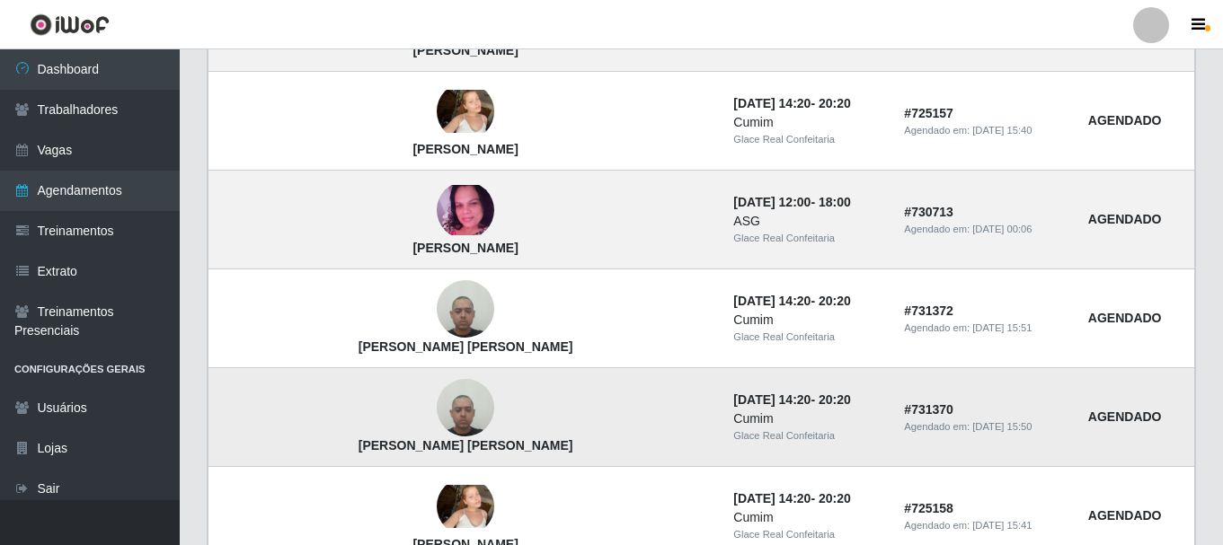
scroll to position [365, 0]
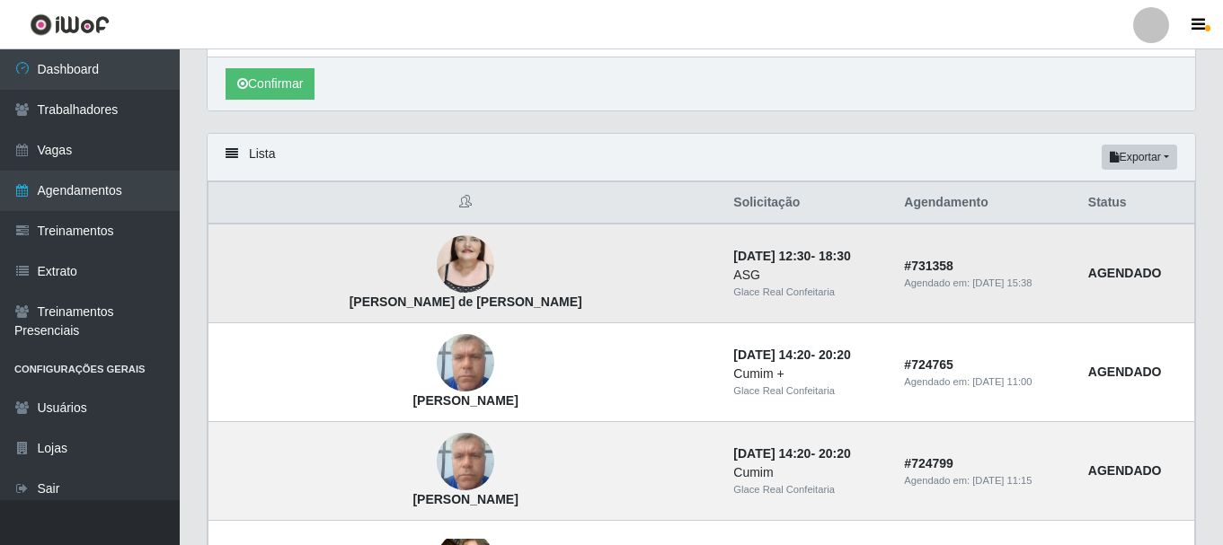
click at [437, 268] on img at bounding box center [465, 264] width 57 height 102
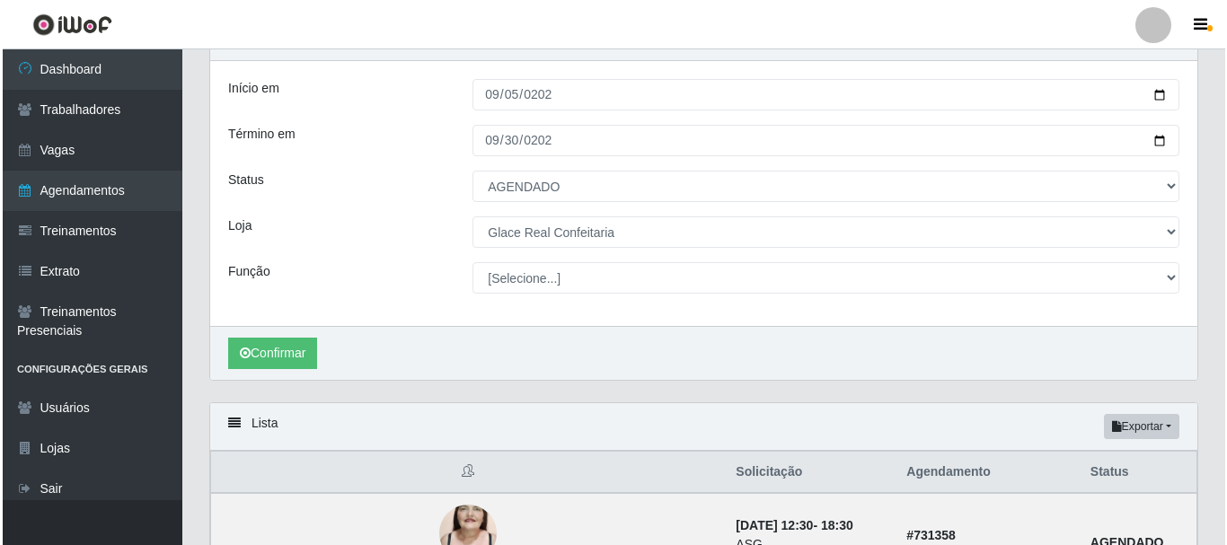
scroll to position [0, 0]
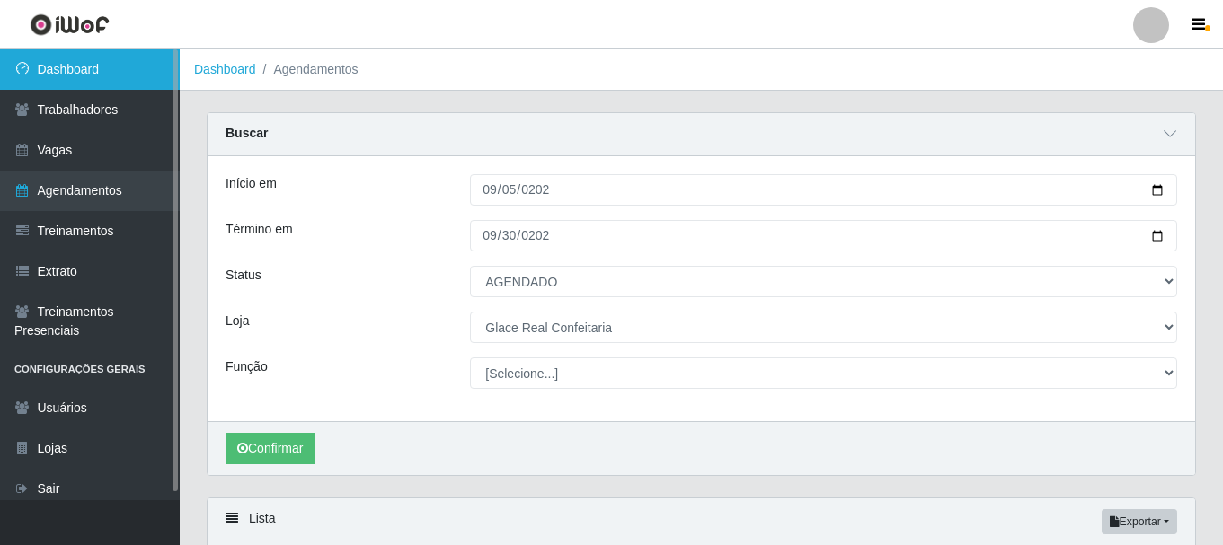
click at [57, 82] on link "Dashboard" at bounding box center [90, 69] width 180 height 40
